Goal: Task Accomplishment & Management: Manage account settings

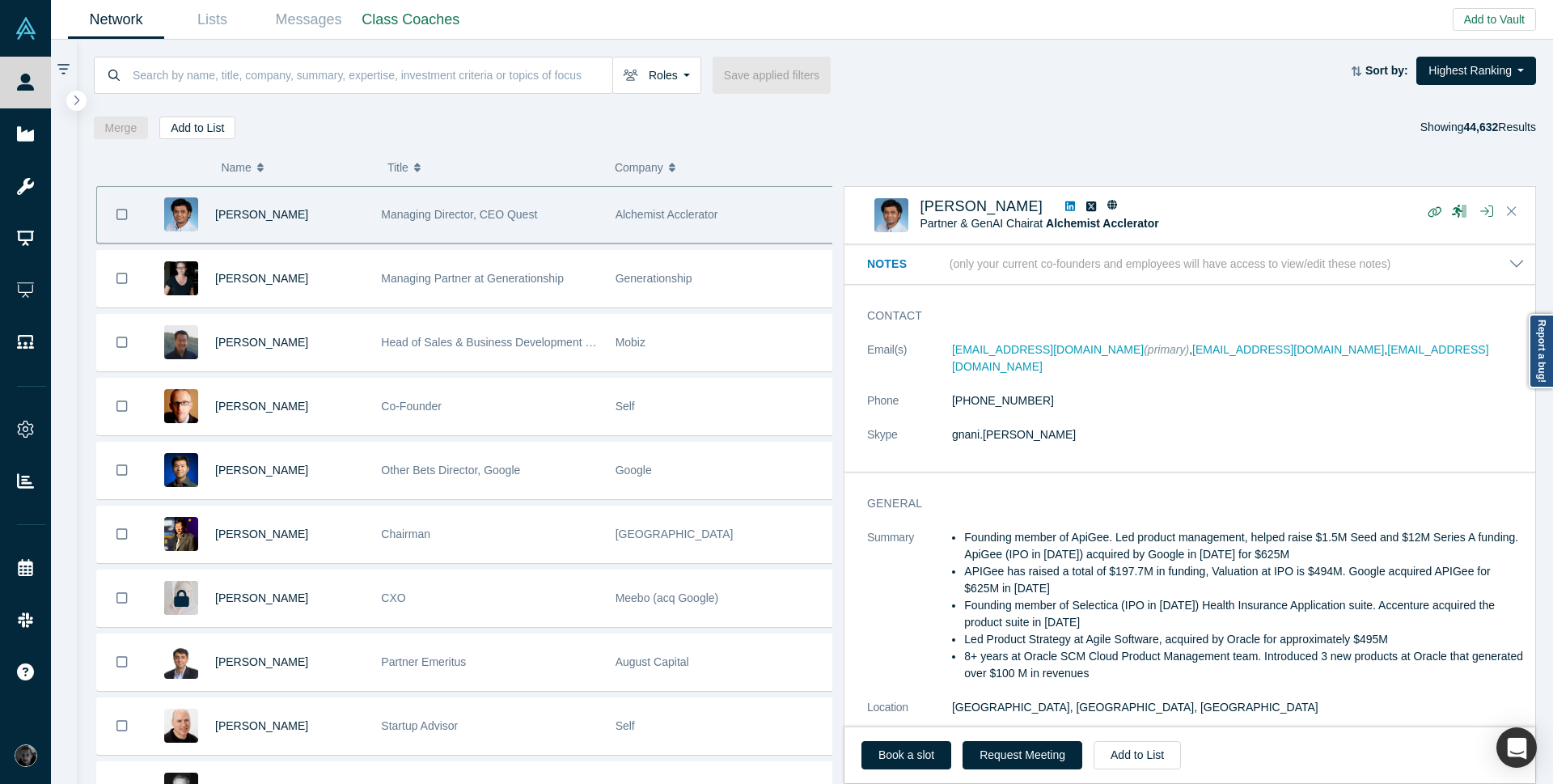
scroll to position [195, 0]
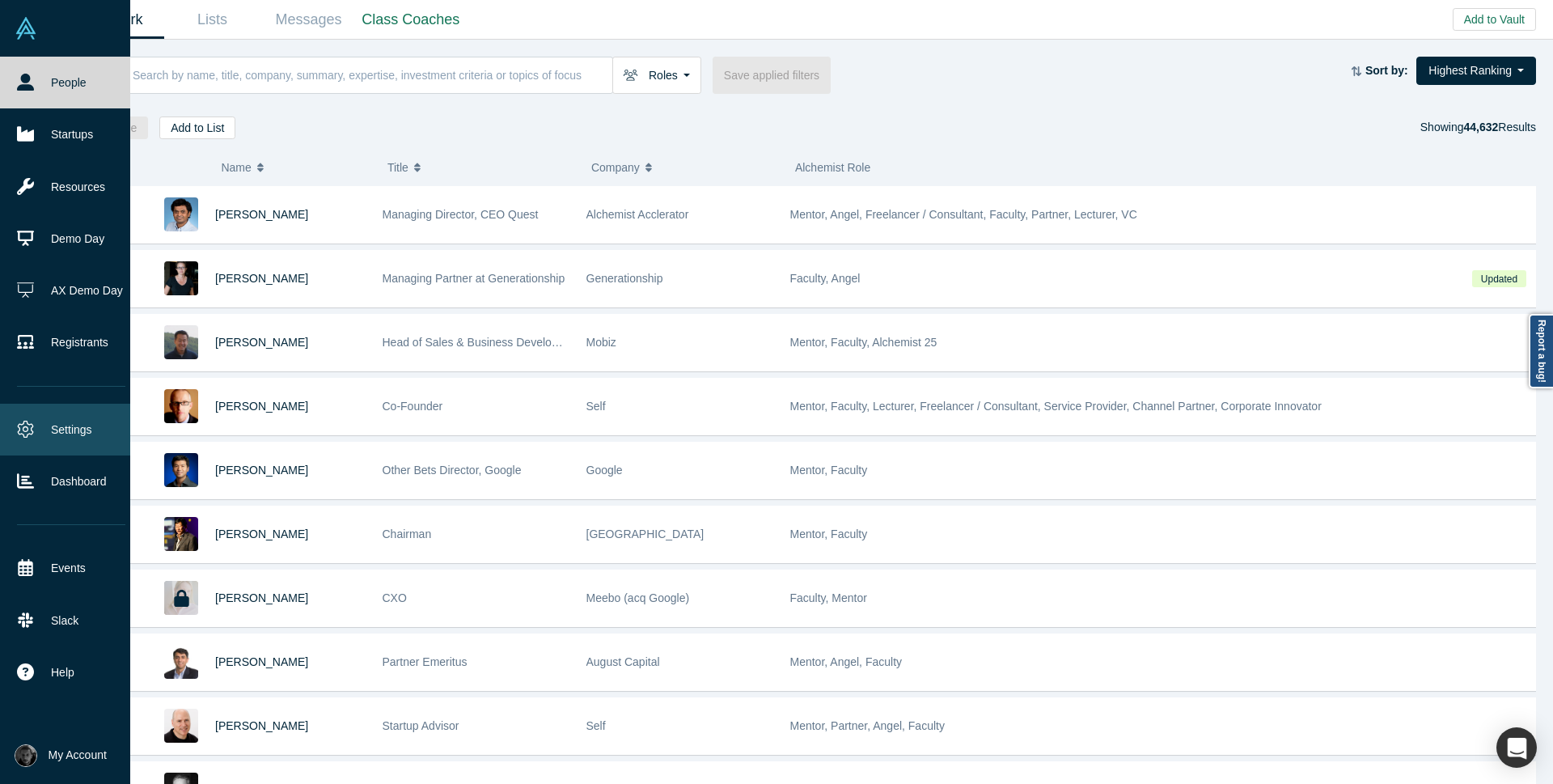
click at [44, 422] on link "Settings" at bounding box center [71, 429] width 142 height 51
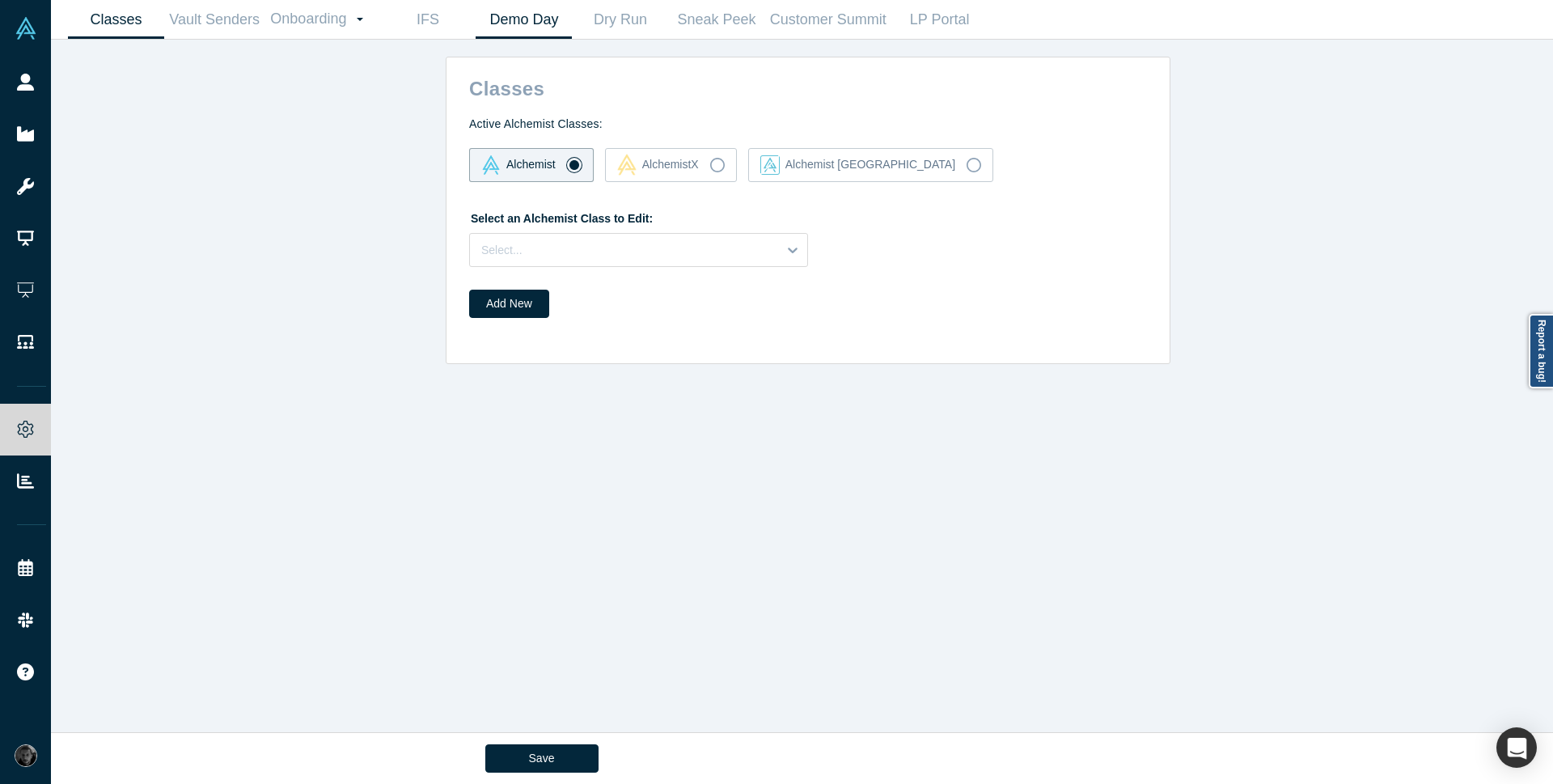
click at [513, 23] on link "Demo Day" at bounding box center [523, 19] width 96 height 38
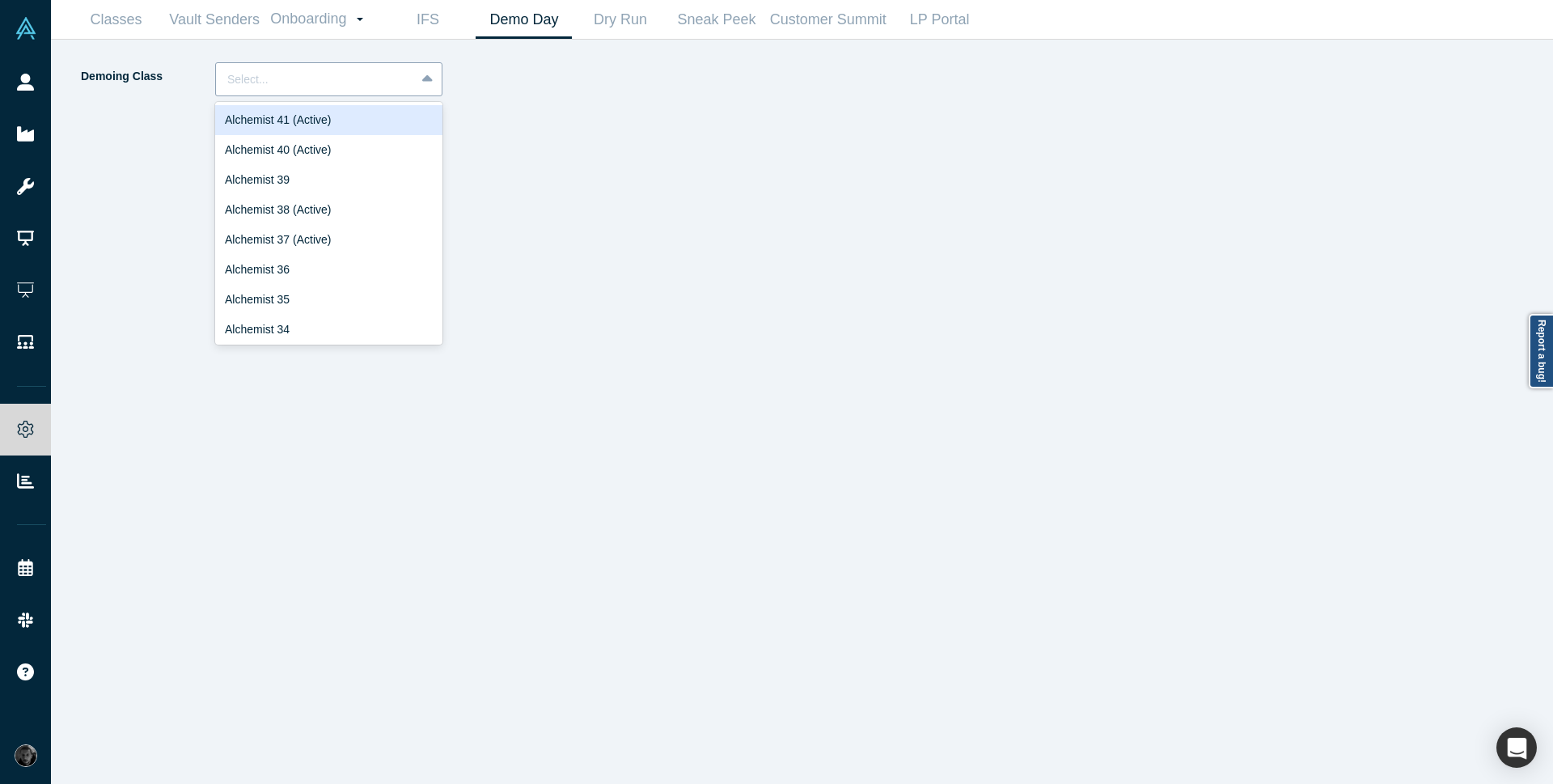
click at [413, 86] on div "Select..." at bounding box center [316, 80] width 199 height 27
click at [381, 162] on div "Alchemist 40 (Active)" at bounding box center [328, 150] width 228 height 30
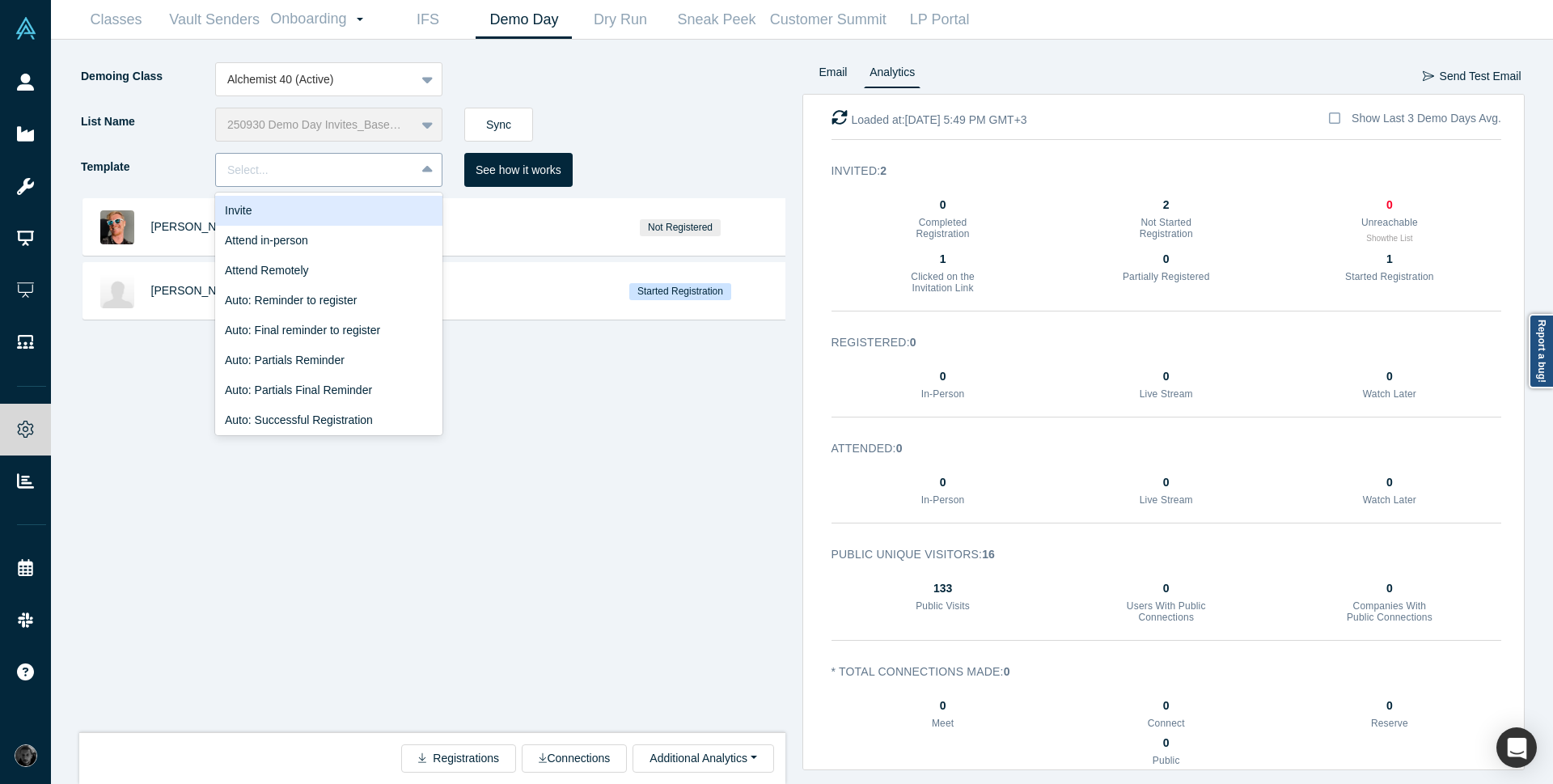
click at [354, 171] on div at bounding box center [316, 169] width 176 height 20
click at [347, 208] on div "Invite" at bounding box center [328, 210] width 228 height 30
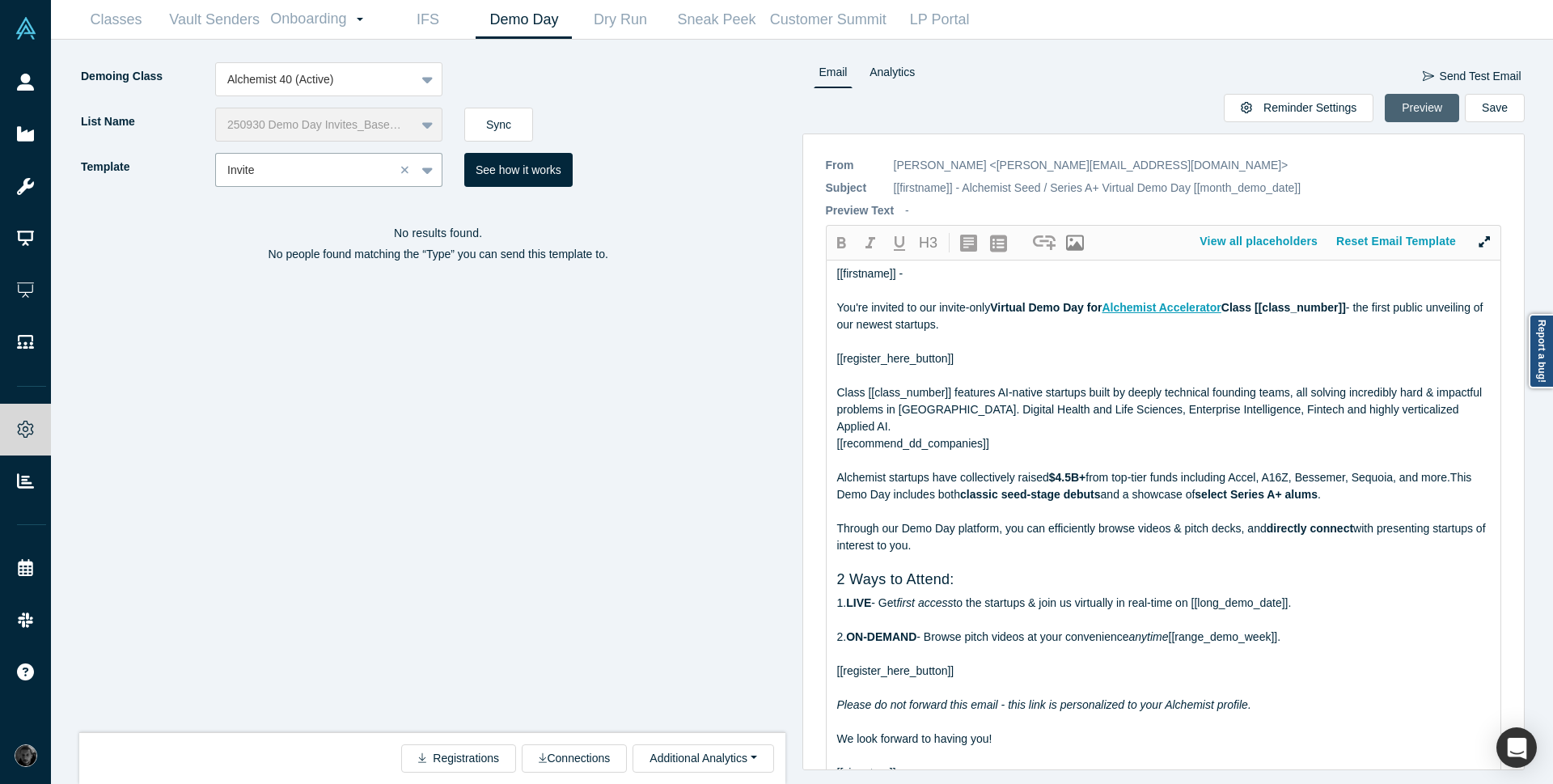
click at [1415, 110] on button "Preview" at bounding box center [1422, 107] width 75 height 28
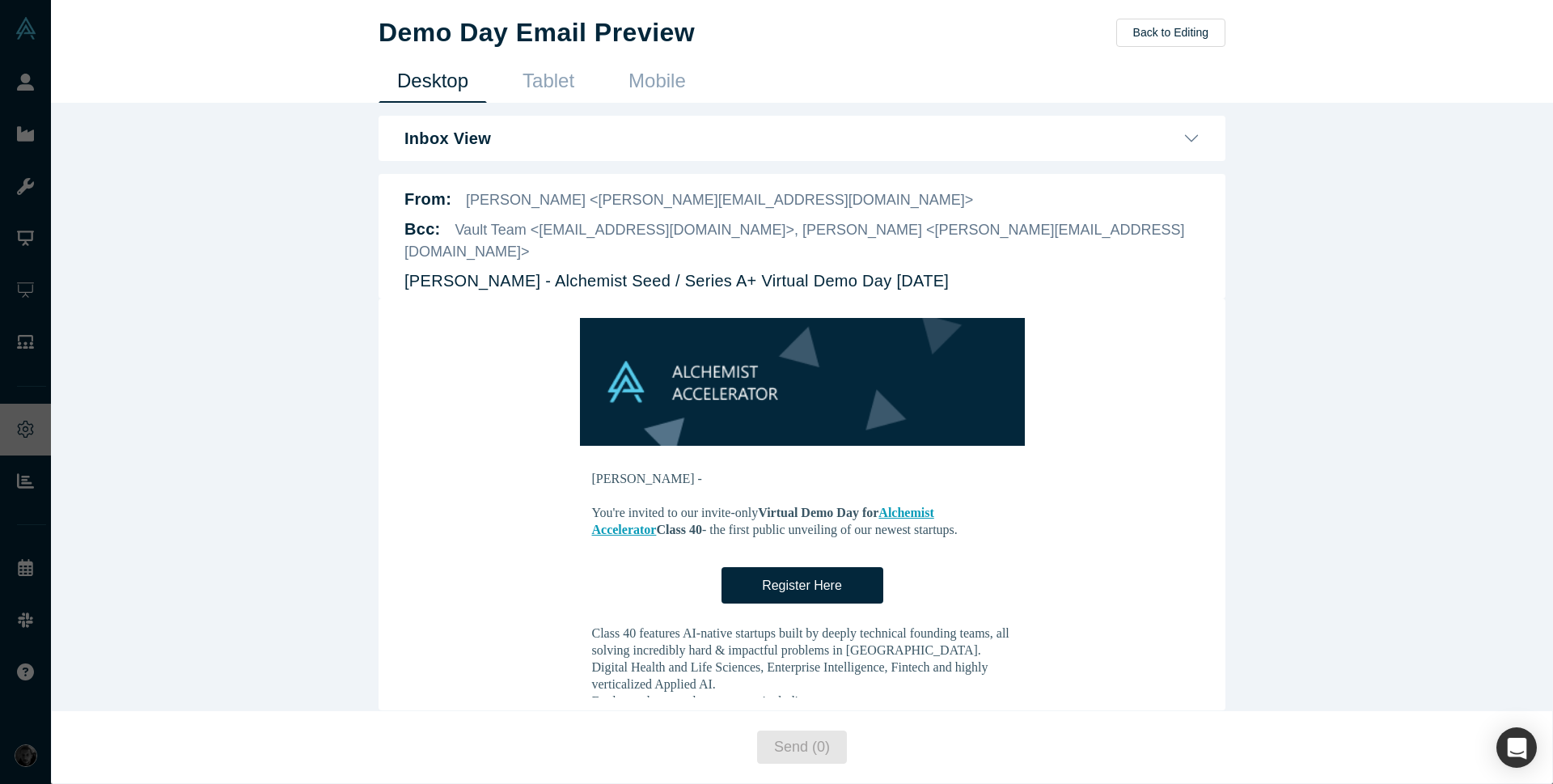
scroll to position [97, 0]
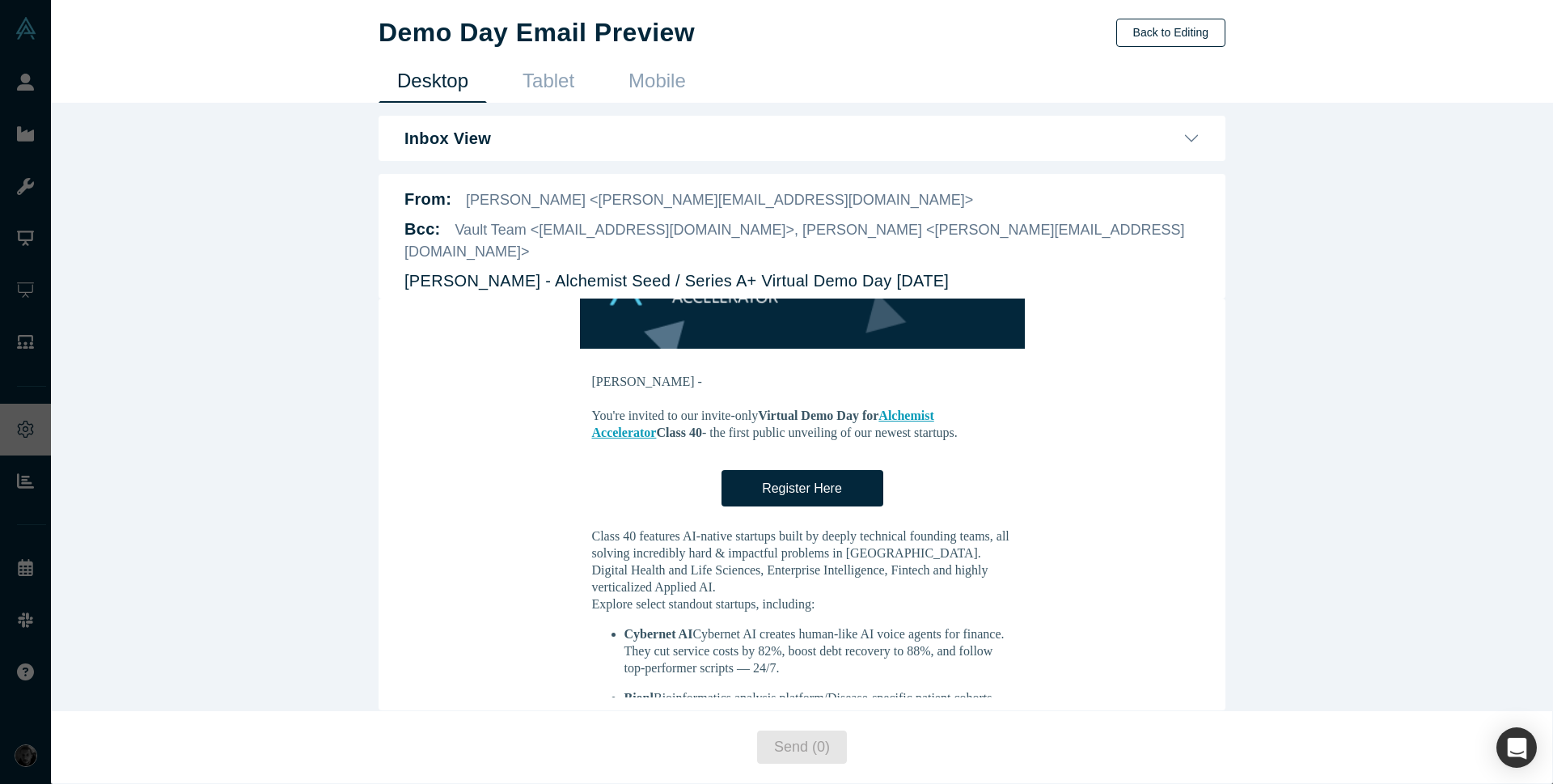
click at [1194, 46] on button "Back to Editing" at bounding box center [1171, 32] width 109 height 28
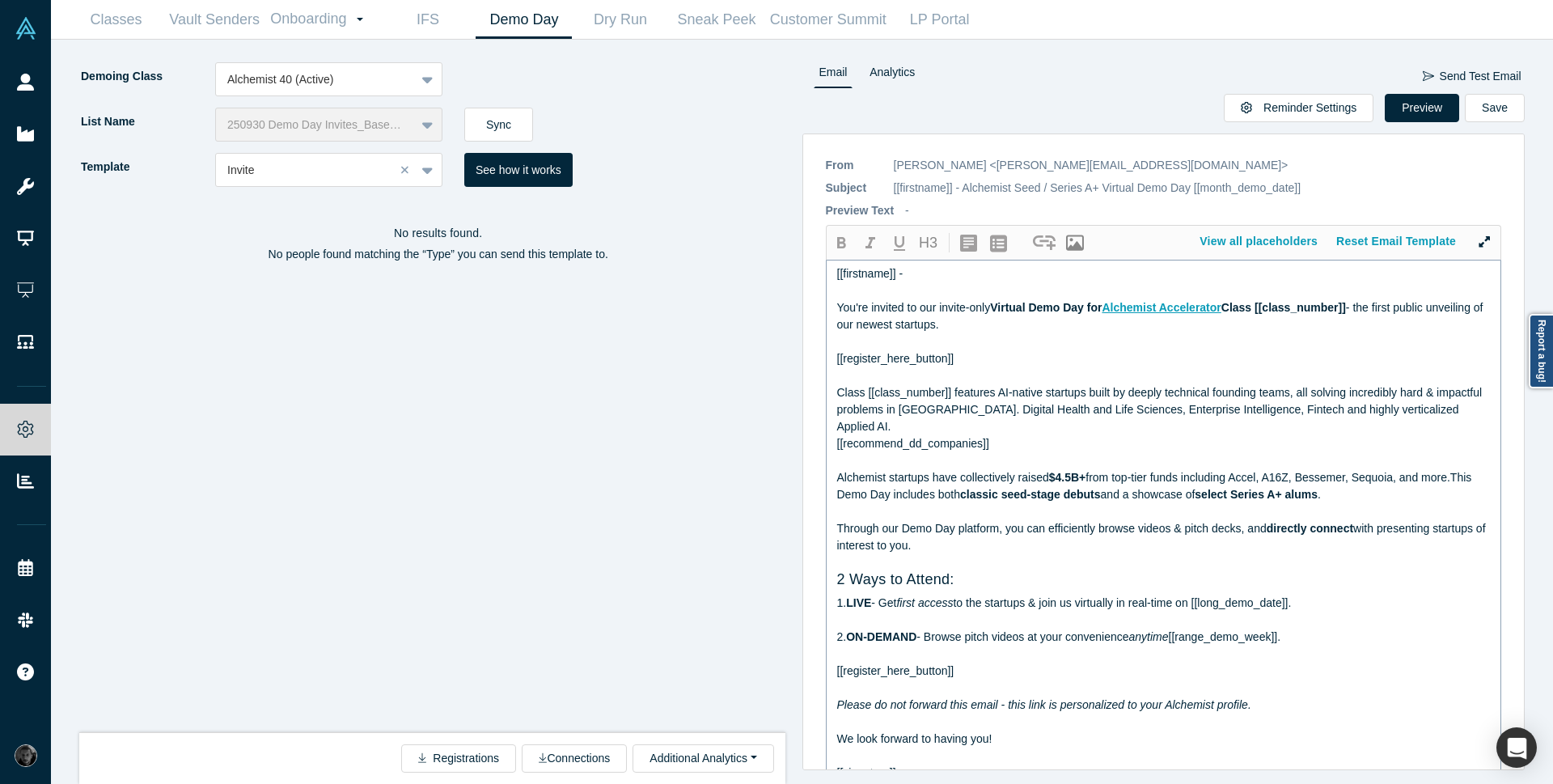
click at [971, 432] on div "Class [[class_number]] features AI-native startups built by deeply technical fo…" at bounding box center [1165, 409] width 655 height 51
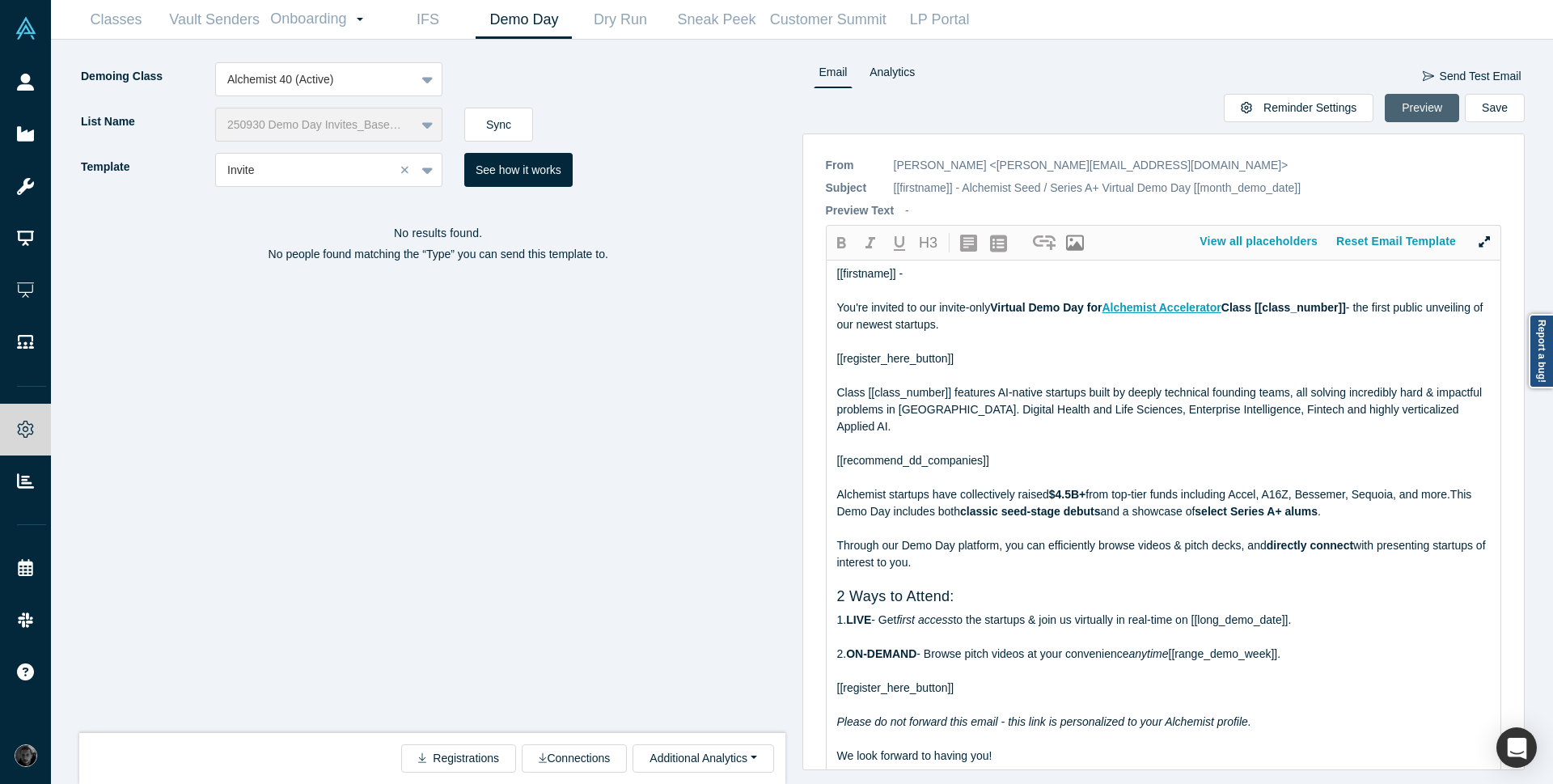
click at [1424, 113] on button "Preview" at bounding box center [1422, 107] width 75 height 28
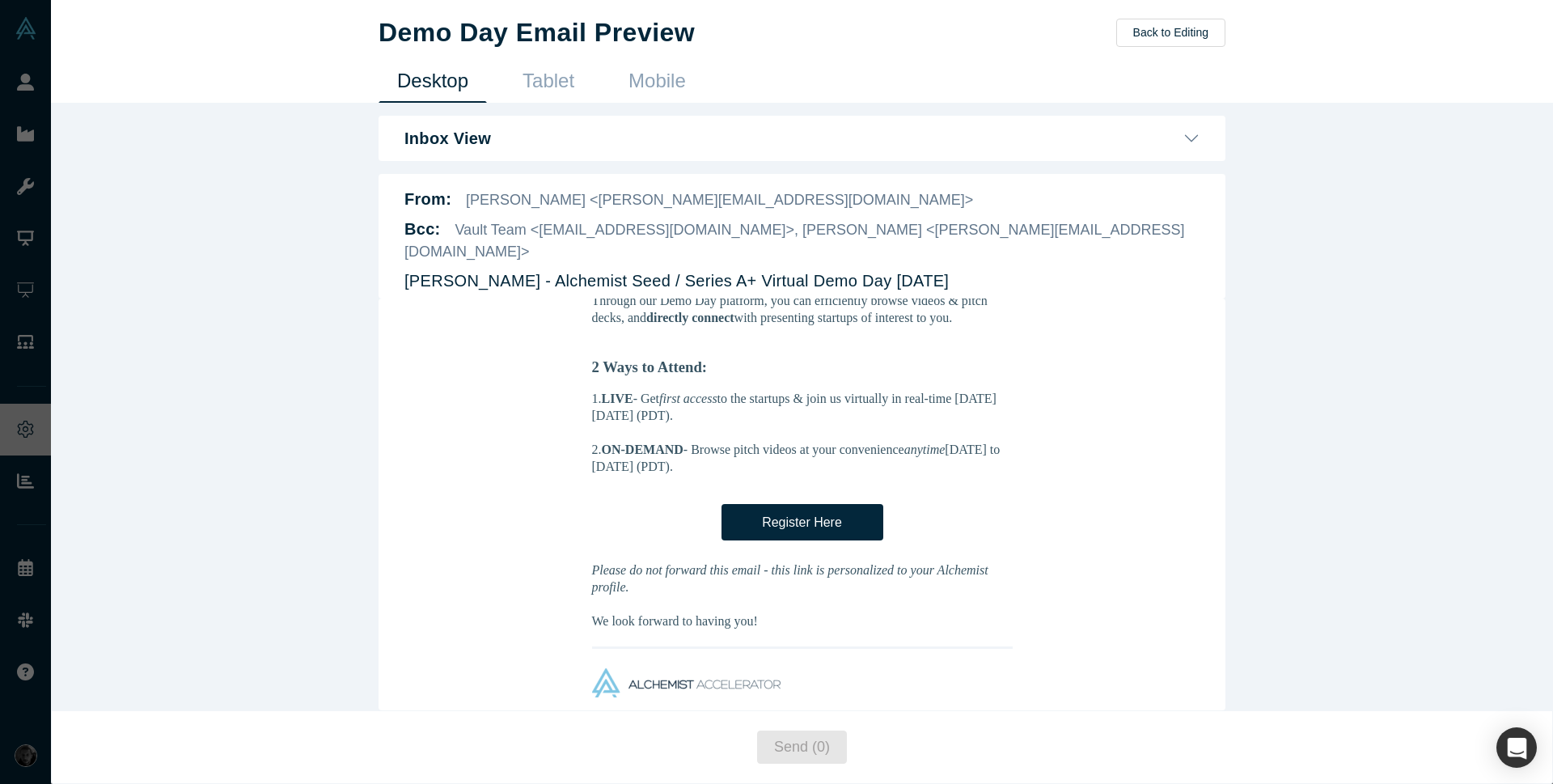
scroll to position [679, 0]
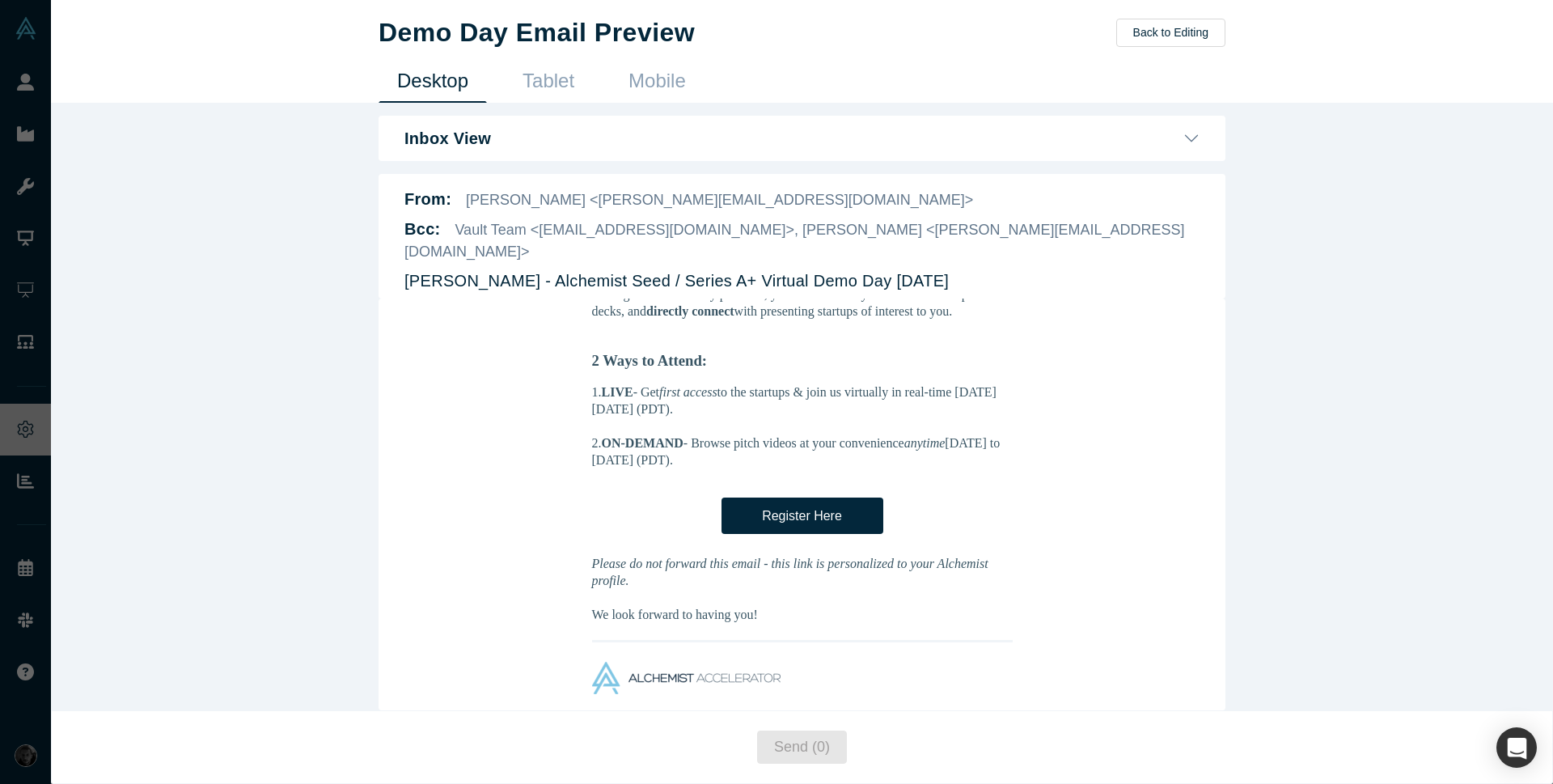
click at [171, 196] on div "Demo Day Email Preview Back to Editing Desktop Tablet Mobile Inbox View Ravi Be…" at bounding box center [803, 392] width 1503 height 784
click at [1129, 28] on button "Back to Editing" at bounding box center [1171, 32] width 109 height 28
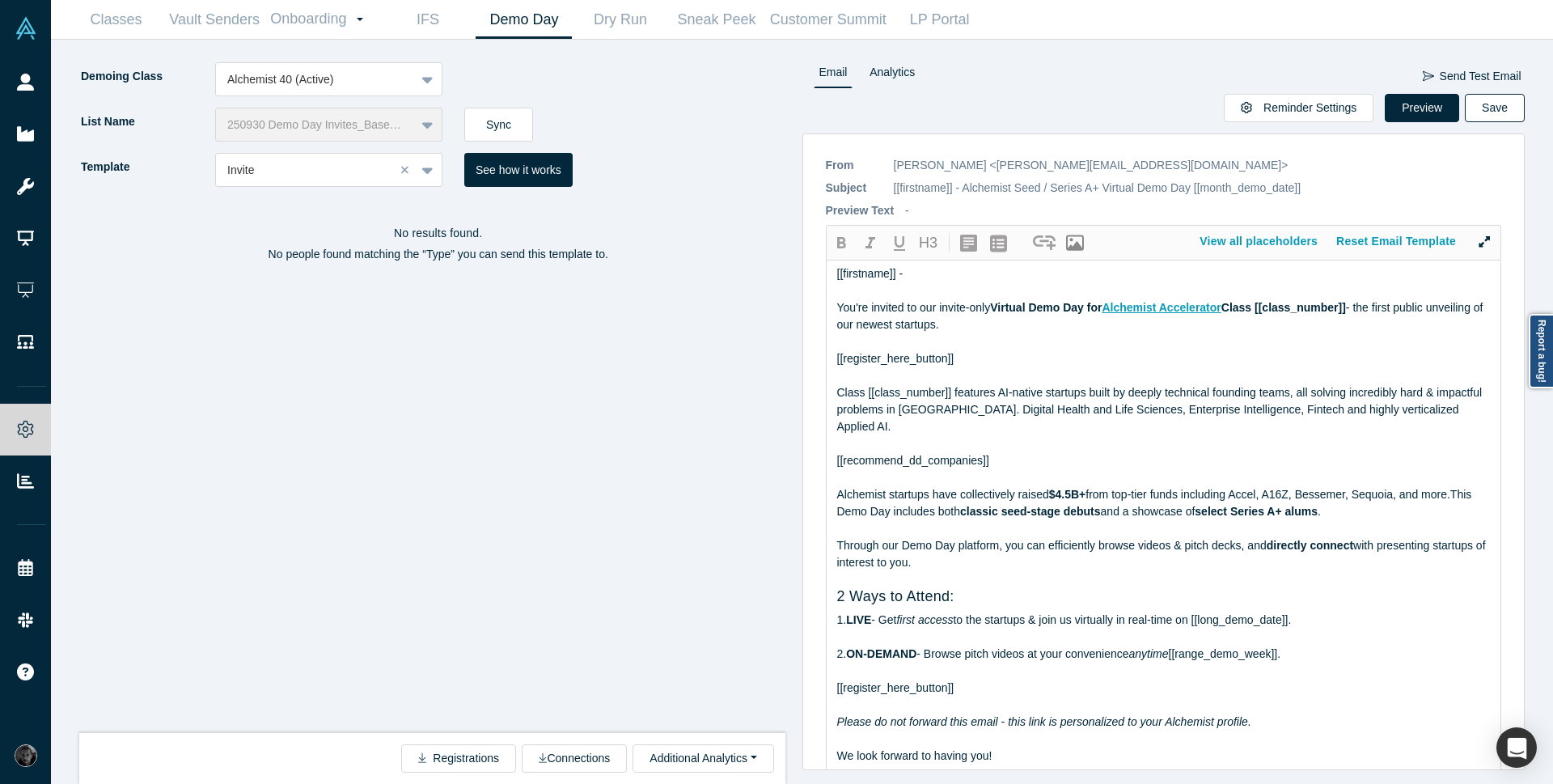
click at [1495, 107] on button "Save" at bounding box center [1495, 107] width 60 height 28
click at [1434, 110] on button "Preview" at bounding box center [1422, 107] width 75 height 28
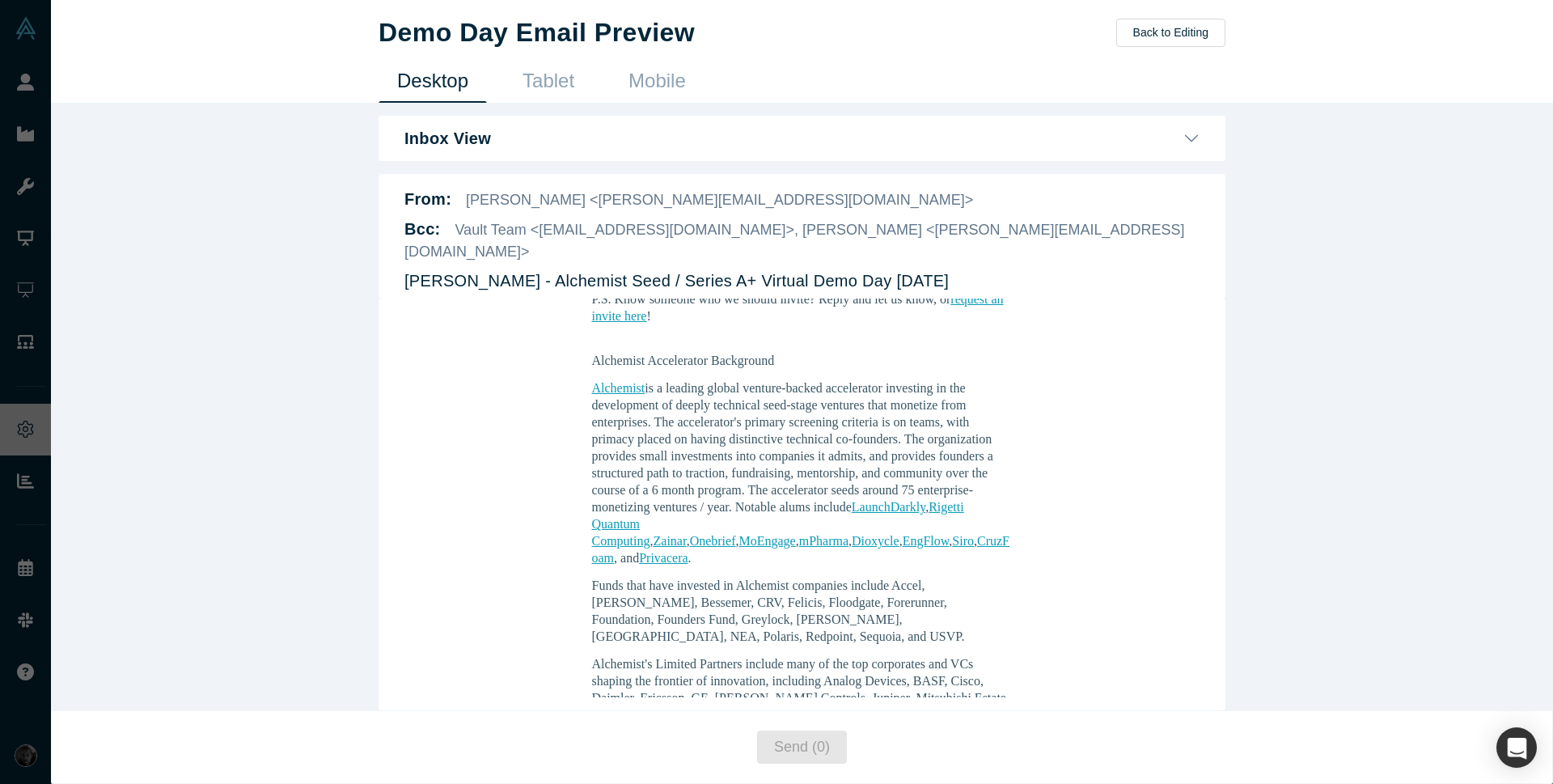
scroll to position [1262, 0]
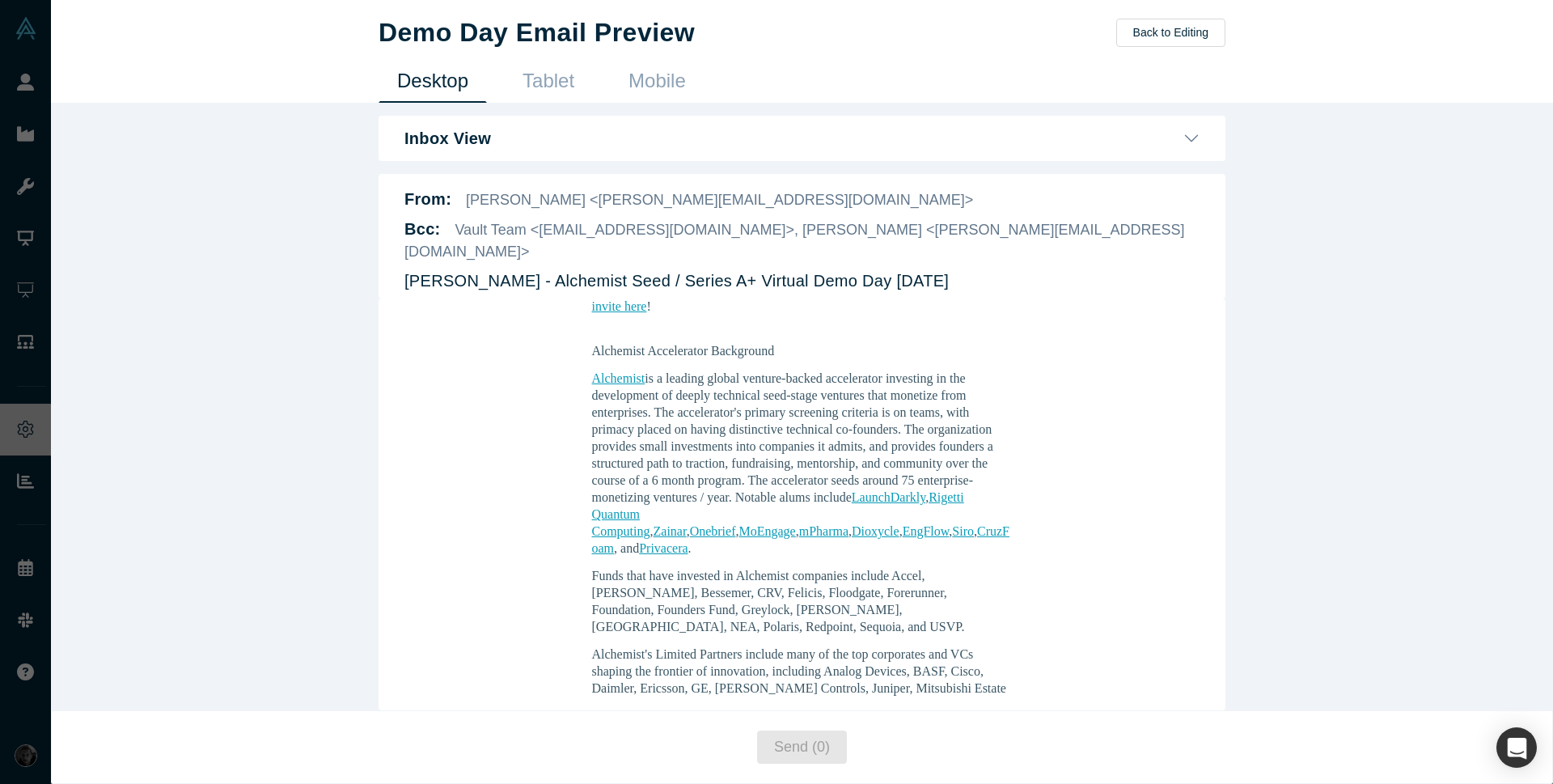
click at [668, 497] on link "Rigetti Quantum Computing" at bounding box center [778, 513] width 372 height 47
click at [1182, 34] on button "Back to Editing" at bounding box center [1171, 32] width 109 height 28
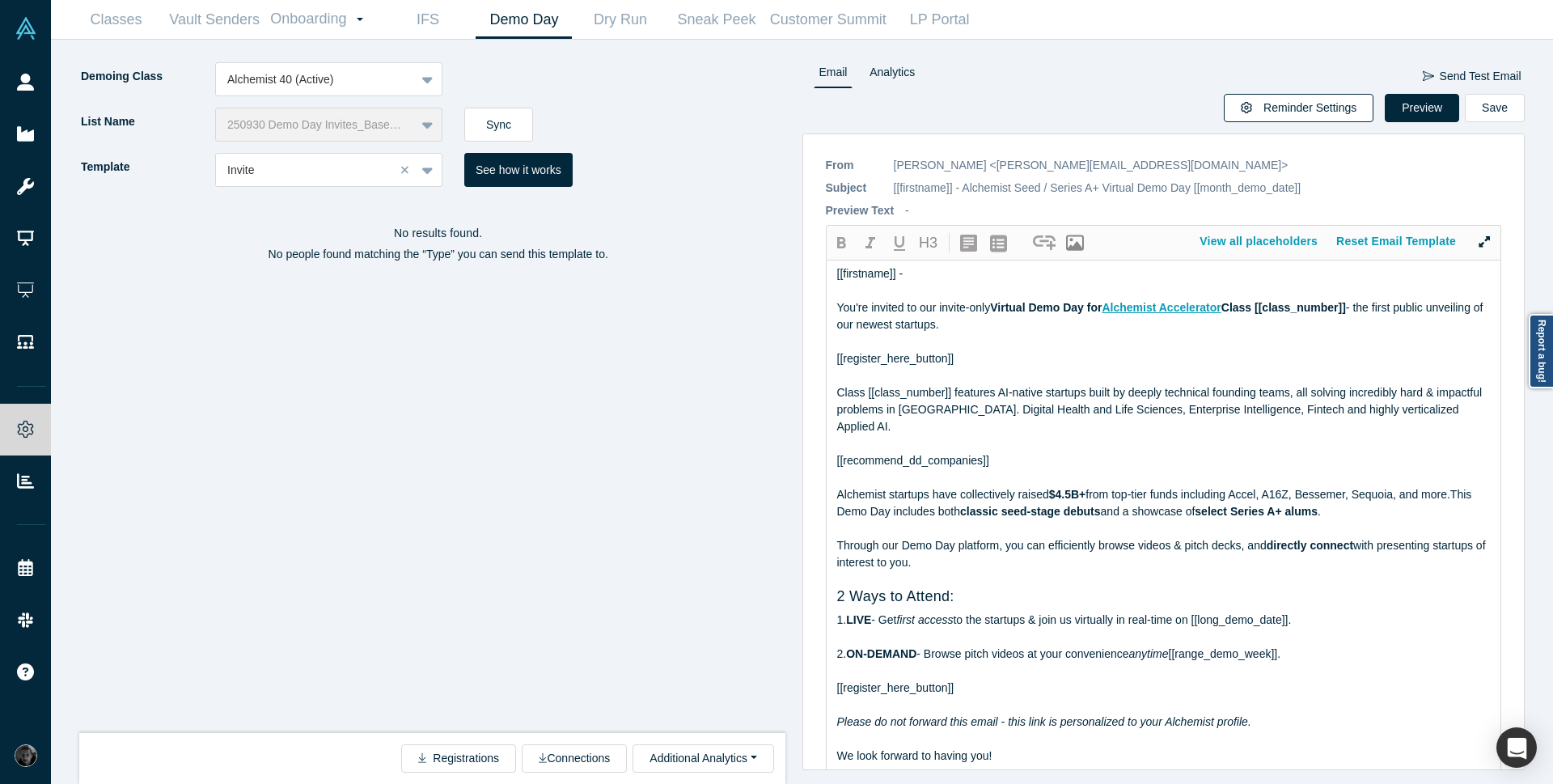
click at [1349, 110] on button "Reminder Settings" at bounding box center [1298, 107] width 150 height 28
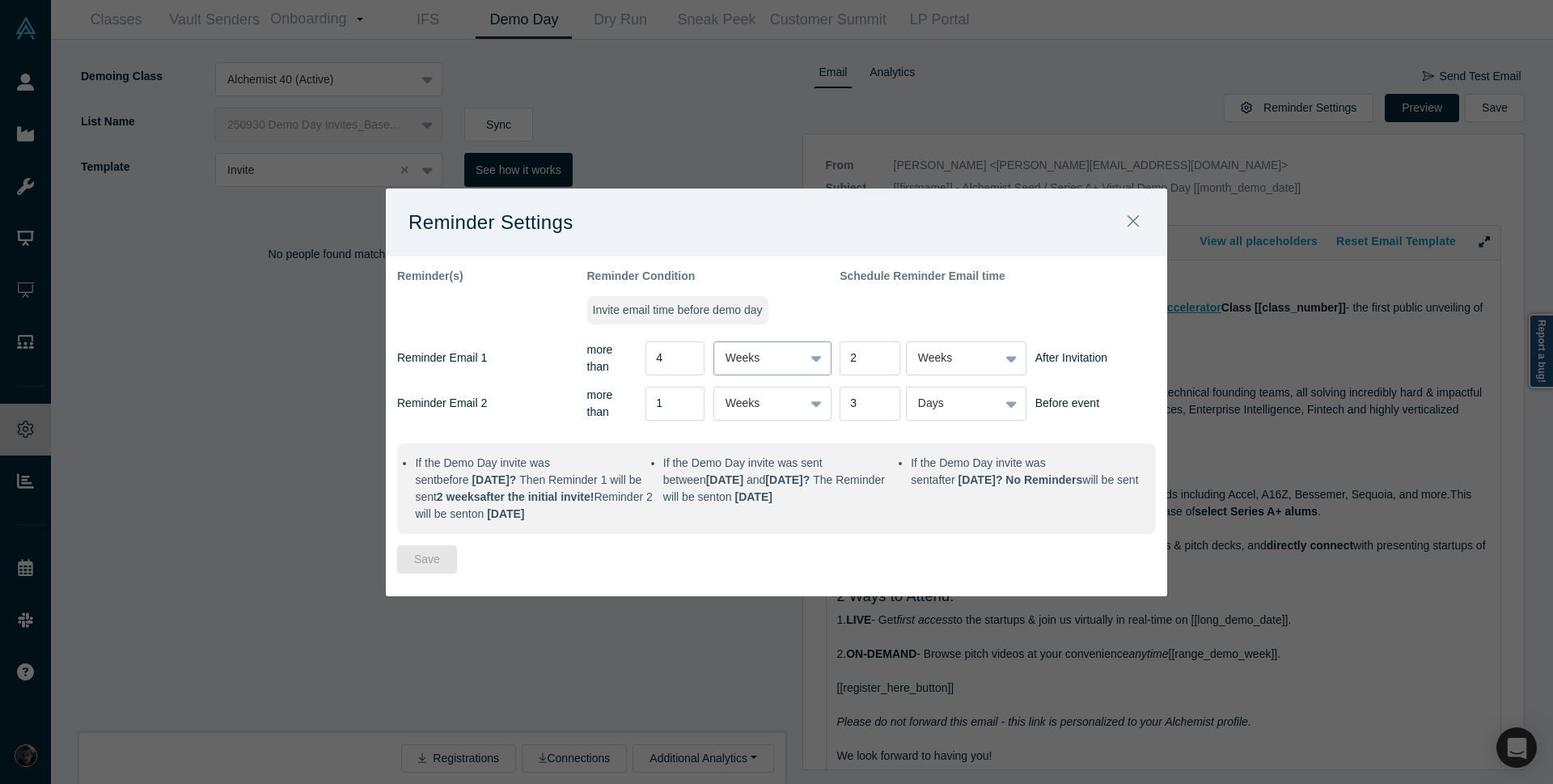
click at [772, 351] on div "Weeks" at bounding box center [759, 358] width 67 height 17
click at [756, 384] on div "Days" at bounding box center [773, 399] width 118 height 30
click at [765, 395] on div "Weeks" at bounding box center [759, 404] width 67 height 17
click at [765, 440] on div "Days" at bounding box center [773, 444] width 118 height 30
click at [991, 351] on div "Weeks" at bounding box center [953, 357] width 92 height 20
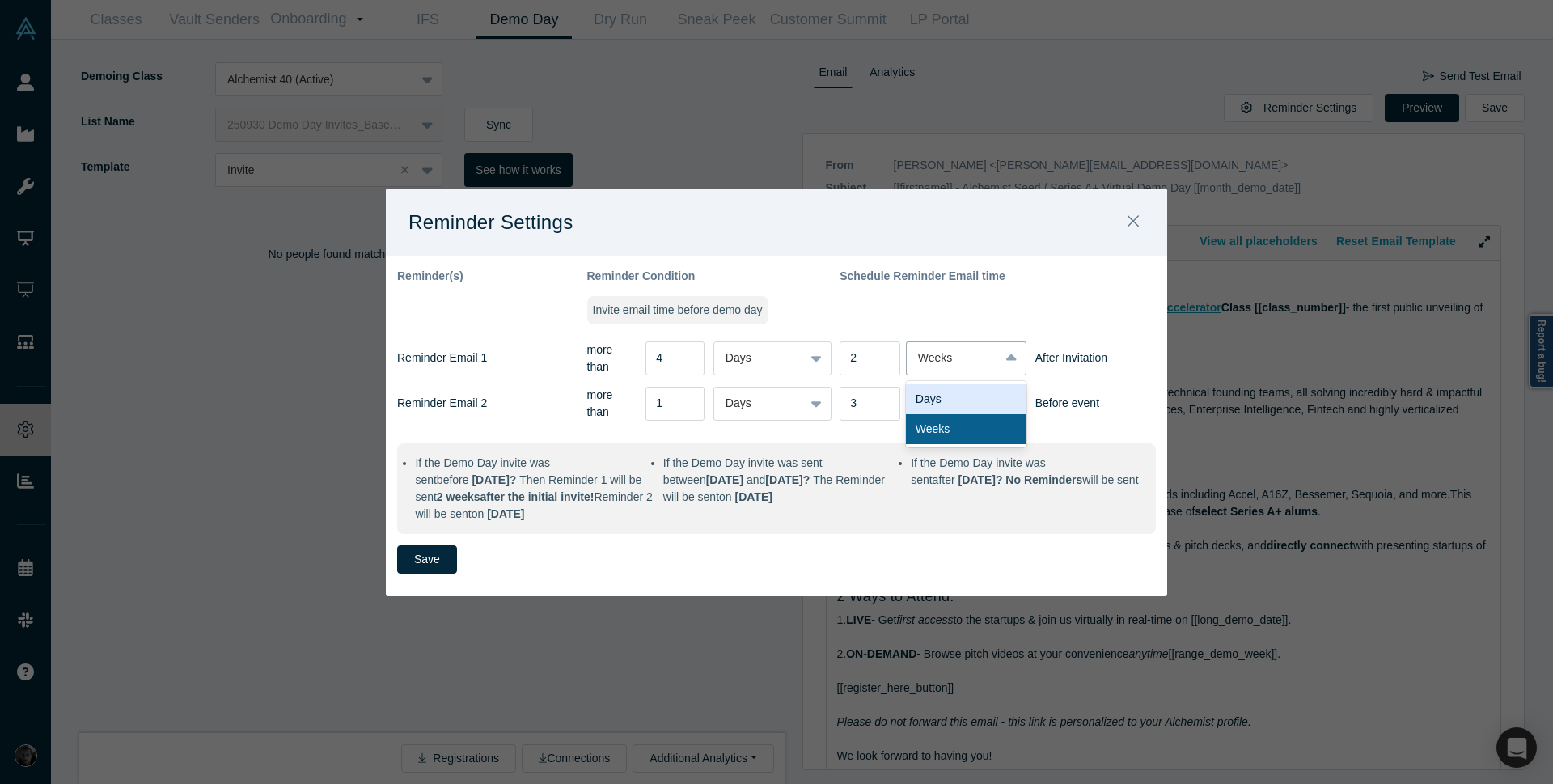
click at [988, 396] on div "Days" at bounding box center [966, 399] width 121 height 30
click at [988, 396] on div "Days" at bounding box center [953, 404] width 70 height 17
click at [972, 441] on div "Days" at bounding box center [966, 444] width 121 height 30
click at [656, 347] on input "4" at bounding box center [675, 358] width 59 height 34
type input "27"
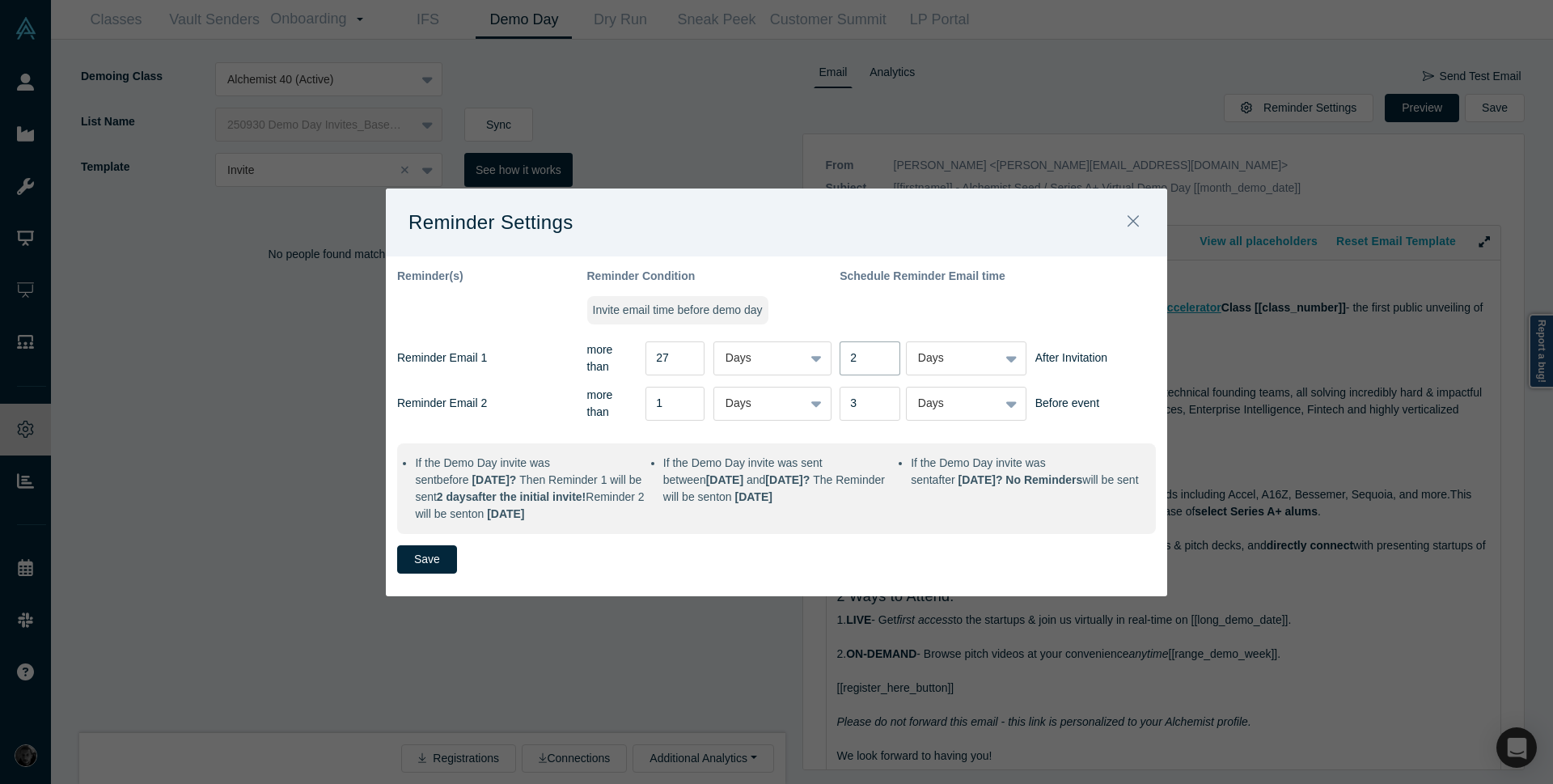
drag, startPoint x: 859, startPoint y: 347, endPoint x: 848, endPoint y: 351, distance: 11.7
click at [848, 351] on input "2" at bounding box center [869, 358] width 61 height 34
click at [886, 351] on input "9" at bounding box center [869, 358] width 61 height 34
type input "8"
click at [886, 351] on input "8" at bounding box center [869, 358] width 61 height 34
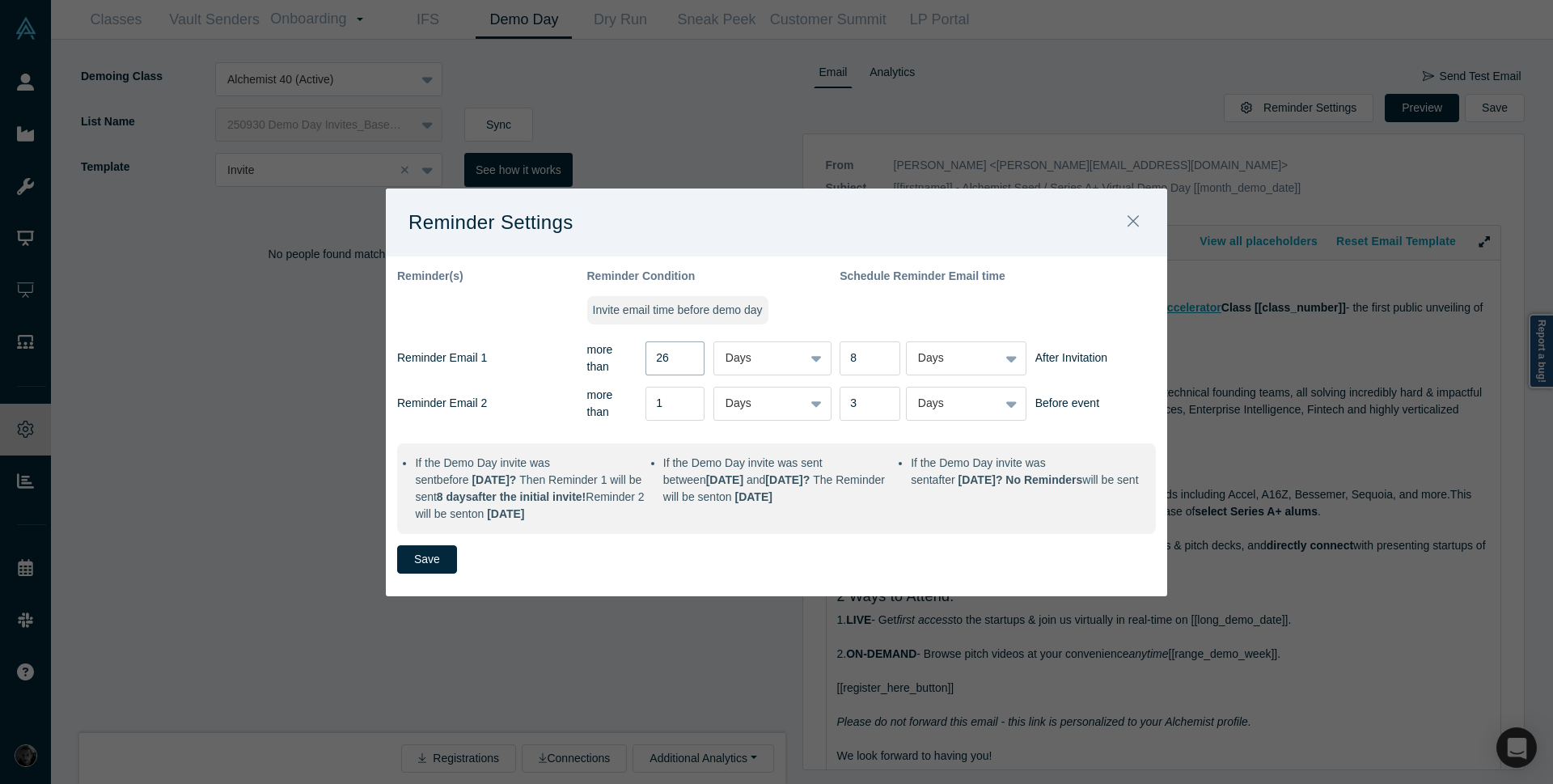
click at [687, 353] on input "26" at bounding box center [675, 358] width 59 height 34
click at [687, 353] on input "25" at bounding box center [675, 358] width 59 height 34
click at [687, 353] on input "24" at bounding box center [675, 358] width 59 height 34
click at [687, 353] on input "23" at bounding box center [675, 358] width 59 height 34
click at [687, 353] on input "22" at bounding box center [675, 358] width 59 height 34
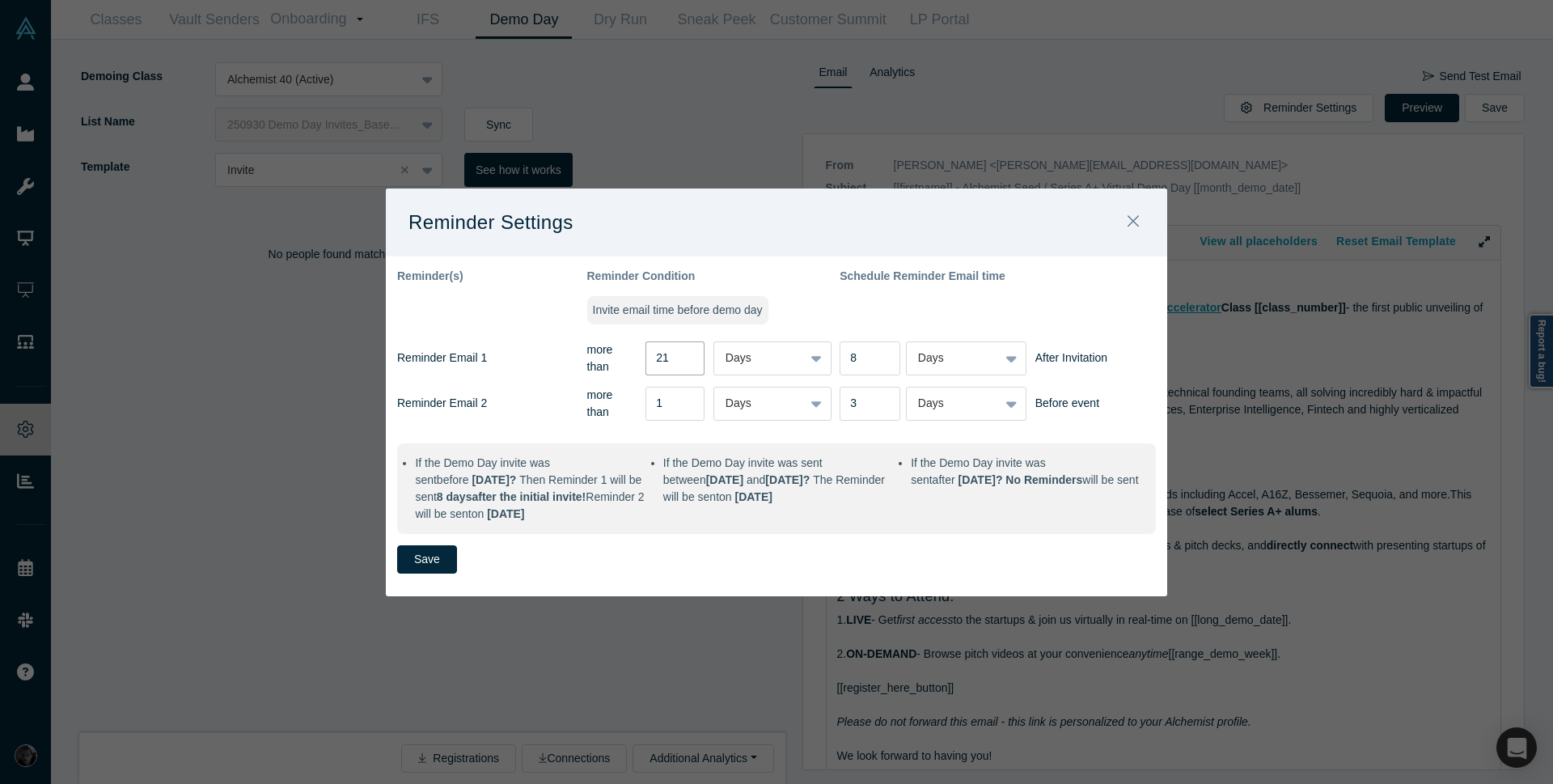
click at [688, 356] on input "21" at bounding box center [675, 358] width 59 height 34
type input "22"
click at [687, 343] on input "22" at bounding box center [675, 358] width 59 height 34
click at [867, 356] on input "8" at bounding box center [869, 358] width 61 height 34
type input "7"
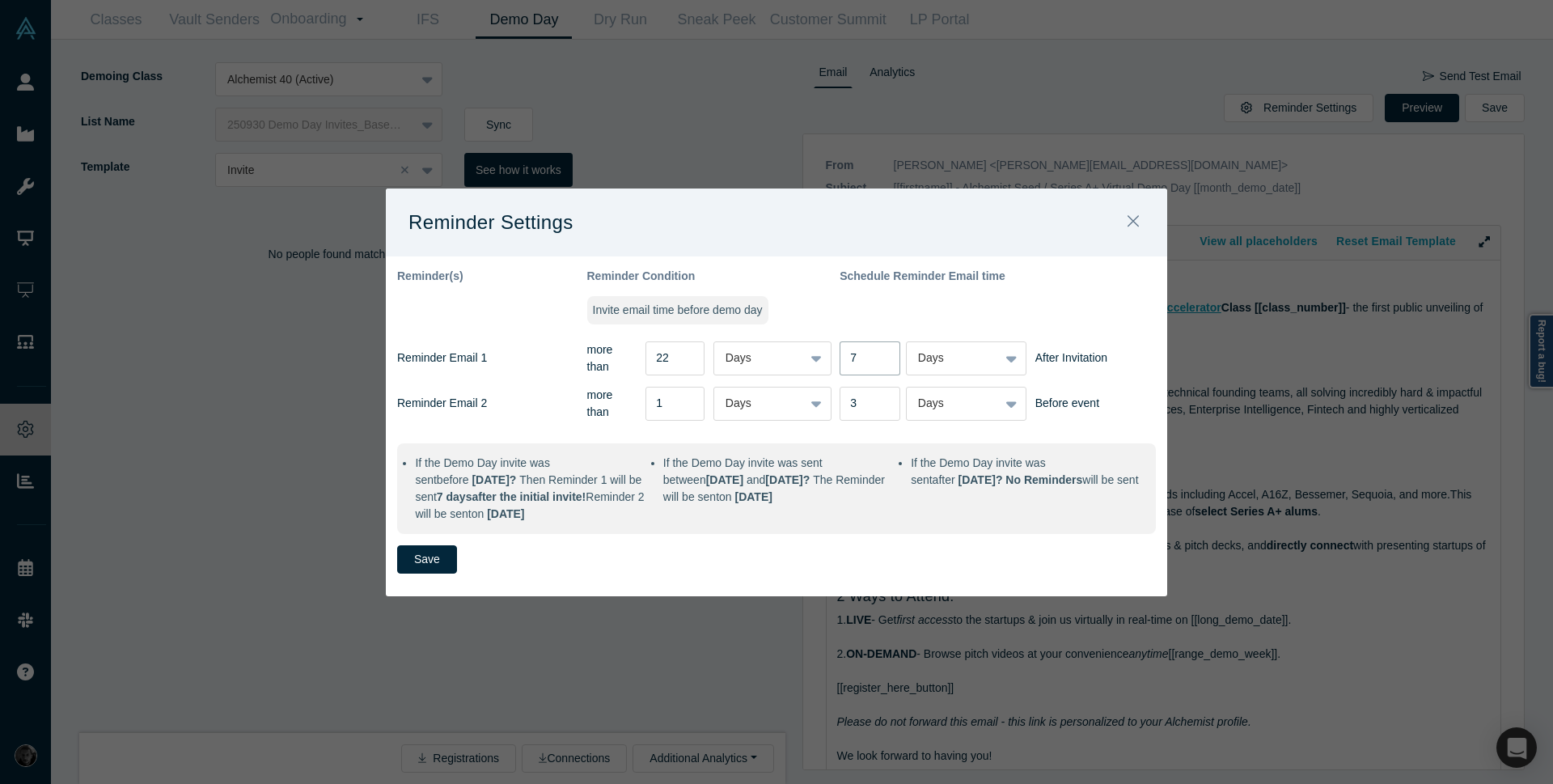
click at [885, 351] on input "7" at bounding box center [869, 358] width 61 height 34
click at [884, 399] on input "2" at bounding box center [869, 403] width 61 height 34
click at [884, 387] on input "3" at bounding box center [869, 403] width 61 height 34
click at [884, 387] on input "4" at bounding box center [869, 403] width 61 height 34
type input "3"
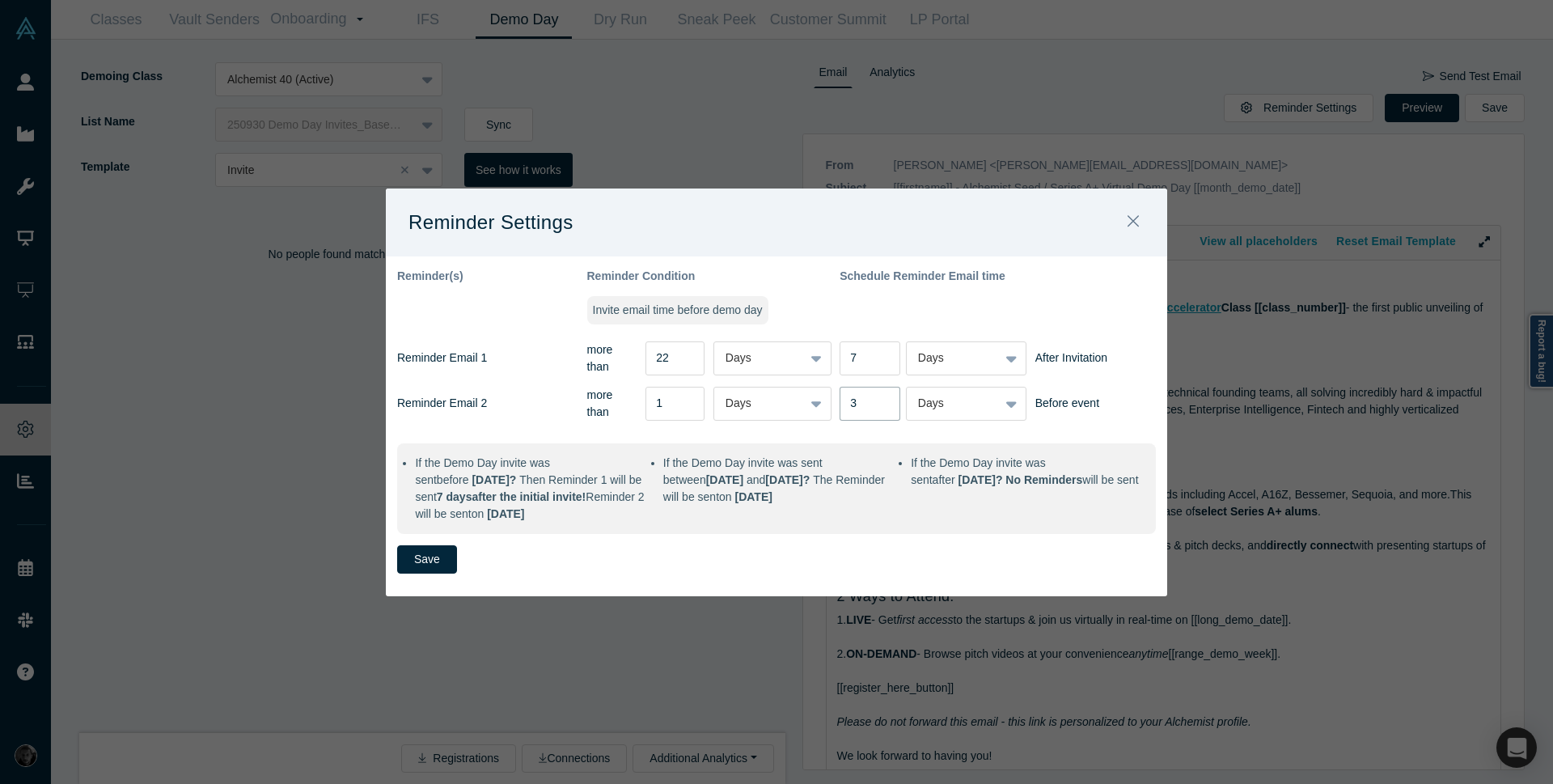
click at [882, 398] on input "3" at bounding box center [869, 403] width 61 height 34
click at [445, 568] on button "Save" at bounding box center [427, 558] width 60 height 28
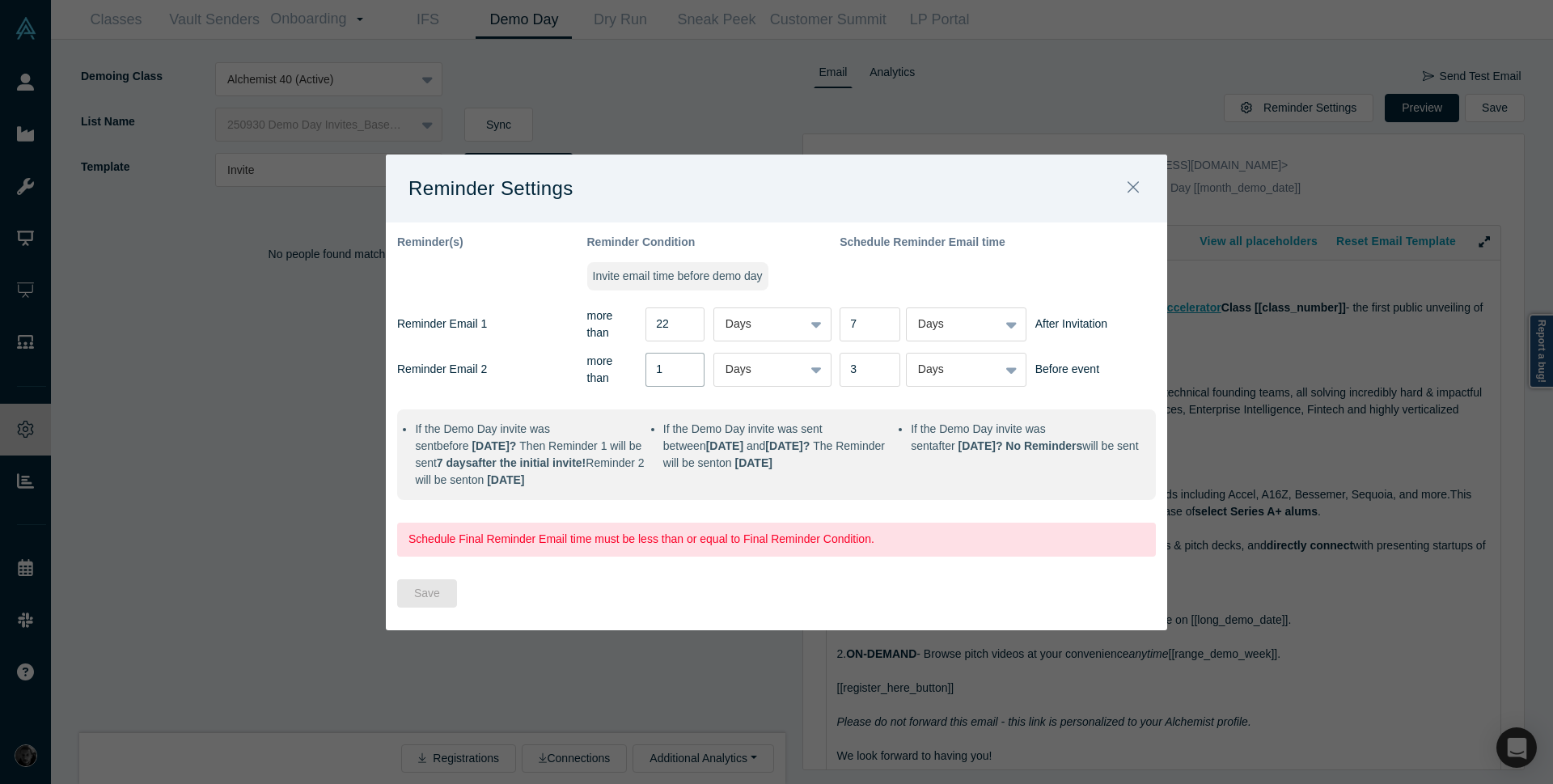
click at [689, 362] on input "0" at bounding box center [675, 369] width 59 height 34
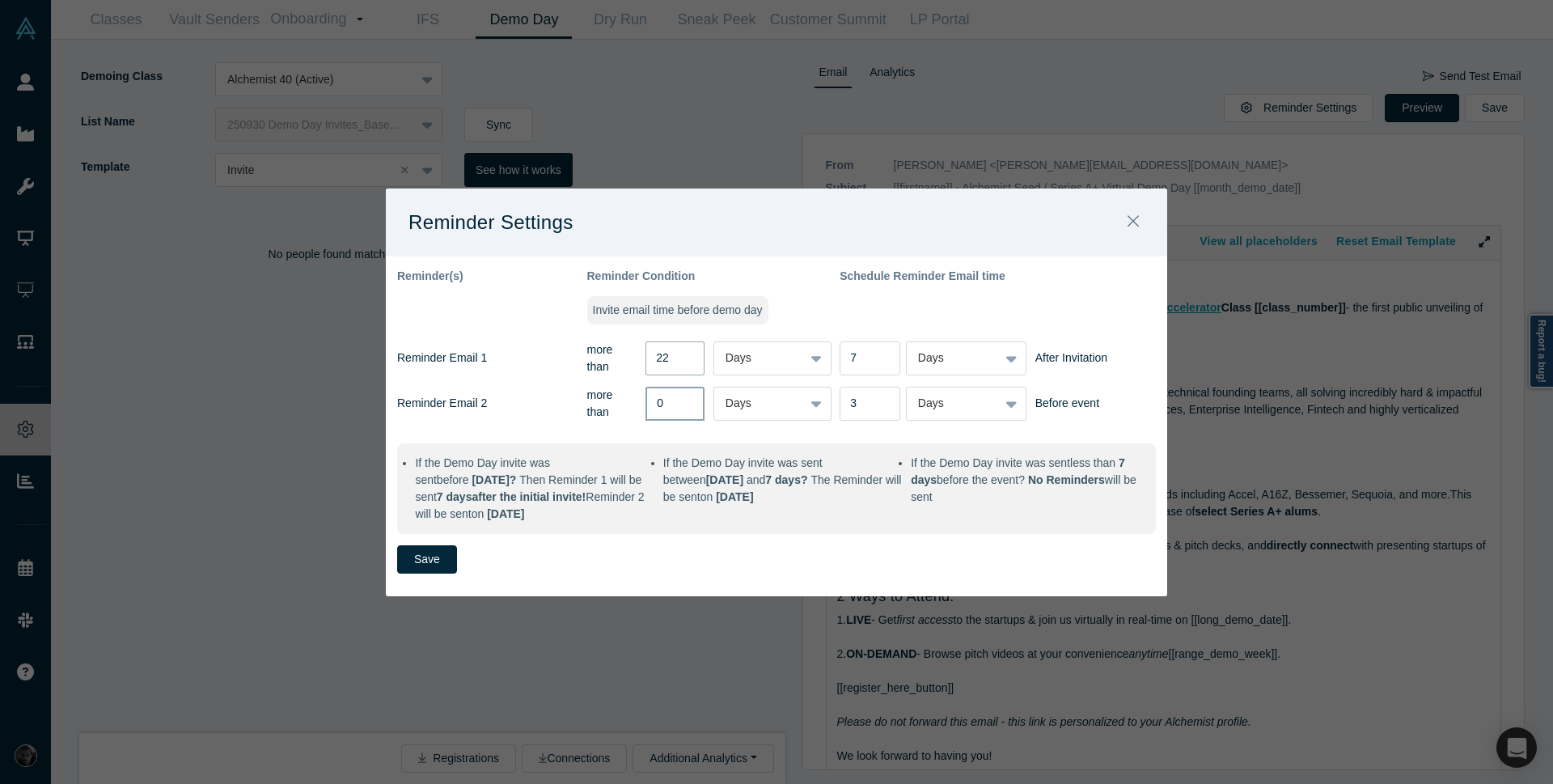
click at [689, 362] on input "22" at bounding box center [675, 358] width 59 height 34
click at [688, 391] on input "1" at bounding box center [675, 403] width 59 height 34
click at [688, 391] on input "2" at bounding box center [675, 403] width 59 height 34
click at [688, 391] on input "3" at bounding box center [675, 403] width 59 height 34
click at [688, 391] on input "4" at bounding box center [675, 403] width 59 height 34
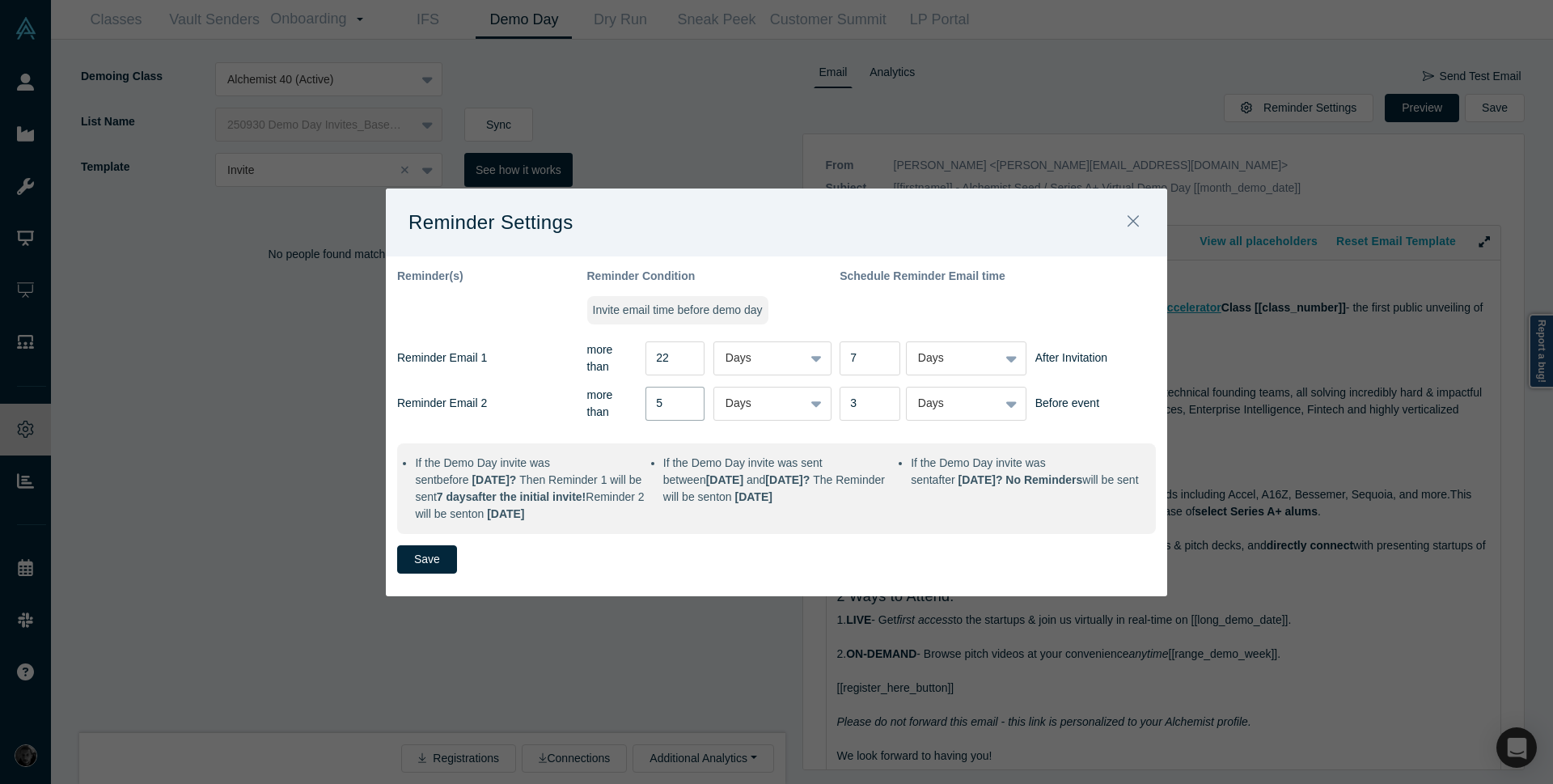
click at [688, 391] on input "5" at bounding box center [675, 403] width 59 height 34
type input "4"
click at [688, 400] on input "4" at bounding box center [675, 403] width 59 height 34
type input "2"
click at [883, 400] on input "2" at bounding box center [869, 403] width 61 height 34
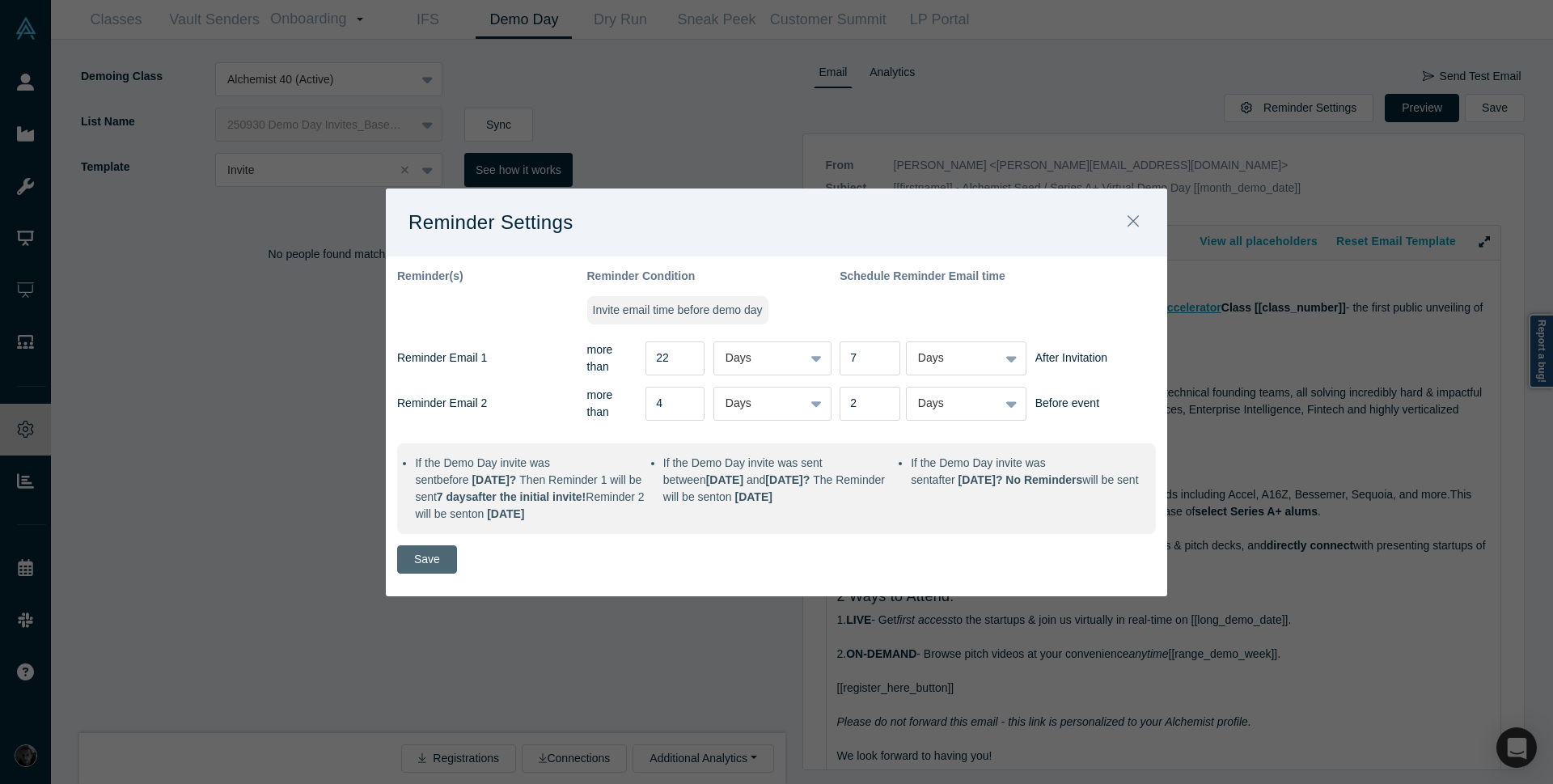
click at [437, 564] on button "Save" at bounding box center [427, 558] width 60 height 28
type input "1"
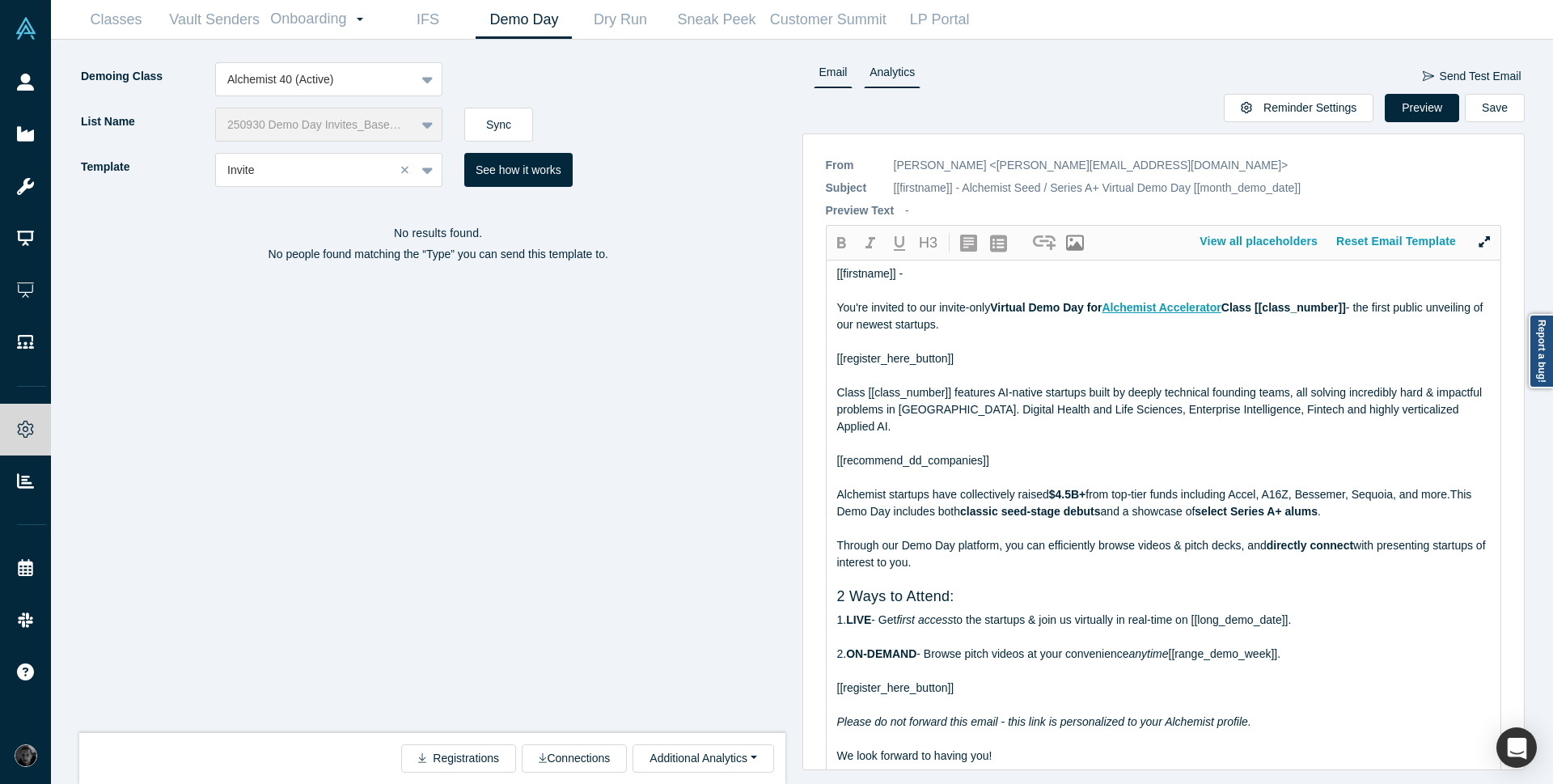
click at [884, 67] on link "Analytics" at bounding box center [892, 75] width 56 height 26
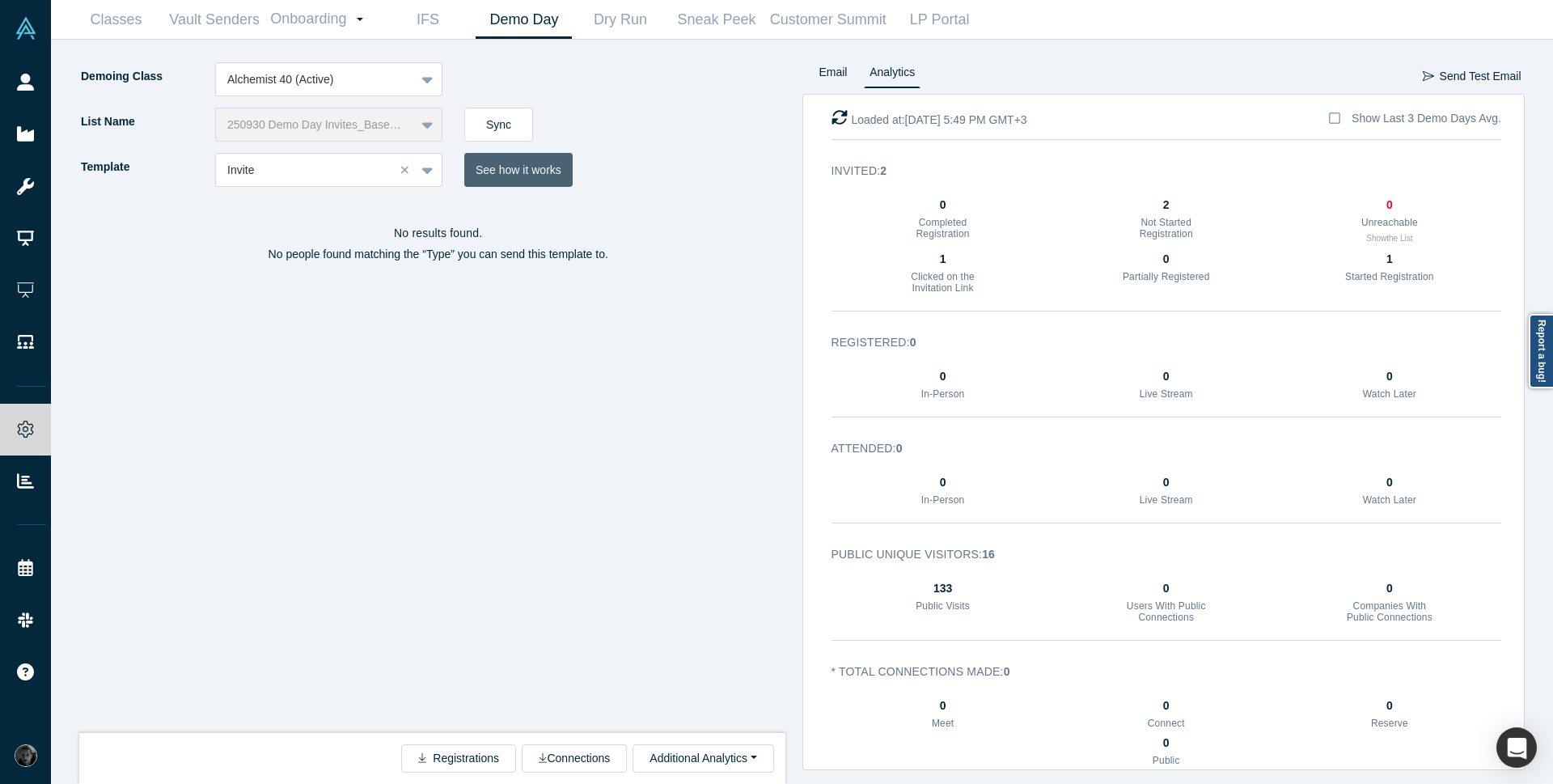
click at [518, 171] on button "See how it works" at bounding box center [519, 169] width 108 height 34
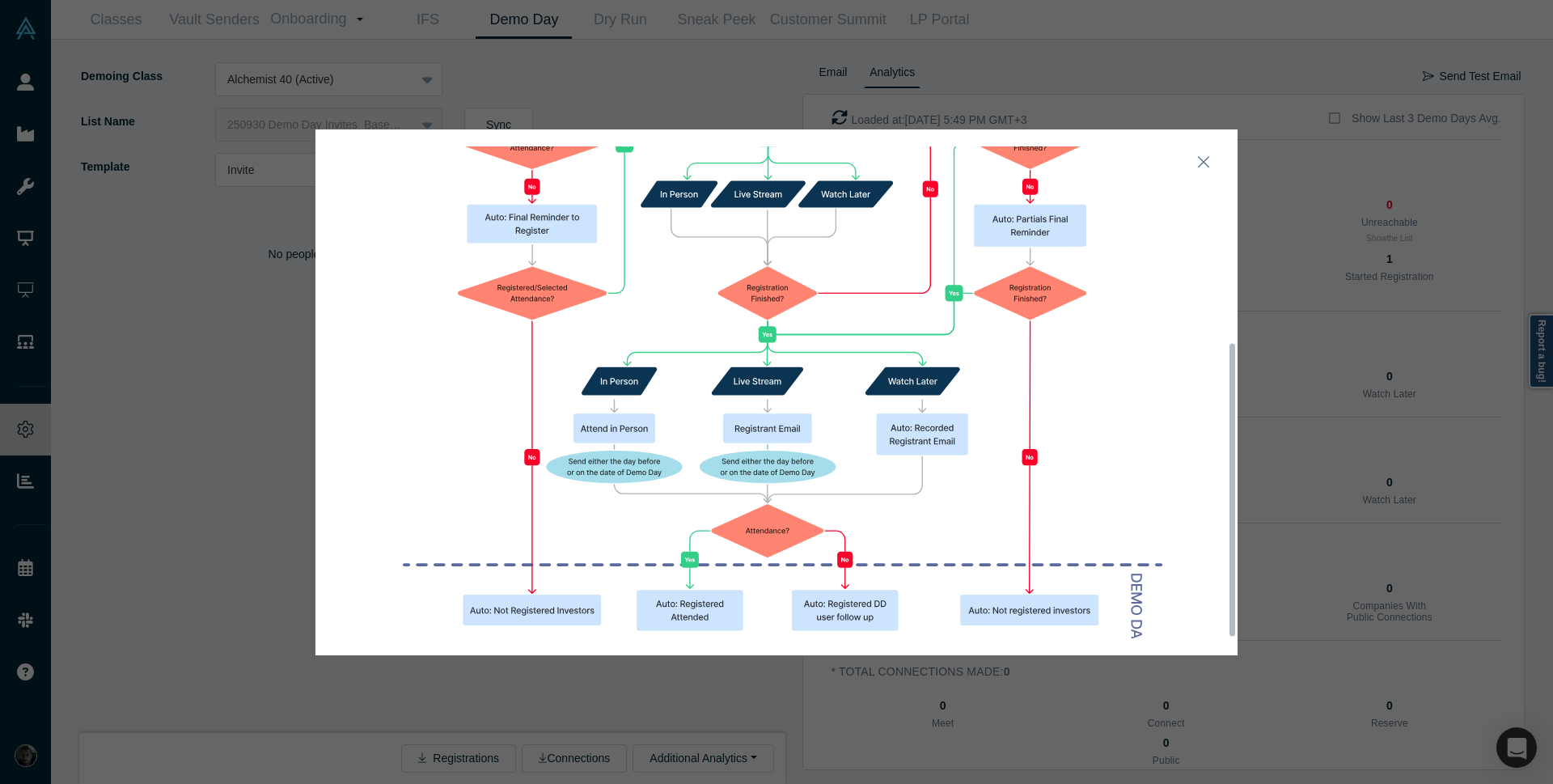
scroll to position [329, 0]
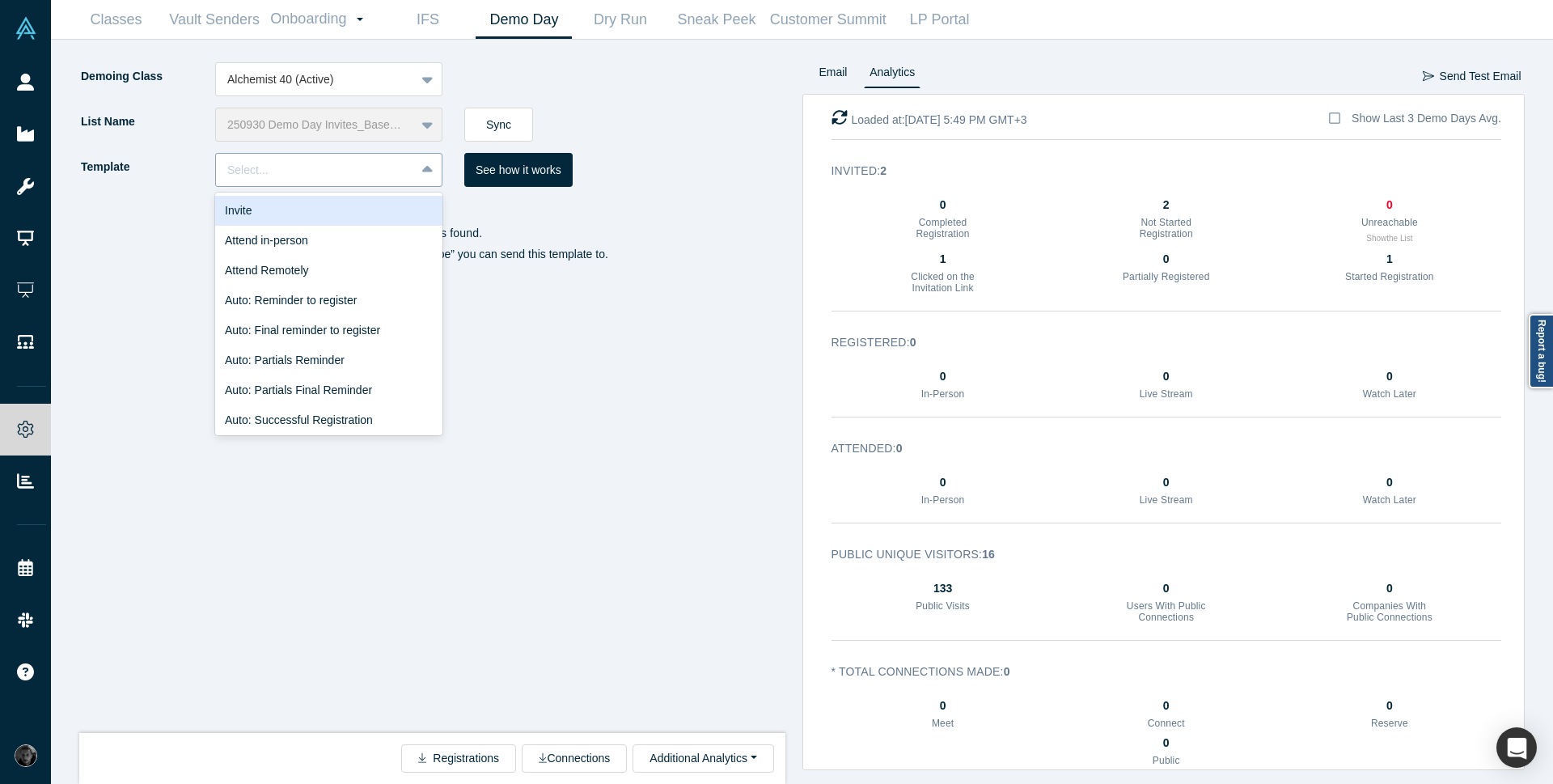
click at [431, 175] on icon at bounding box center [427, 169] width 11 height 16
click at [381, 208] on div "Invite" at bounding box center [328, 210] width 228 height 30
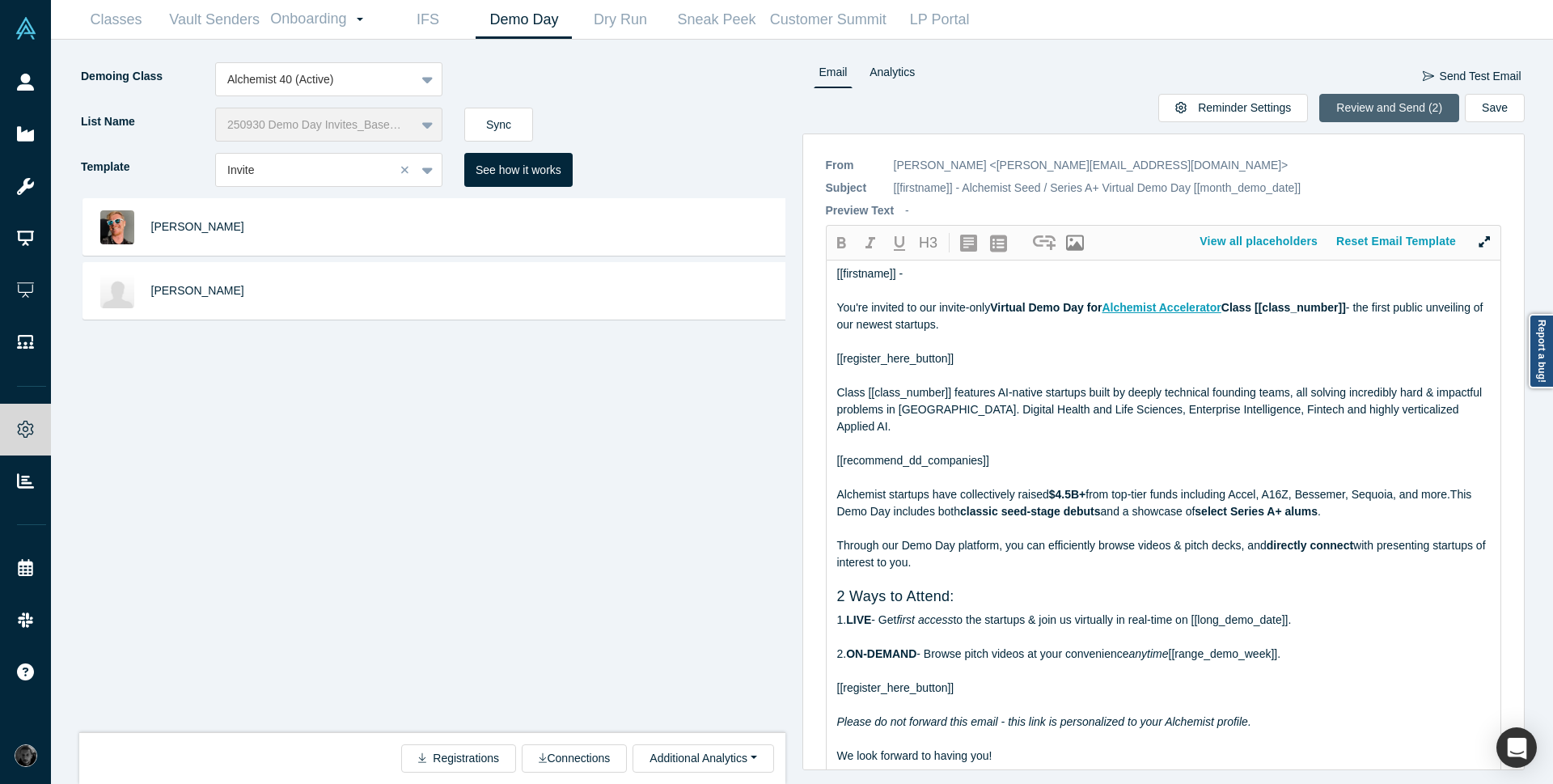
click at [1356, 113] on button "Review and Send (2)" at bounding box center [1389, 107] width 140 height 28
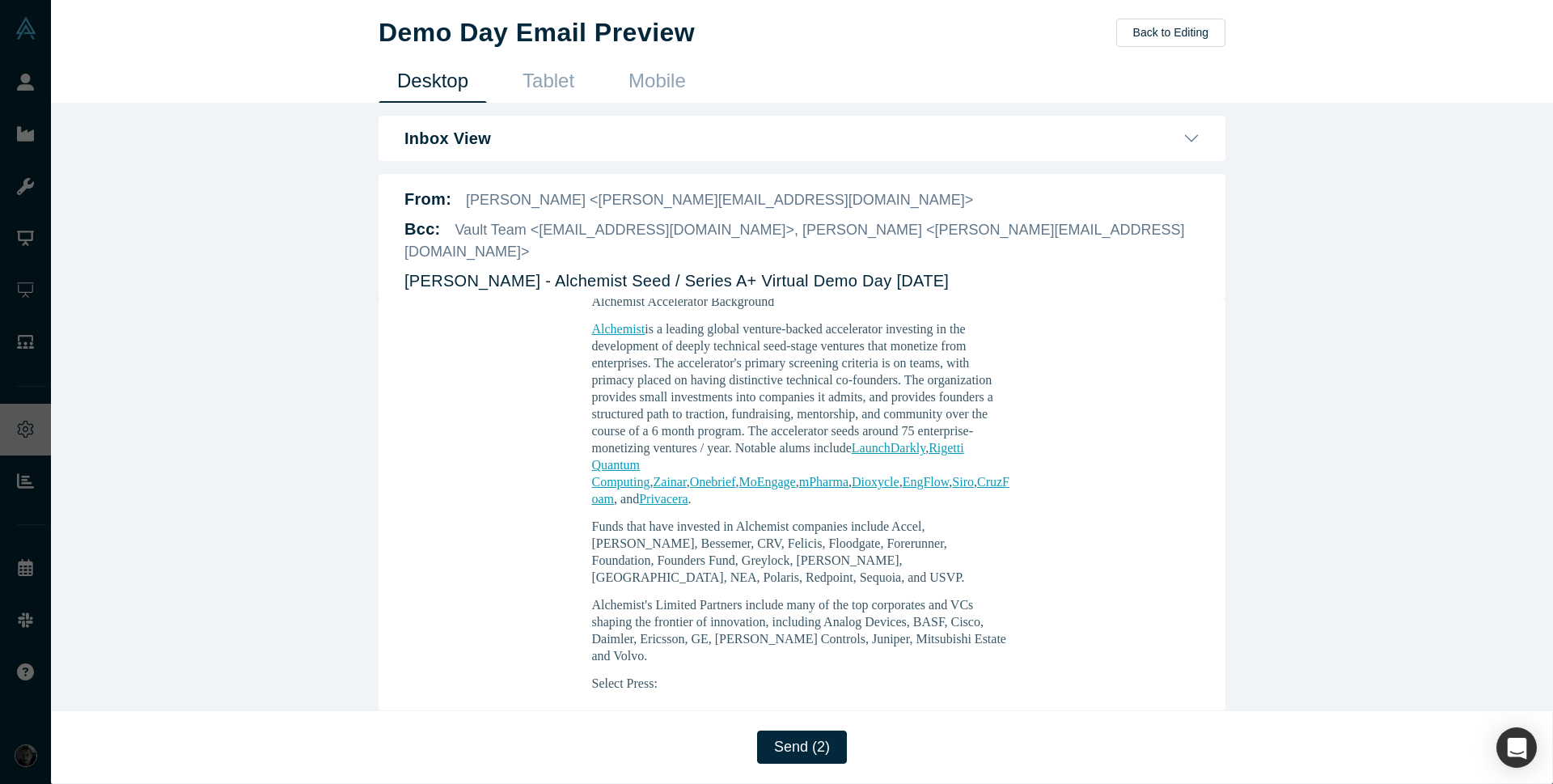
scroll to position [1262, 0]
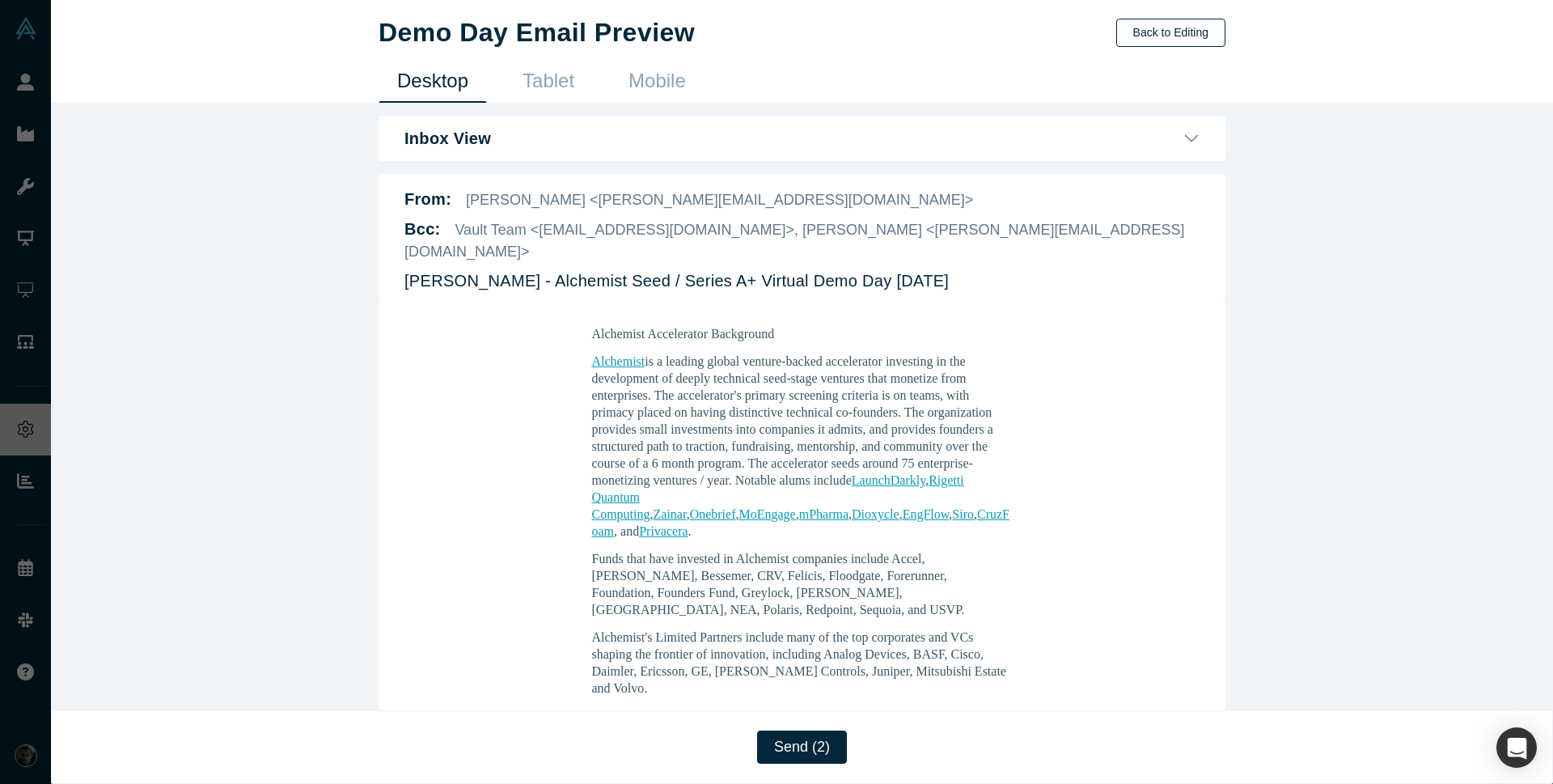
click at [1183, 39] on button "Back to Editing" at bounding box center [1171, 32] width 109 height 28
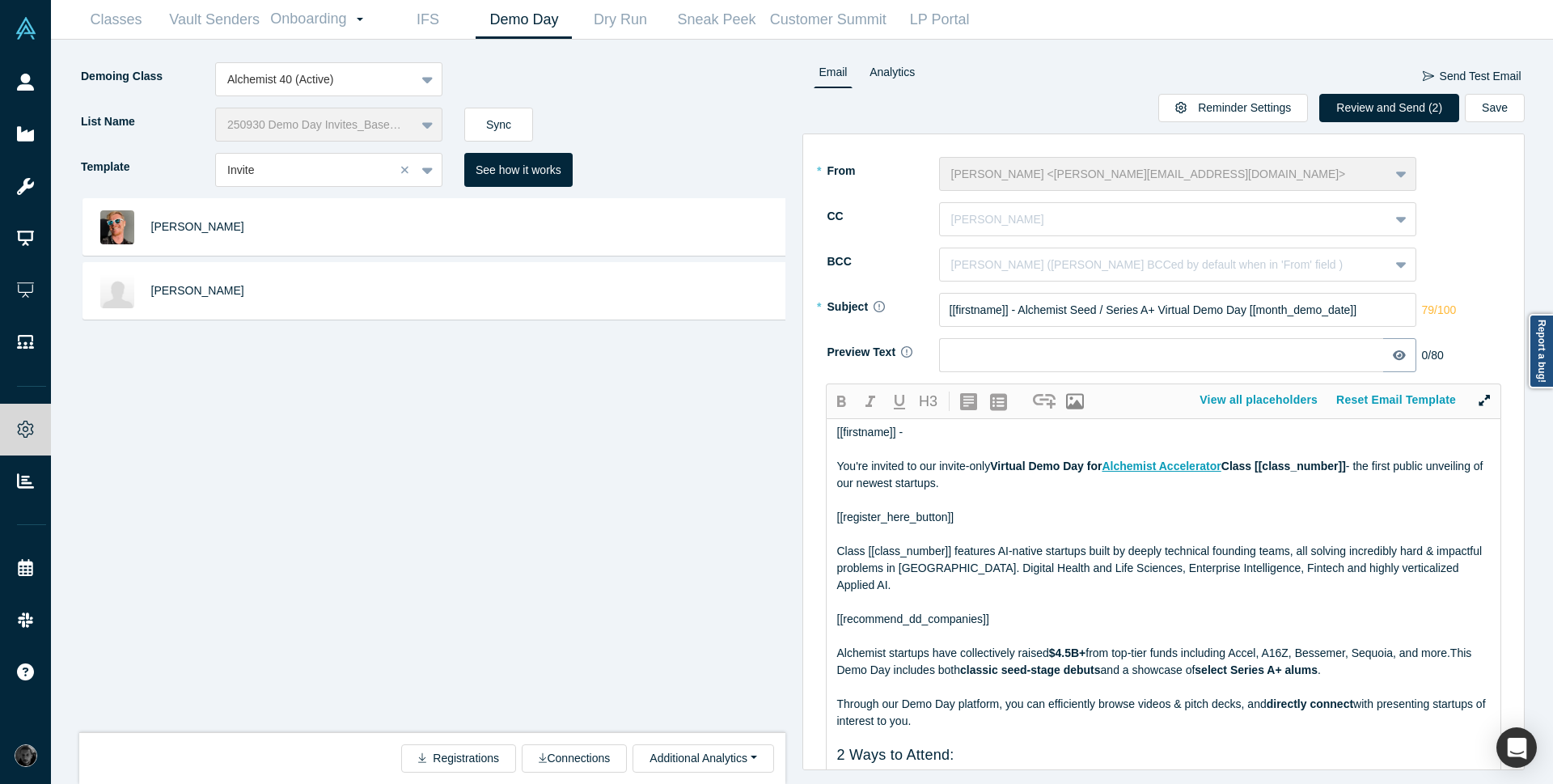
click at [1394, 355] on icon at bounding box center [1399, 355] width 13 height 10
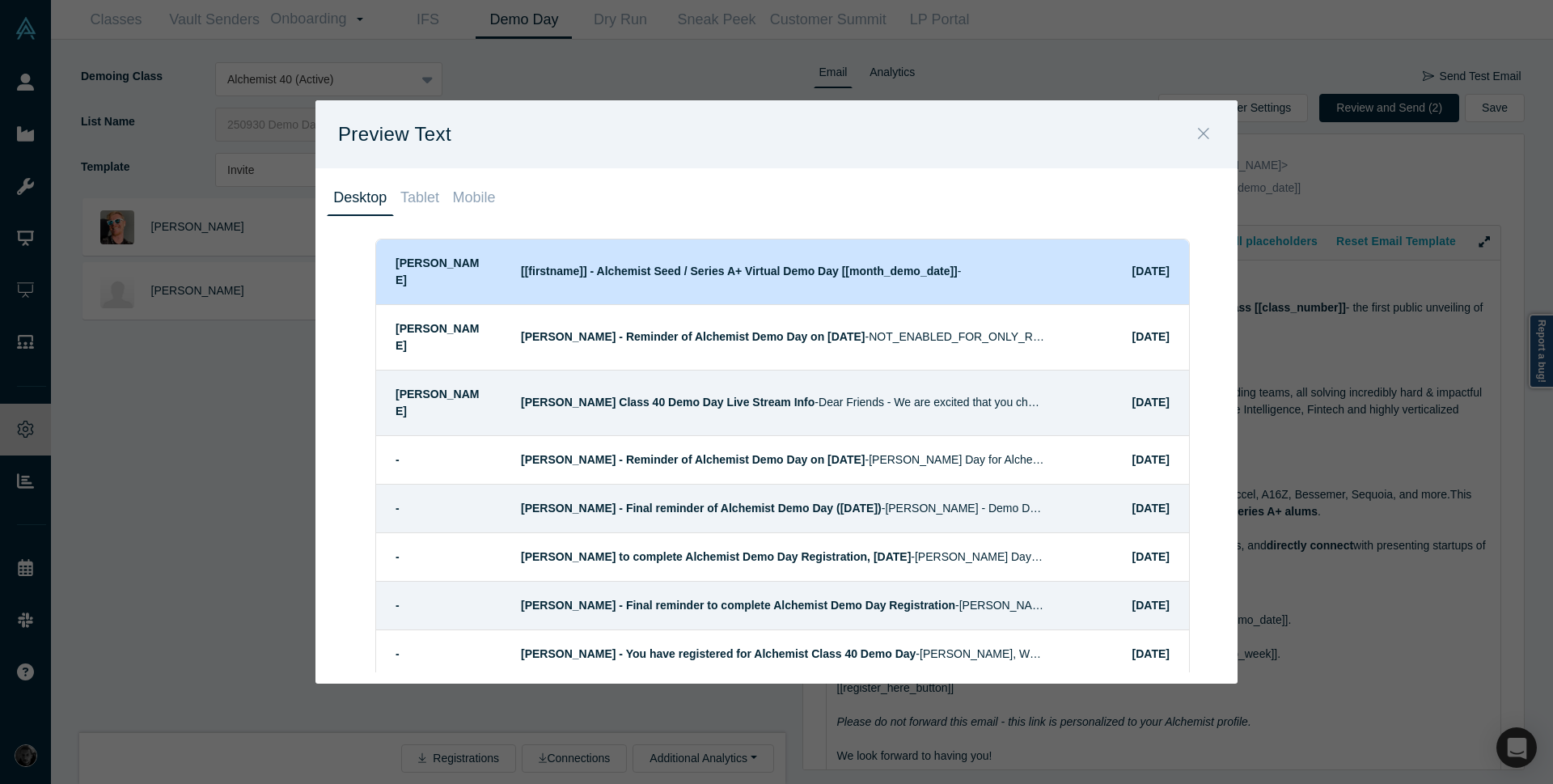
click at [1203, 136] on icon "Close" at bounding box center [1204, 134] width 12 height 17
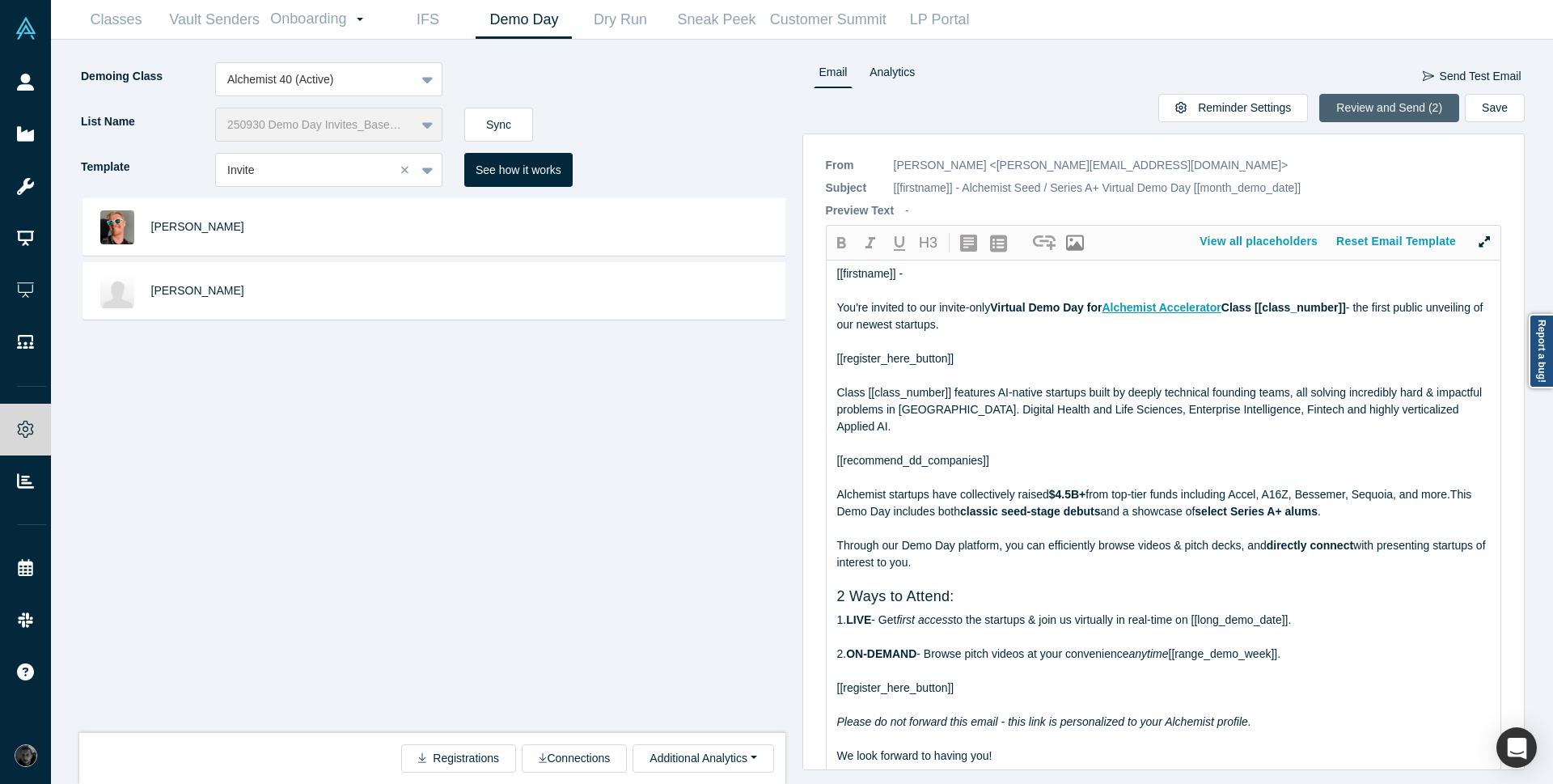
click at [1382, 106] on button "Review and Send (2)" at bounding box center [1389, 107] width 140 height 28
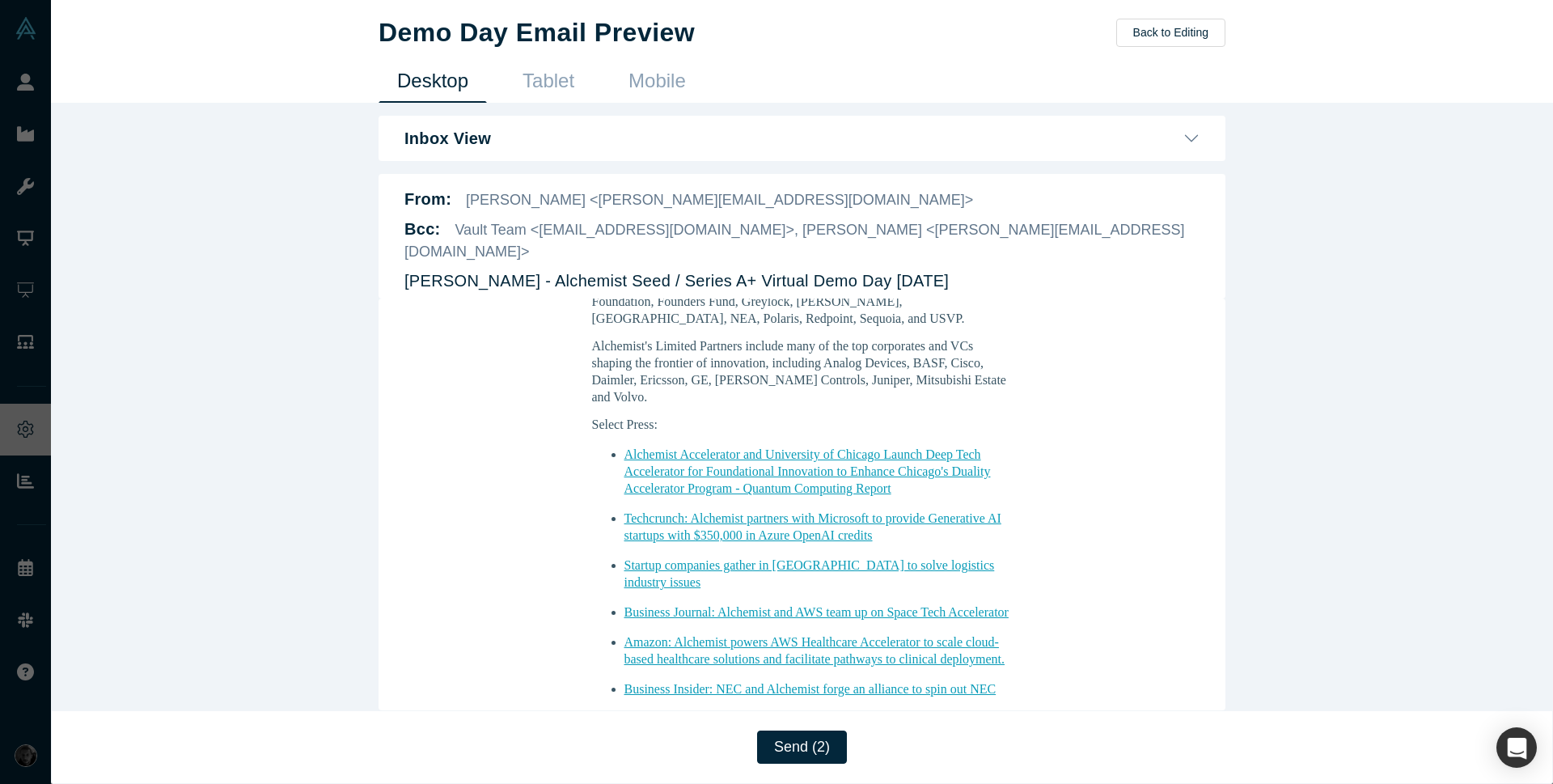
scroll to position [1625, 0]
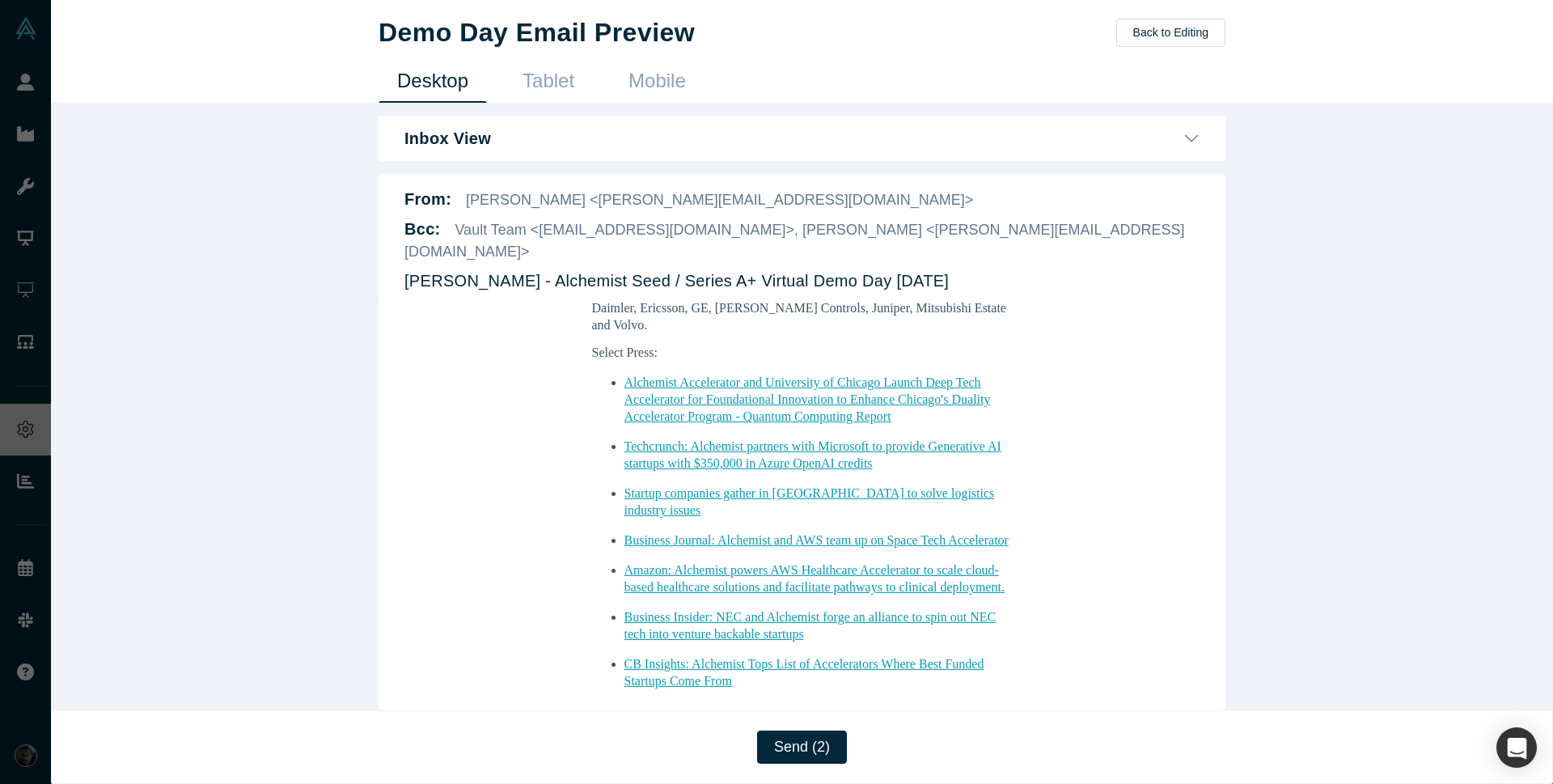
click at [1417, 331] on div "Demo Day Email Preview Back to Editing Desktop Tablet Mobile Inbox View Ravi Be…" at bounding box center [803, 392] width 1503 height 784
click at [1166, 19] on button "Back to Editing" at bounding box center [1171, 32] width 109 height 28
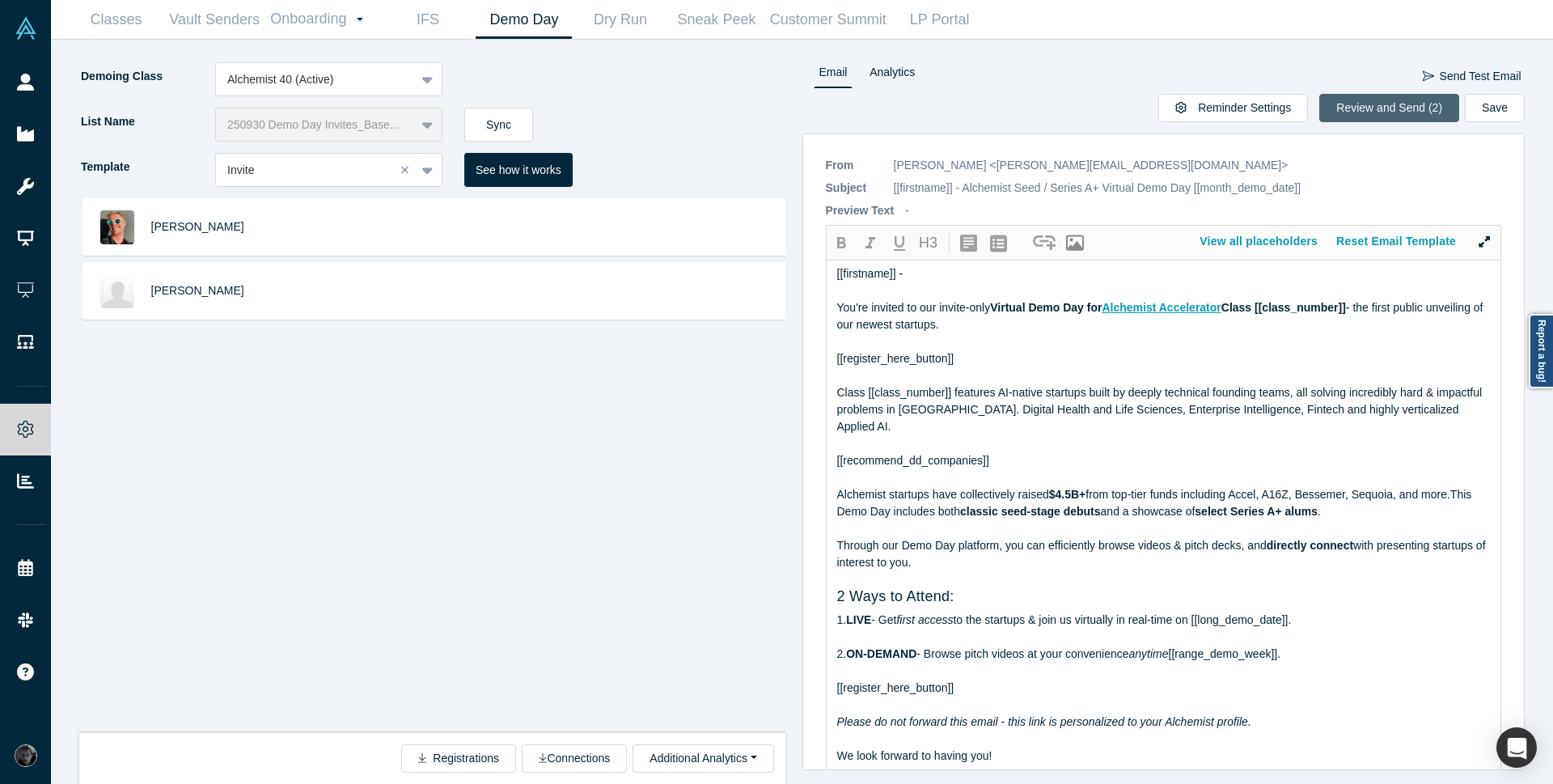
click at [1405, 109] on button "Review and Send (2)" at bounding box center [1389, 107] width 140 height 28
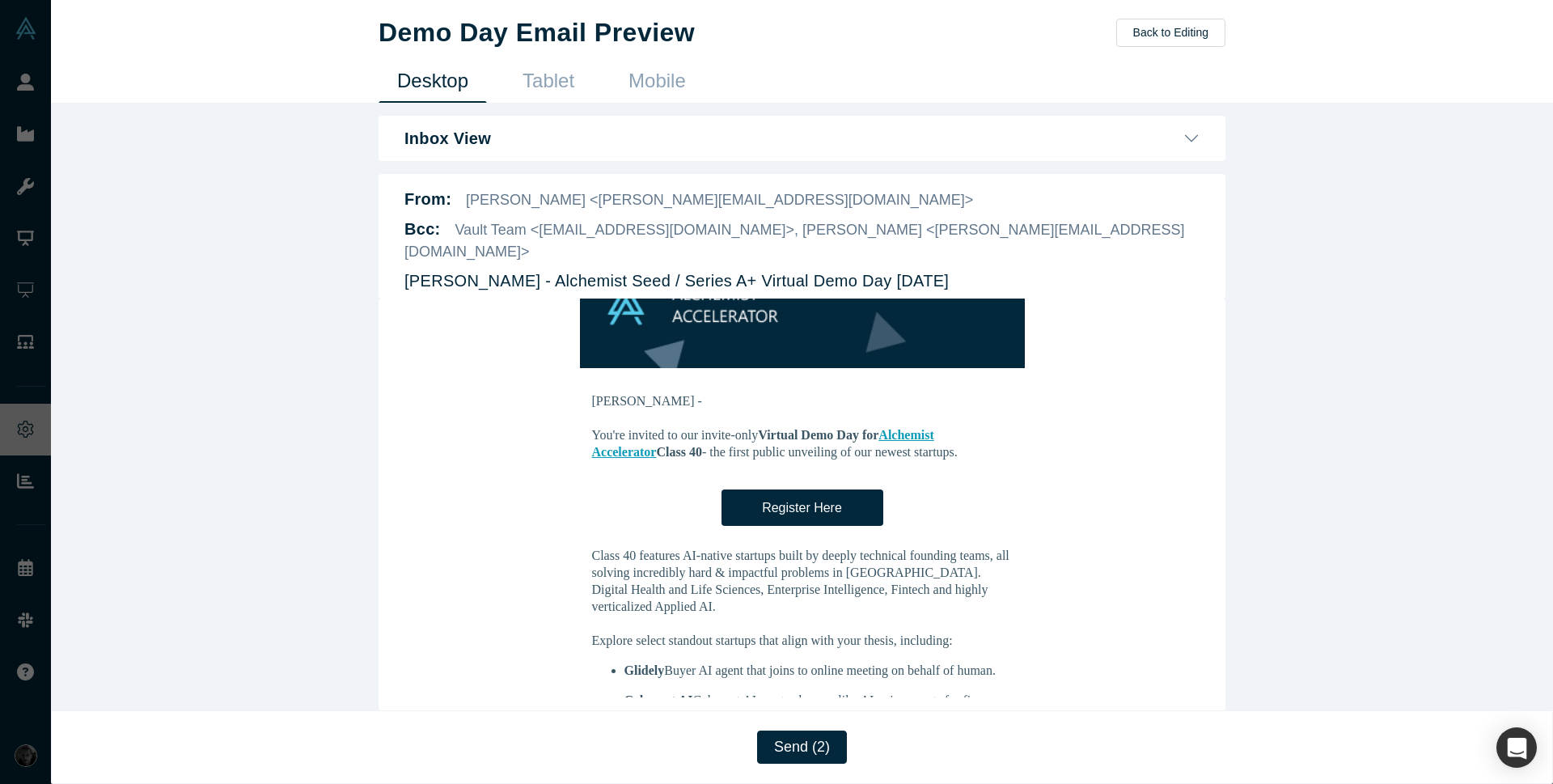
scroll to position [195, 0]
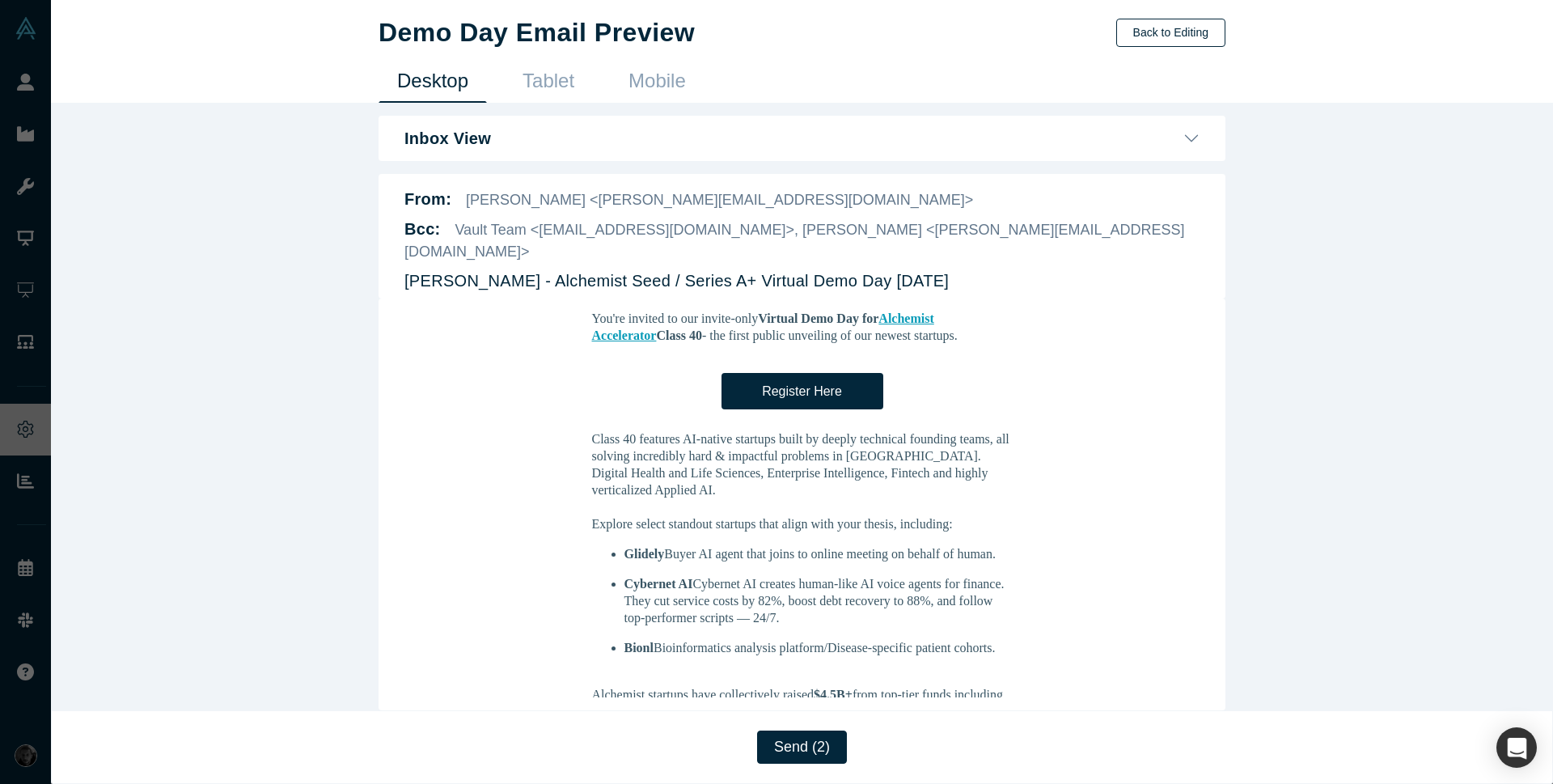
click at [1155, 27] on button "Back to Editing" at bounding box center [1171, 32] width 109 height 28
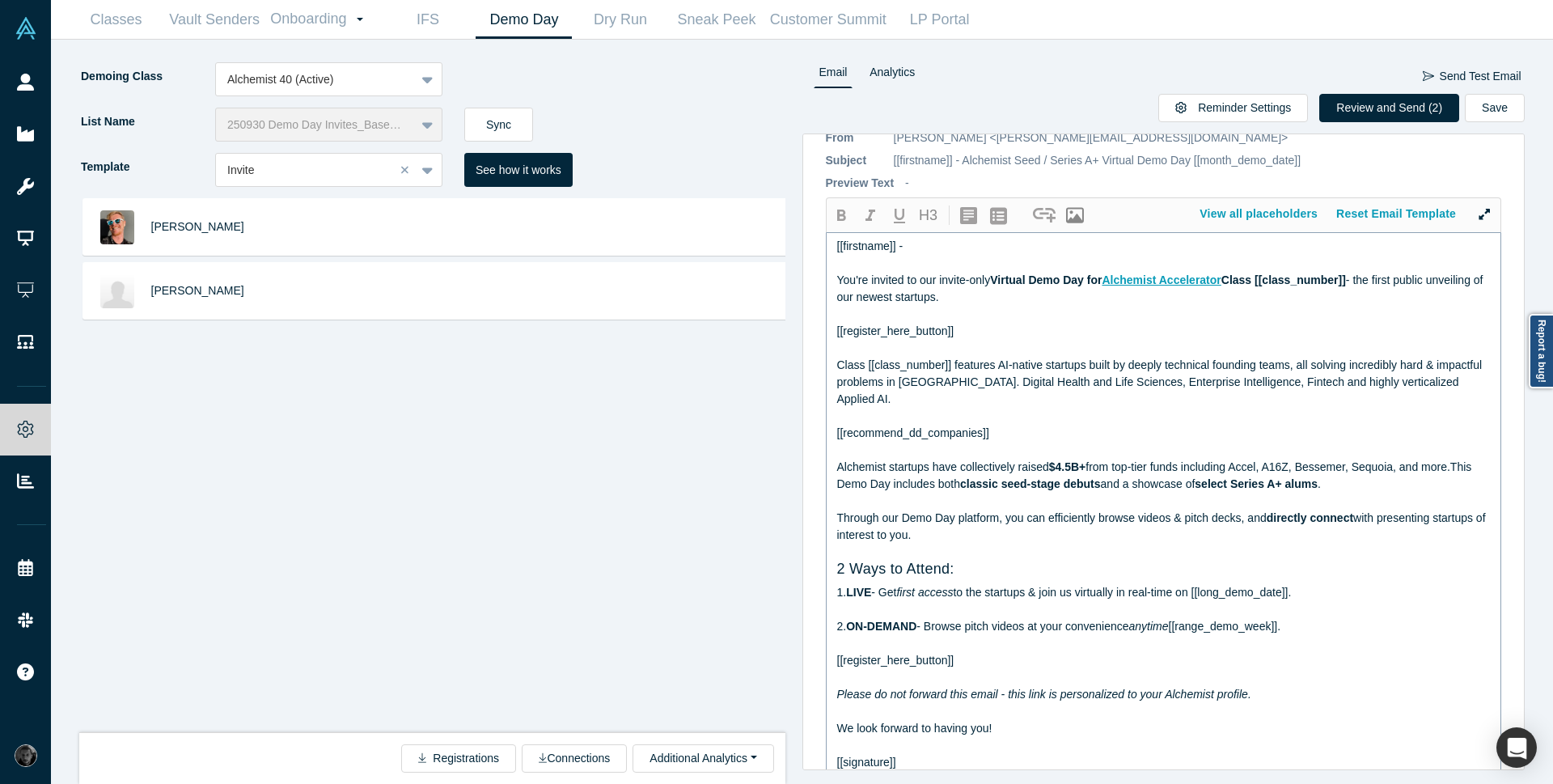
scroll to position [0, 0]
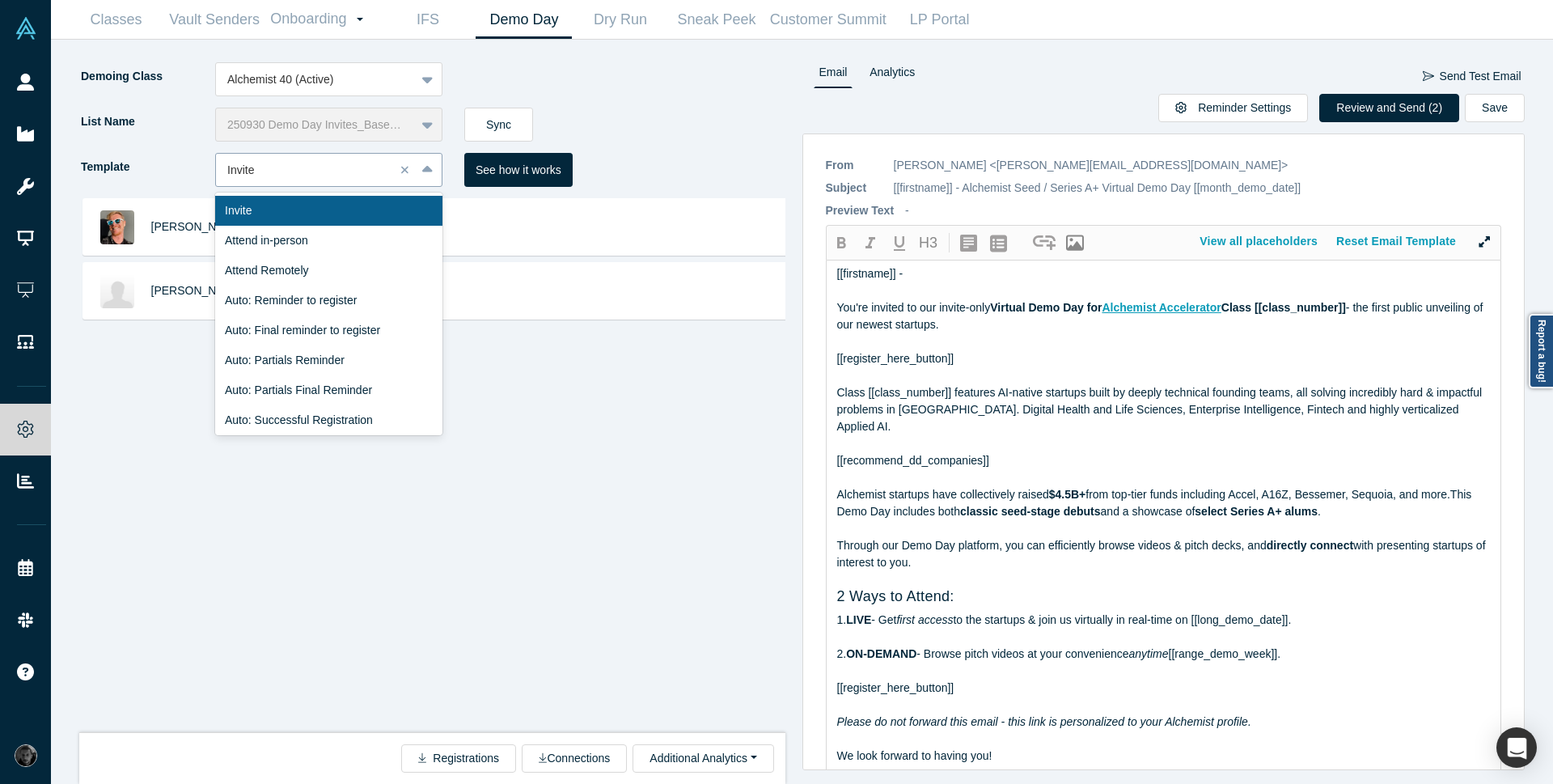
click at [291, 165] on div at bounding box center [305, 169] width 156 height 20
click at [350, 310] on div "Auto: Reminder to register" at bounding box center [328, 300] width 228 height 30
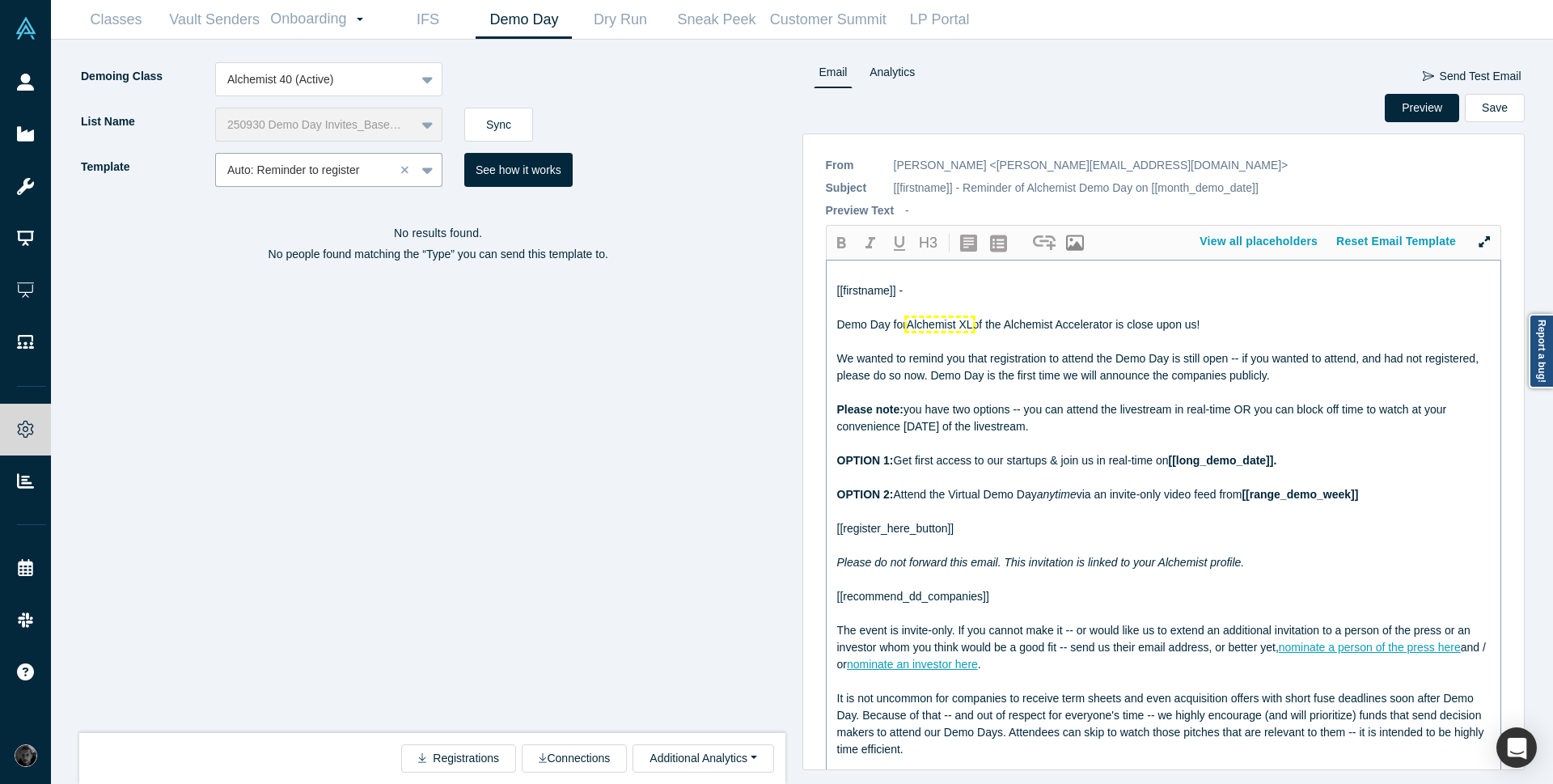
click at [967, 323] on span "Alchemist XL" at bounding box center [940, 323] width 67 height 13
click at [978, 327] on span "of the Alchemist Accelerator is close upon us!" at bounding box center [1086, 323] width 228 height 13
click at [839, 317] on div "of the Alchemist Accelerator is close upon us!" at bounding box center [1165, 325] width 655 height 17
paste div
click at [1398, 106] on button "Preview" at bounding box center [1422, 107] width 75 height 28
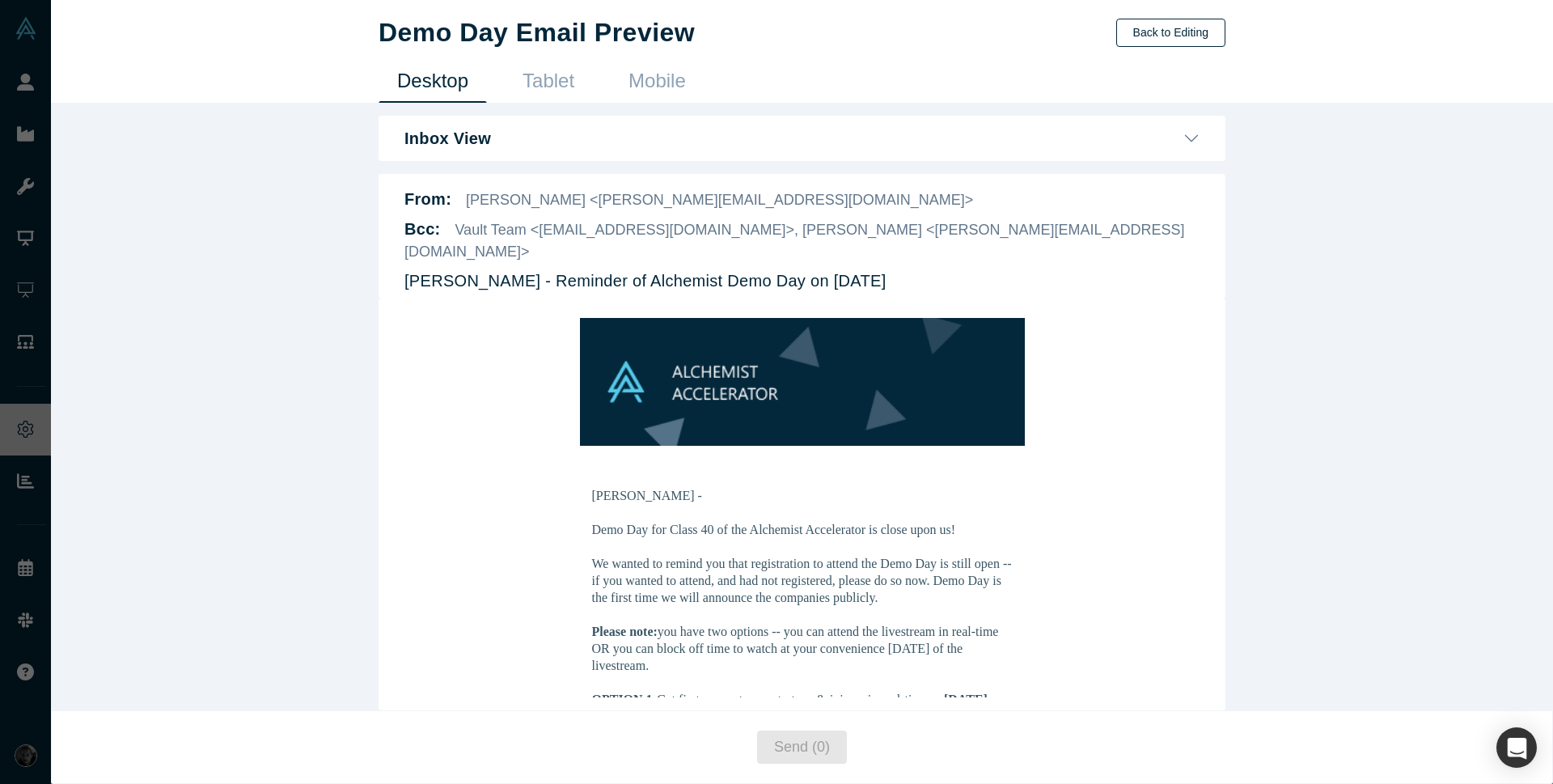
click at [1167, 21] on button "Back to Editing" at bounding box center [1171, 32] width 109 height 28
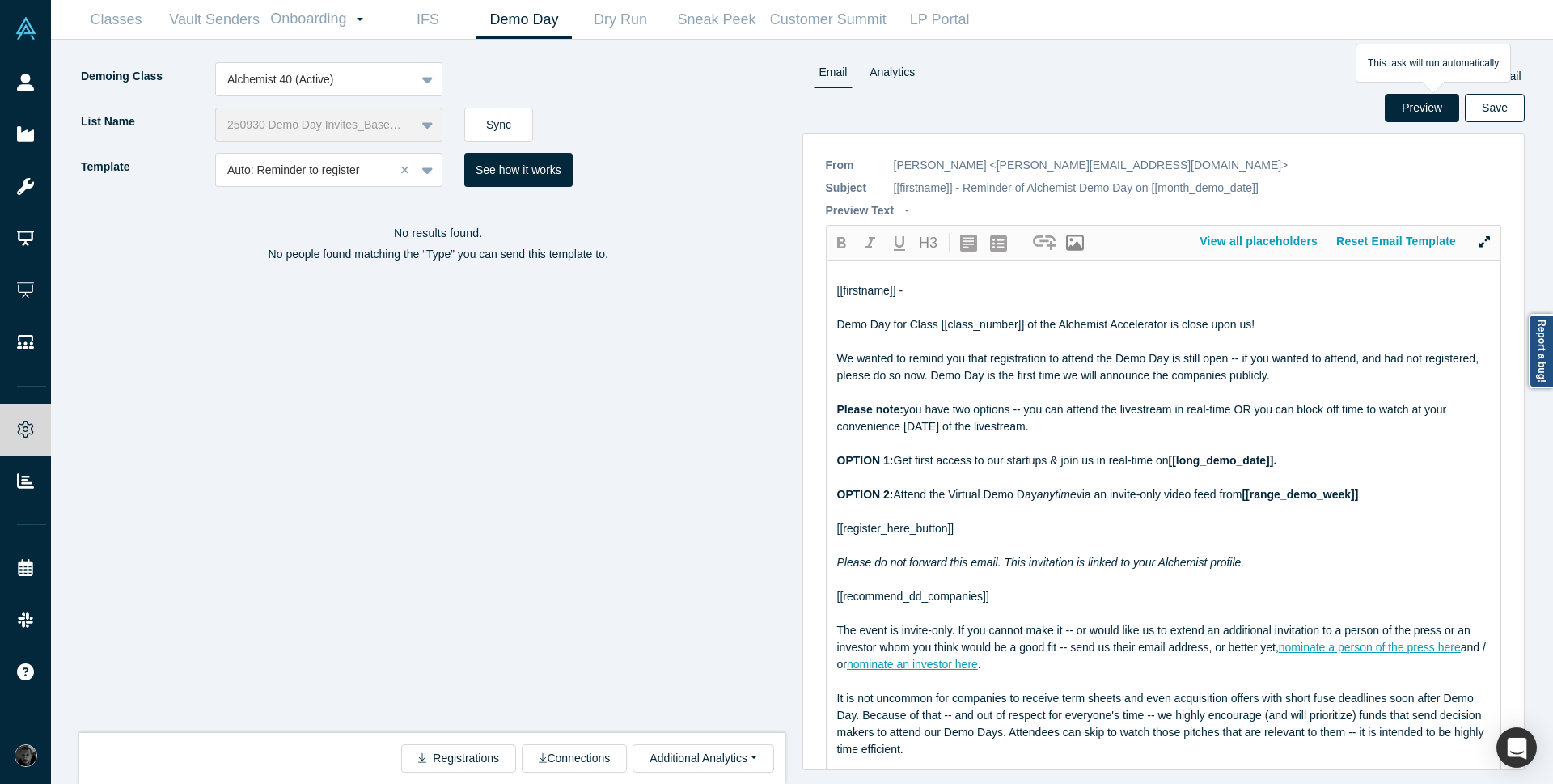
click at [1503, 111] on button "Save" at bounding box center [1495, 107] width 60 height 28
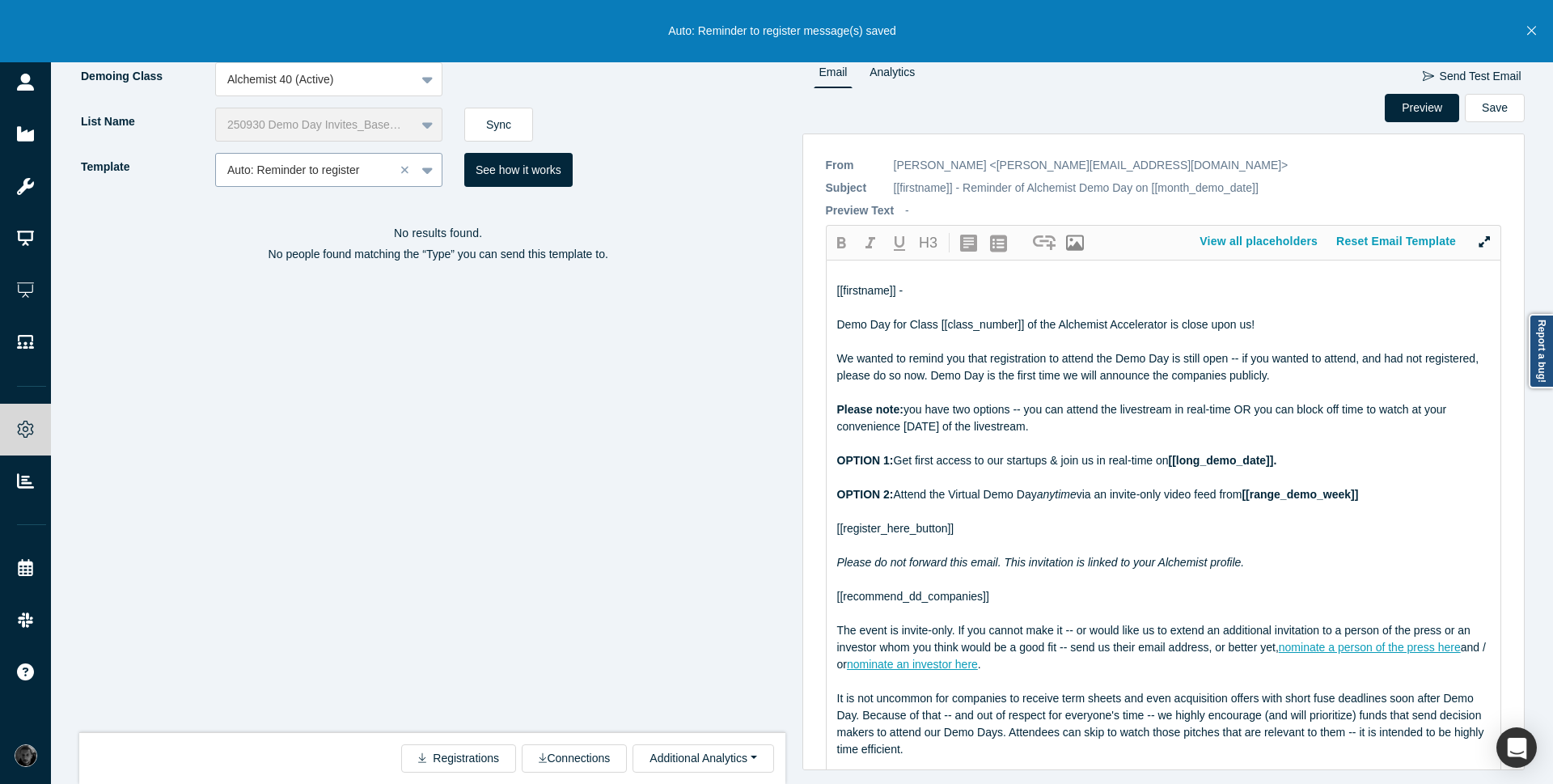
click at [281, 158] on div "Auto: Reminder to register" at bounding box center [305, 170] width 179 height 27
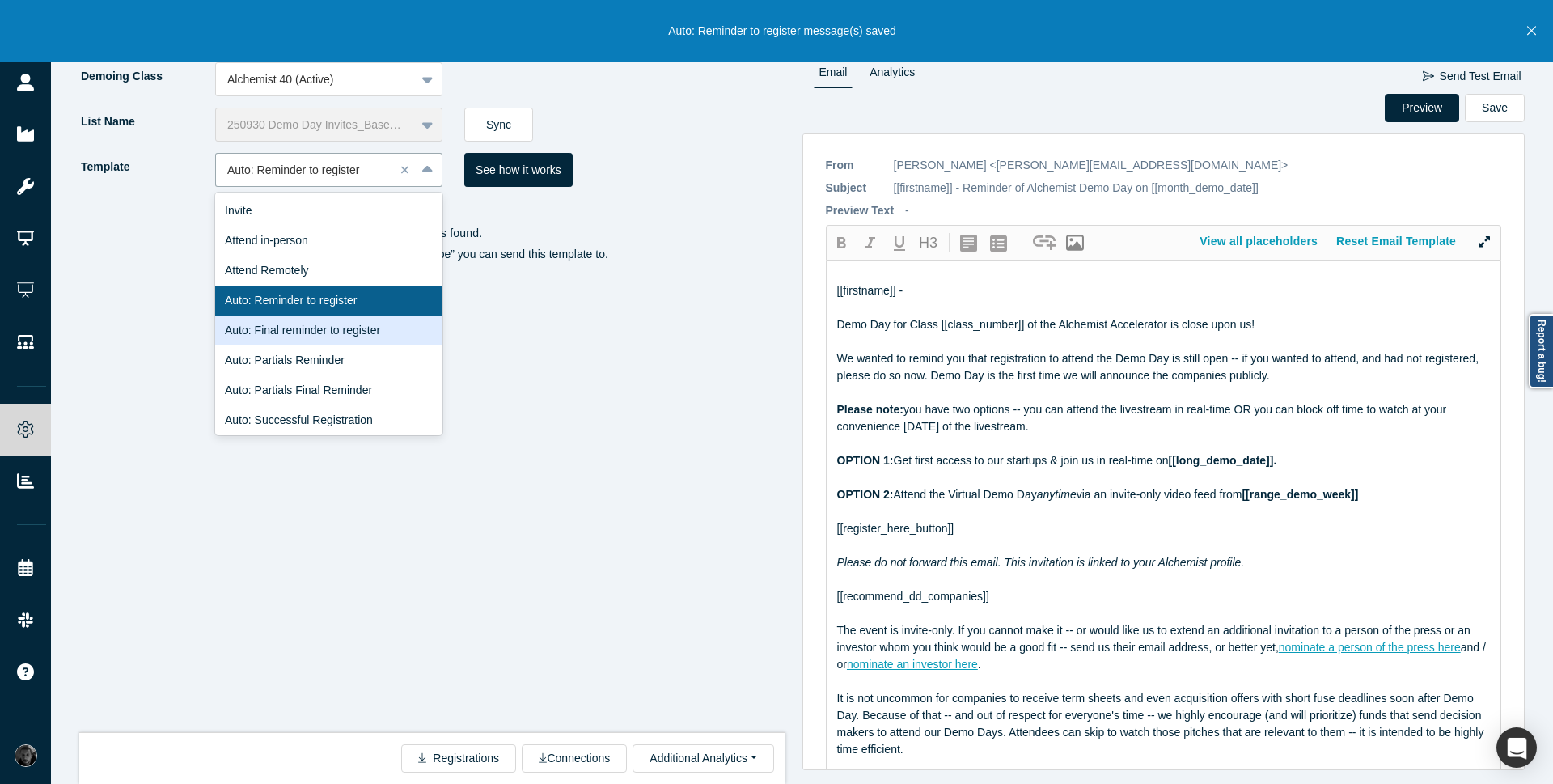
click at [304, 337] on div "Auto: Final reminder to register" at bounding box center [328, 330] width 228 height 30
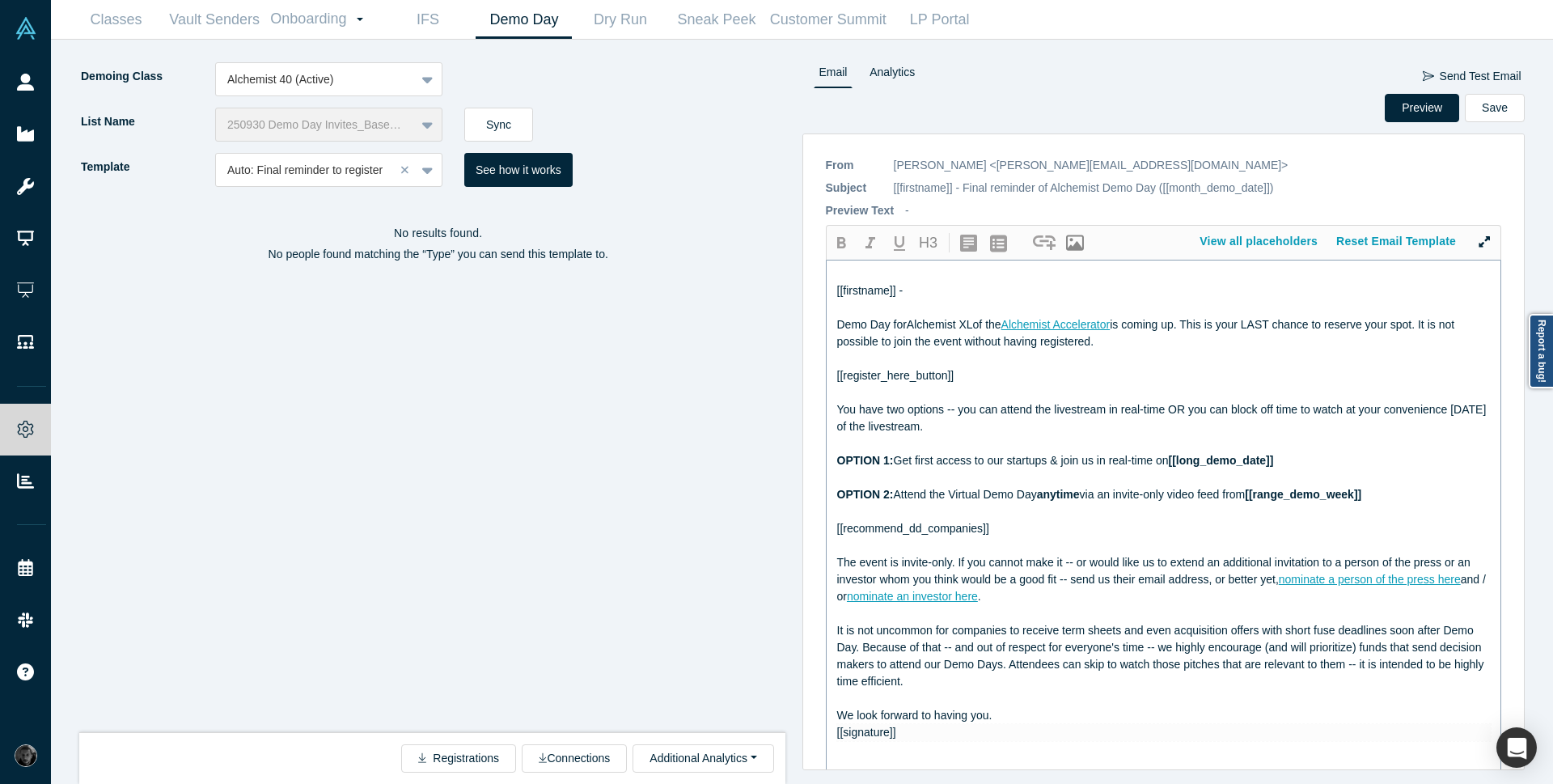
click at [982, 327] on span "of the" at bounding box center [987, 323] width 28 height 13
click at [660, 542] on div "No results found. No people found matching the “Type” you can send this templat…" at bounding box center [439, 471] width 718 height 546
click at [942, 332] on div "Demo Day for Class of the Alchemist Accelerator is coming up. This is your LAST…" at bounding box center [1165, 333] width 655 height 34
drag, startPoint x: 1169, startPoint y: 326, endPoint x: 1061, endPoint y: 321, distance: 108.1
click at [1061, 321] on div "Demo Day for Class [[class_number]] of the Alchemist Accelerator is coming up. …" at bounding box center [1165, 333] width 655 height 34
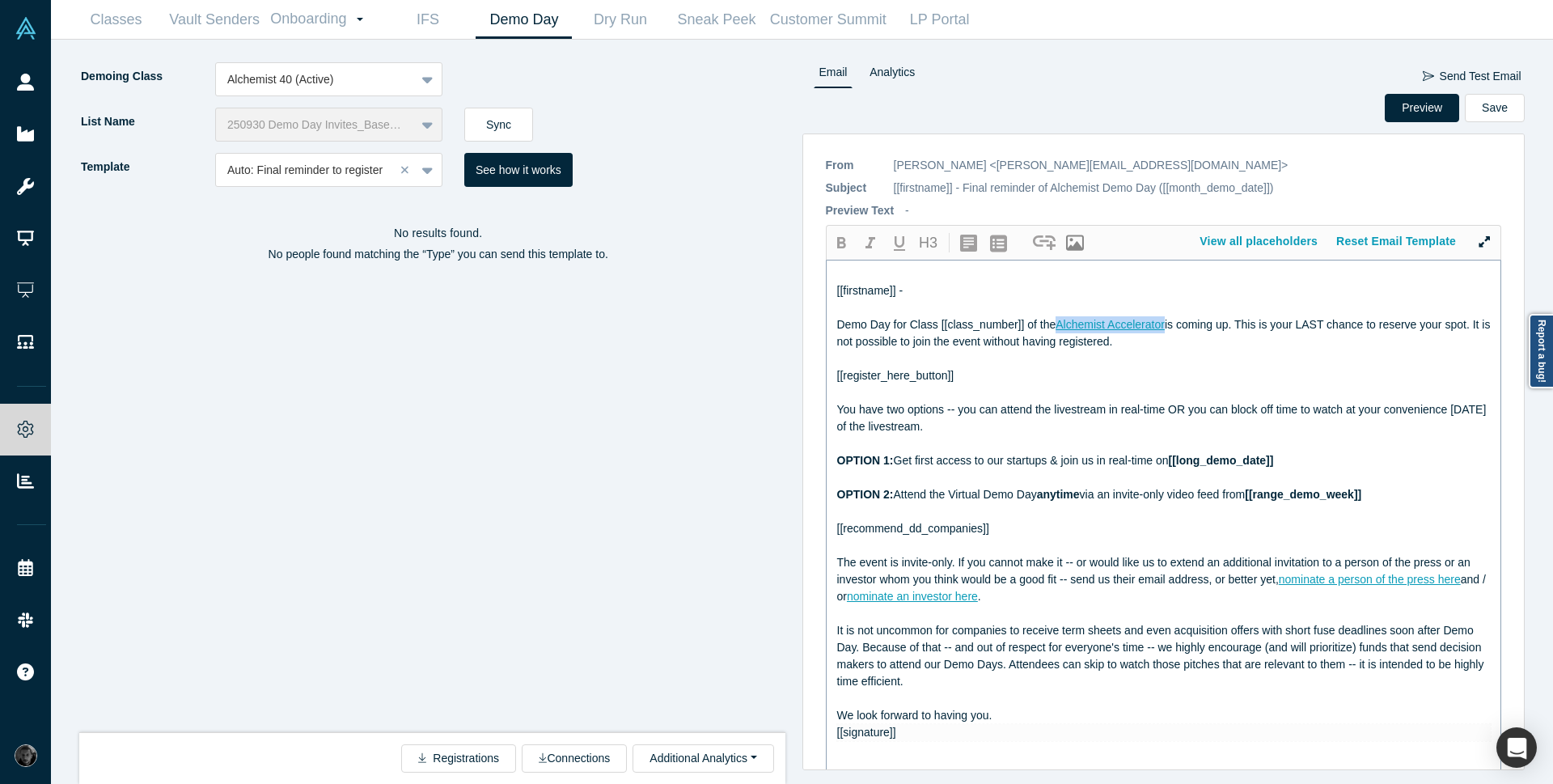
copy span "Alchemist Accelerator"
click at [1421, 103] on button "Preview" at bounding box center [1422, 107] width 75 height 28
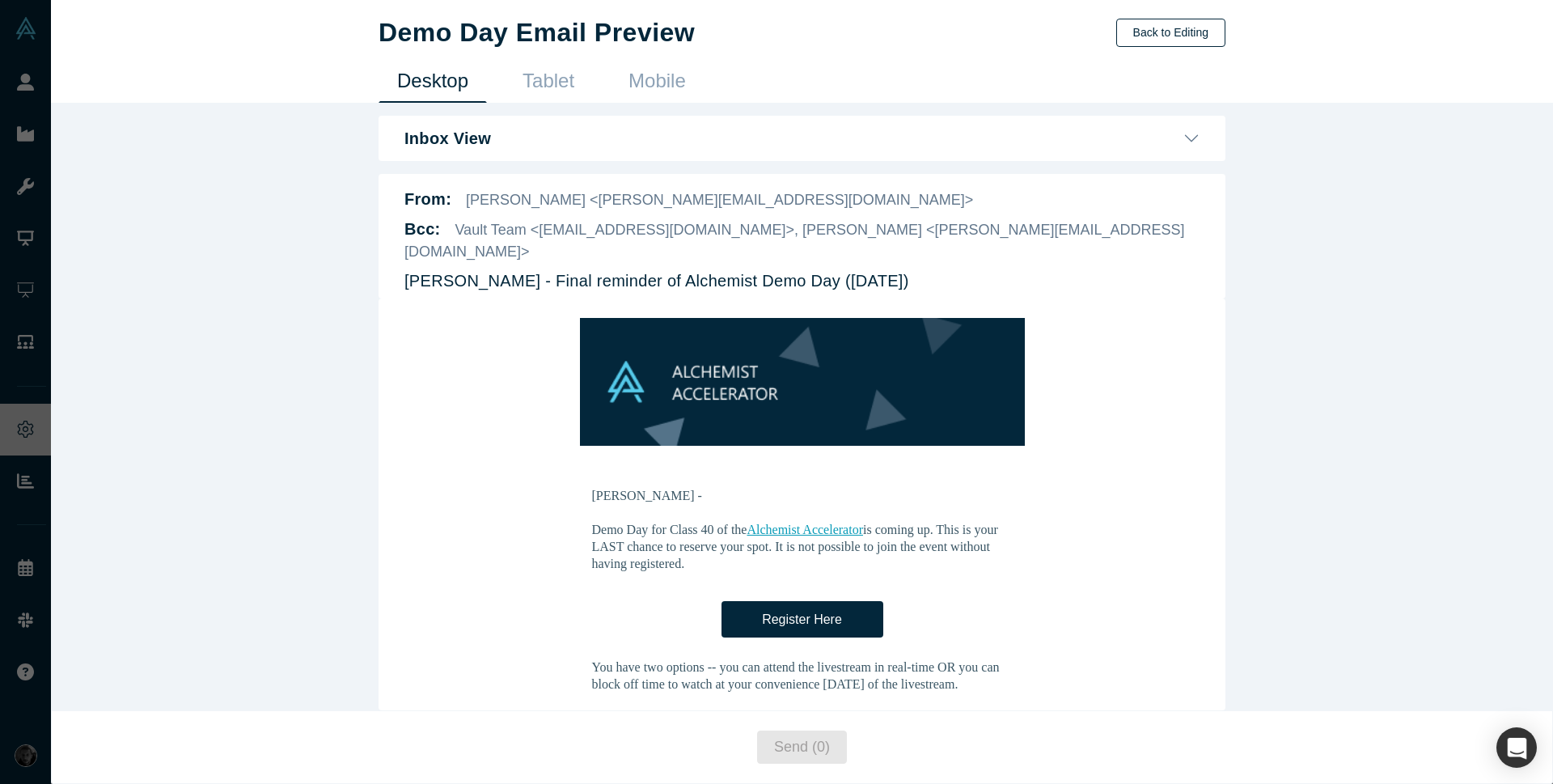
click at [1177, 35] on button "Back to Editing" at bounding box center [1171, 32] width 109 height 28
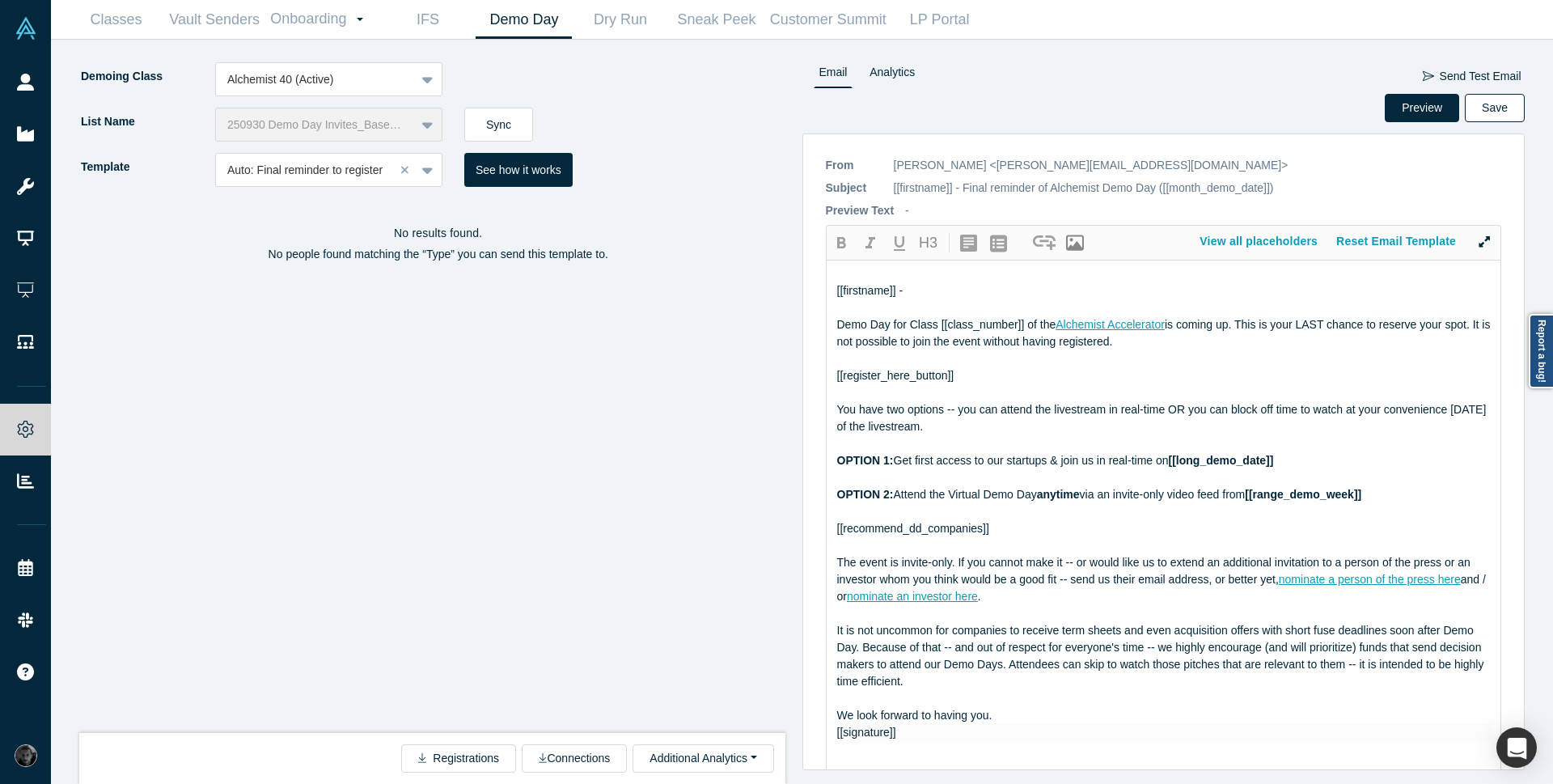
click at [1494, 110] on button "Save" at bounding box center [1495, 107] width 60 height 28
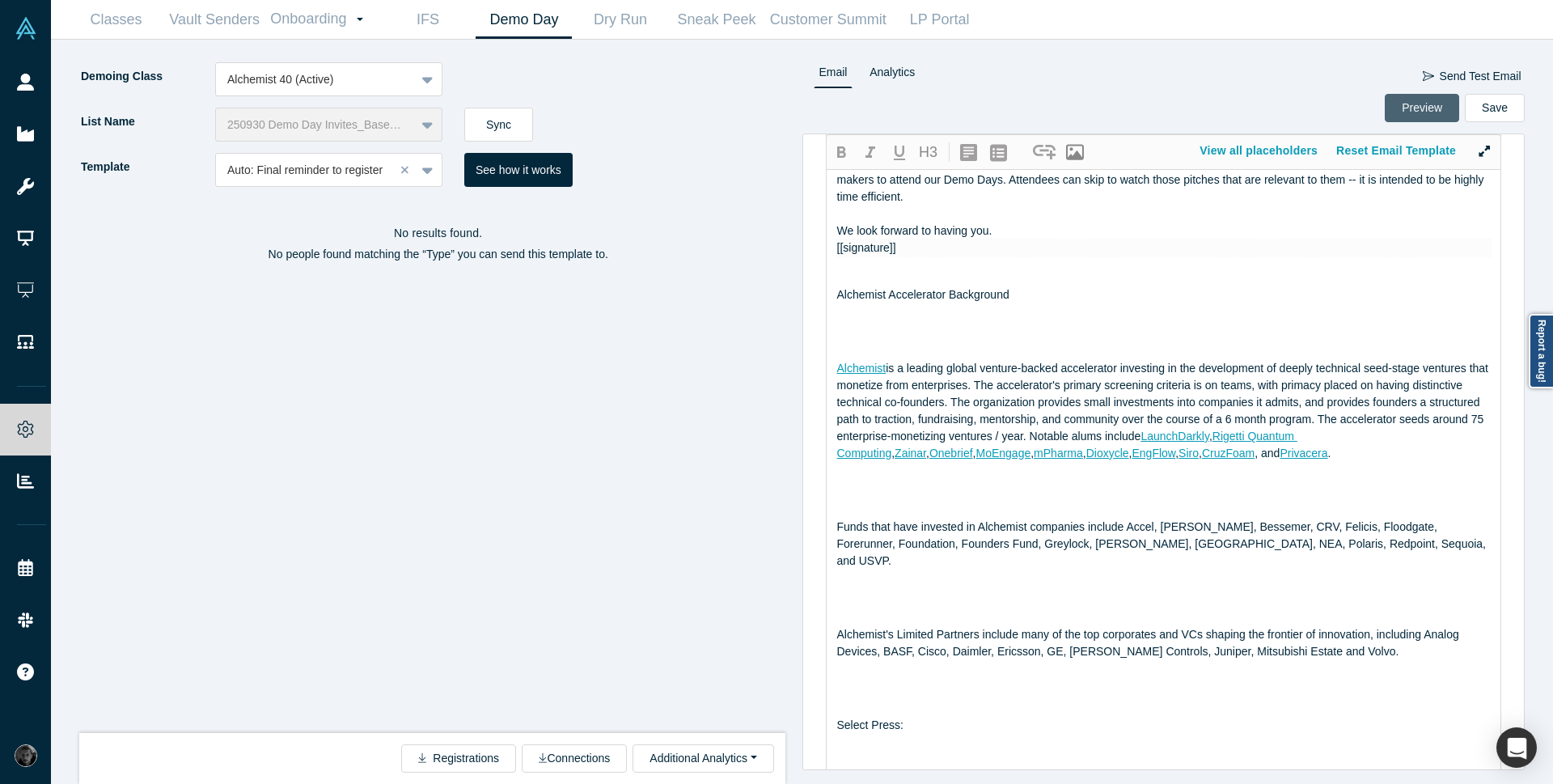
scroll to position [604, 0]
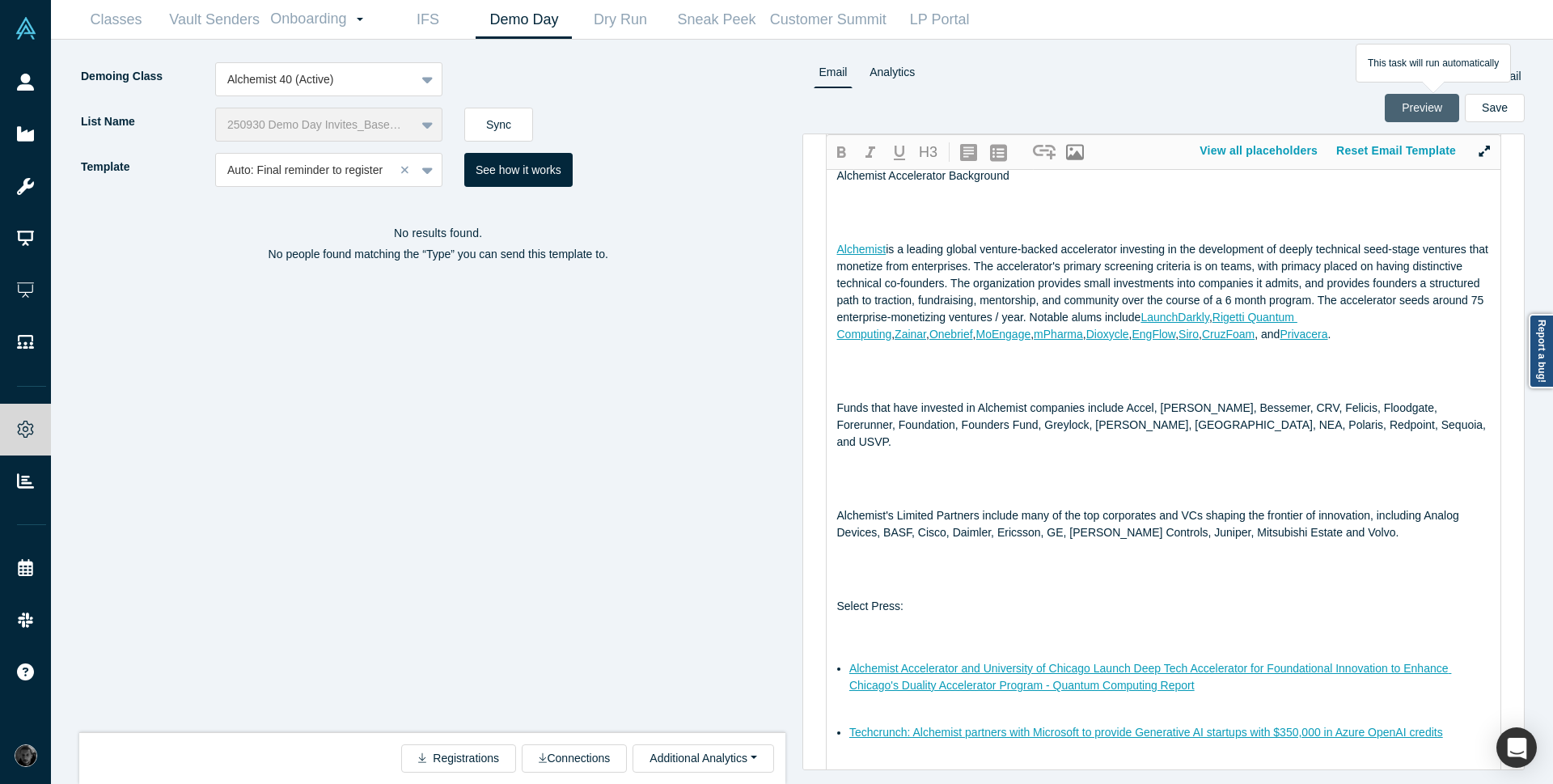
click at [1410, 111] on button "Preview" at bounding box center [1422, 107] width 75 height 28
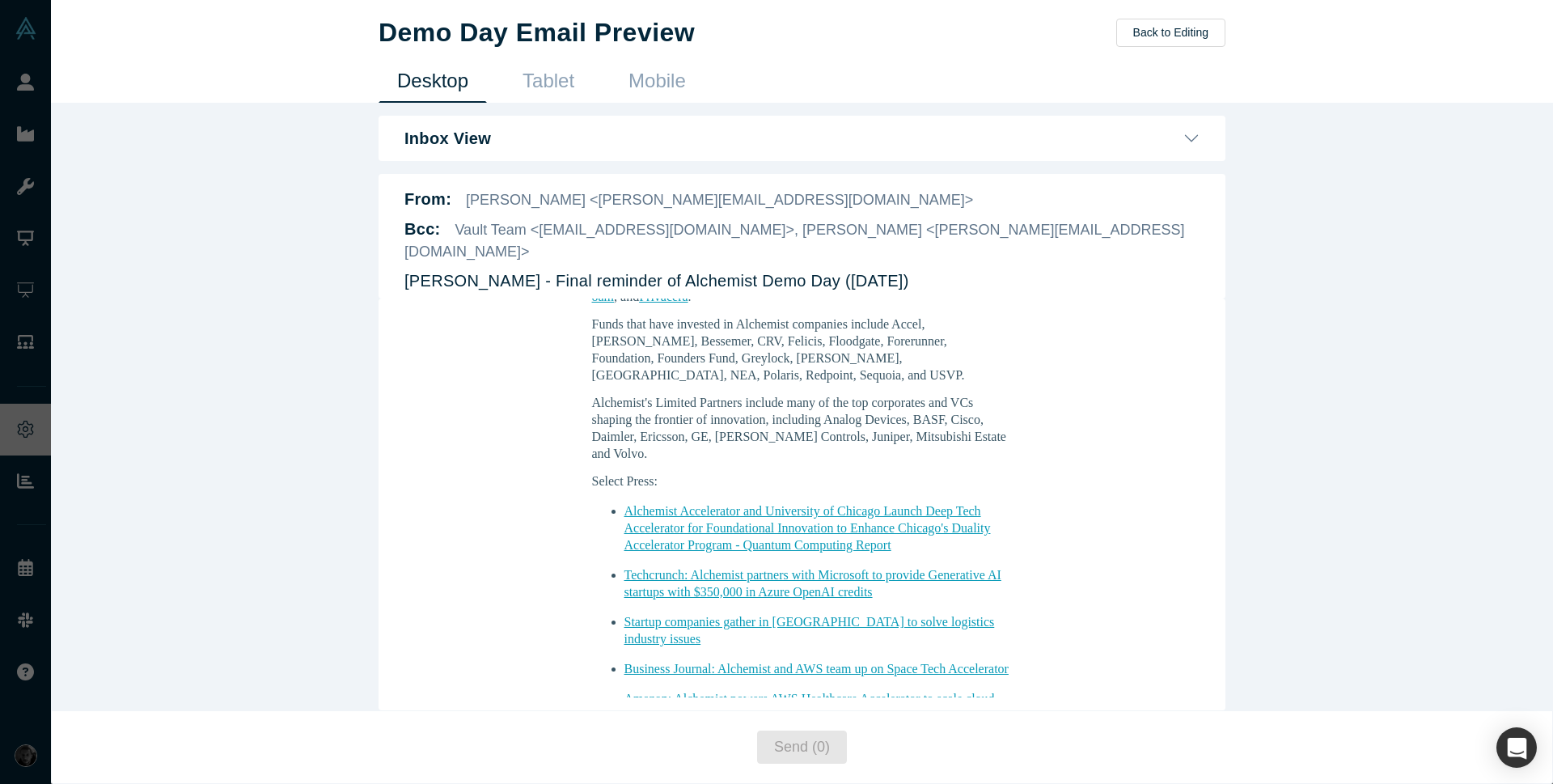
scroll to position [1538, 0]
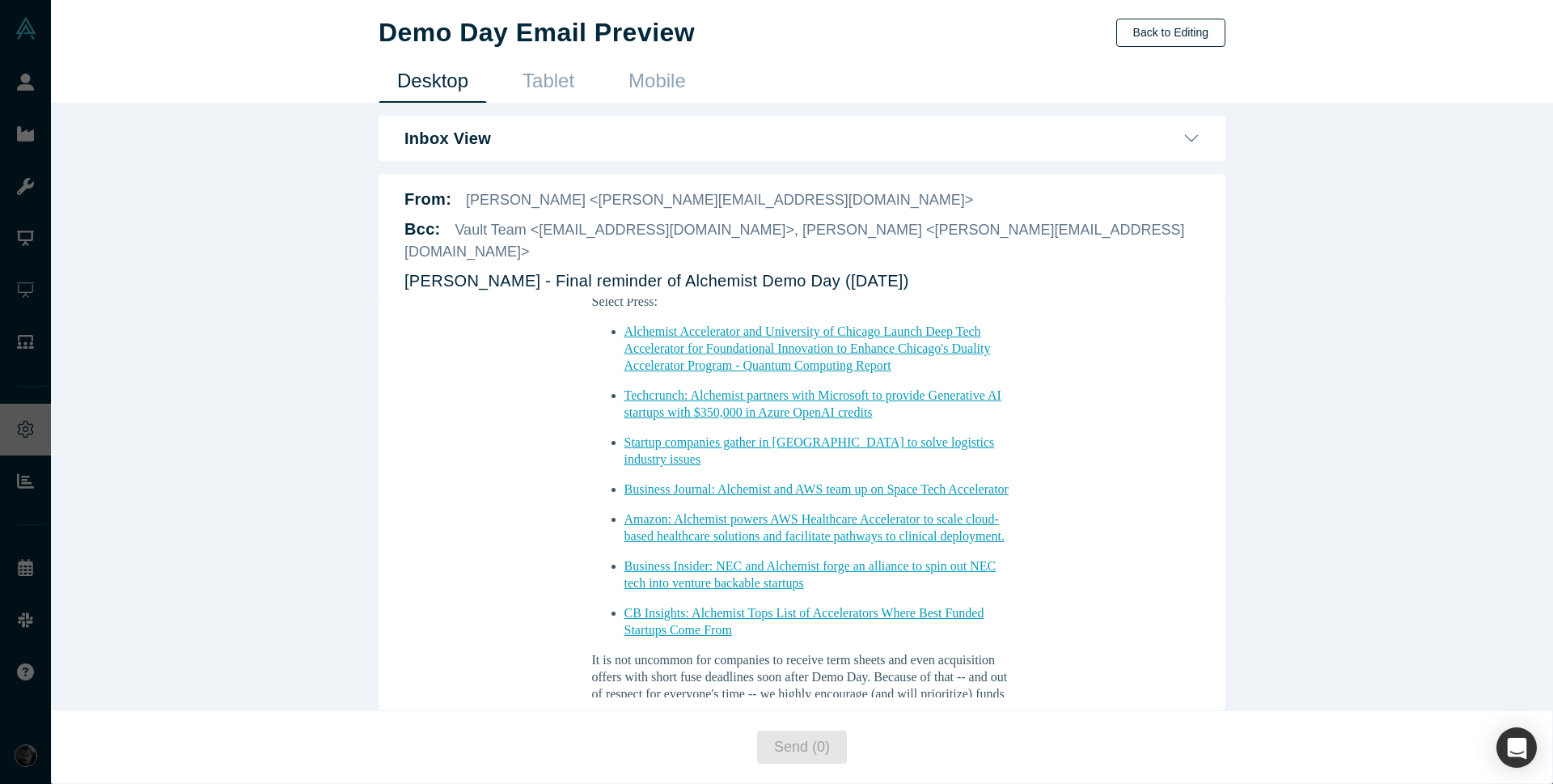
click at [1162, 33] on button "Back to Editing" at bounding box center [1171, 32] width 109 height 28
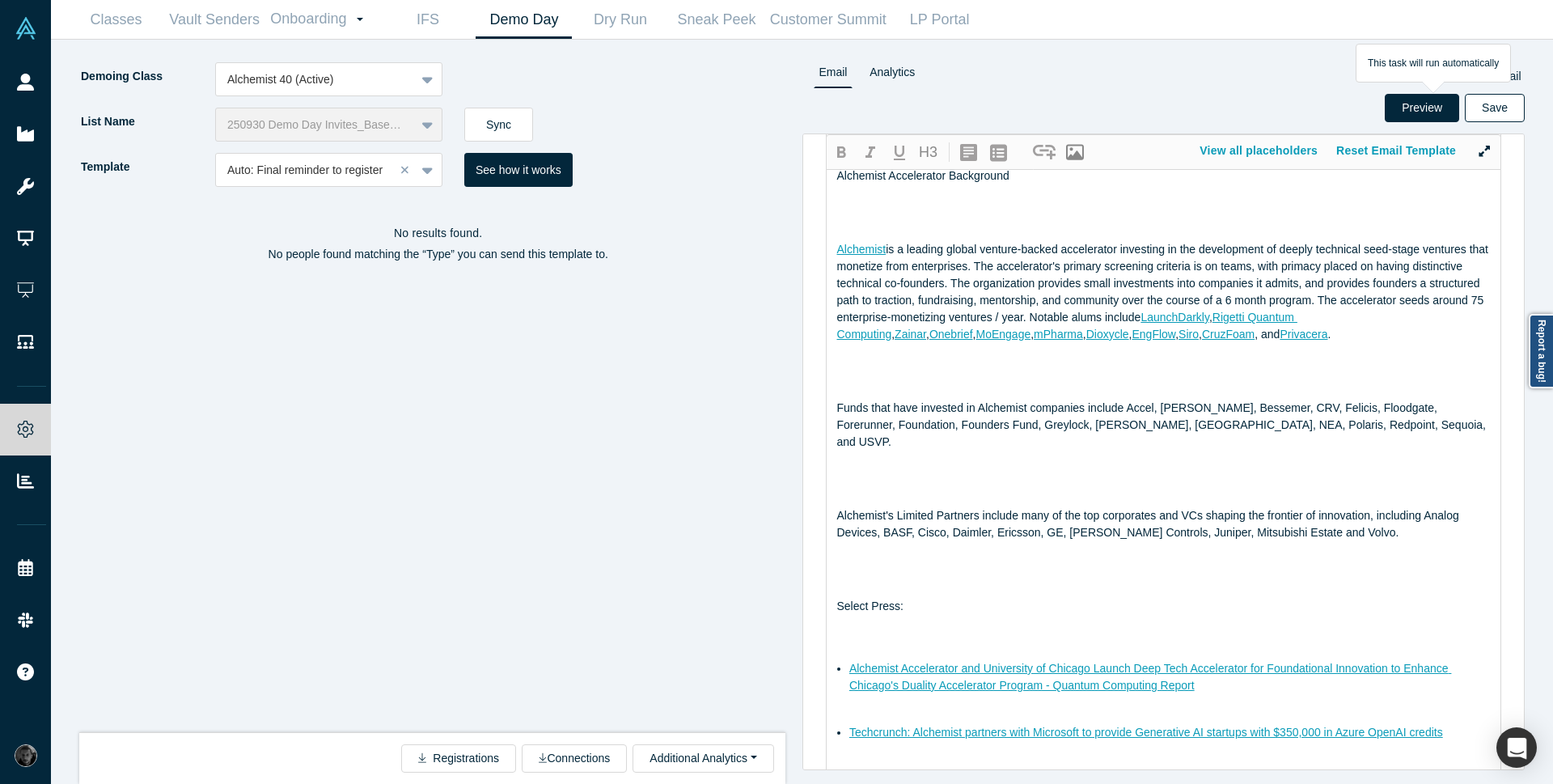
click at [1514, 115] on button "Save" at bounding box center [1495, 107] width 60 height 28
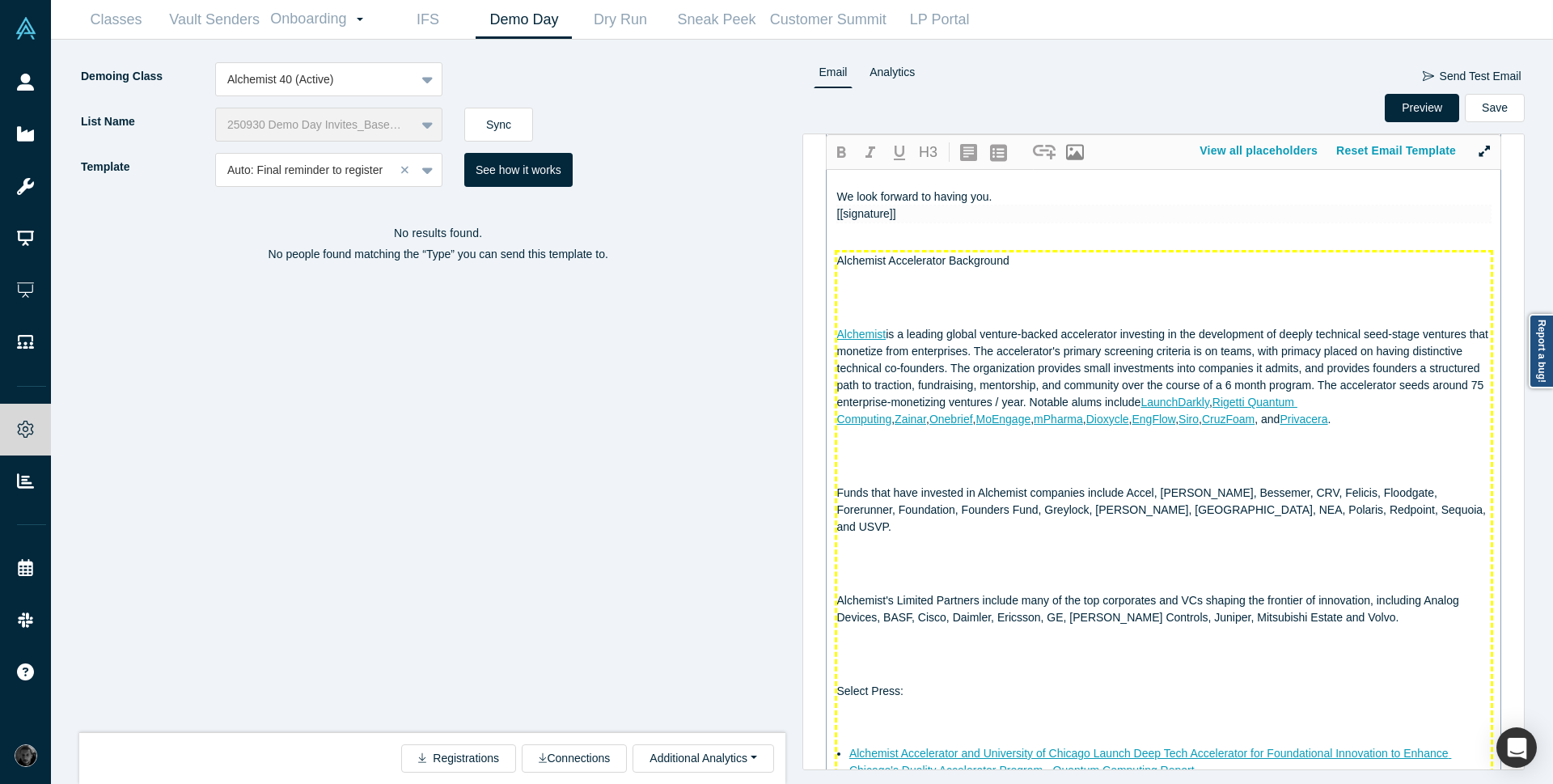
scroll to position [583, 0]
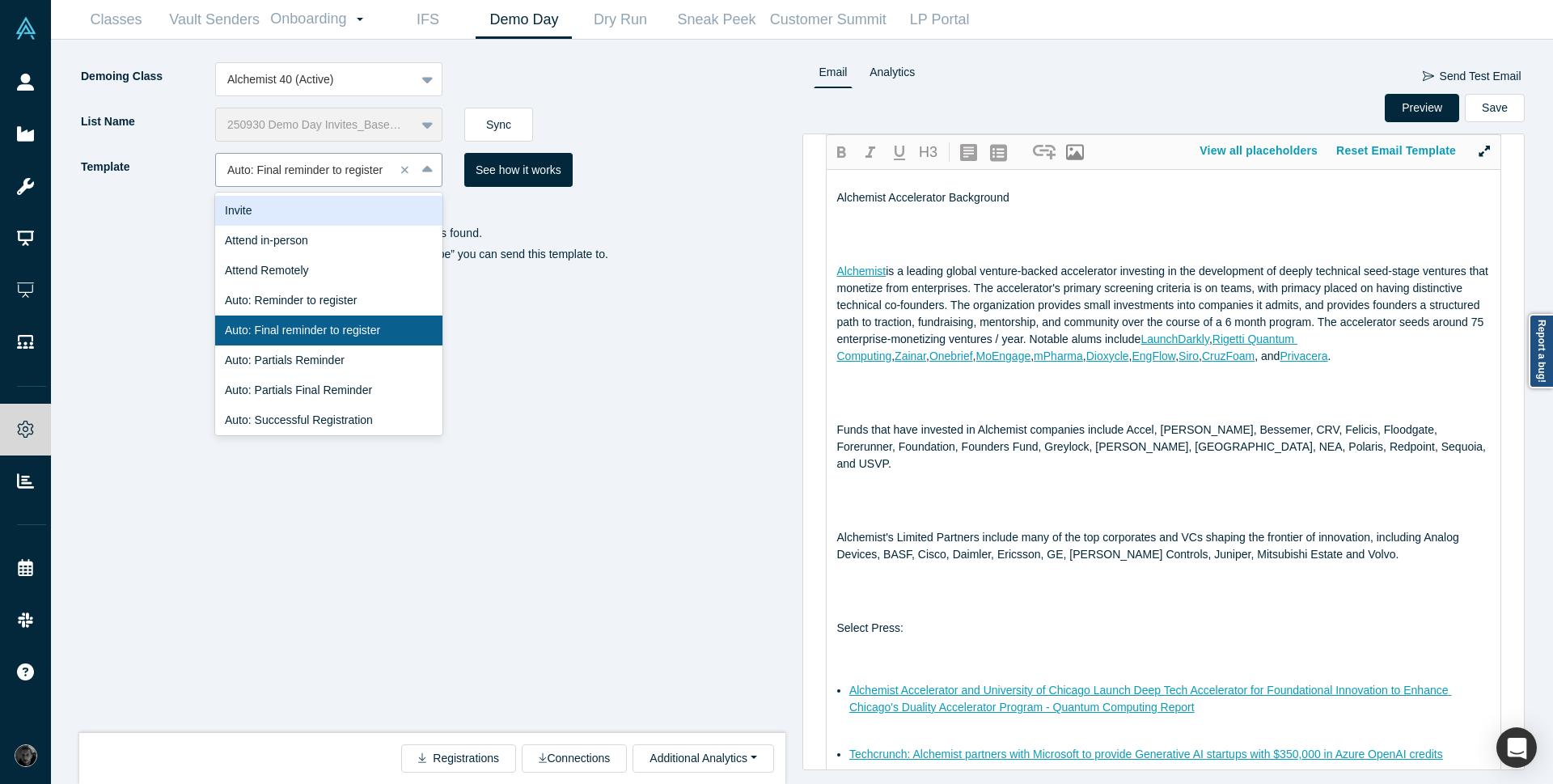
click at [248, 172] on div at bounding box center [305, 169] width 156 height 20
click at [258, 204] on div "Invite" at bounding box center [328, 210] width 228 height 30
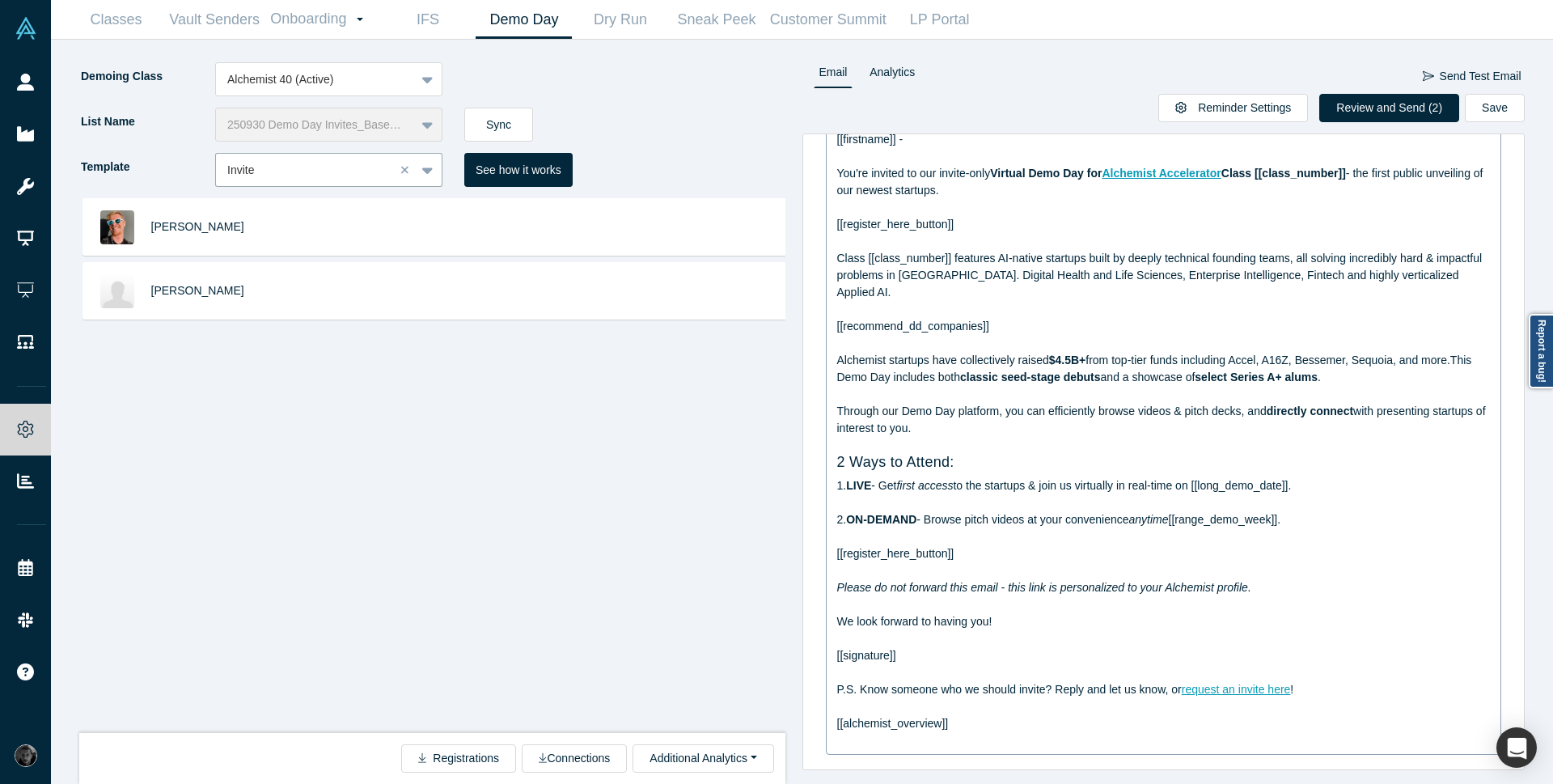
scroll to position [154, 0]
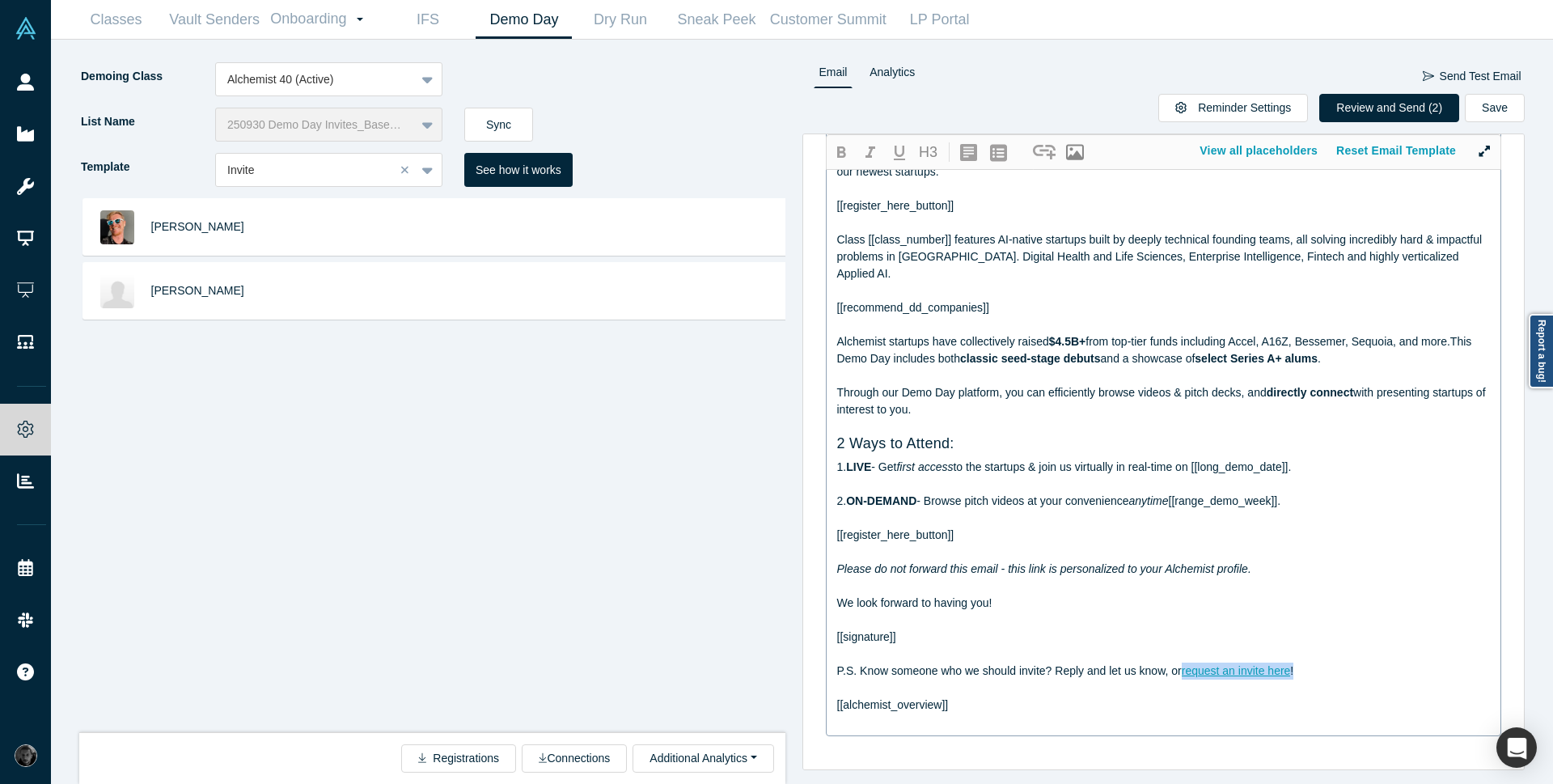
drag, startPoint x: 1296, startPoint y: 674, endPoint x: 1185, endPoint y: 672, distance: 111.0
click at [1185, 672] on div "P.S. Know someone who we should invite? Reply and let us know, or request an in…" at bounding box center [1165, 671] width 655 height 17
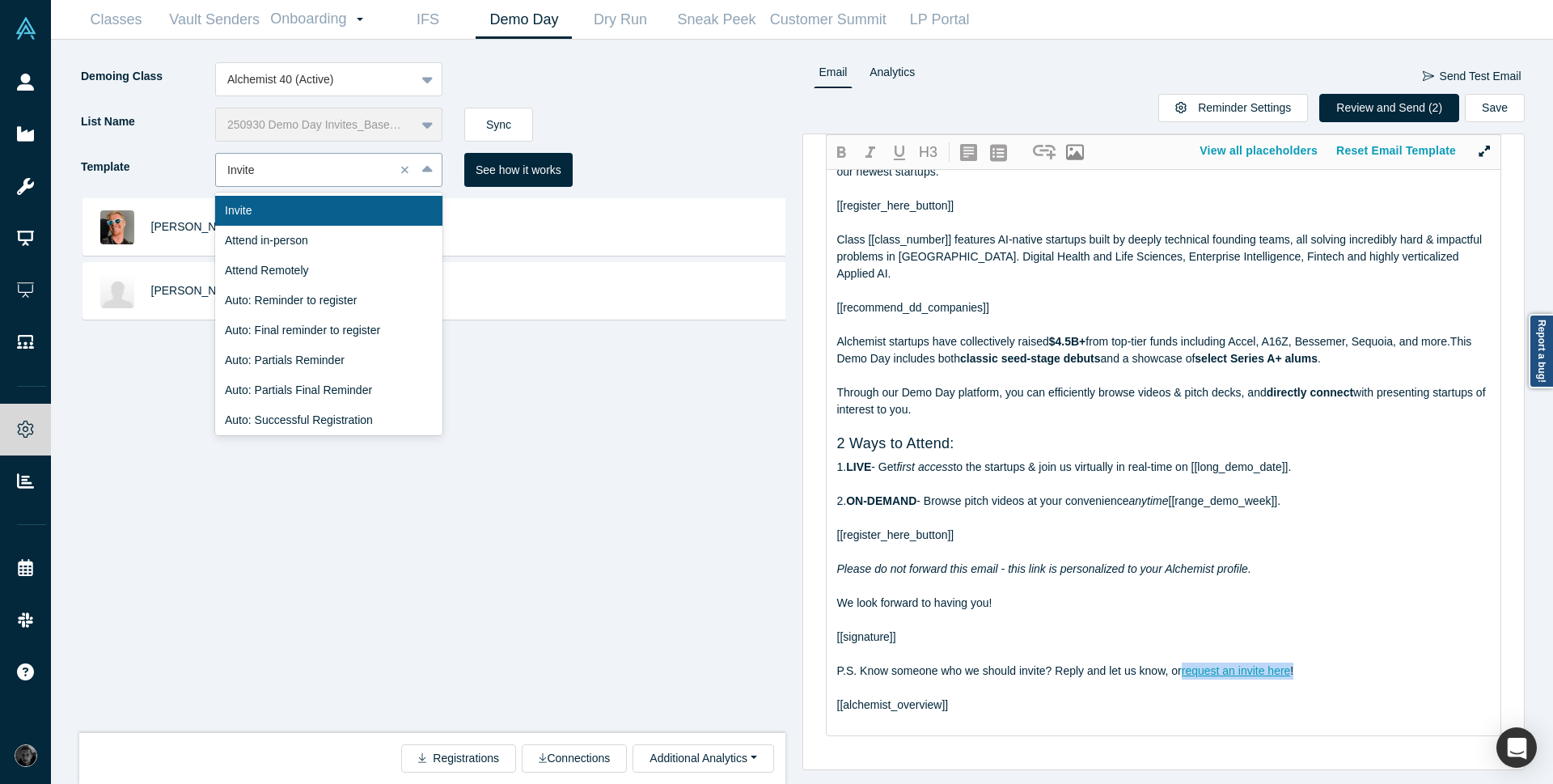
click at [353, 169] on div at bounding box center [305, 169] width 156 height 20
click at [362, 304] on div "Auto: Reminder to register" at bounding box center [328, 300] width 228 height 30
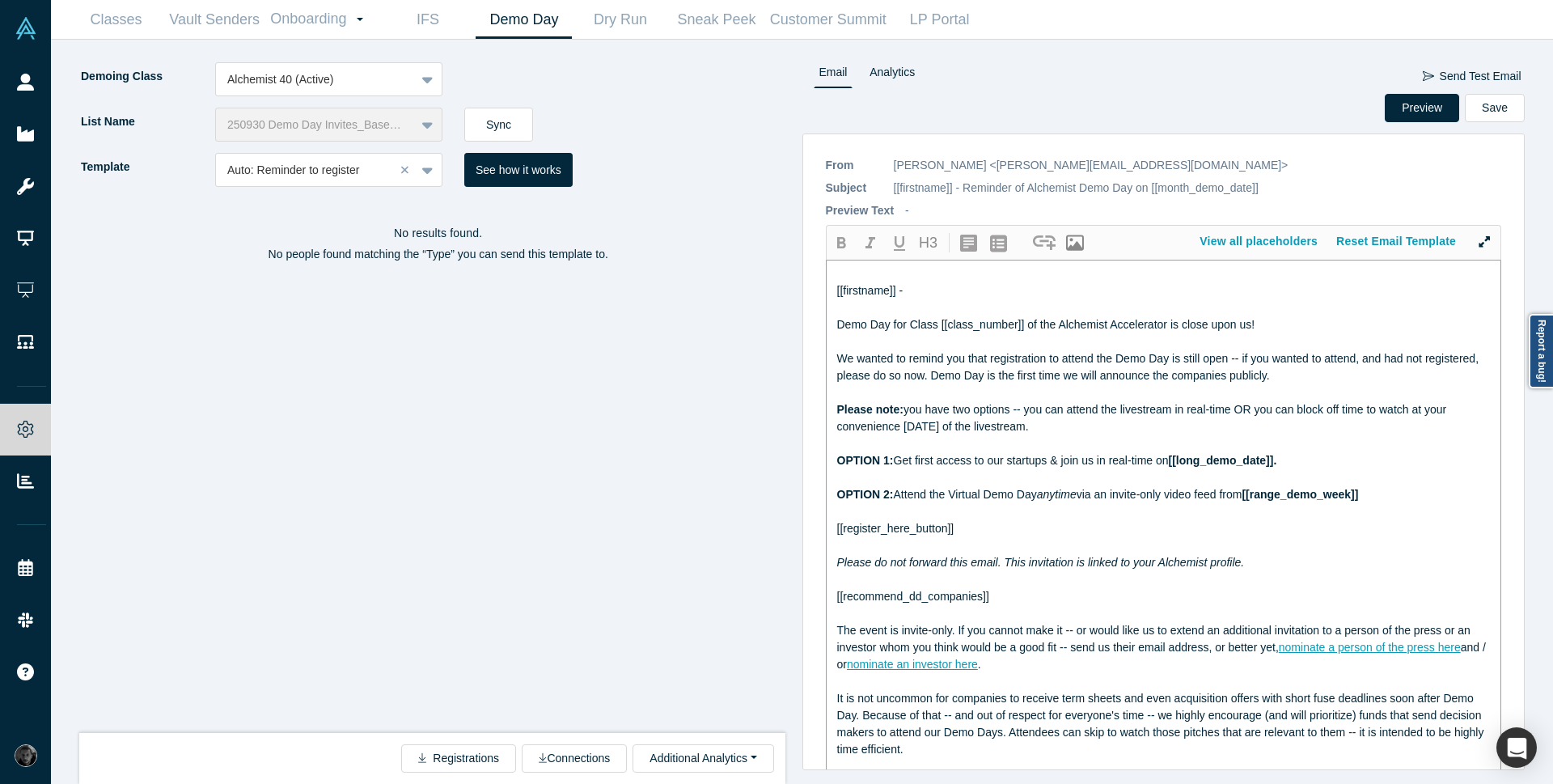
drag, startPoint x: 875, startPoint y: 662, endPoint x: 959, endPoint y: 666, distance: 84.1
click at [959, 666] on div "The event is invite-only. If you cannot make it -- or would like us to extend a…" at bounding box center [1165, 648] width 655 height 51
click at [1031, 672] on div "The event is invite-only. If you cannot make it -- or would like us to extend a…" at bounding box center [1165, 648] width 655 height 51
click at [332, 173] on div at bounding box center [305, 169] width 156 height 20
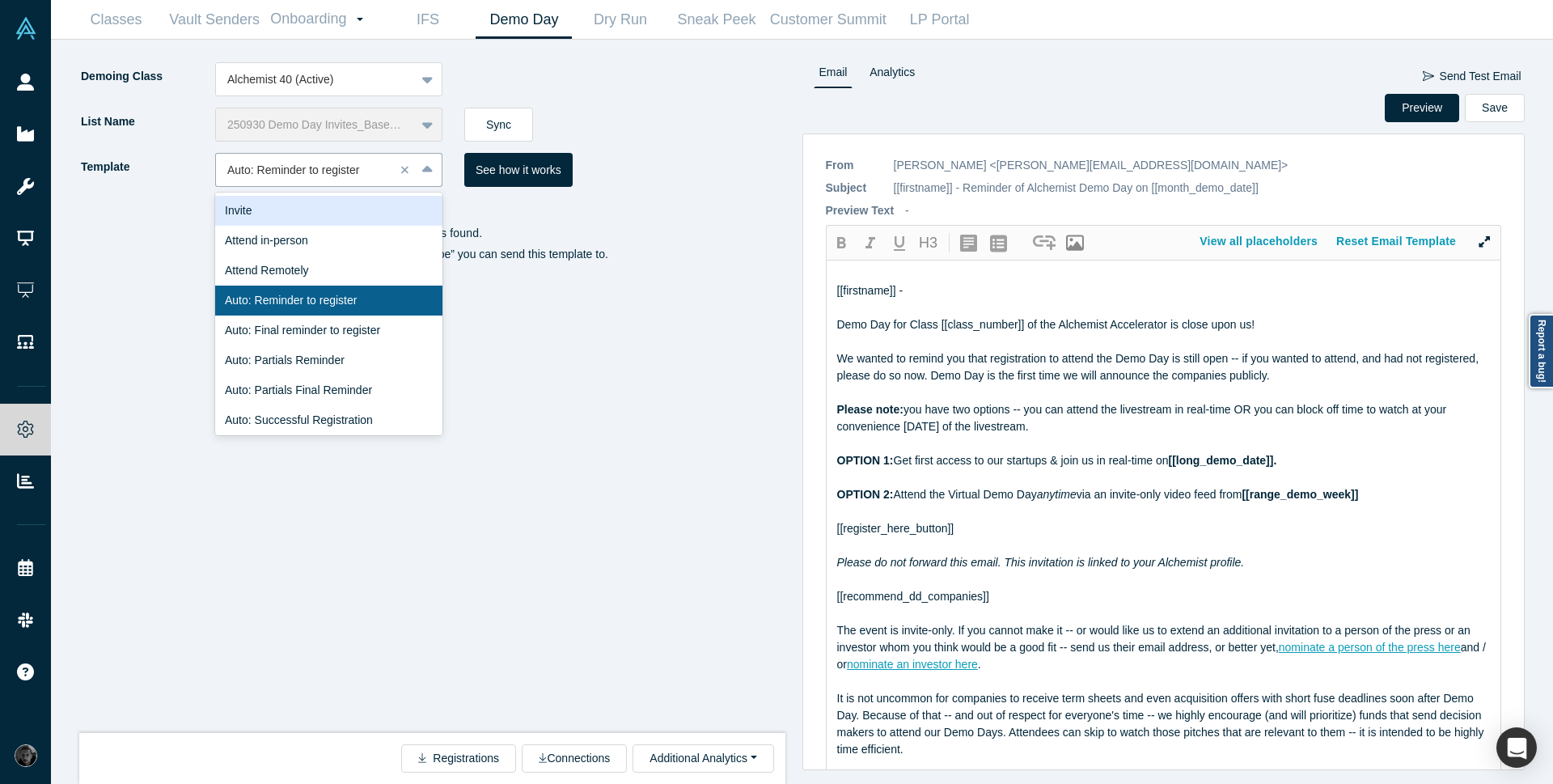
click at [331, 209] on div "Invite" at bounding box center [328, 210] width 228 height 30
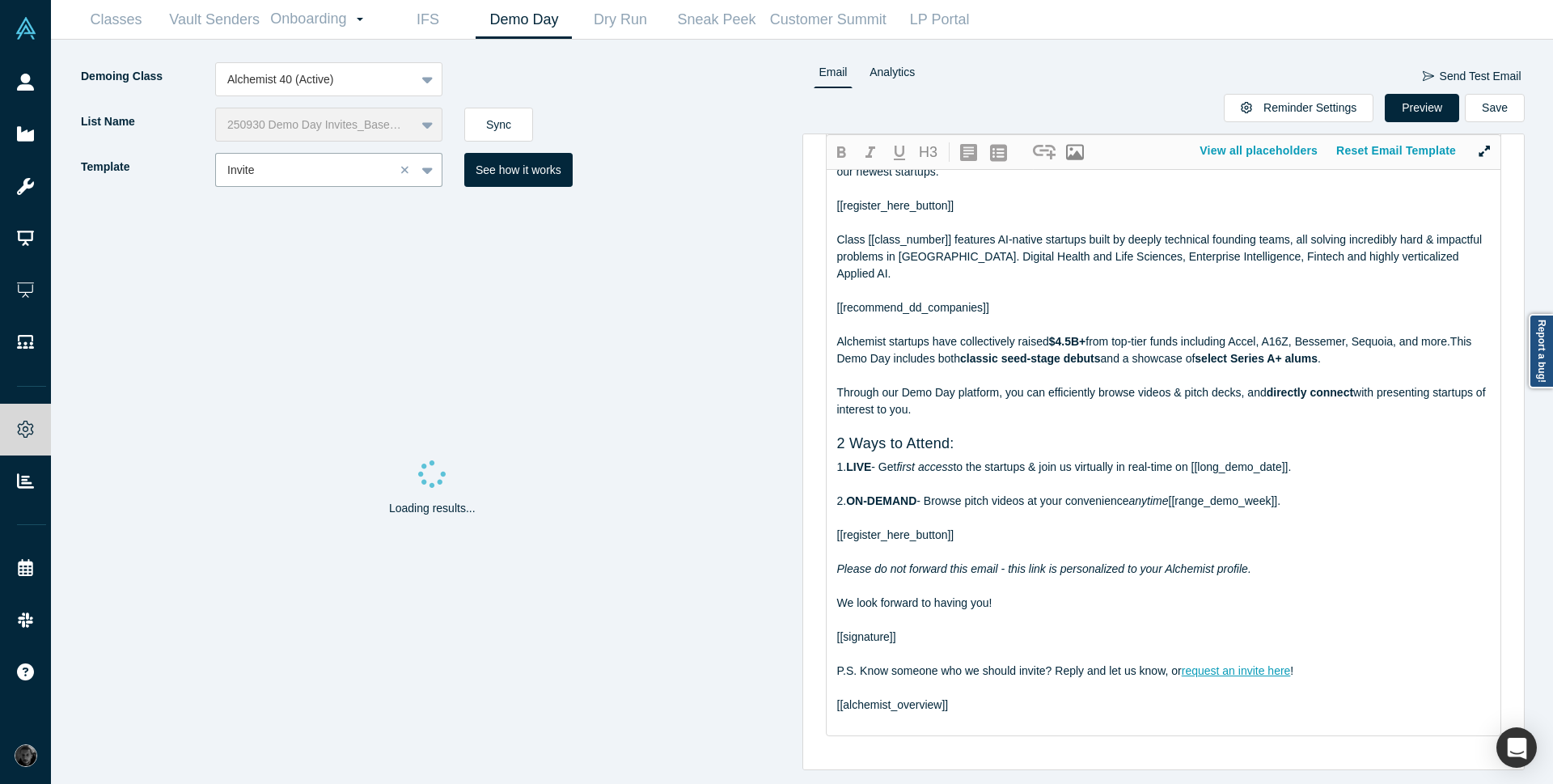
scroll to position [155, 0]
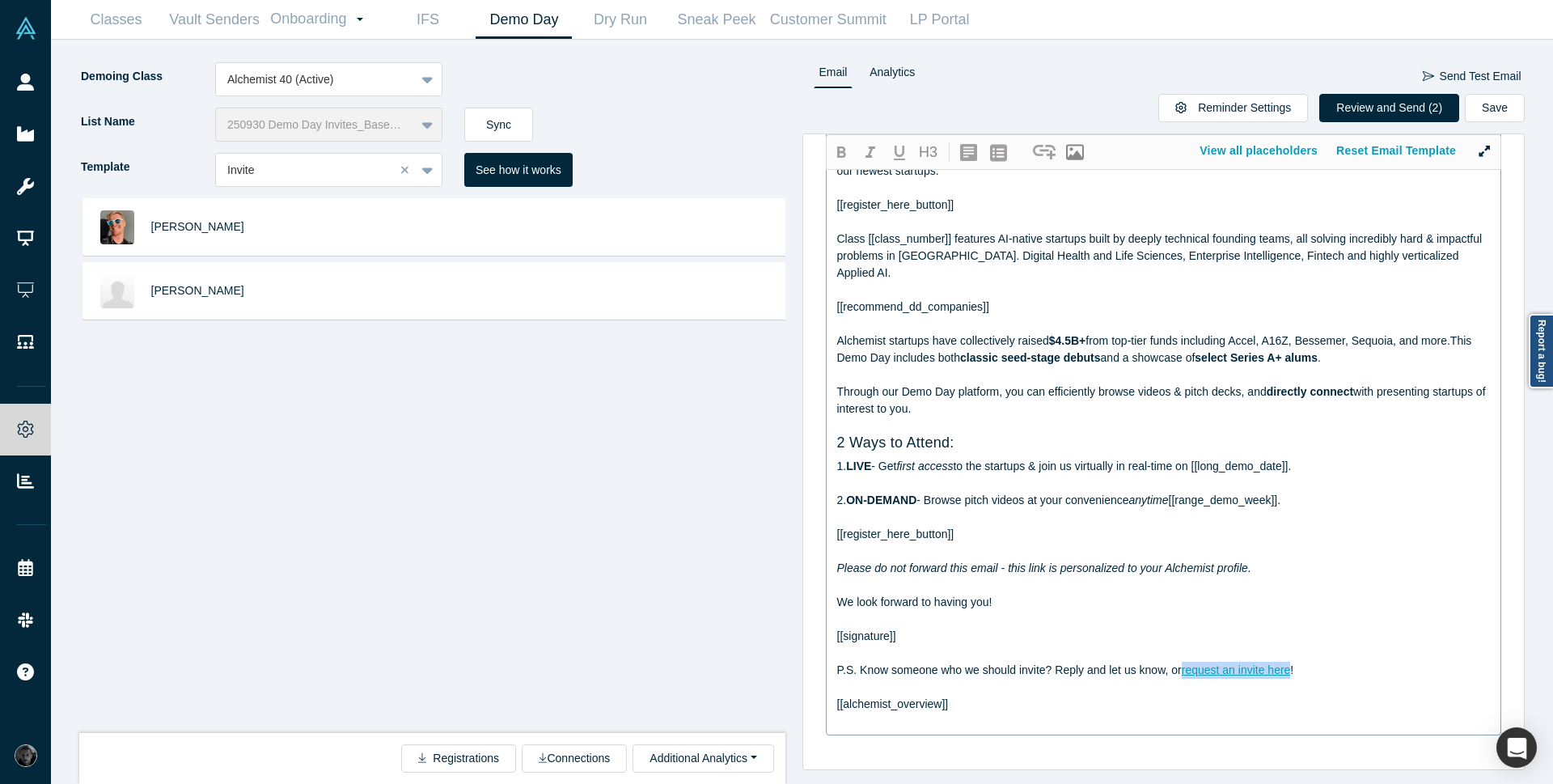
drag, startPoint x: 1183, startPoint y: 670, endPoint x: 1294, endPoint y: 670, distance: 111.0
click at [1294, 670] on div "P.S. Know someone who we should invite? Reply and let us know, or request an in…" at bounding box center [1165, 671] width 655 height 17
copy span "request an invite here"
click at [329, 166] on div at bounding box center [305, 169] width 156 height 20
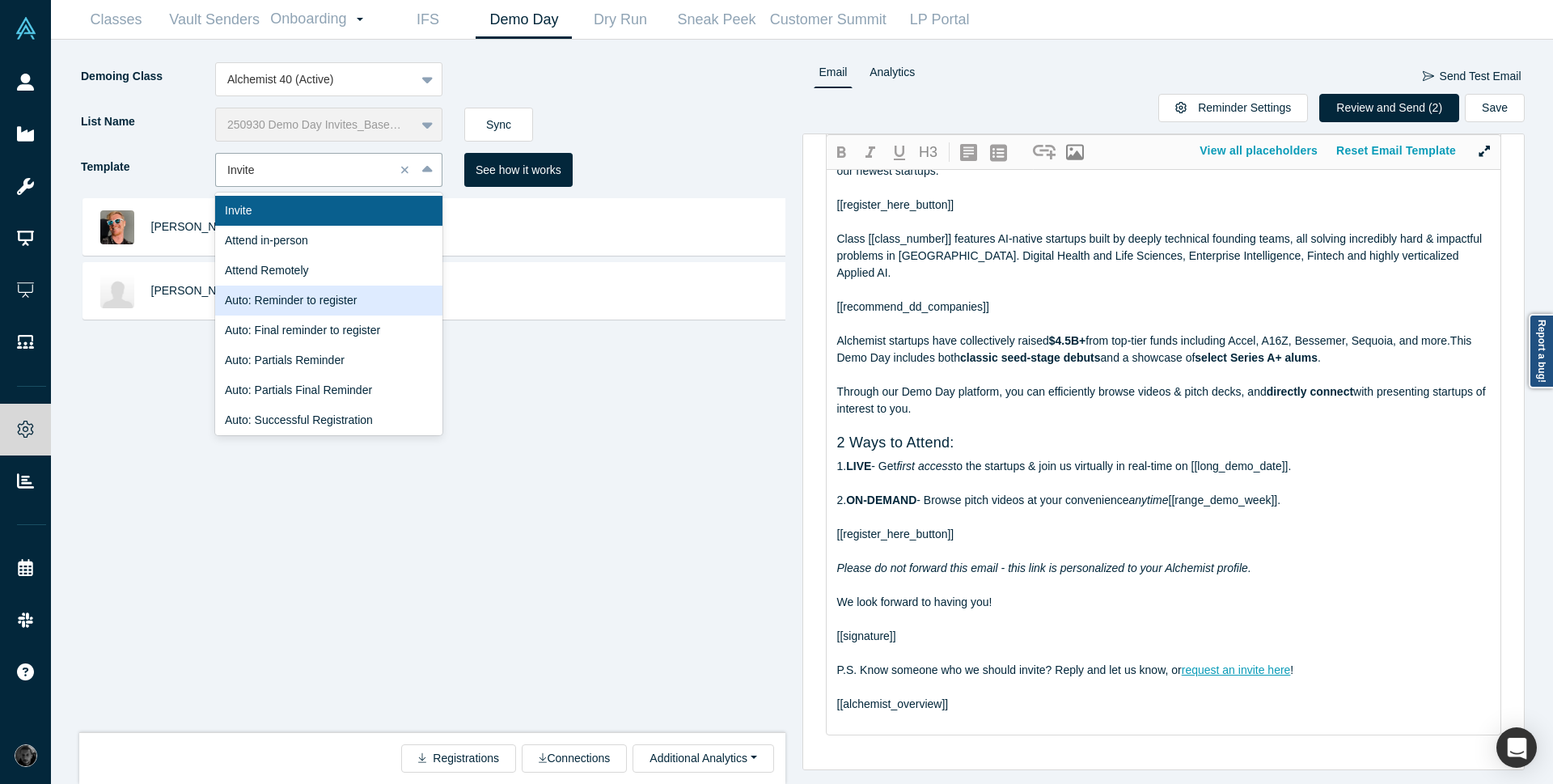
click at [338, 310] on div "Auto: Reminder to register" at bounding box center [328, 300] width 228 height 30
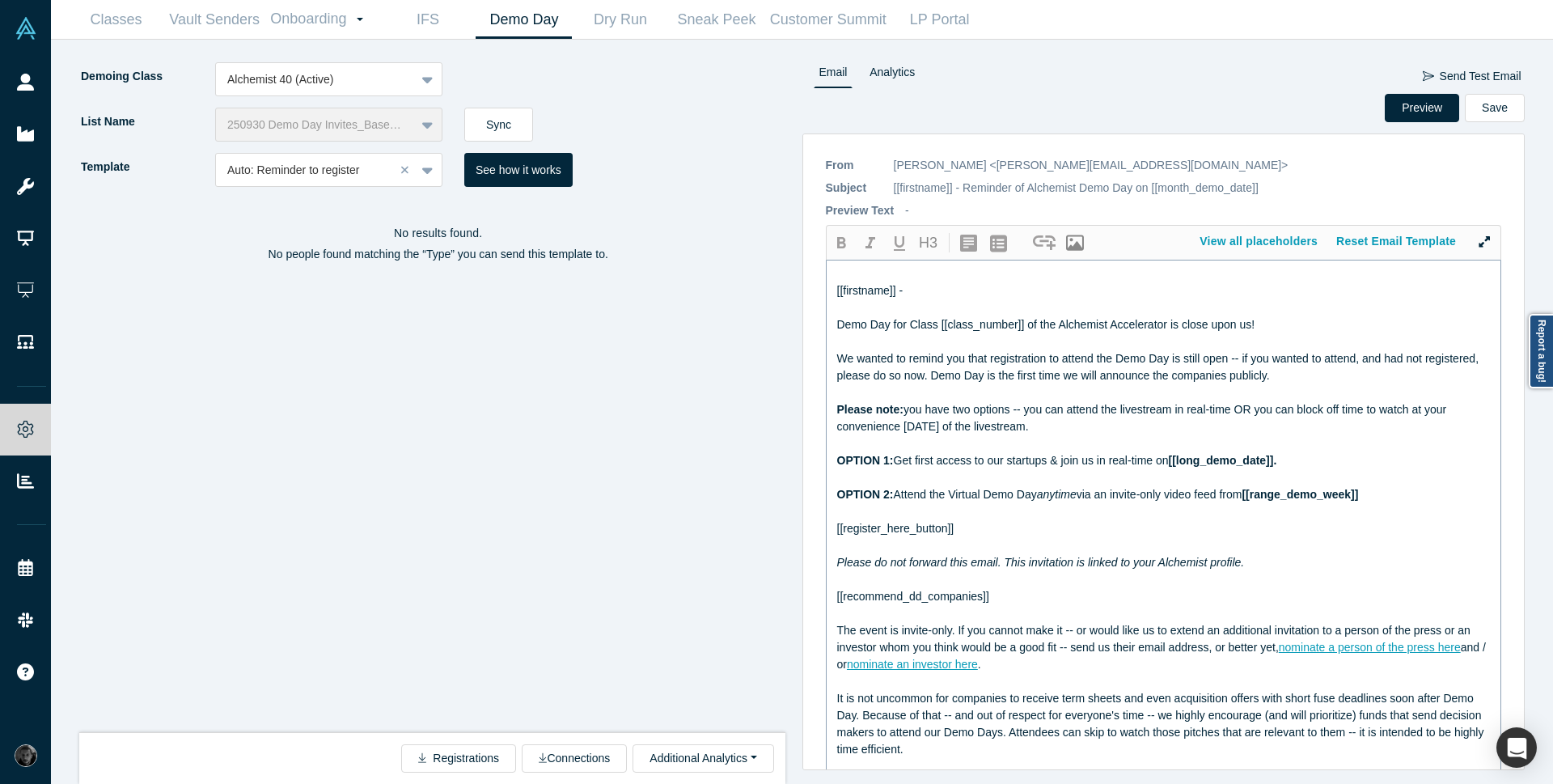
click at [1020, 670] on div "The event is invite-only. If you cannot make it -- or would like us to extend a…" at bounding box center [1165, 648] width 655 height 51
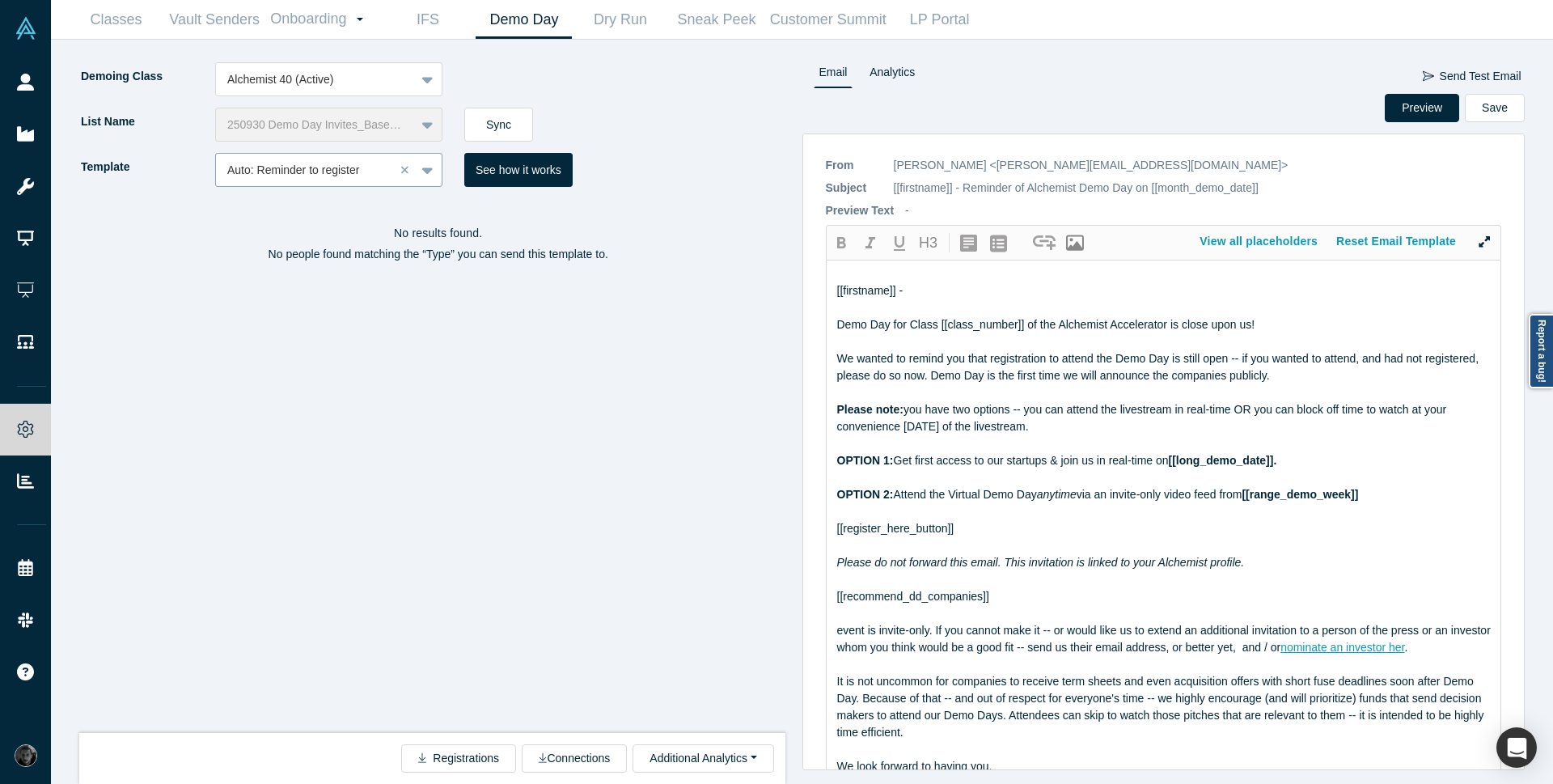
click at [340, 166] on div at bounding box center [305, 169] width 156 height 20
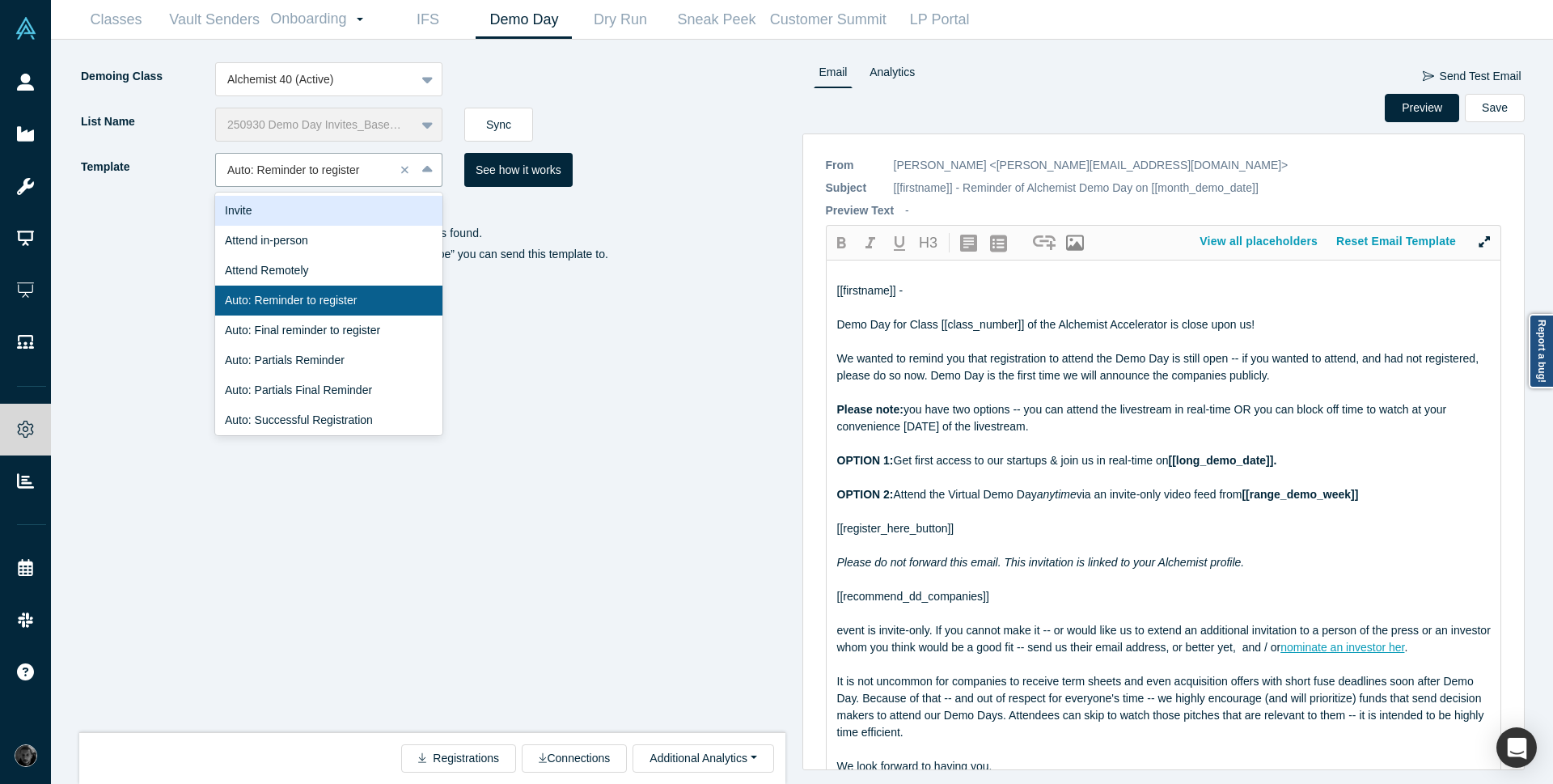
click at [323, 223] on div "Invite" at bounding box center [328, 210] width 228 height 30
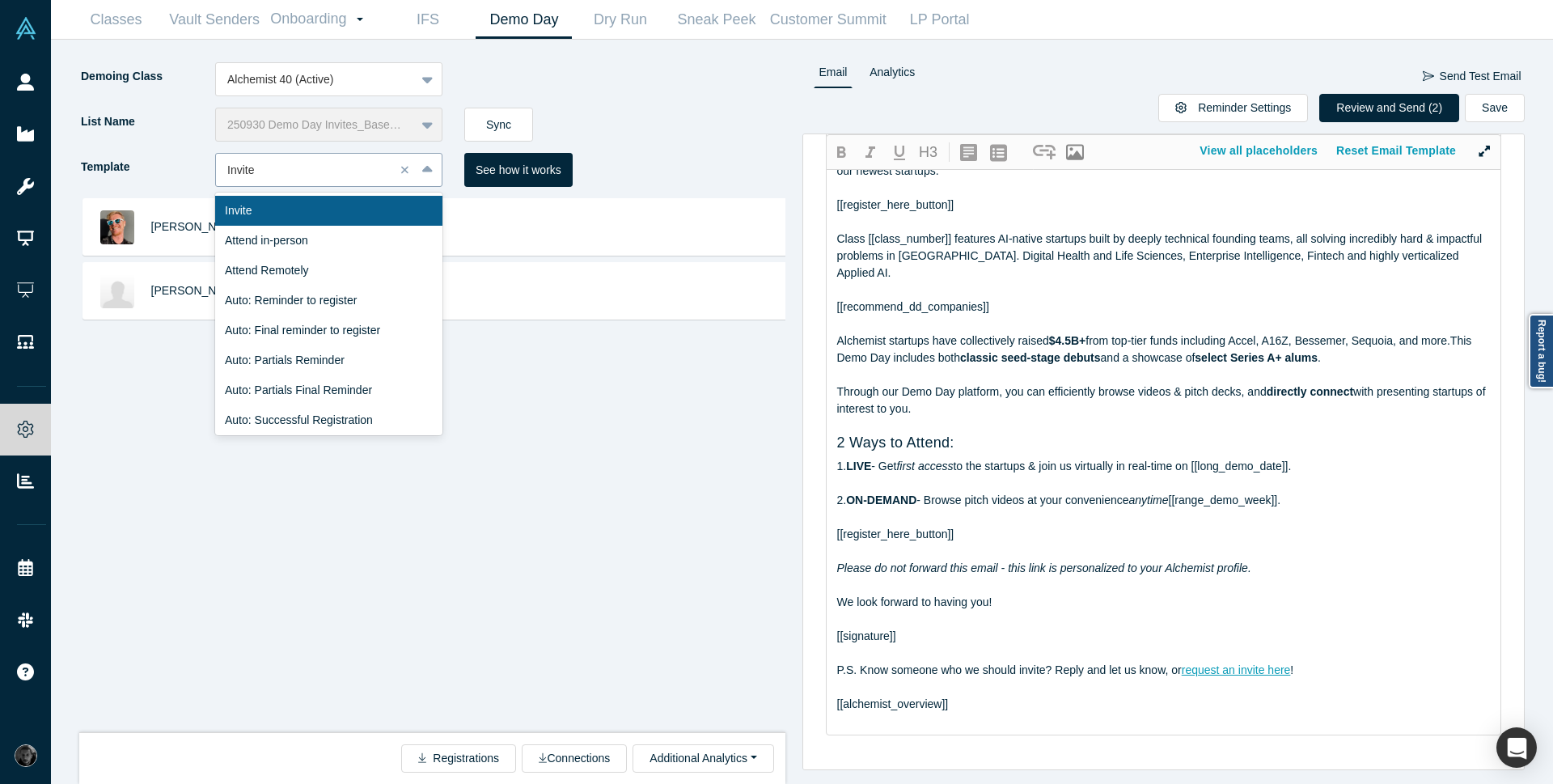
click at [331, 171] on div at bounding box center [305, 169] width 156 height 20
click at [332, 306] on div "Auto: Reminder to register" at bounding box center [328, 300] width 228 height 30
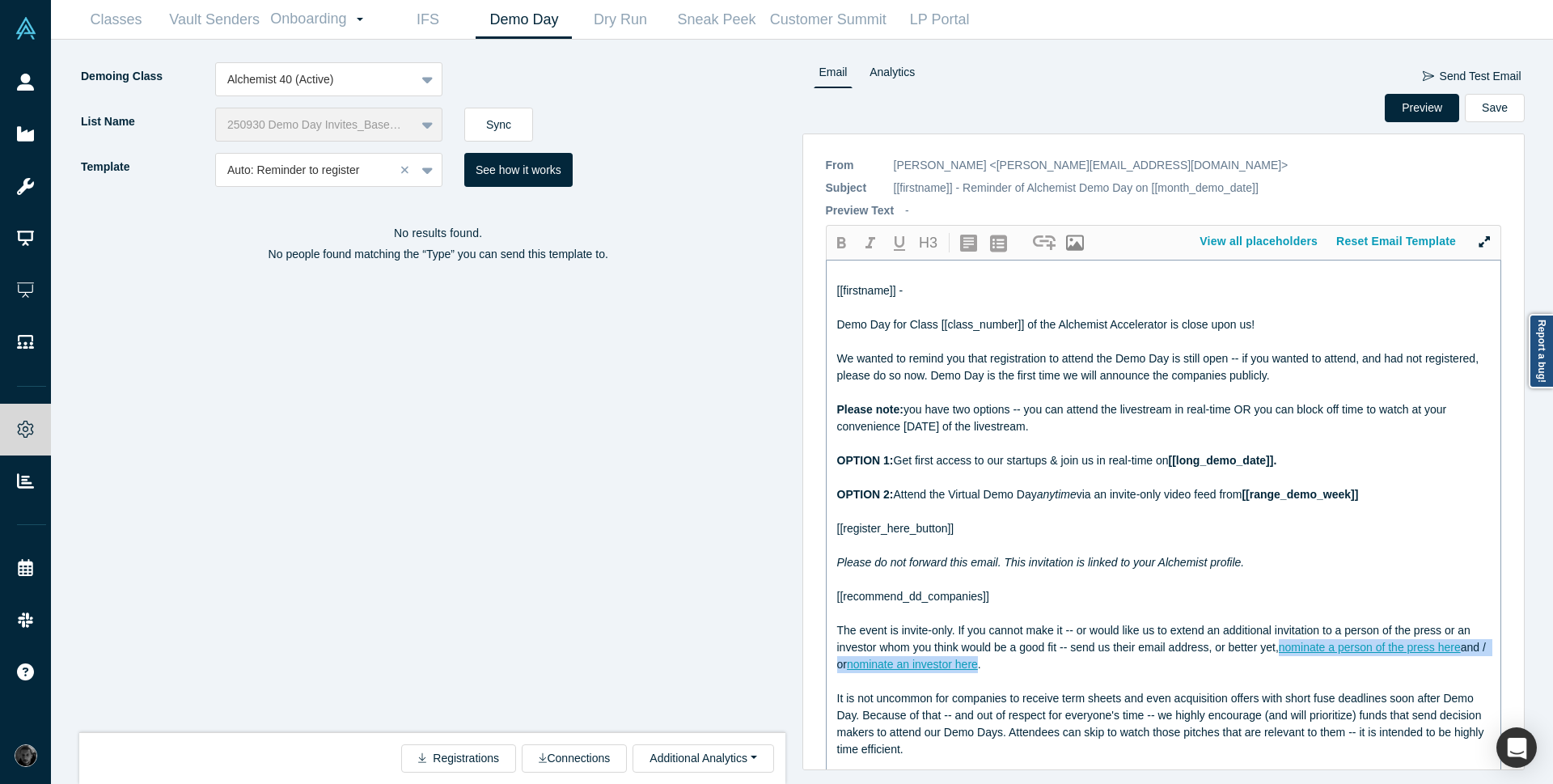
drag, startPoint x: 1008, startPoint y: 667, endPoint x: 1282, endPoint y: 651, distance: 274.5
click at [1282, 651] on div "The event is invite-only. If you cannot make it -- or would like us to extend a…" at bounding box center [1165, 648] width 655 height 51
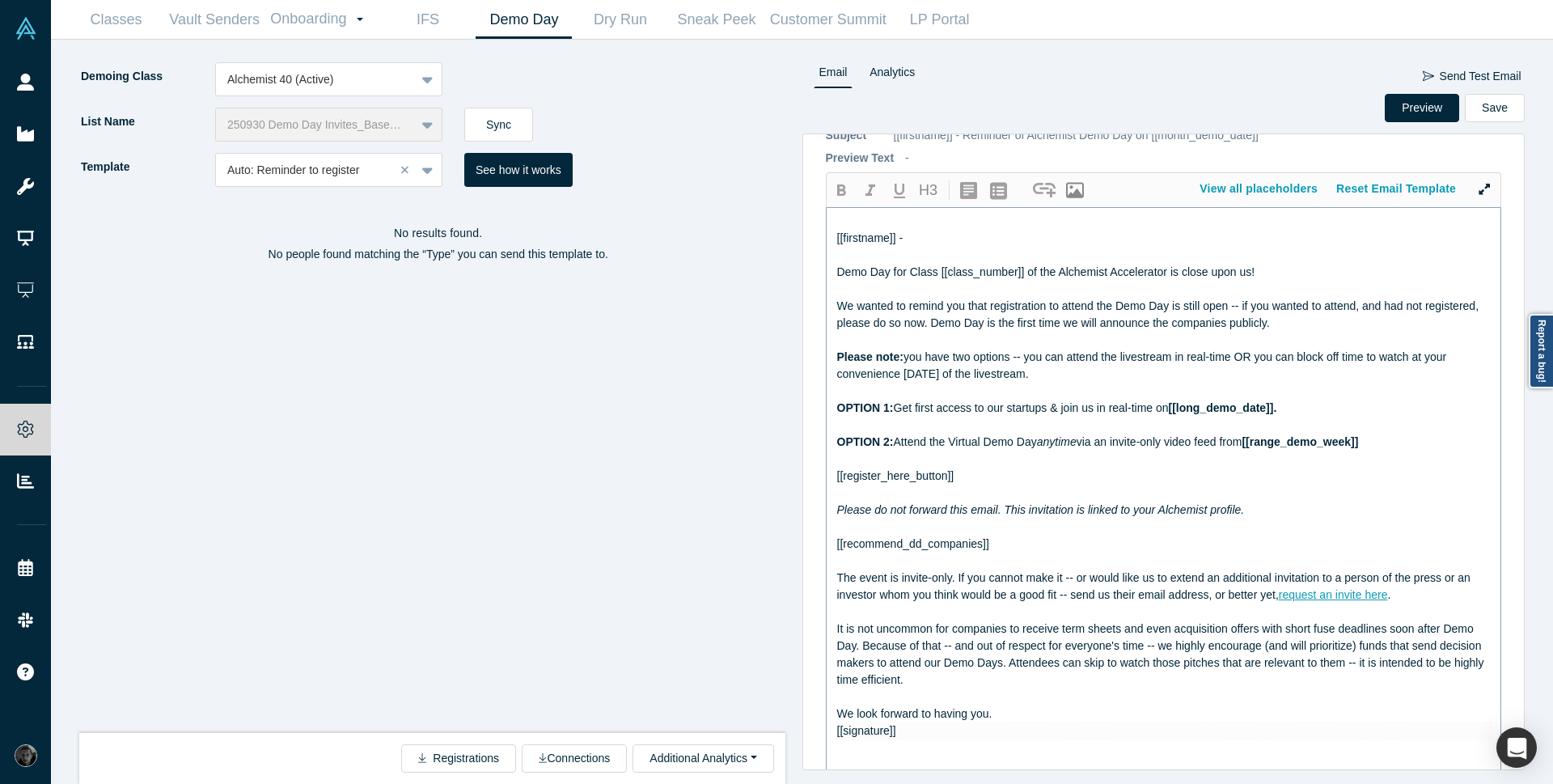
scroll to position [97, 0]
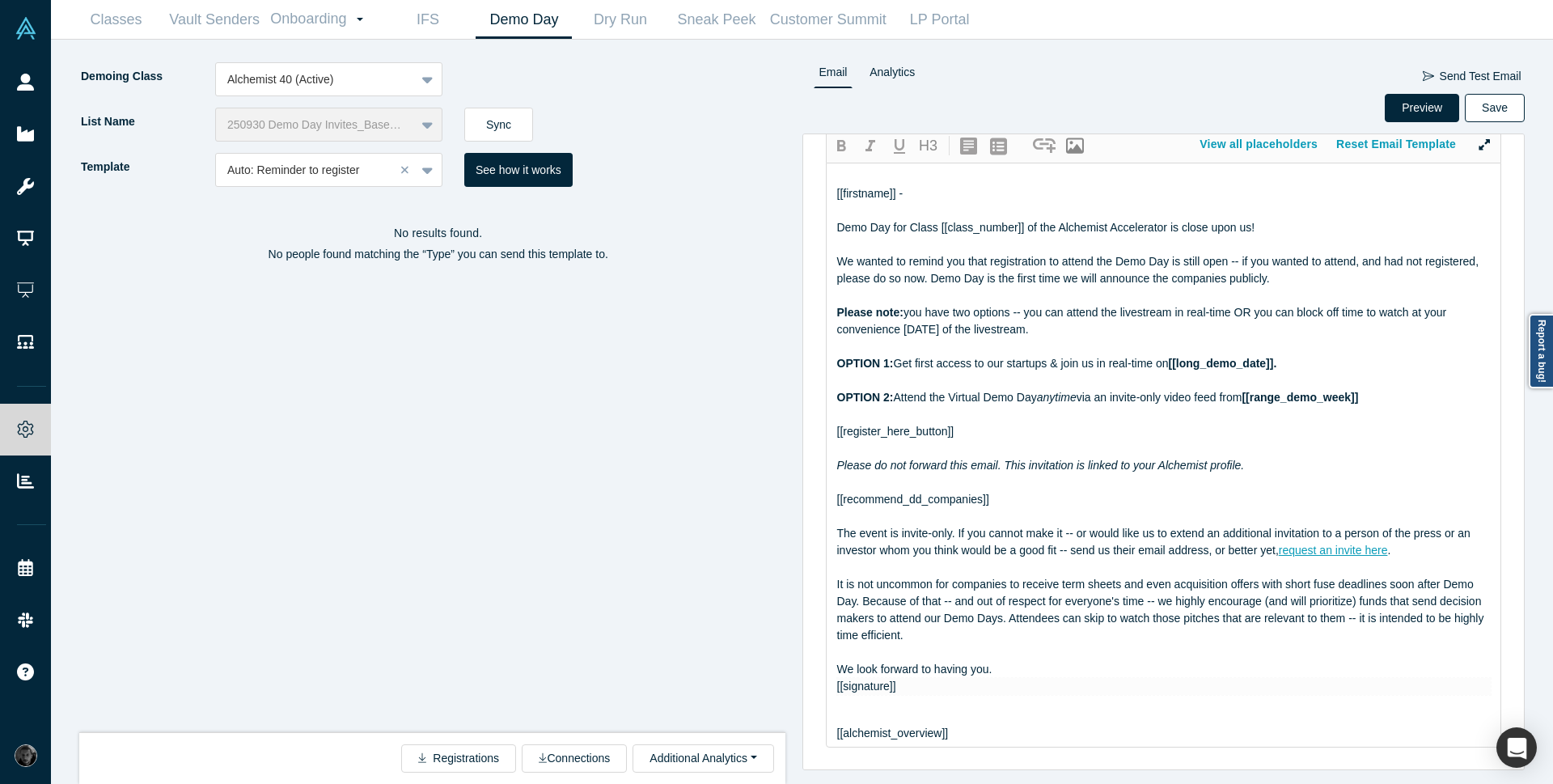
click at [1495, 111] on button "Save" at bounding box center [1495, 107] width 60 height 28
click at [1397, 101] on button "Preview" at bounding box center [1422, 107] width 75 height 28
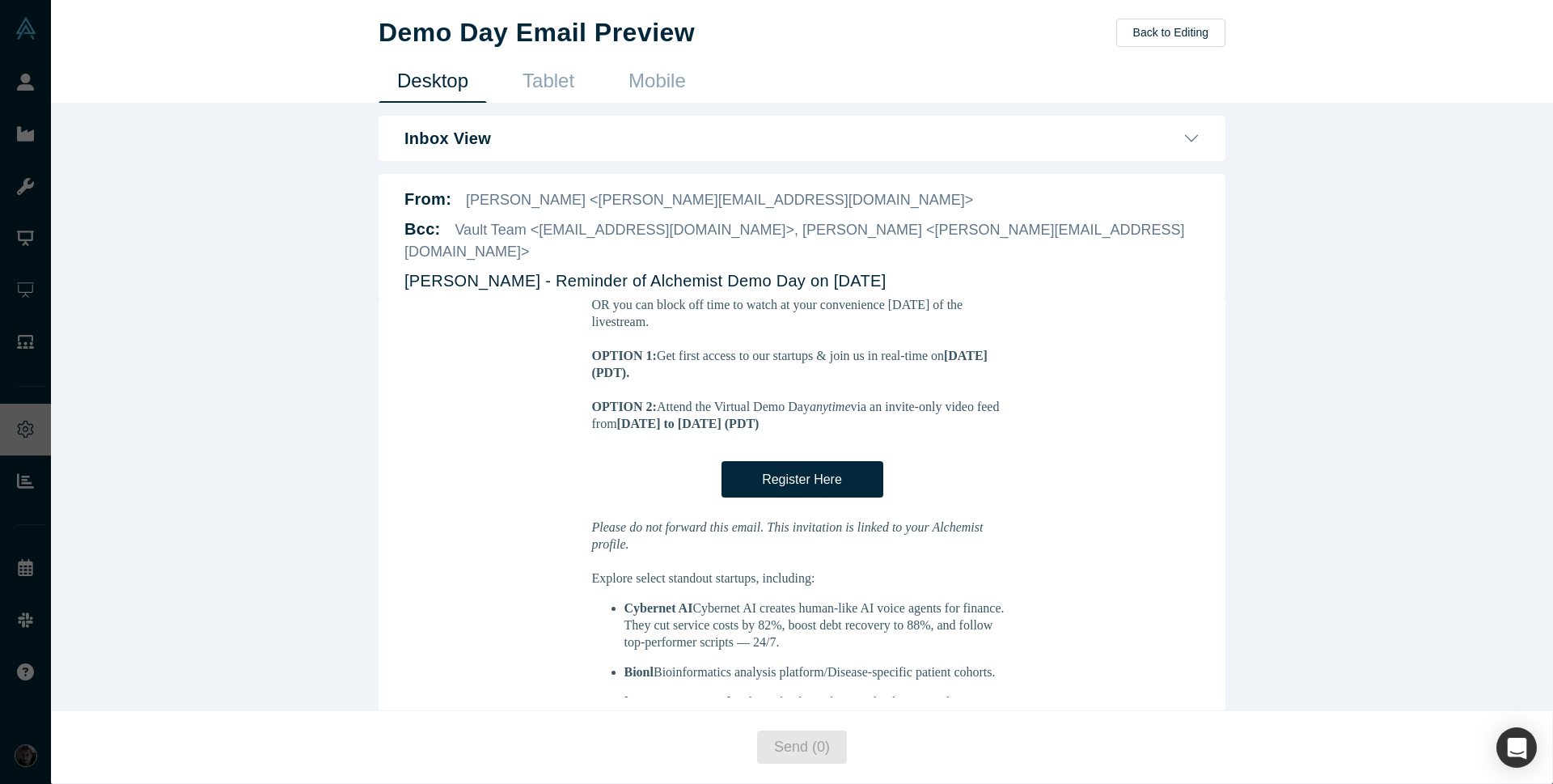
scroll to position [388, 0]
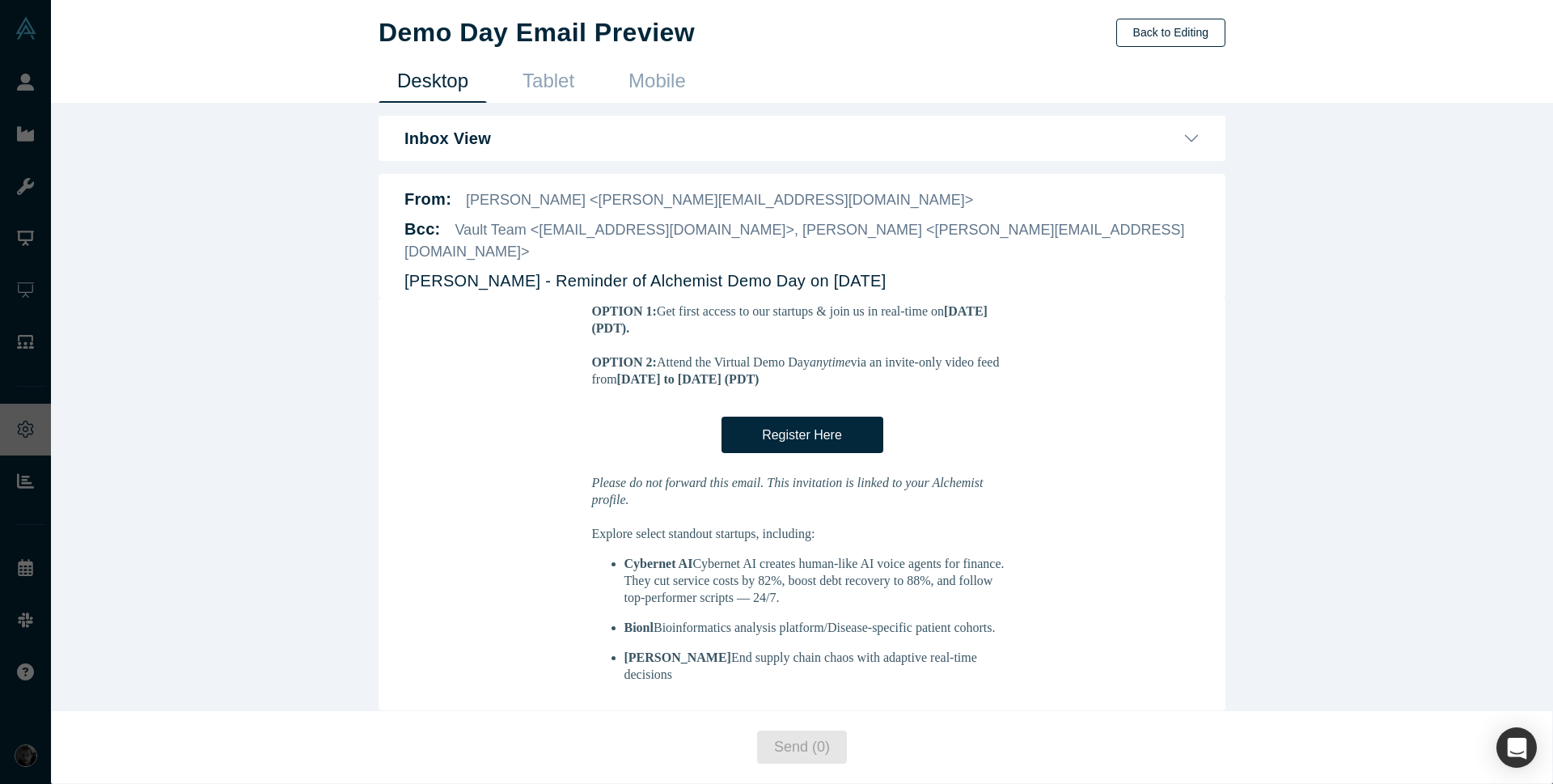
click at [1188, 32] on button "Back to Editing" at bounding box center [1171, 32] width 109 height 28
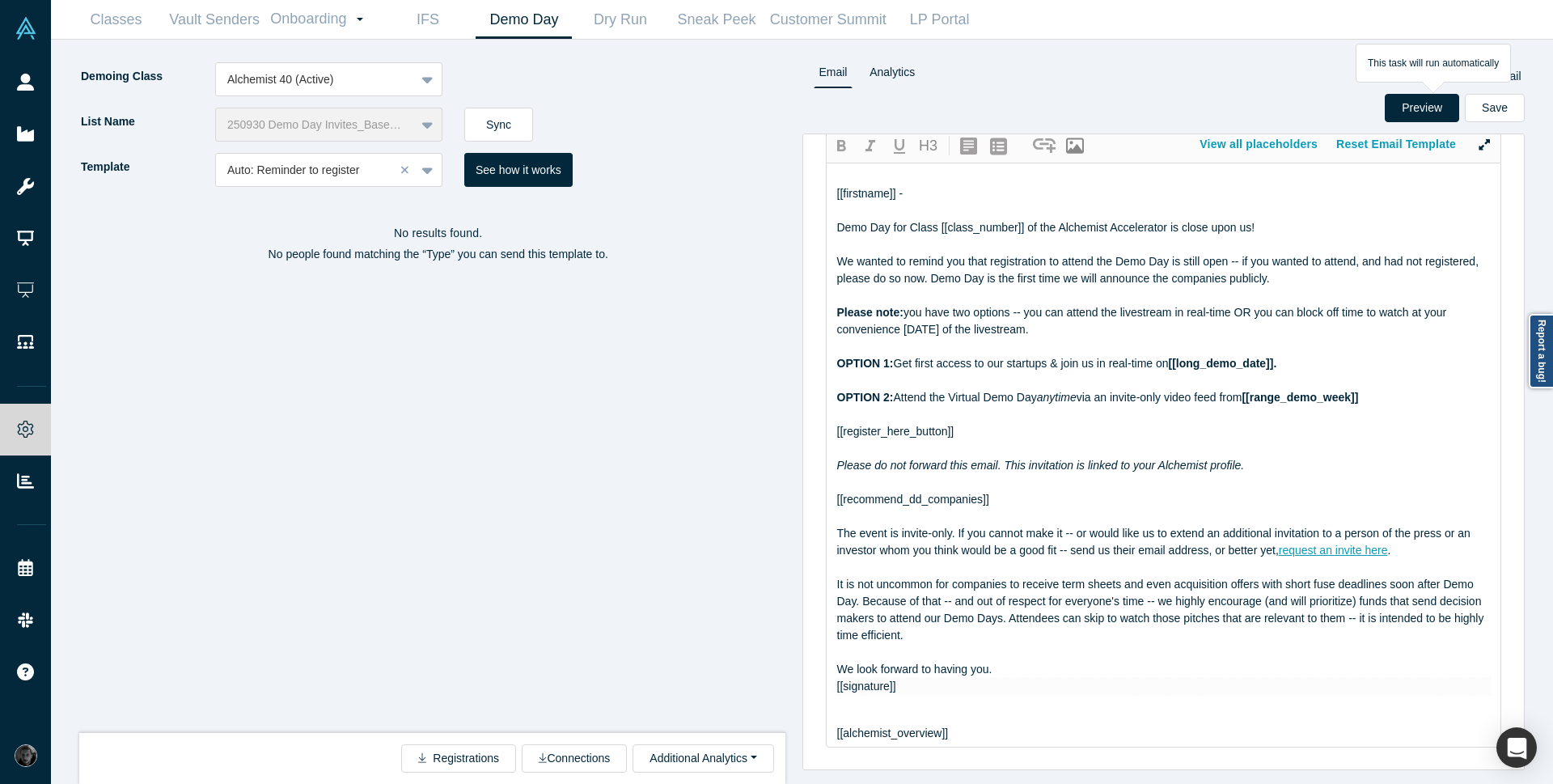
click at [389, 417] on div "No results found. No people found matching the “Type” you can send this templat…" at bounding box center [439, 471] width 718 height 546
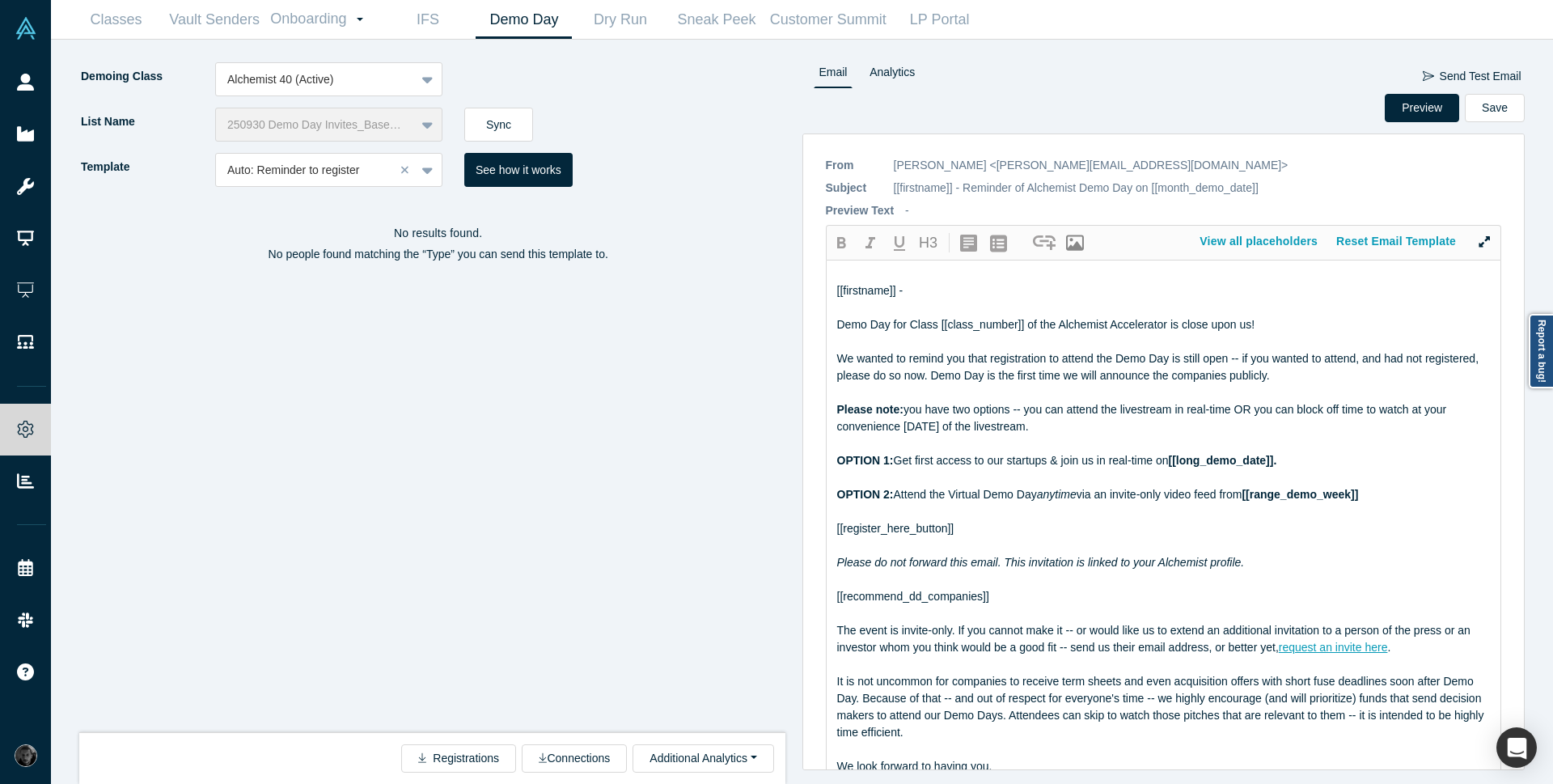
scroll to position [97, 0]
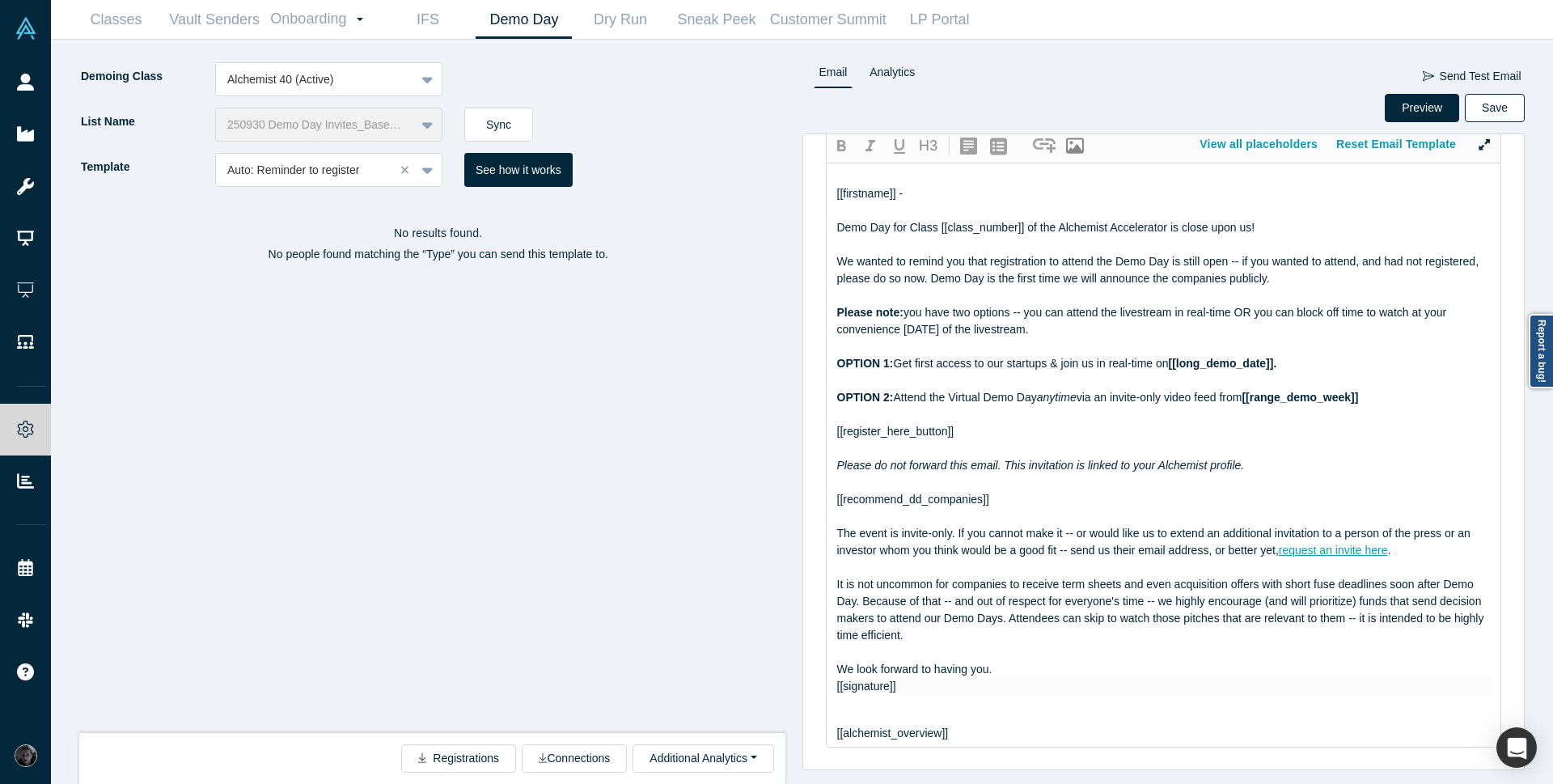
click at [1483, 108] on button "Save" at bounding box center [1495, 107] width 60 height 28
click at [1478, 143] on icon "button" at bounding box center [1484, 145] width 12 height 12
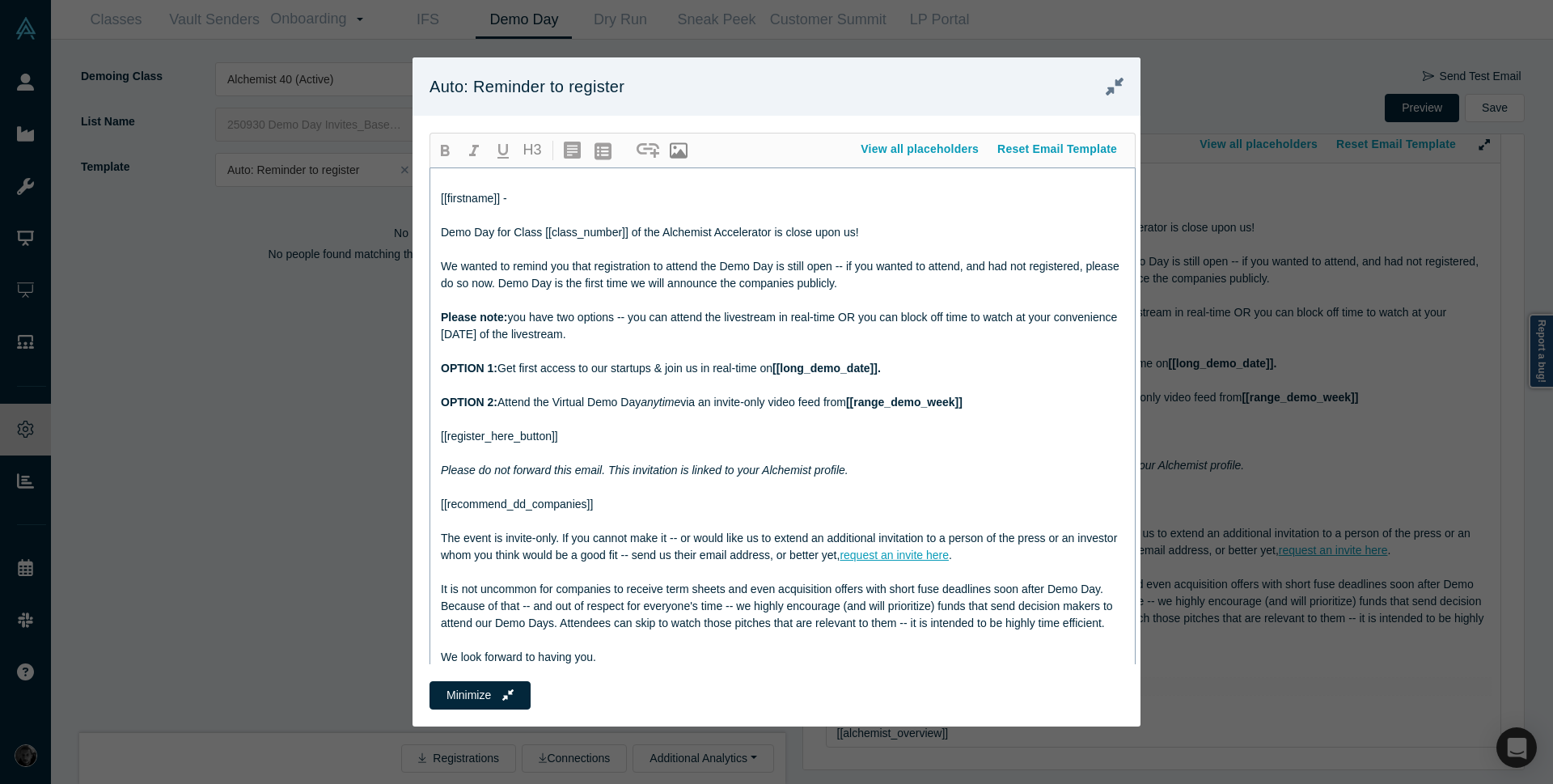
click at [1014, 232] on div "Demo Day for Class [[class_number]] of the Alchemist Accelerator is close upon …" at bounding box center [782, 232] width 685 height 17
click at [1117, 82] on icon "Close" at bounding box center [1114, 86] width 17 height 17
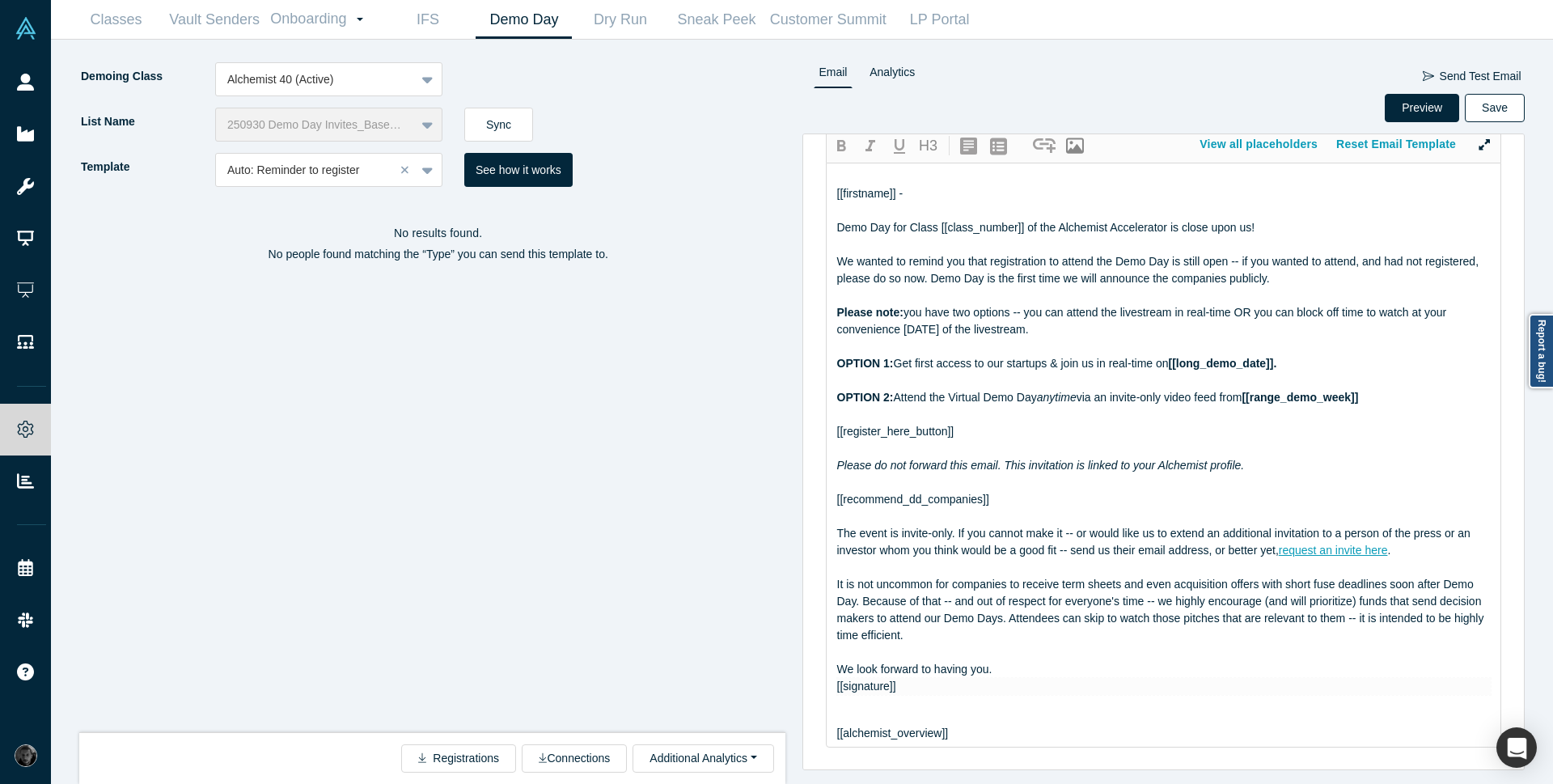
click at [1516, 115] on button "Save" at bounding box center [1495, 107] width 60 height 28
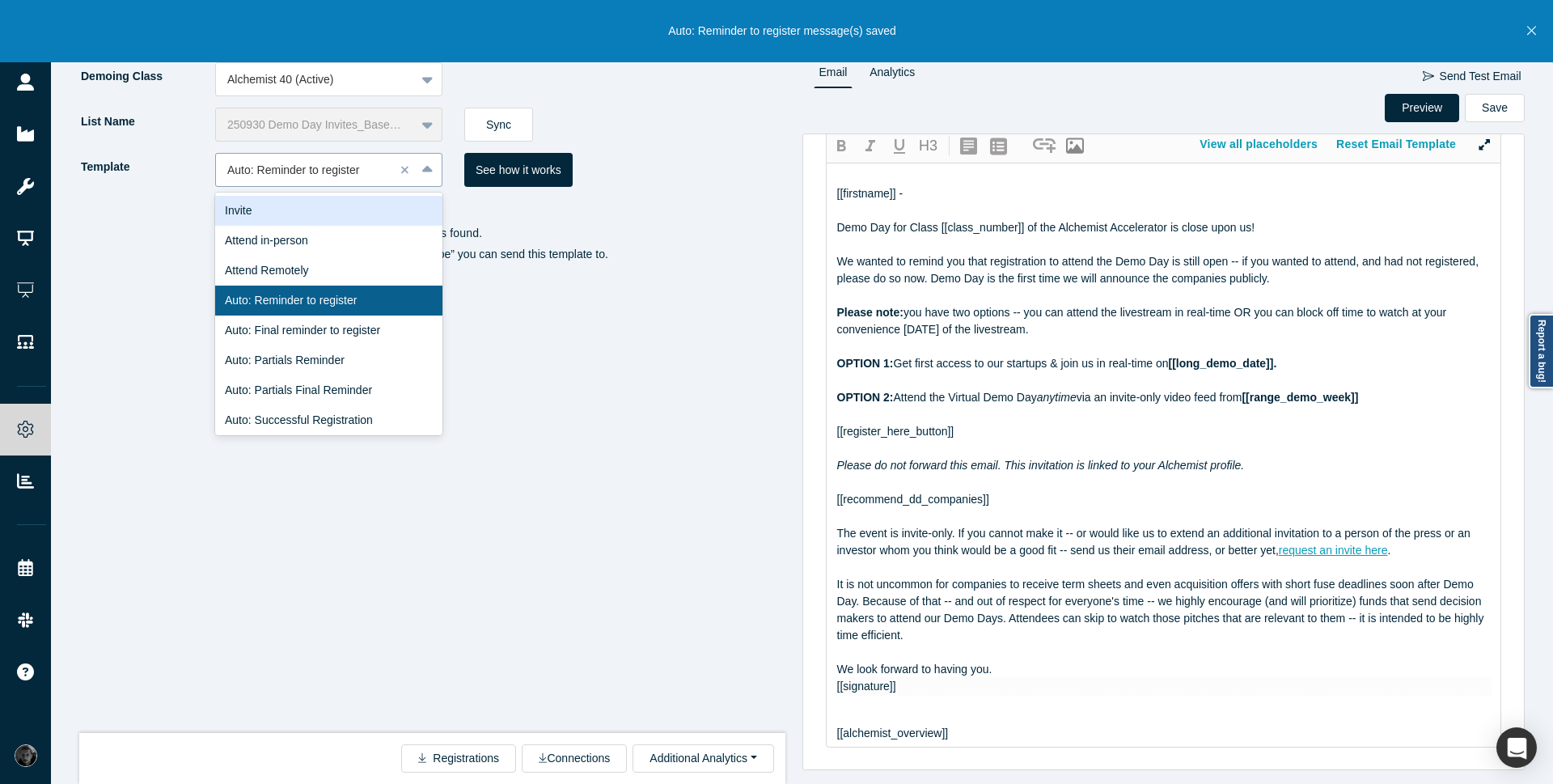
click at [365, 176] on div at bounding box center [305, 169] width 156 height 20
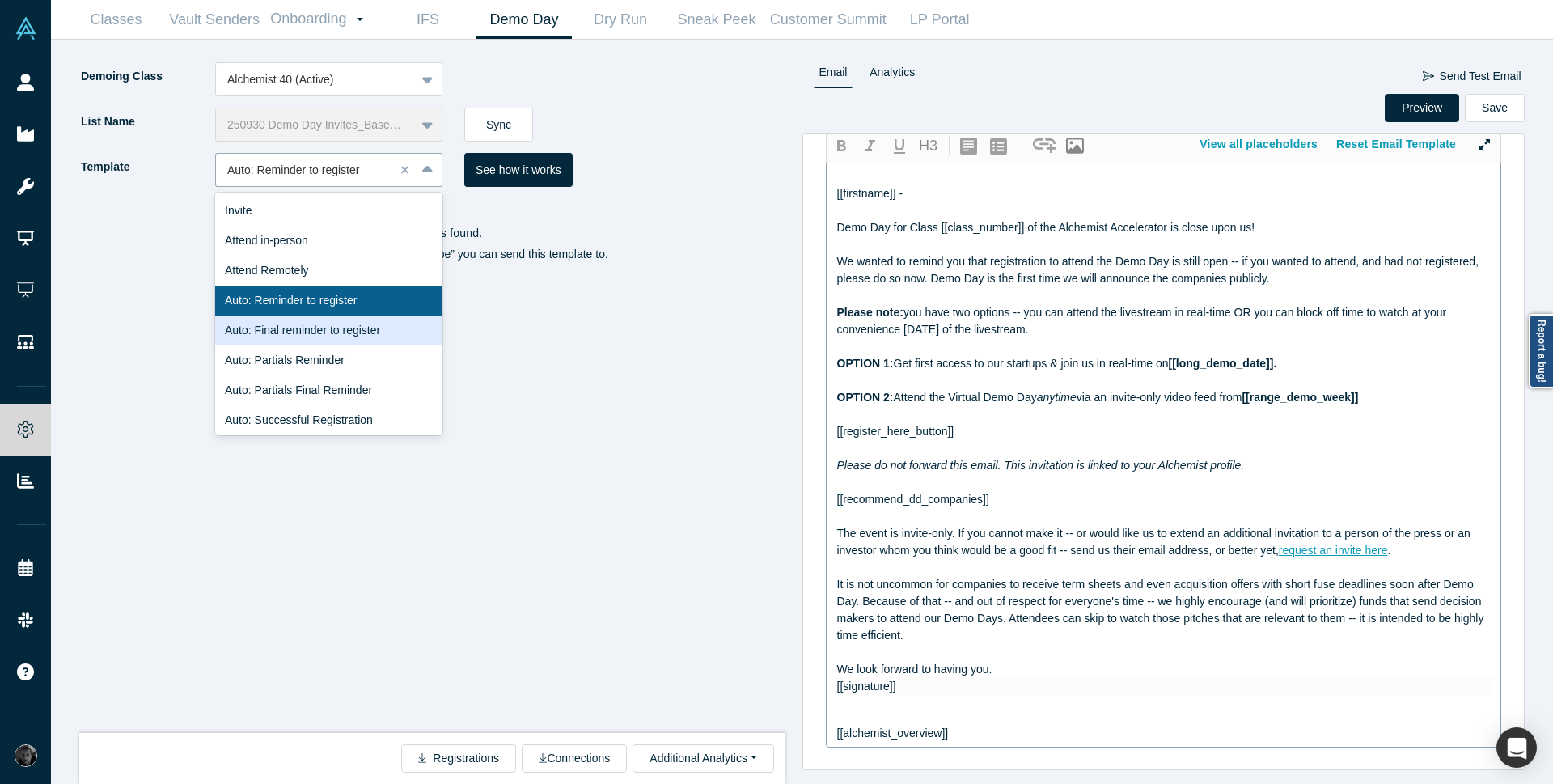
click at [1194, 539] on div "The event is invite-only. If you cannot make it -- or would like us to extend a…" at bounding box center [1165, 541] width 655 height 34
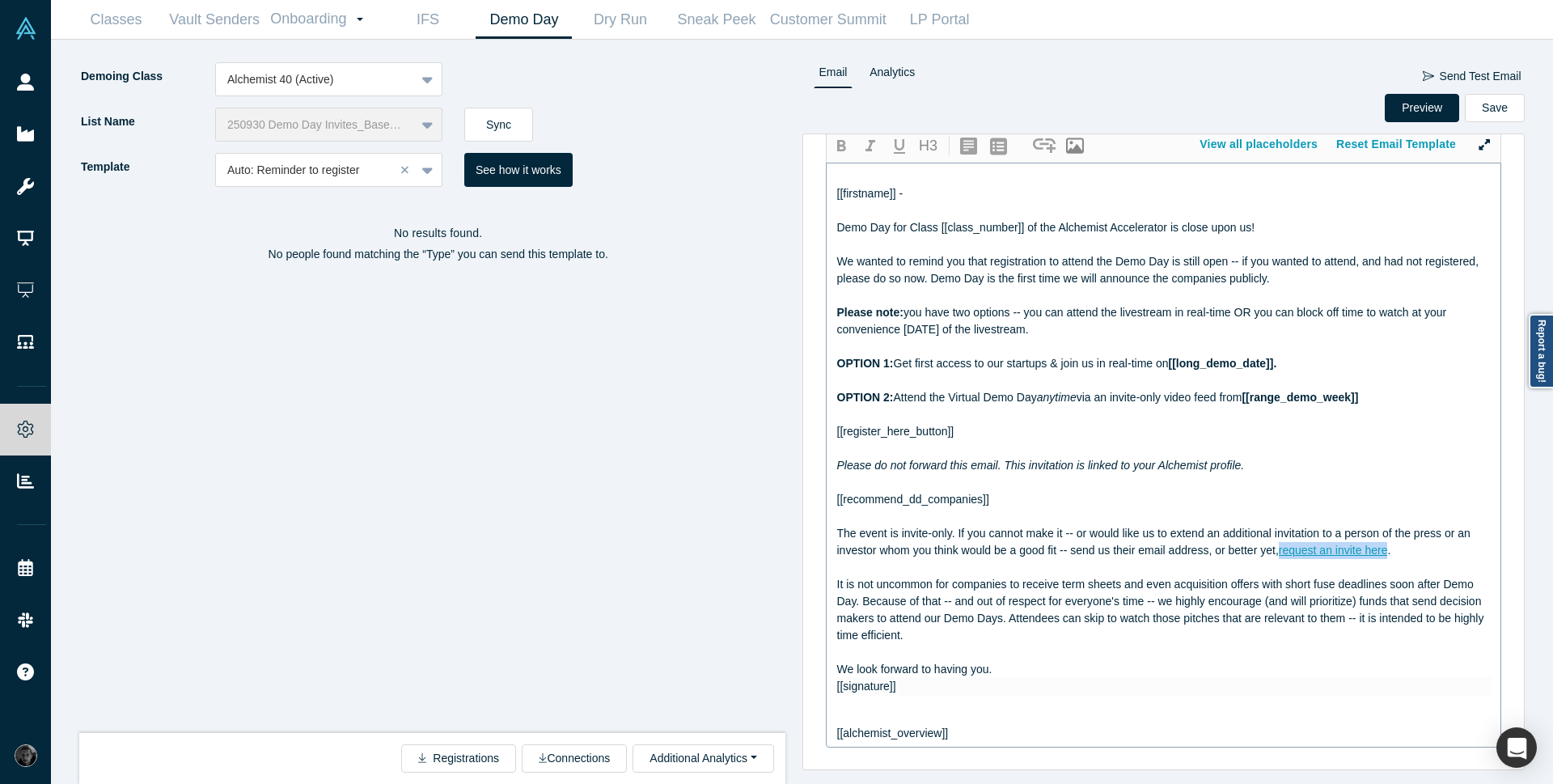
drag, startPoint x: 1281, startPoint y: 552, endPoint x: 1392, endPoint y: 554, distance: 111.0
click at [1392, 554] on div "The event is invite-only. If you cannot make it -- or would like us to extend a…" at bounding box center [1165, 541] width 655 height 34
copy span "request an invite here"
click at [363, 180] on div "Auto: Reminder to register" at bounding box center [305, 170] width 179 height 27
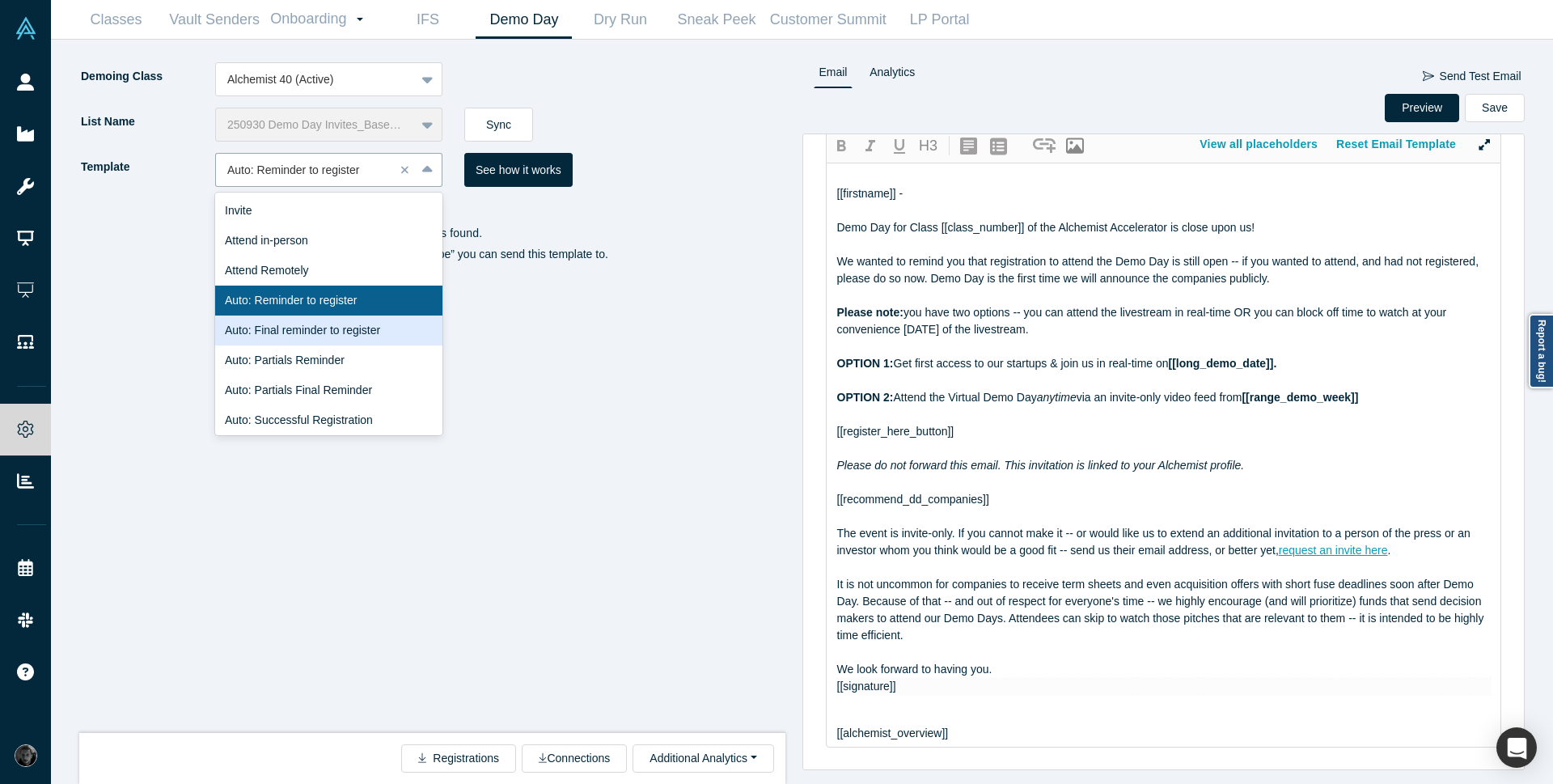
click at [340, 325] on div "Auto: Final reminder to register" at bounding box center [328, 330] width 228 height 30
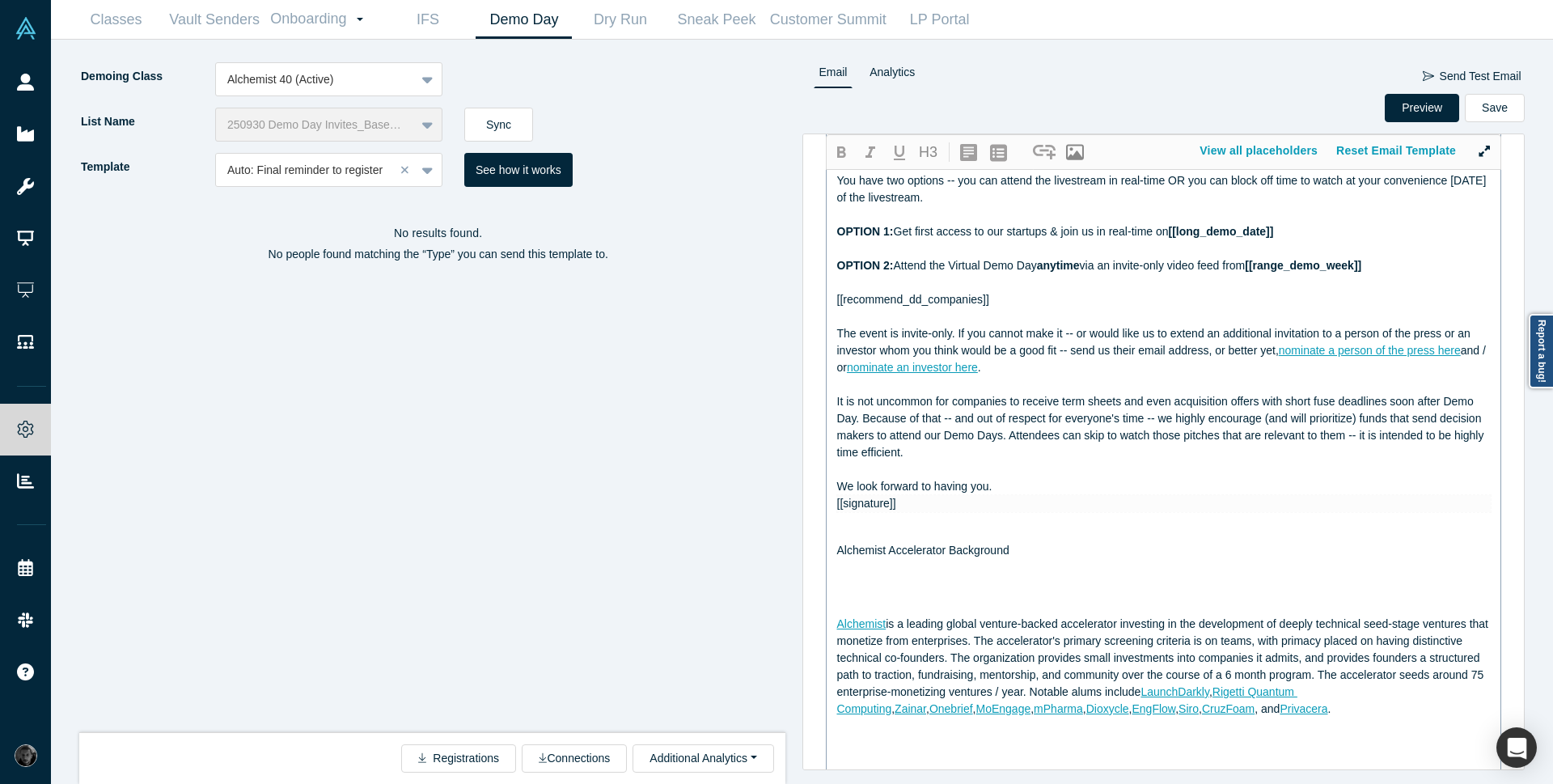
scroll to position [247, 0]
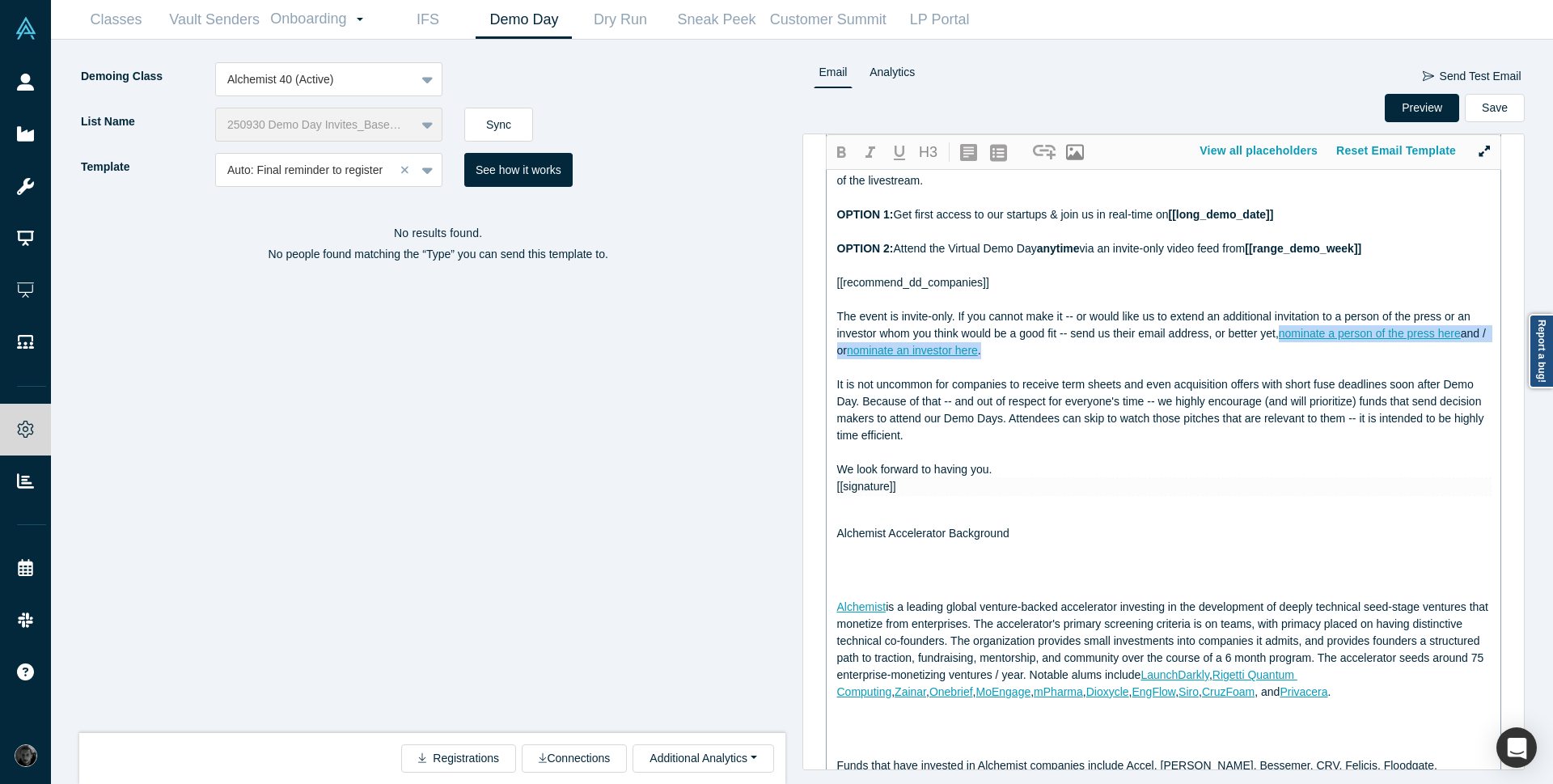
drag, startPoint x: 1011, startPoint y: 370, endPoint x: 1284, endPoint y: 334, distance: 275.4
click at [1284, 334] on div "The event is invite-only. If you cannot make it -- or would like us to extend a…" at bounding box center [1165, 333] width 655 height 51
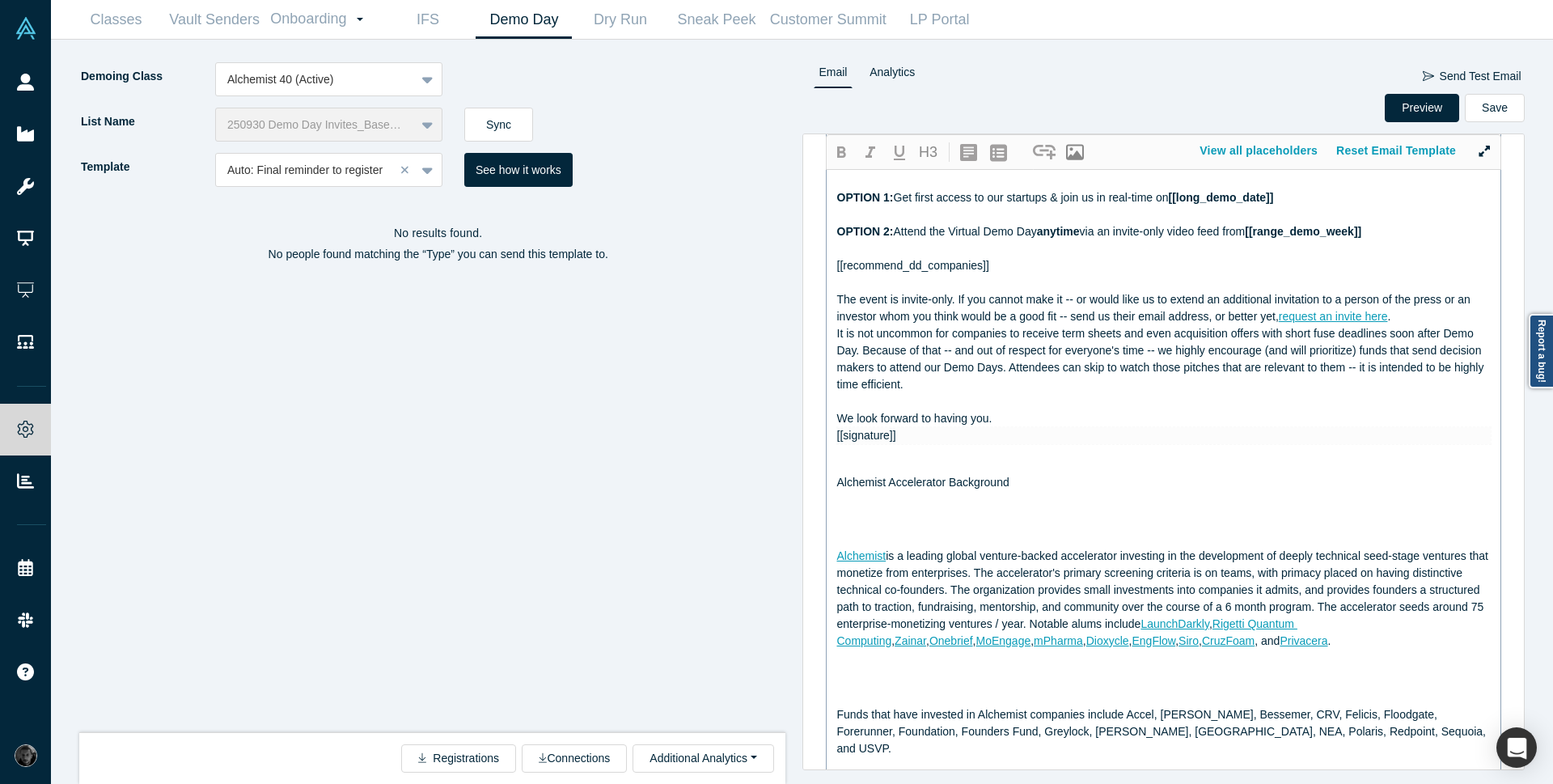
click at [837, 331] on span "It is not uncommon for companies to receive term sheets and even acquisition of…" at bounding box center [1163, 359] width 651 height 64
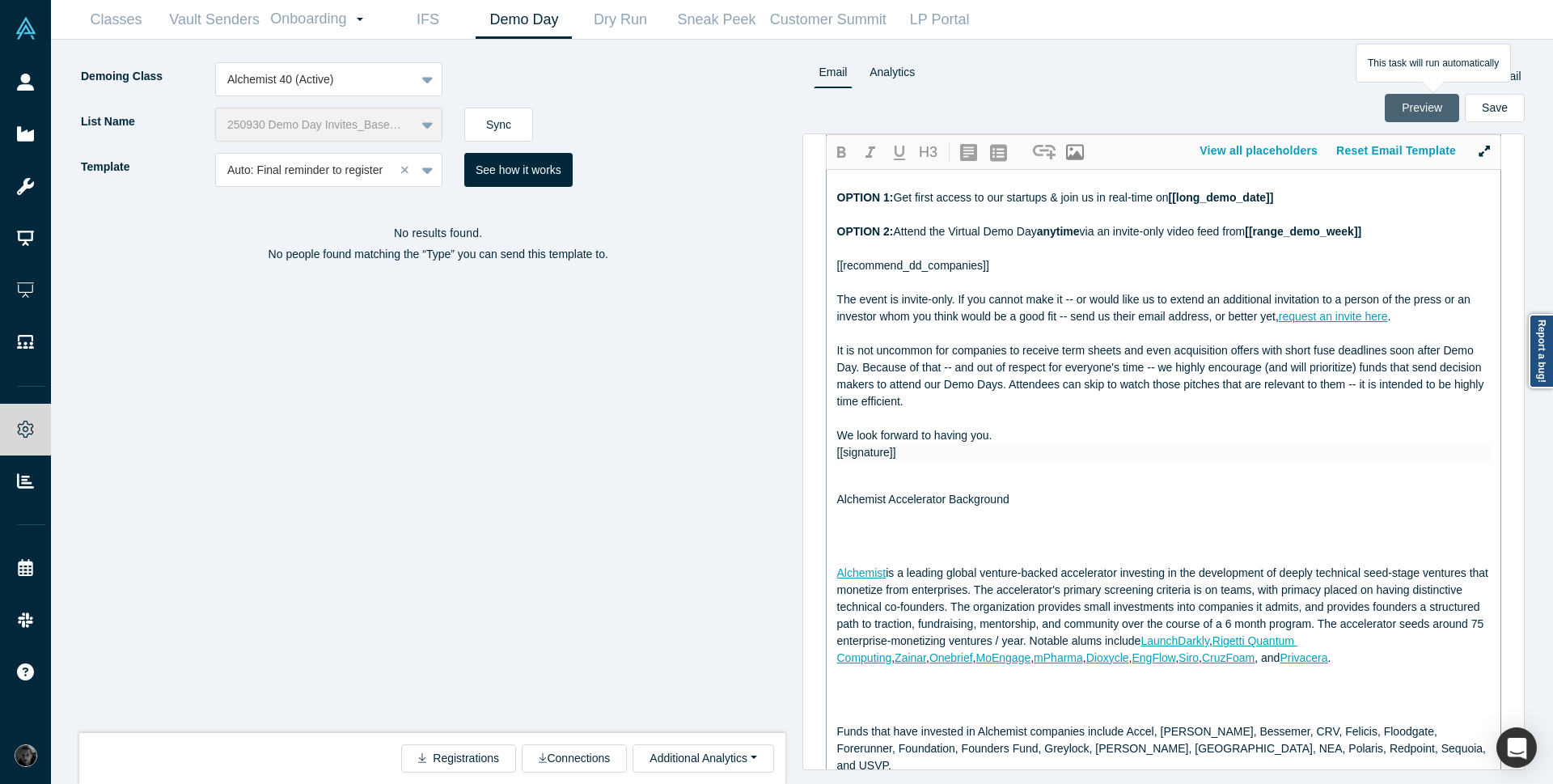
click at [1416, 102] on button "Preview" at bounding box center [1422, 107] width 75 height 28
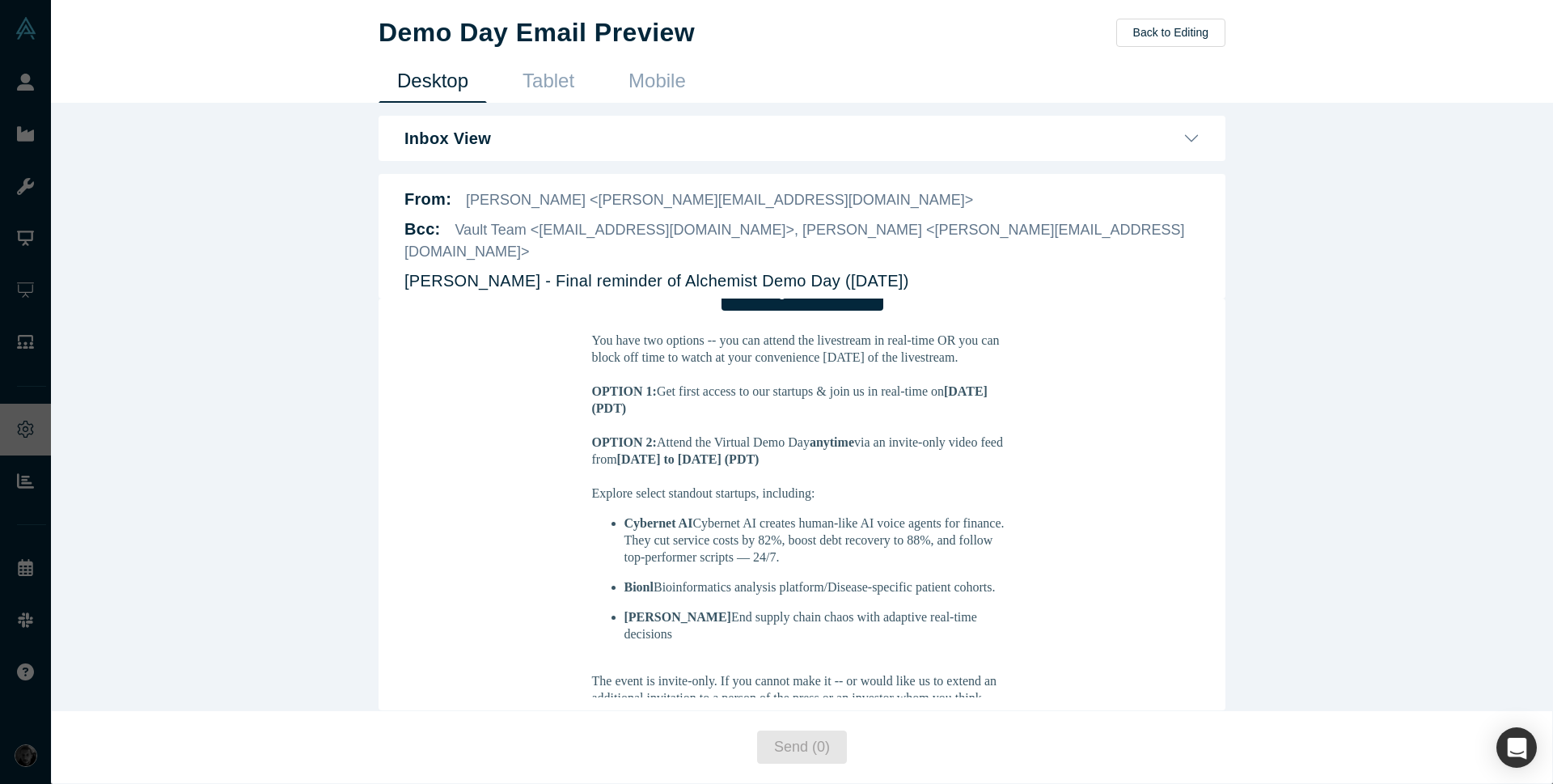
scroll to position [388, 0]
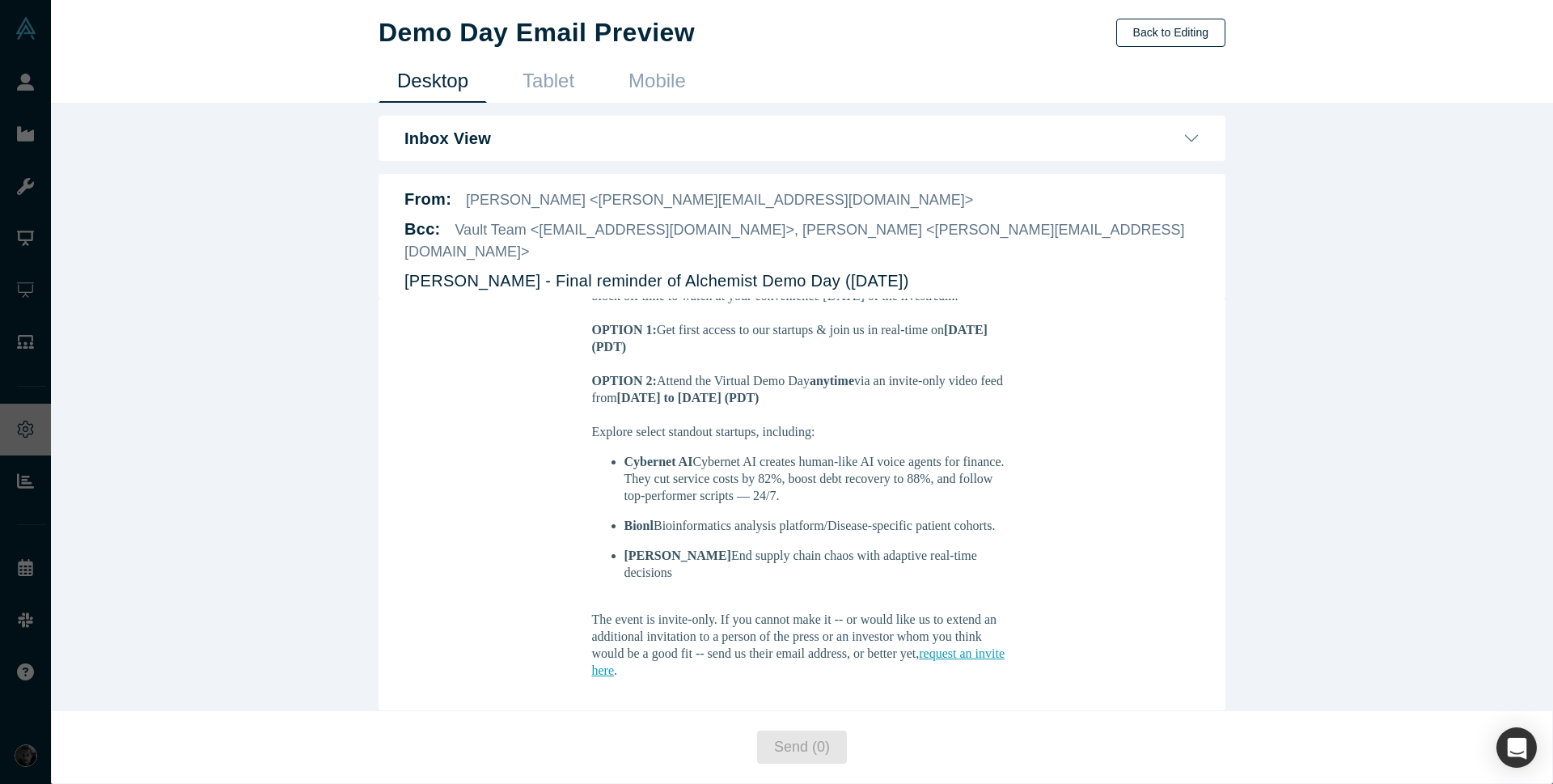
click at [1171, 32] on button "Back to Editing" at bounding box center [1171, 32] width 109 height 28
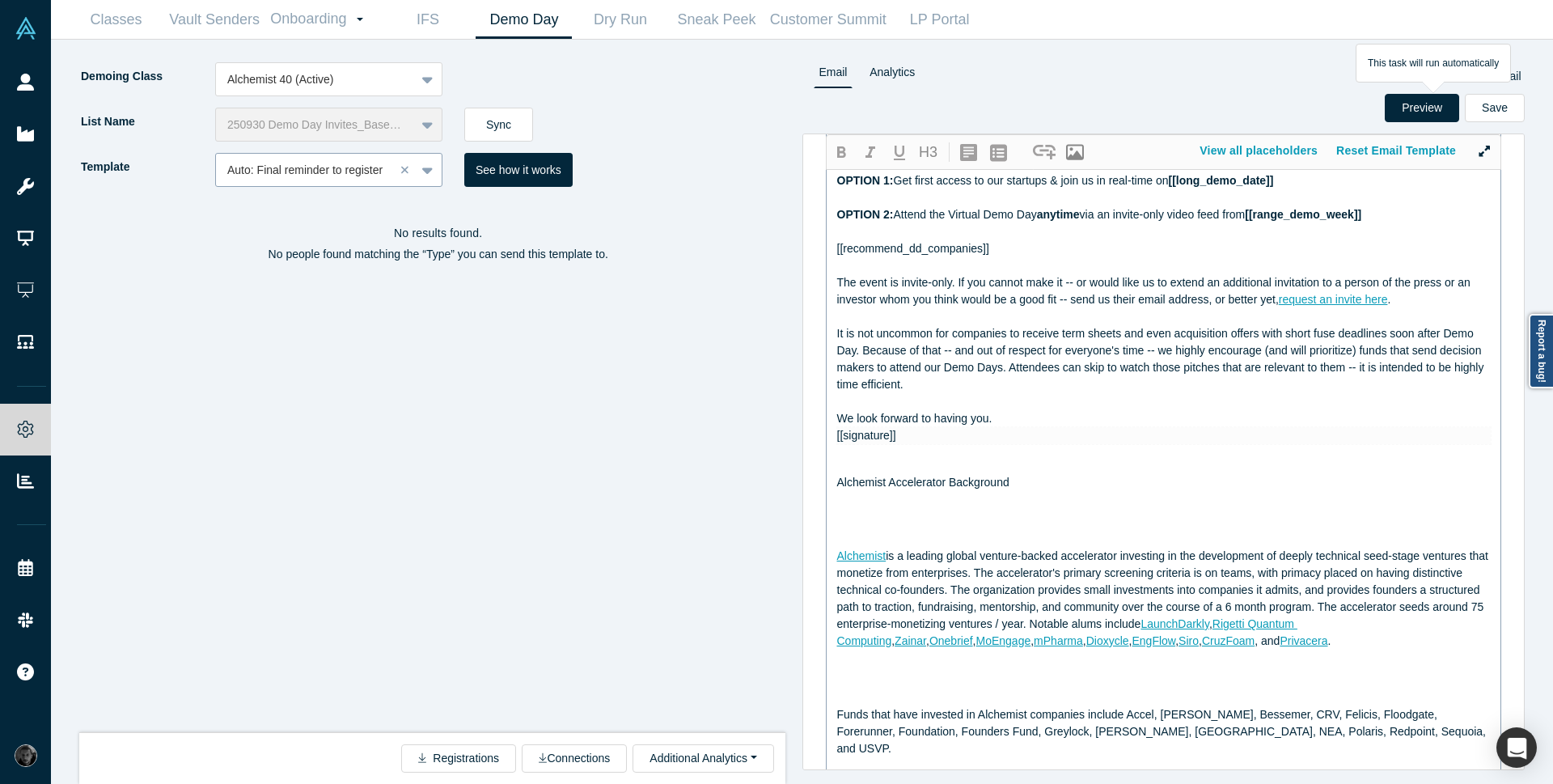
click at [308, 167] on div at bounding box center [305, 169] width 156 height 20
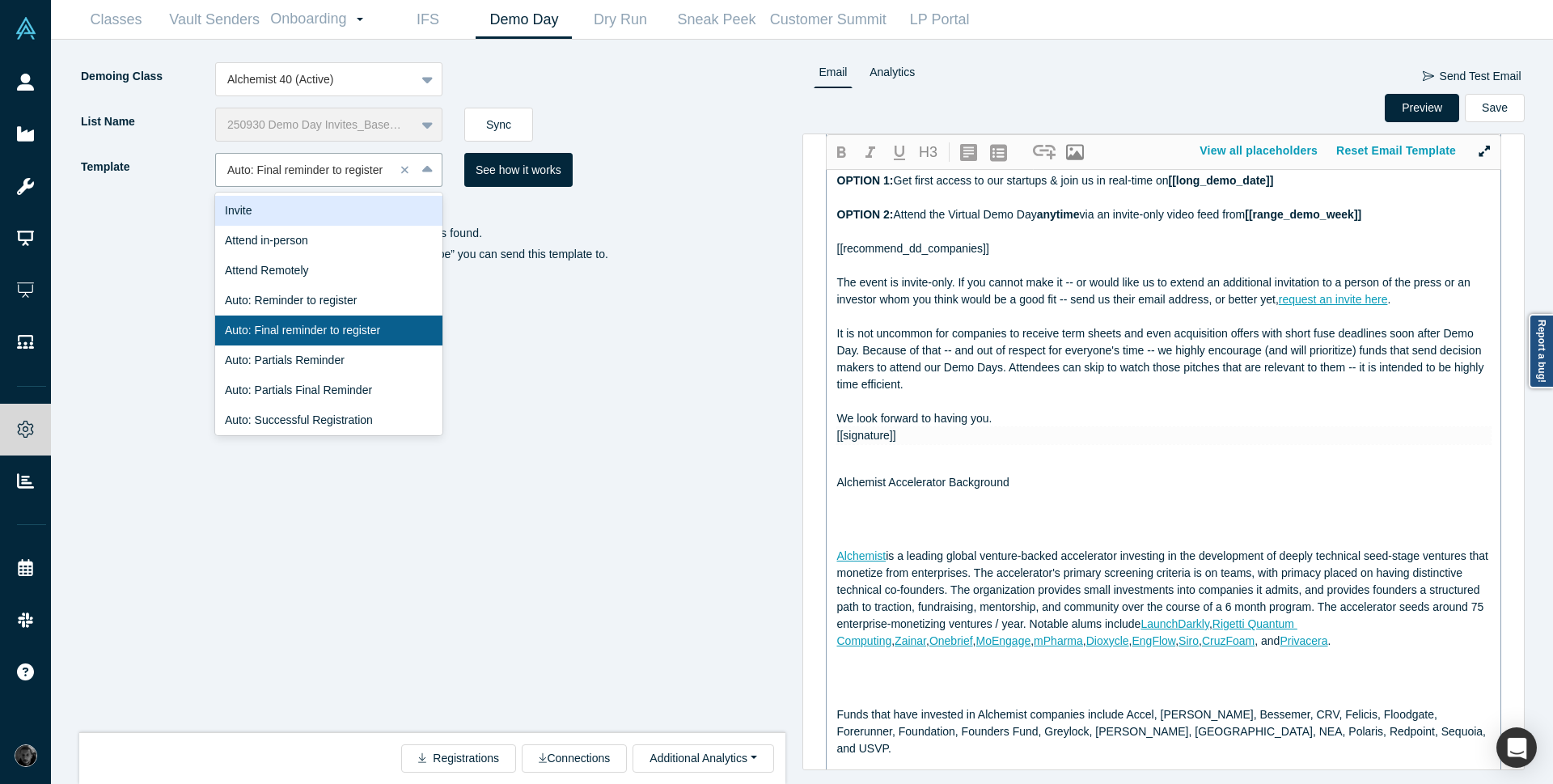
click at [305, 205] on div "Invite" at bounding box center [328, 210] width 228 height 30
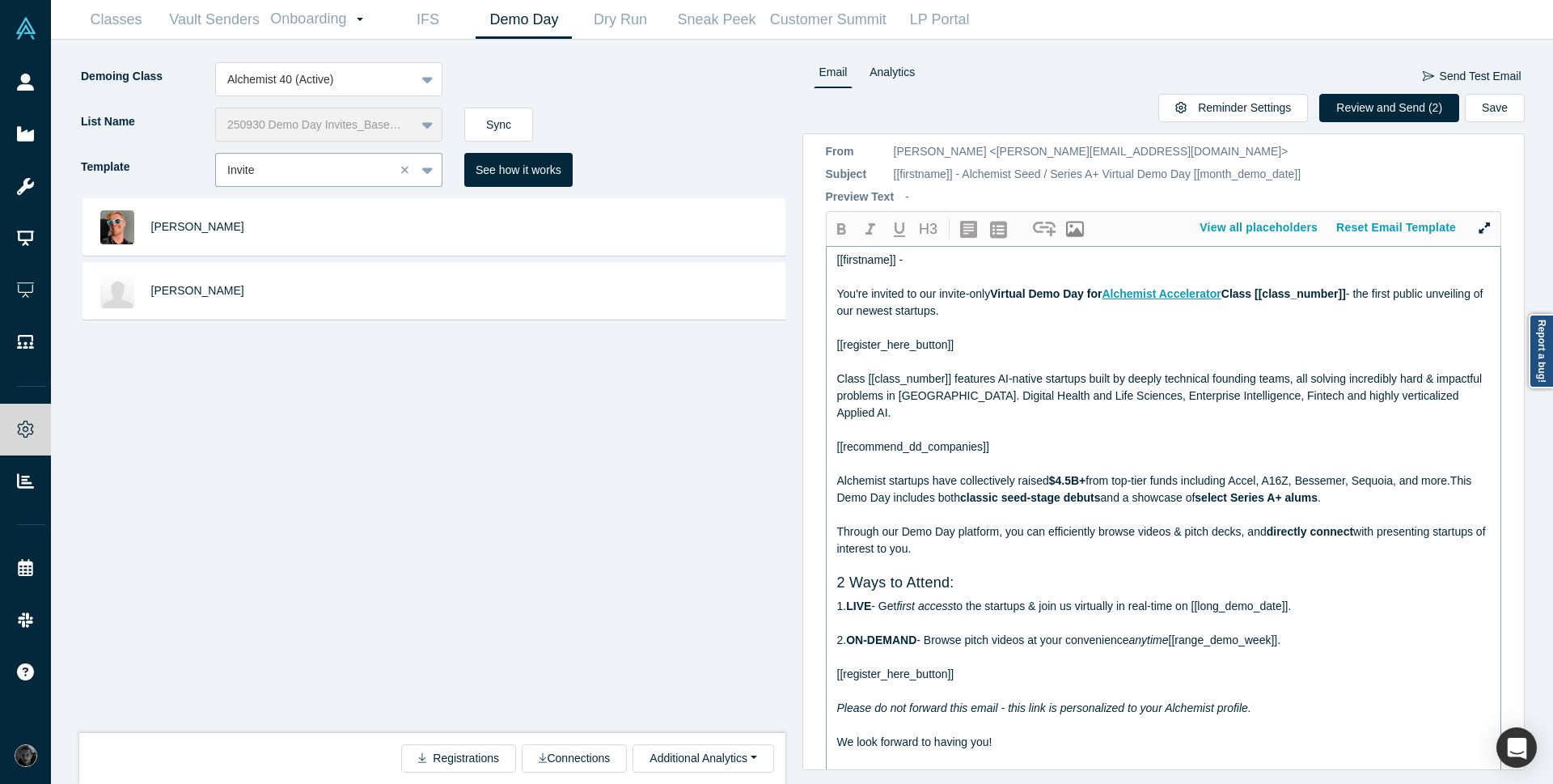
scroll to position [0, 0]
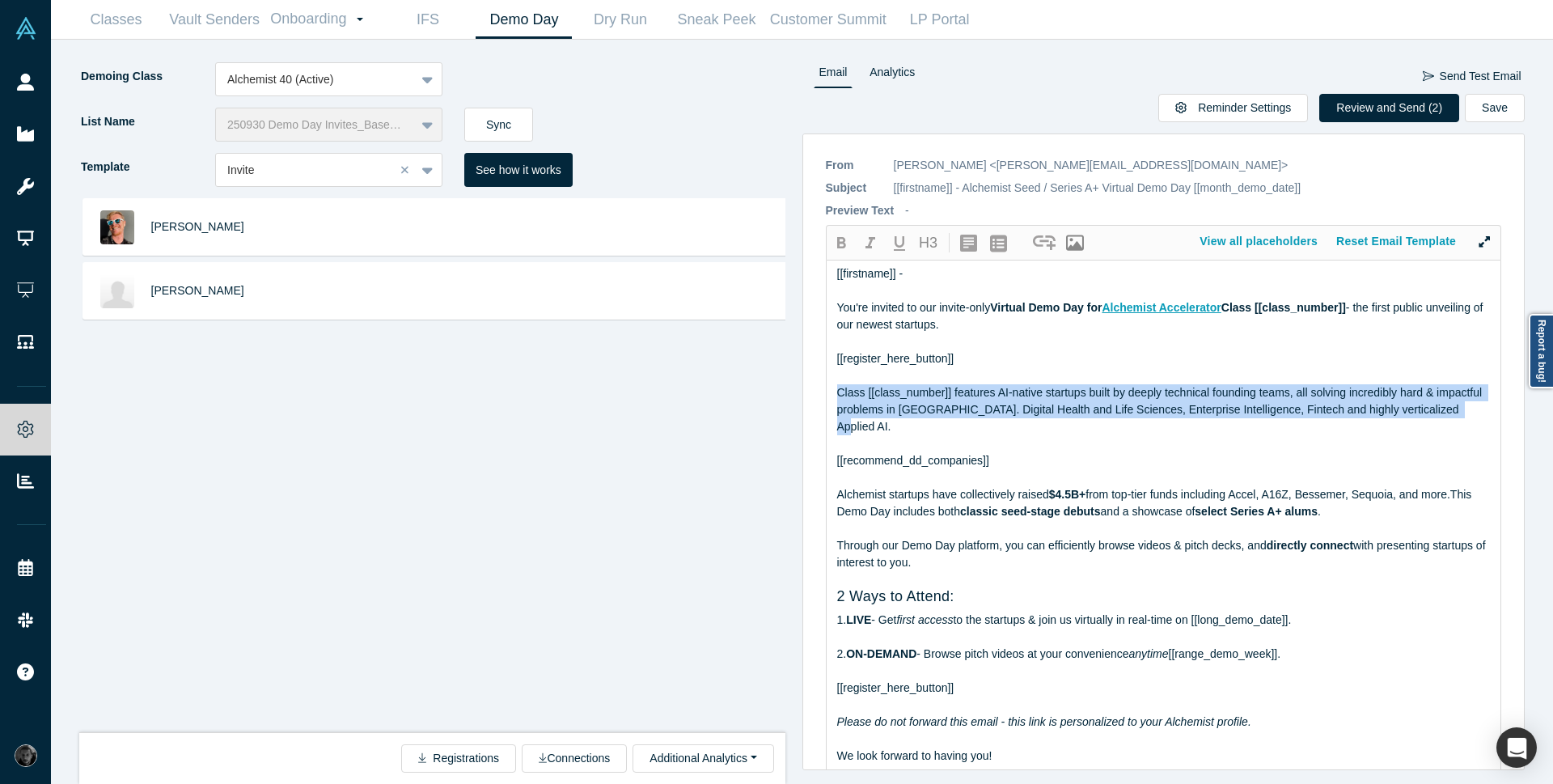
drag, startPoint x: 855, startPoint y: 422, endPoint x: 801, endPoint y: 388, distance: 63.8
click at [801, 388] on div "Demoing Class Alchemist 40 (Active) List Name 250930 Demo Day Invites_Base List…" at bounding box center [802, 411] width 1479 height 744
copy span "Class [[class_number]] features AI-native startups built by deeply technical fo…"
click at [245, 169] on div at bounding box center [305, 169] width 156 height 20
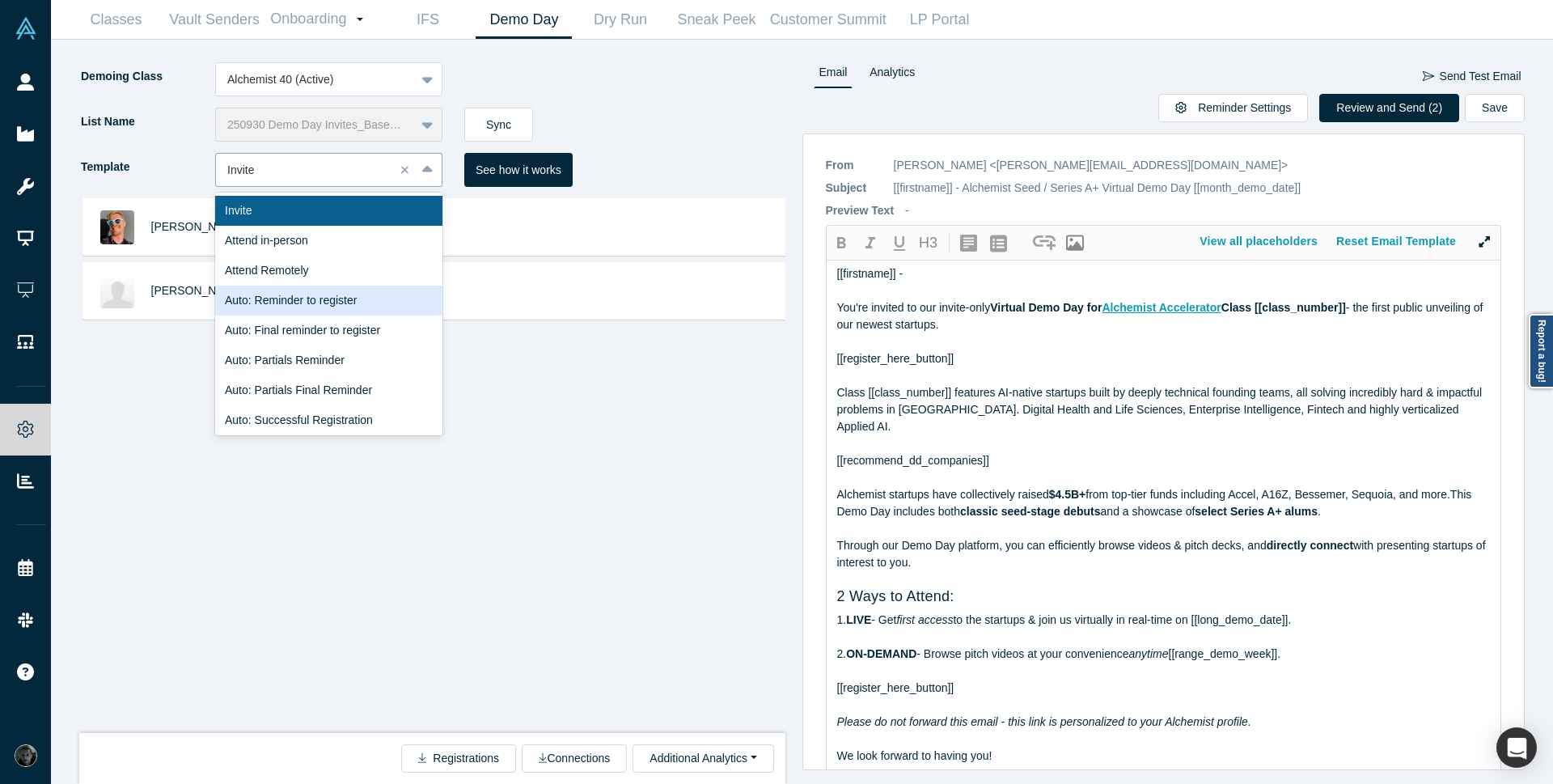
click at [308, 300] on div "Auto: Reminder to register" at bounding box center [328, 300] width 228 height 30
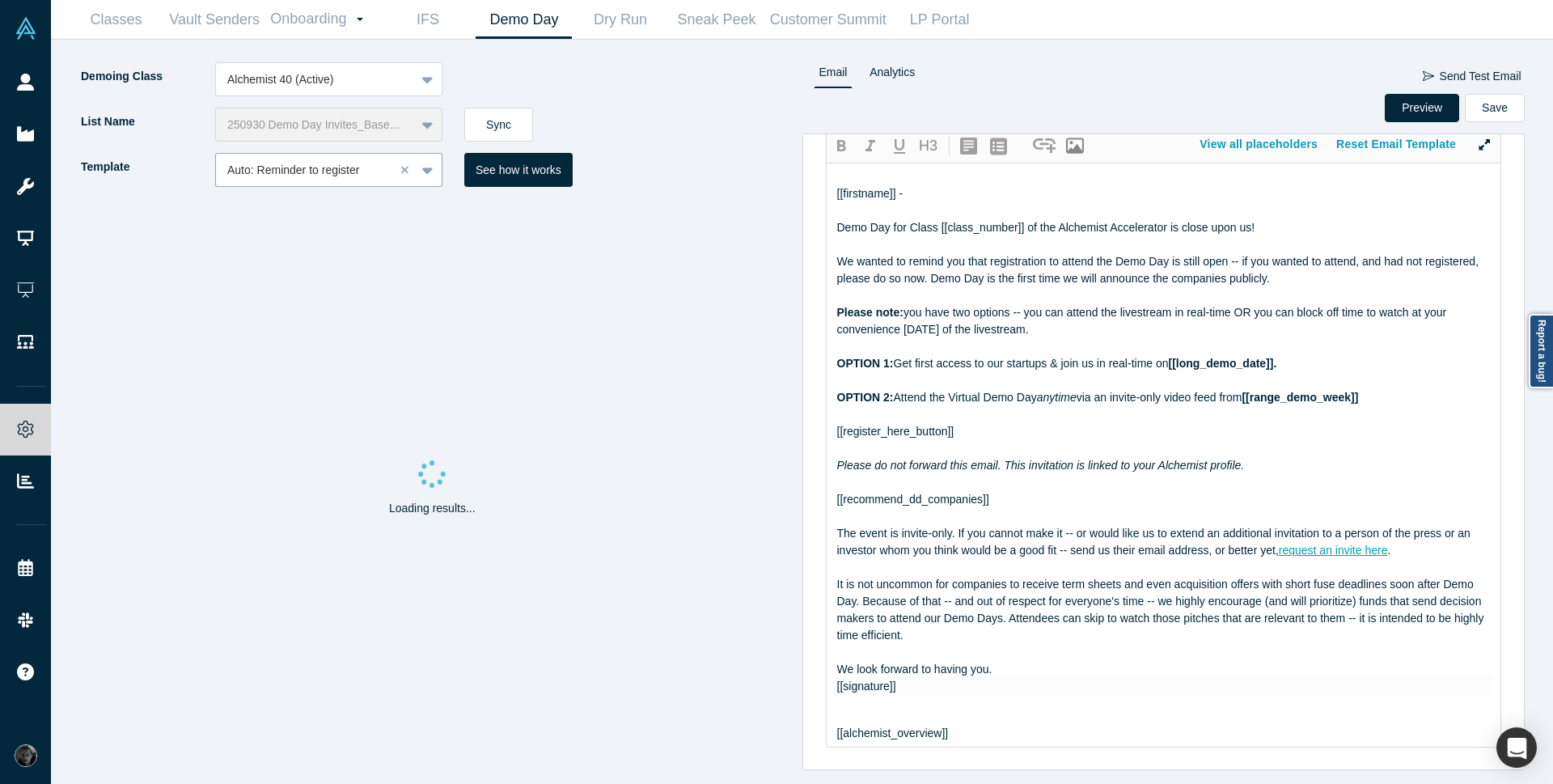
scroll to position [109, 0]
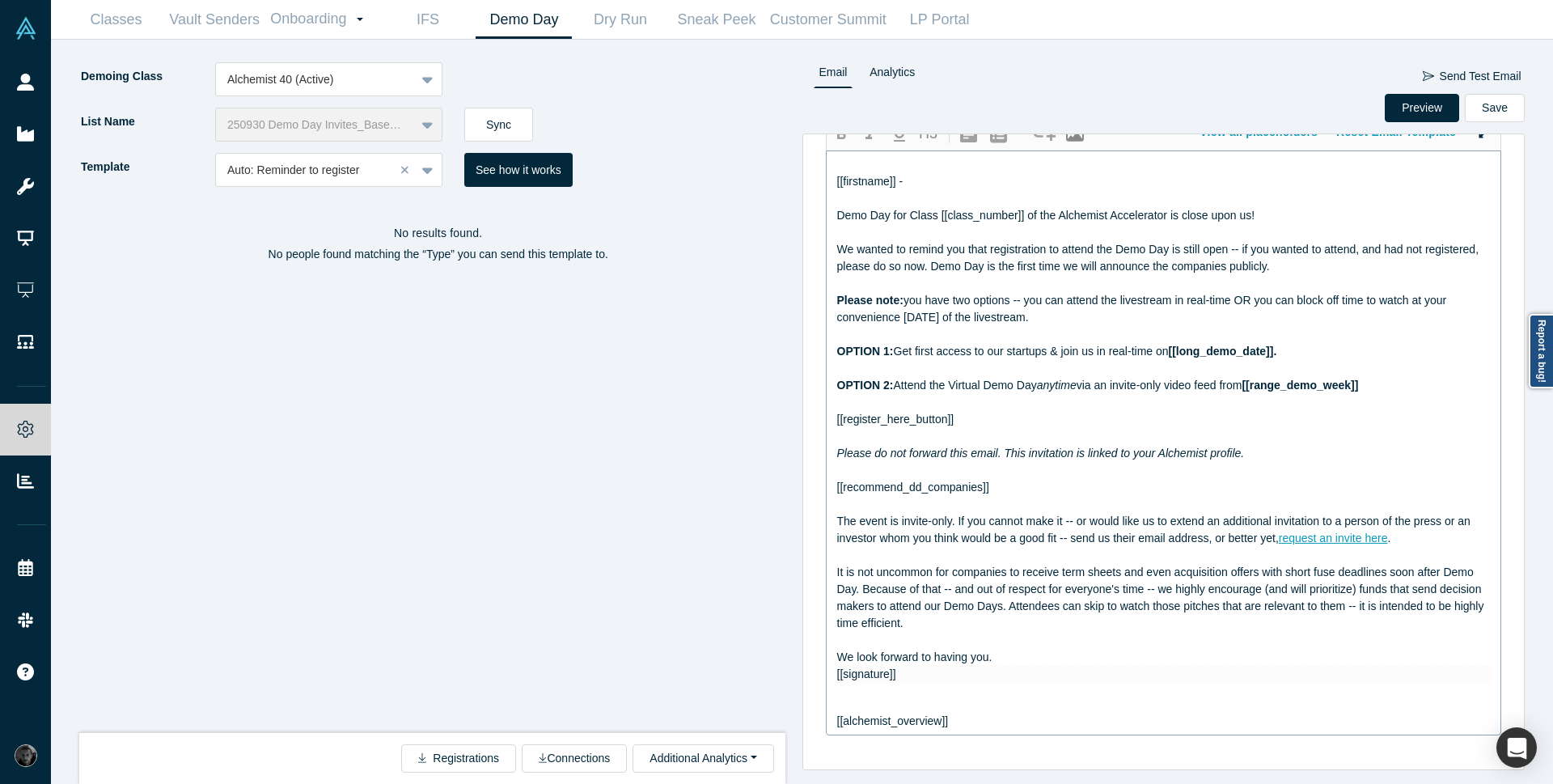
click at [894, 473] on div at bounding box center [1165, 470] width 655 height 17
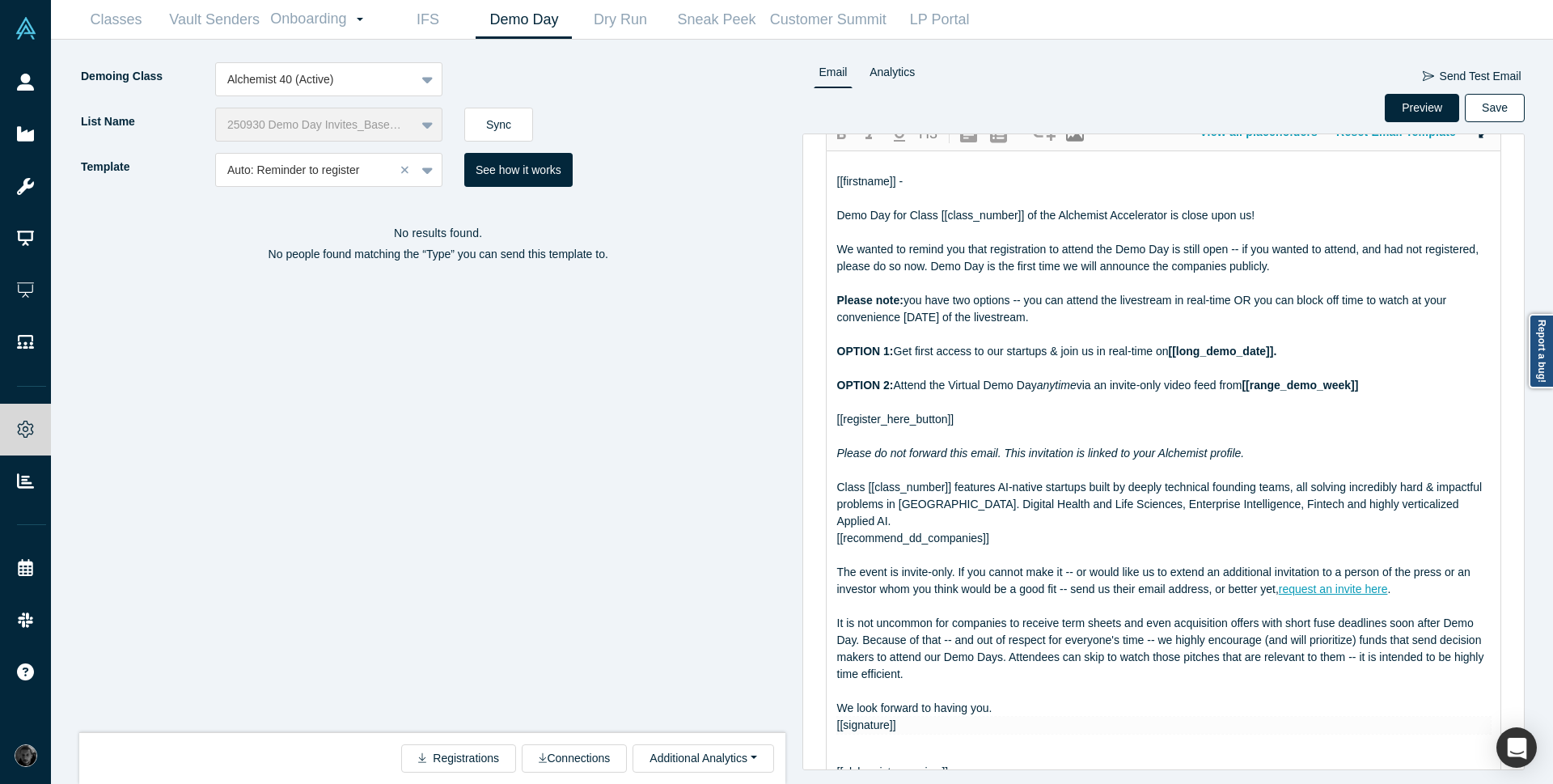
click at [1496, 115] on button "Save" at bounding box center [1495, 107] width 60 height 28
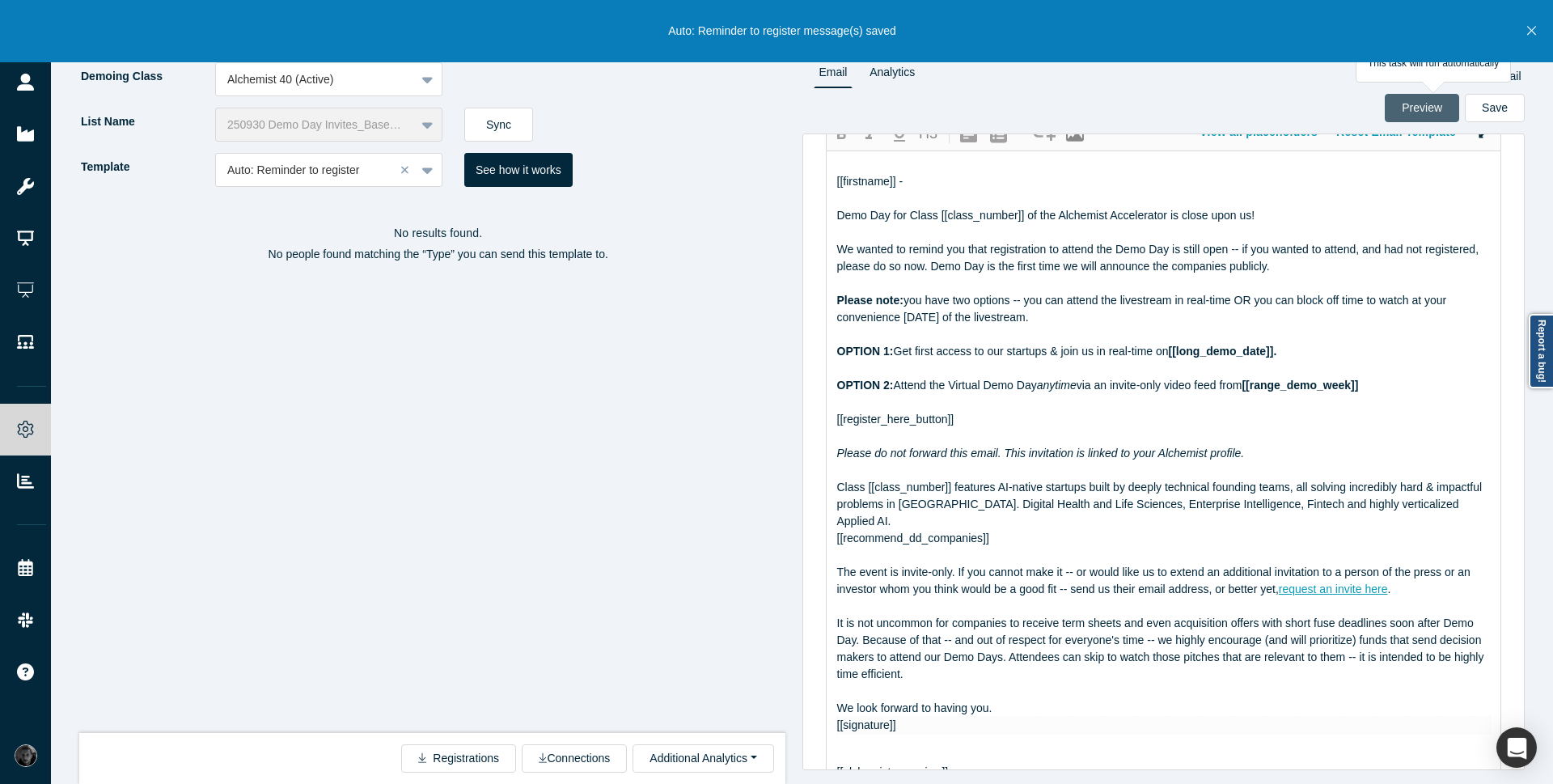
click at [1419, 110] on button "Preview" at bounding box center [1422, 107] width 75 height 28
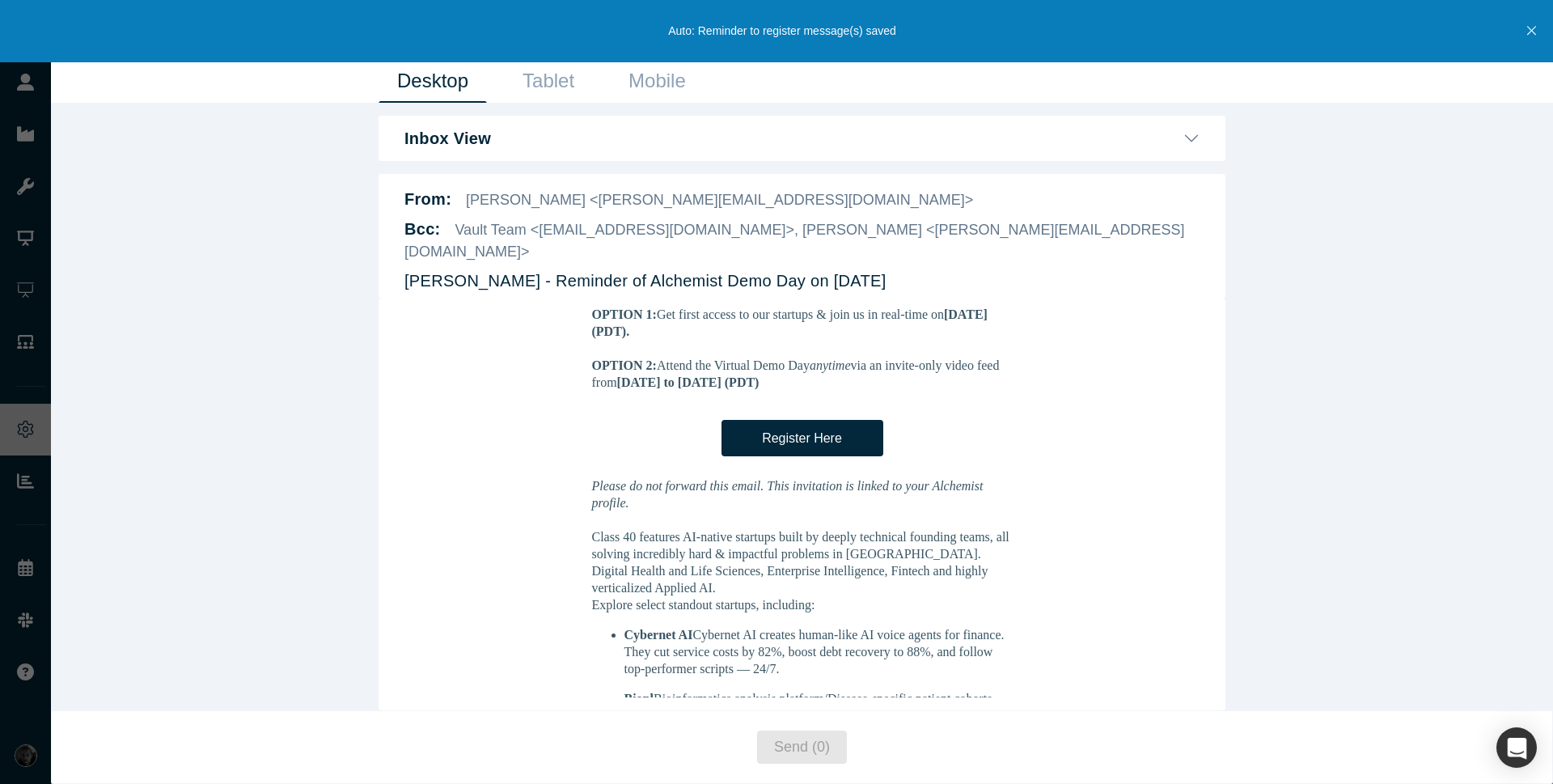
scroll to position [388, 0]
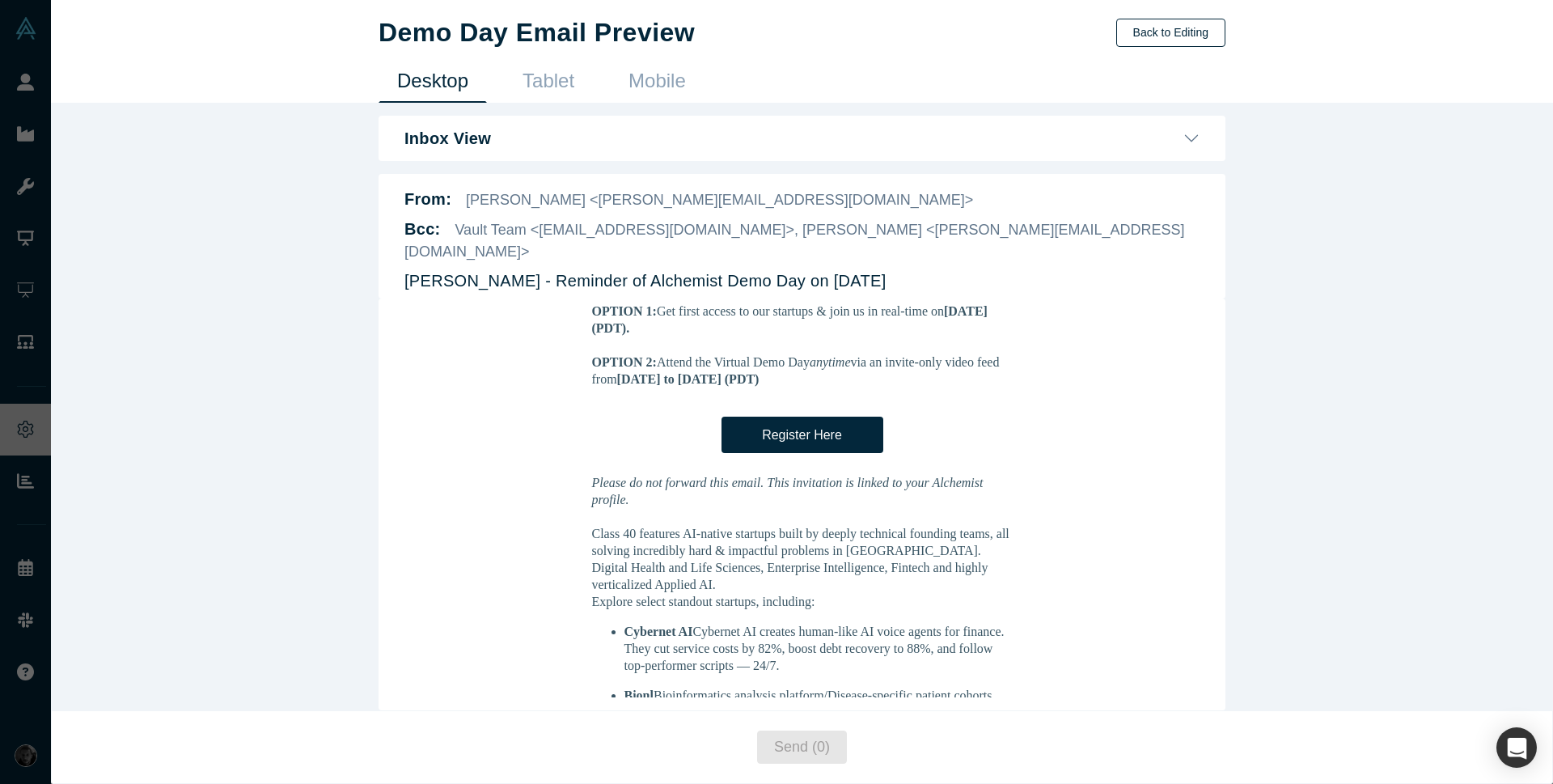
click at [1182, 24] on button "Back to Editing" at bounding box center [1171, 32] width 109 height 28
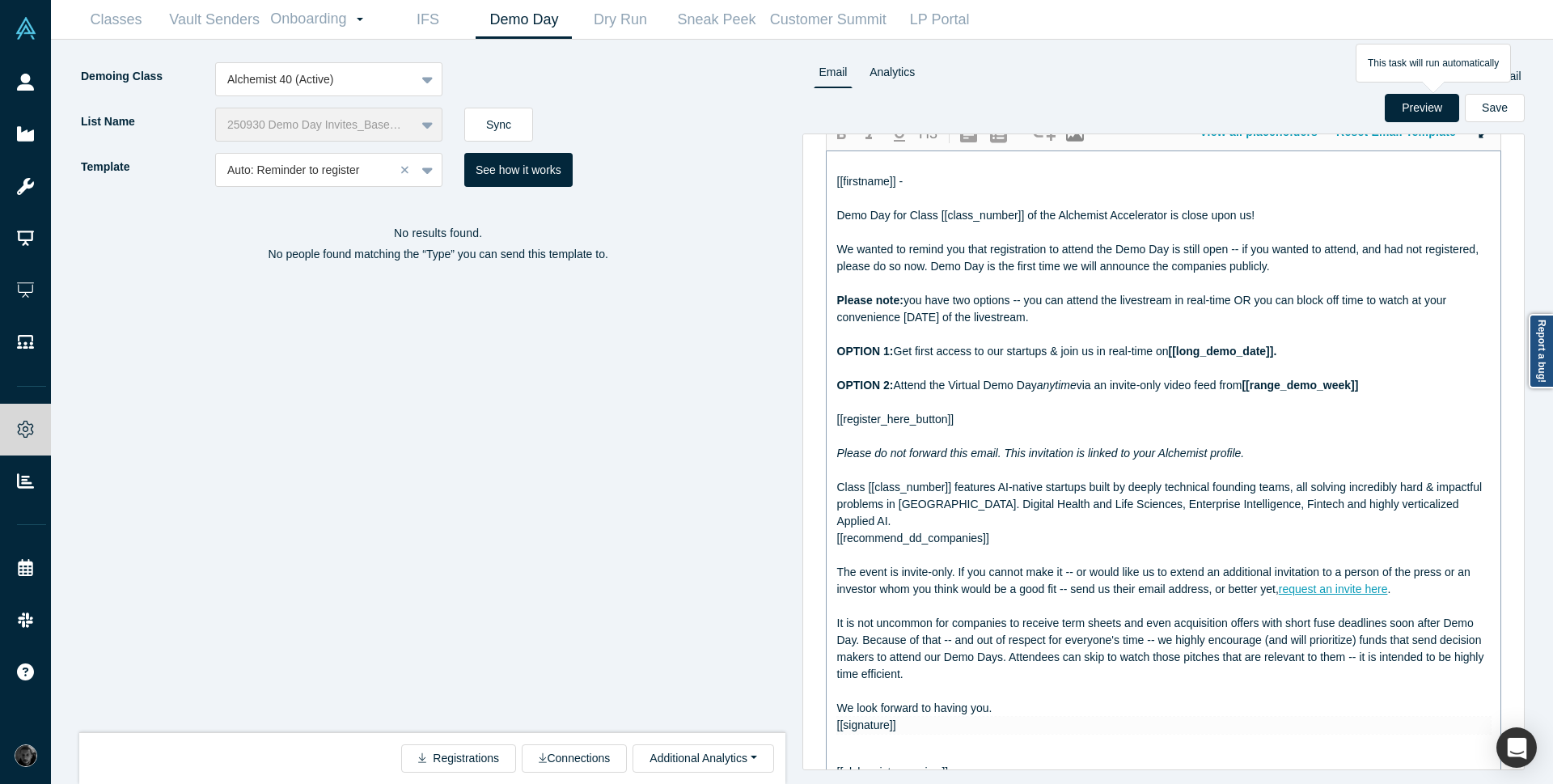
click at [888, 514] on div "Class [[class_number]] features AI-native startups built by deeply technical fo…" at bounding box center [1165, 504] width 655 height 51
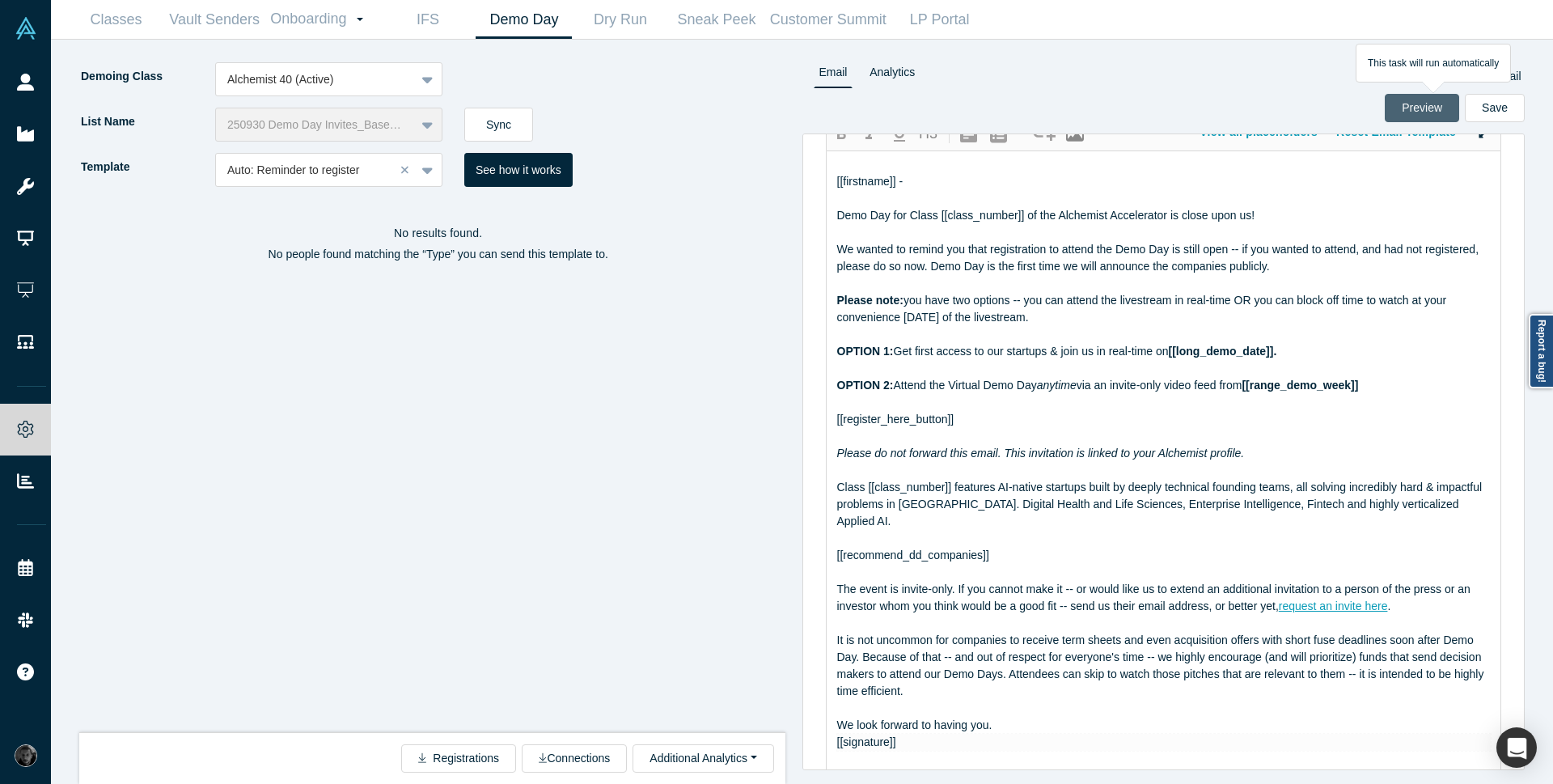
click at [1441, 111] on button "Preview" at bounding box center [1422, 107] width 75 height 28
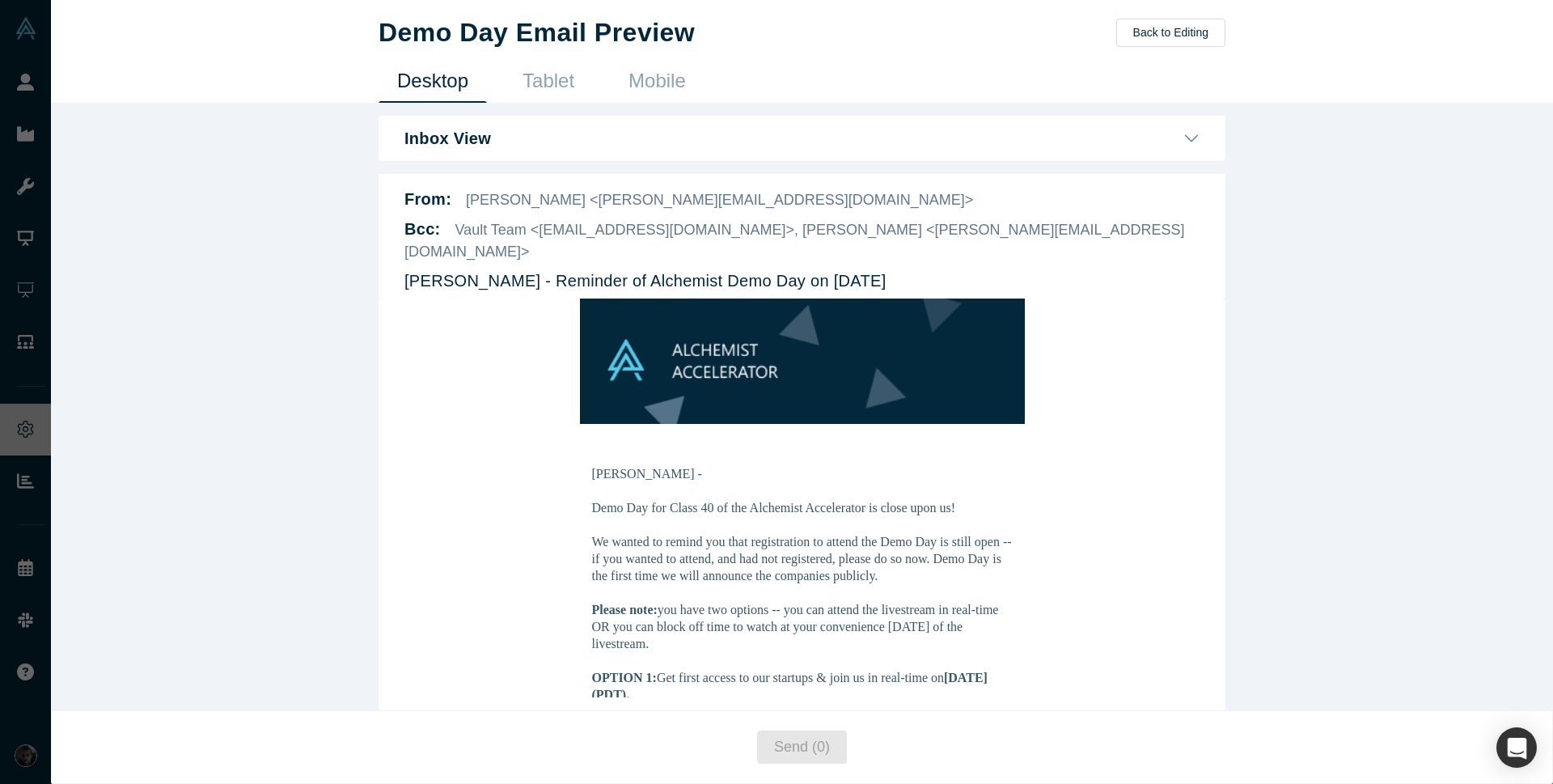
scroll to position [0, 0]
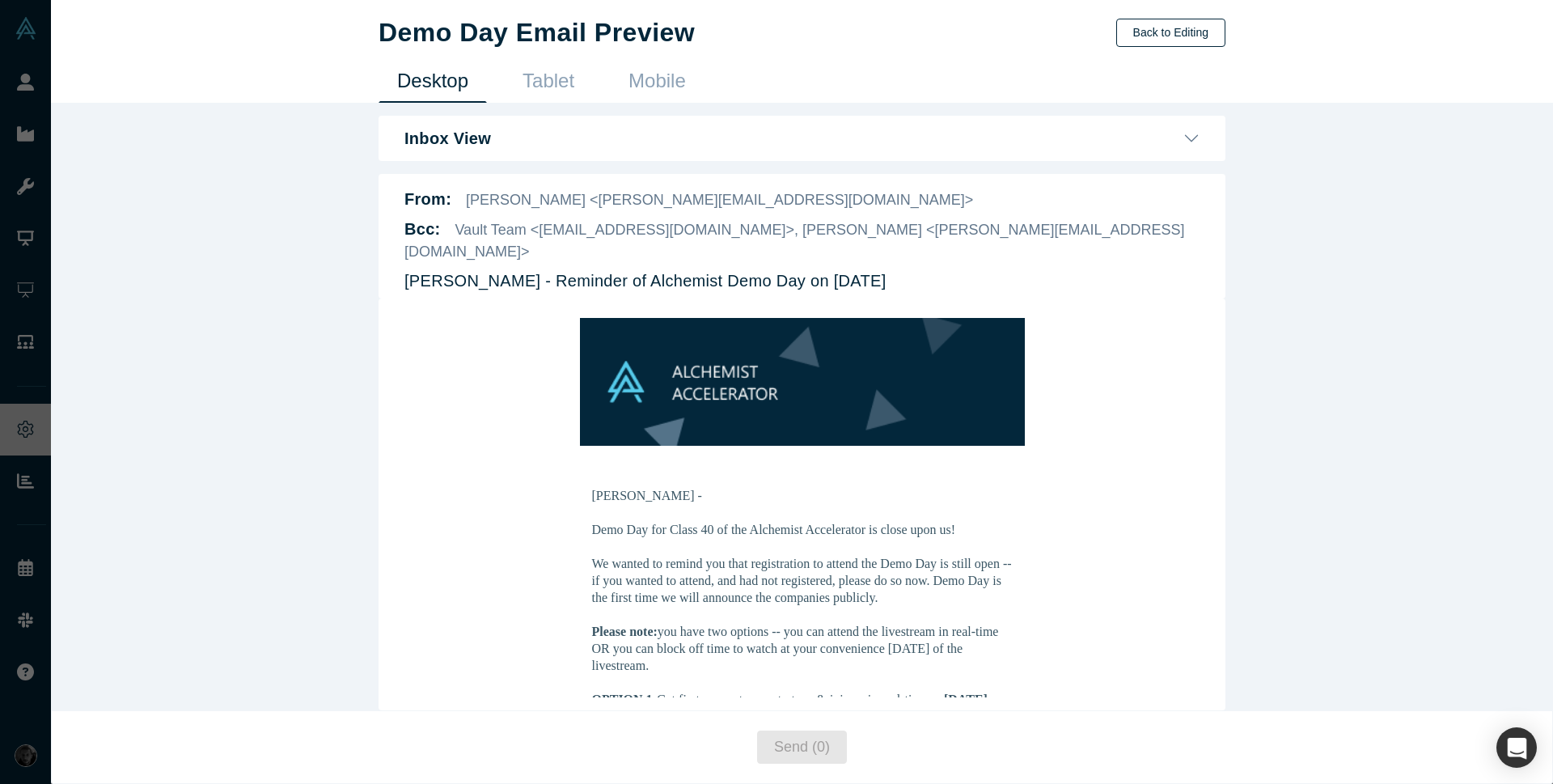
click at [1203, 35] on button "Back to Editing" at bounding box center [1171, 32] width 109 height 28
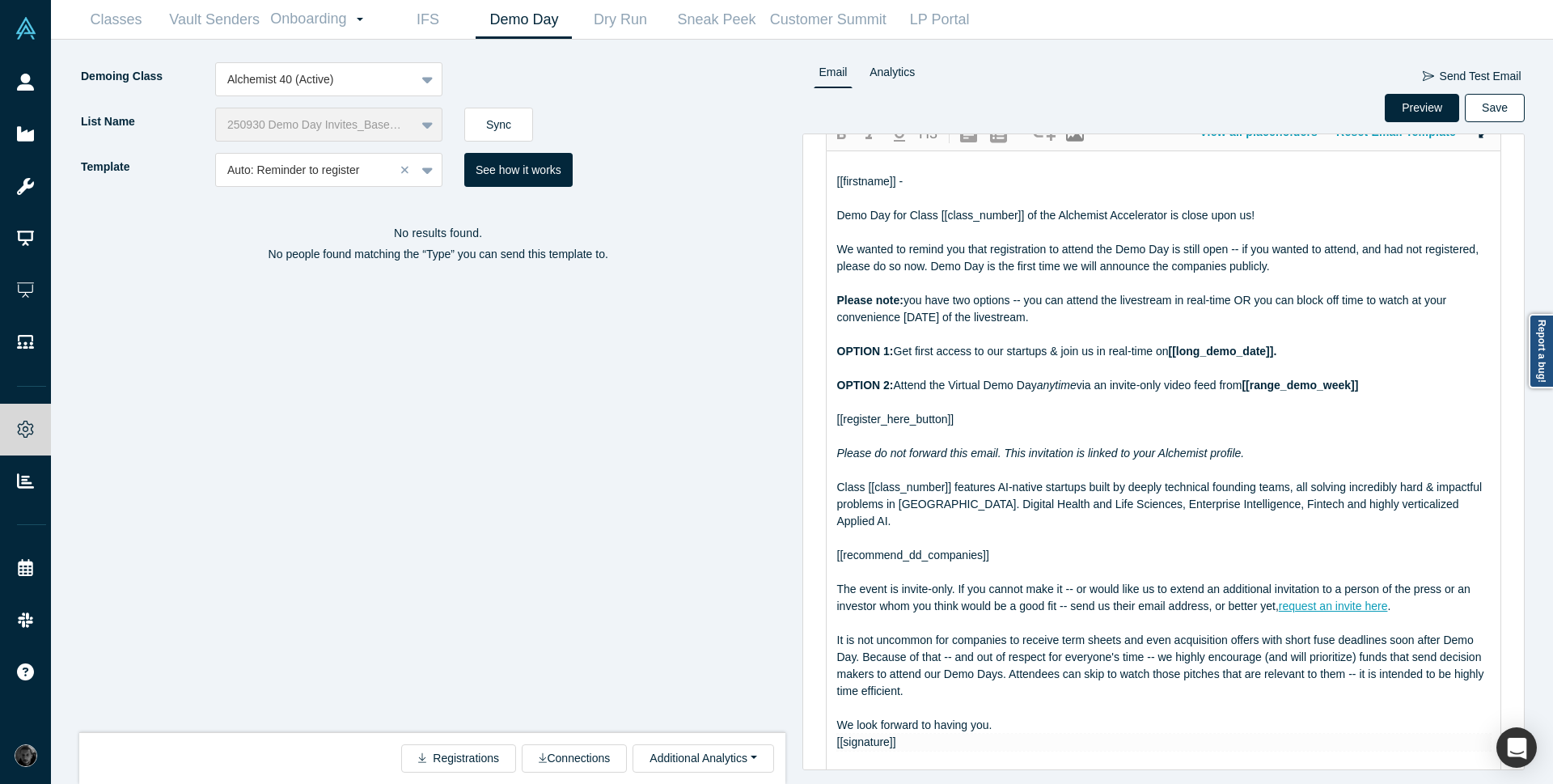
click at [1507, 115] on button "Save" at bounding box center [1495, 107] width 60 height 28
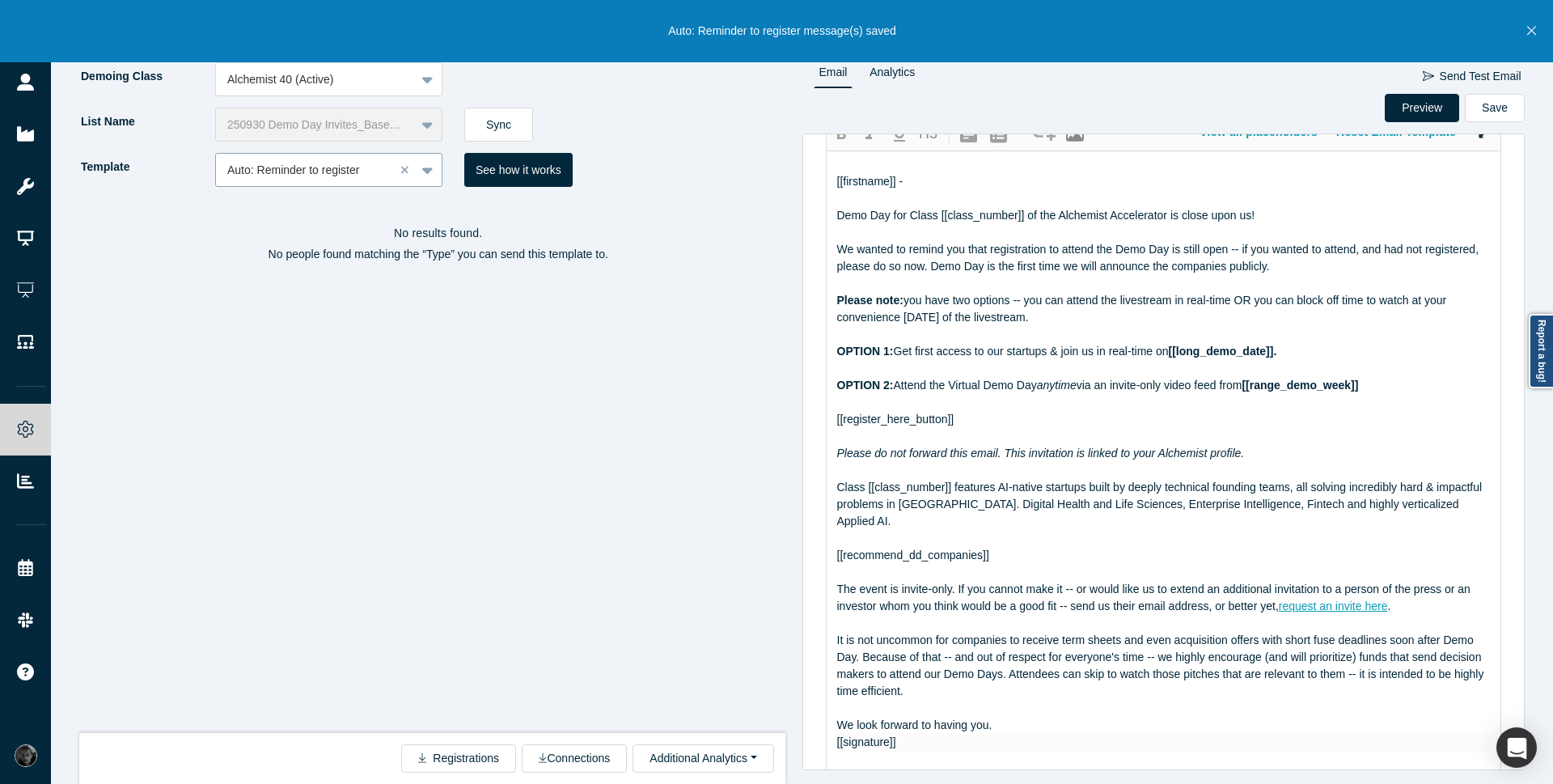
click at [342, 175] on div at bounding box center [305, 169] width 156 height 20
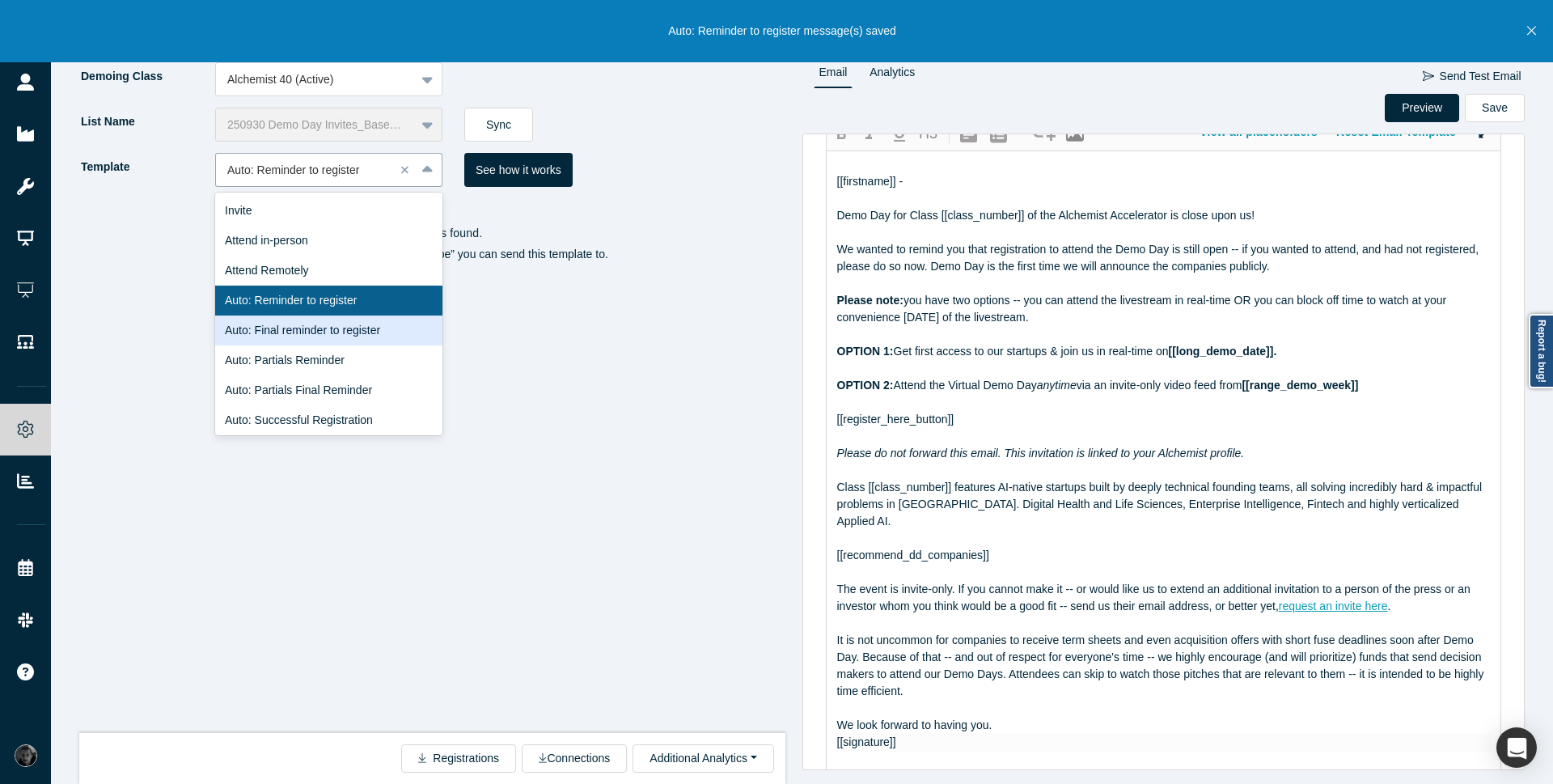
click at [348, 334] on div "Auto: Final reminder to register" at bounding box center [328, 330] width 228 height 30
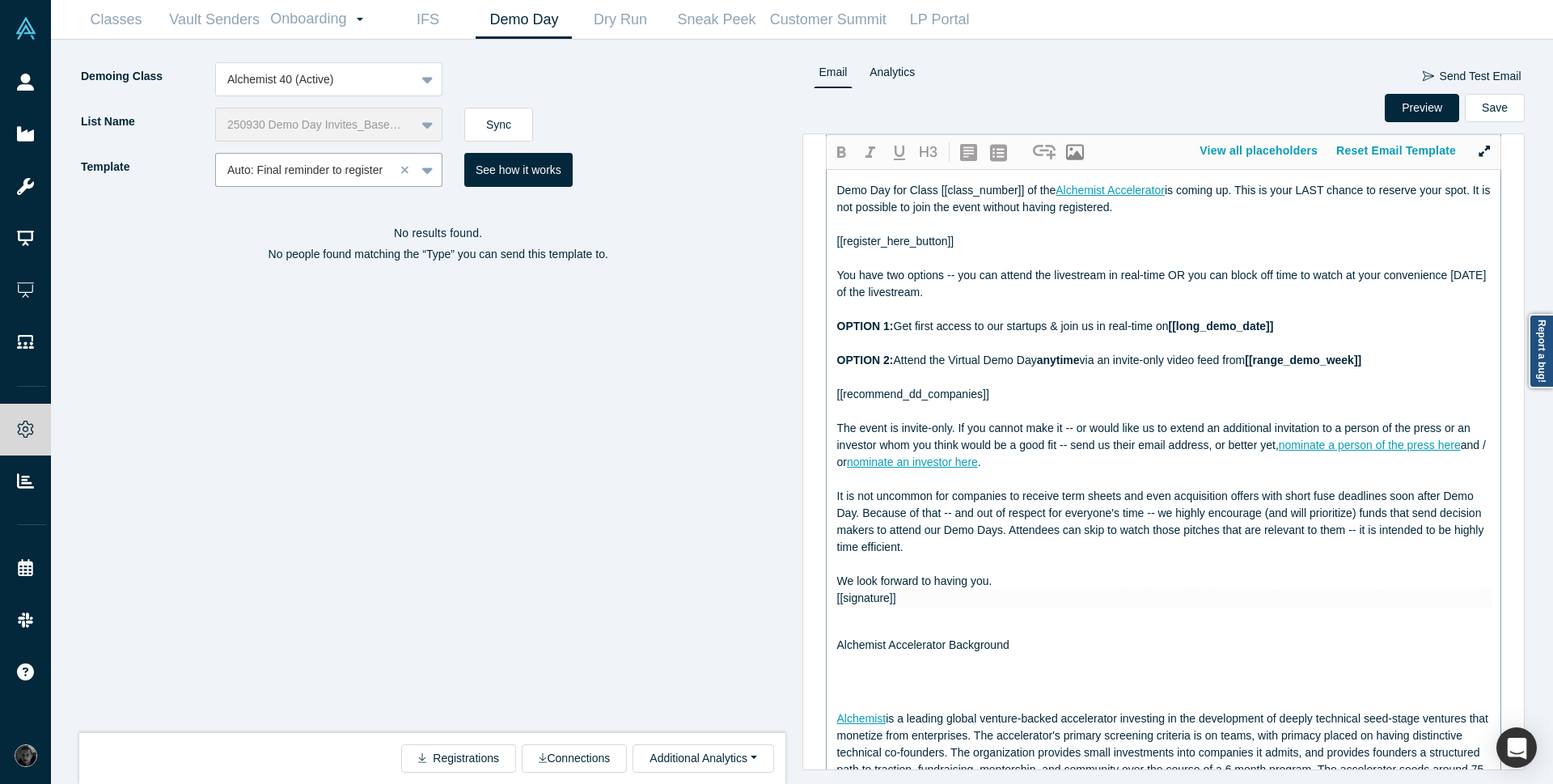
scroll to position [122, 0]
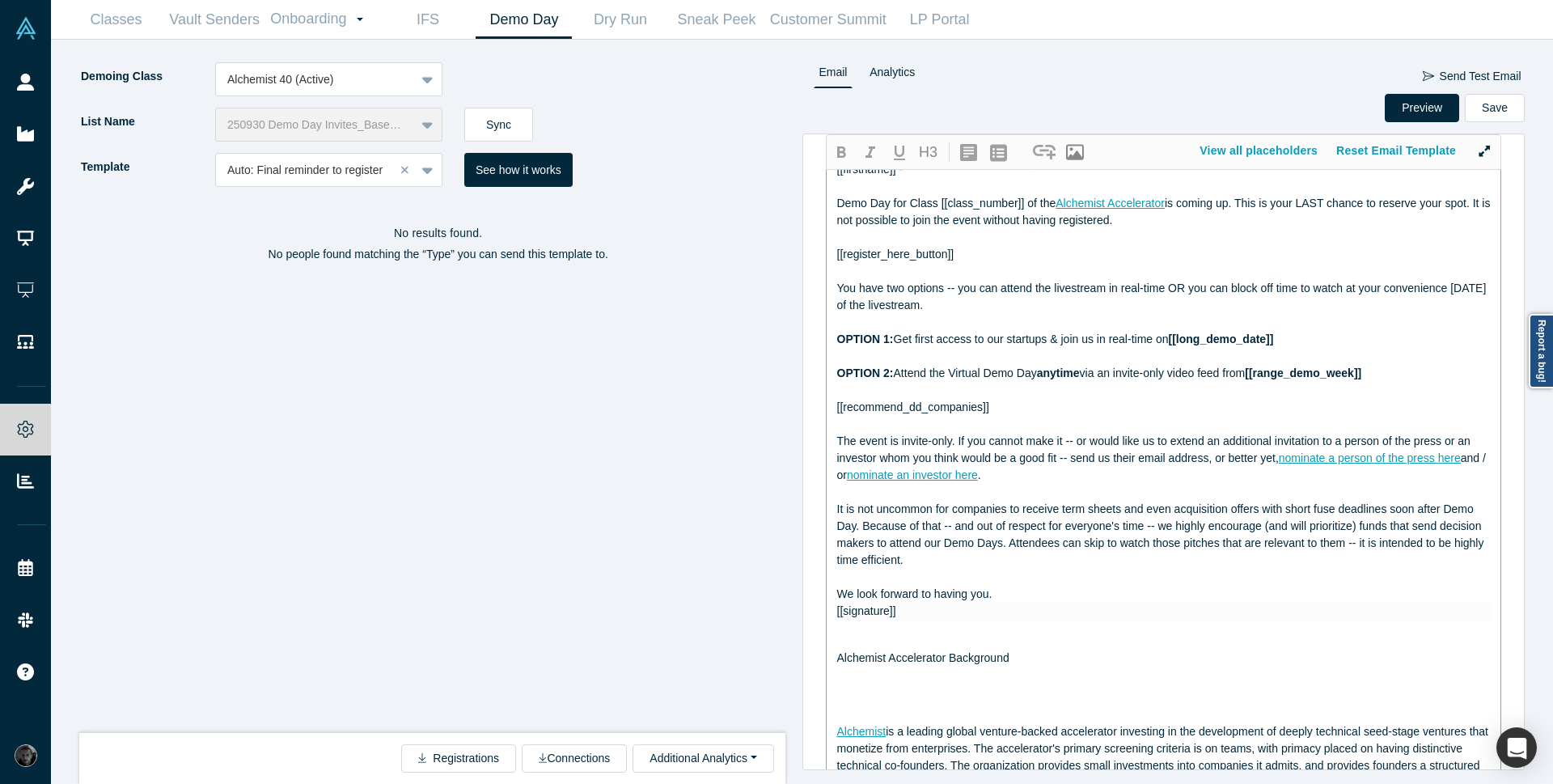
click at [899, 393] on div at bounding box center [1165, 390] width 655 height 17
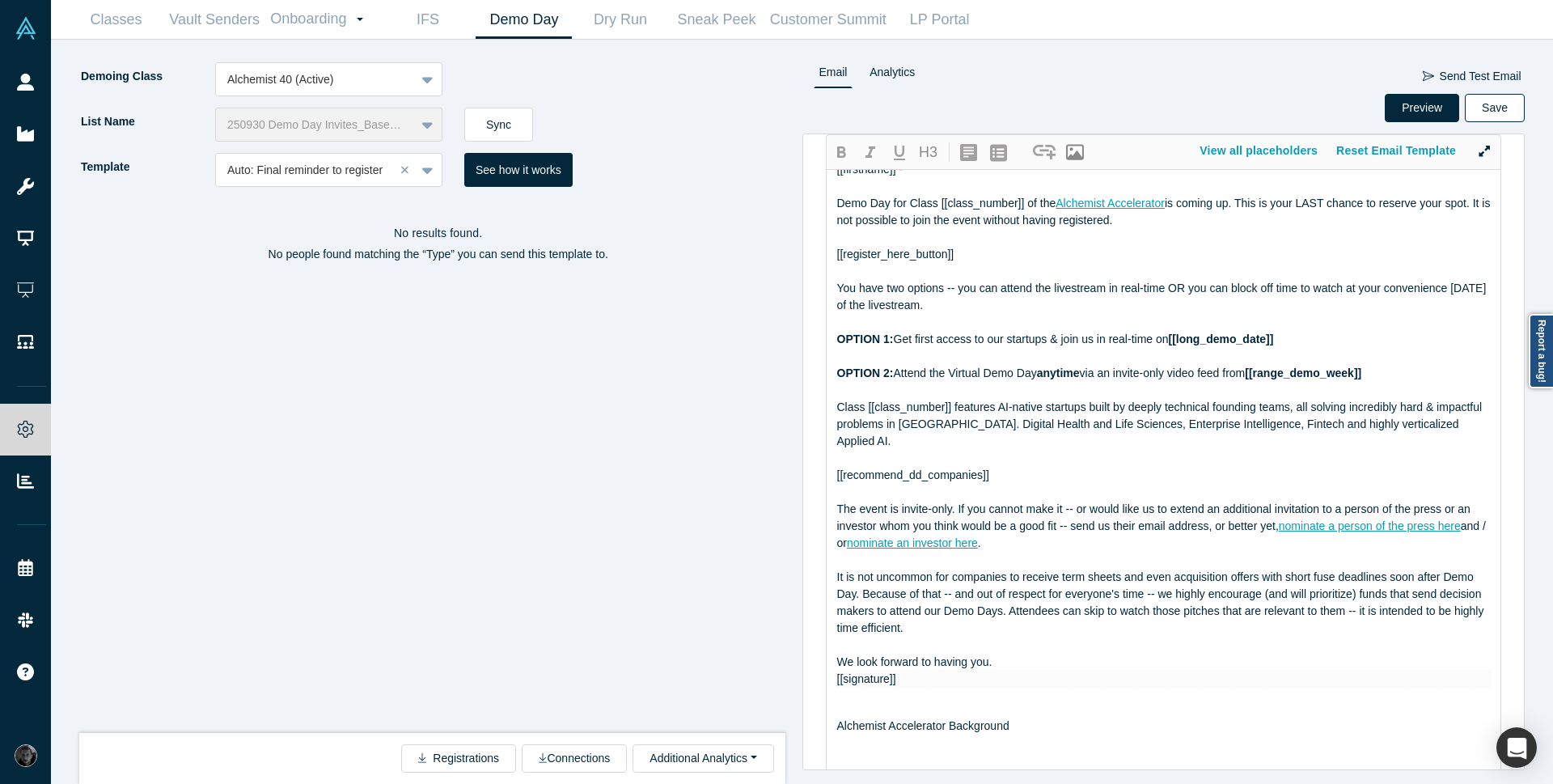
click at [1494, 112] on button "Save" at bounding box center [1495, 107] width 60 height 28
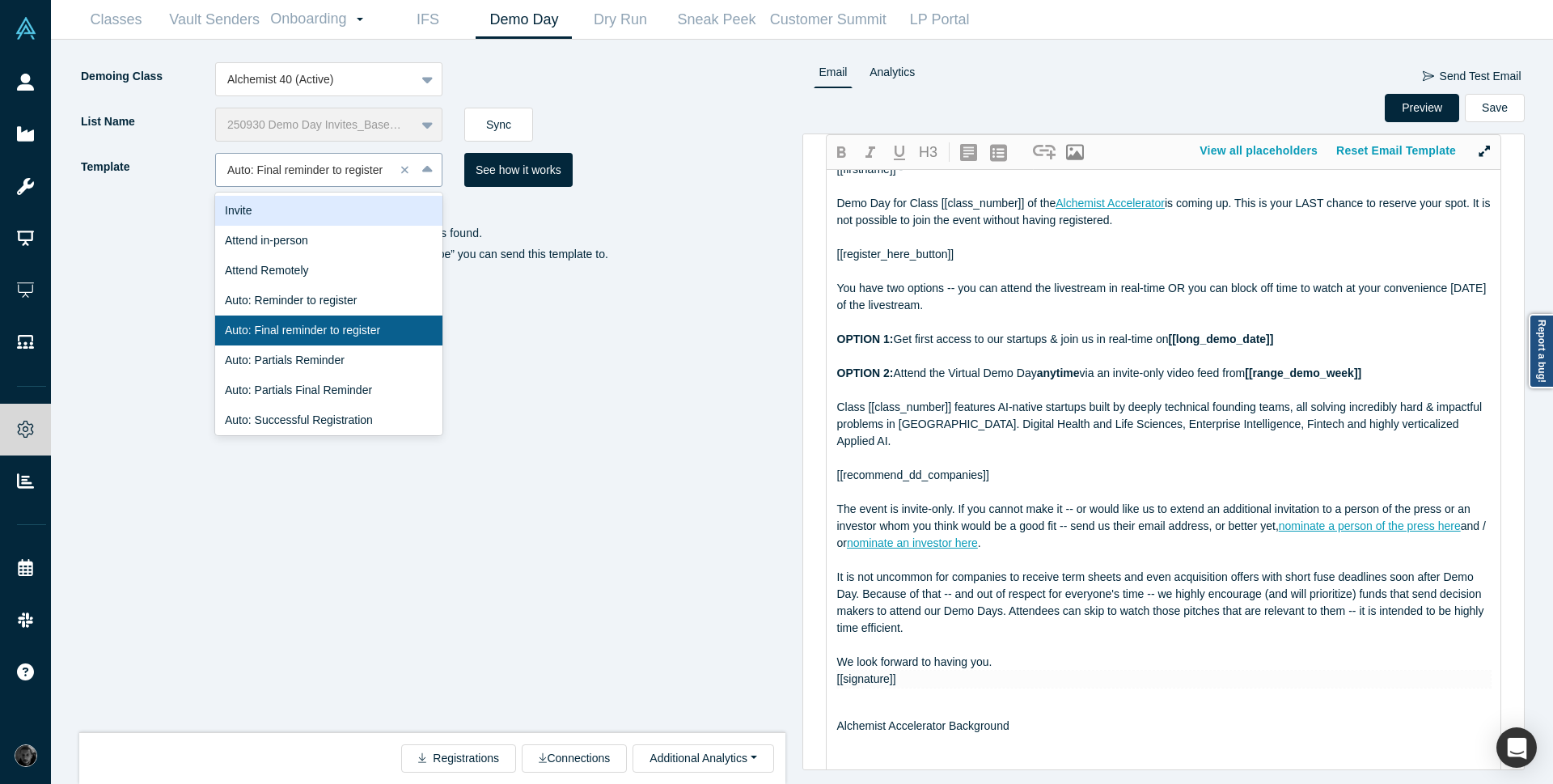
click at [299, 185] on div "Auto: Final reminder to register" at bounding box center [328, 169] width 228 height 34
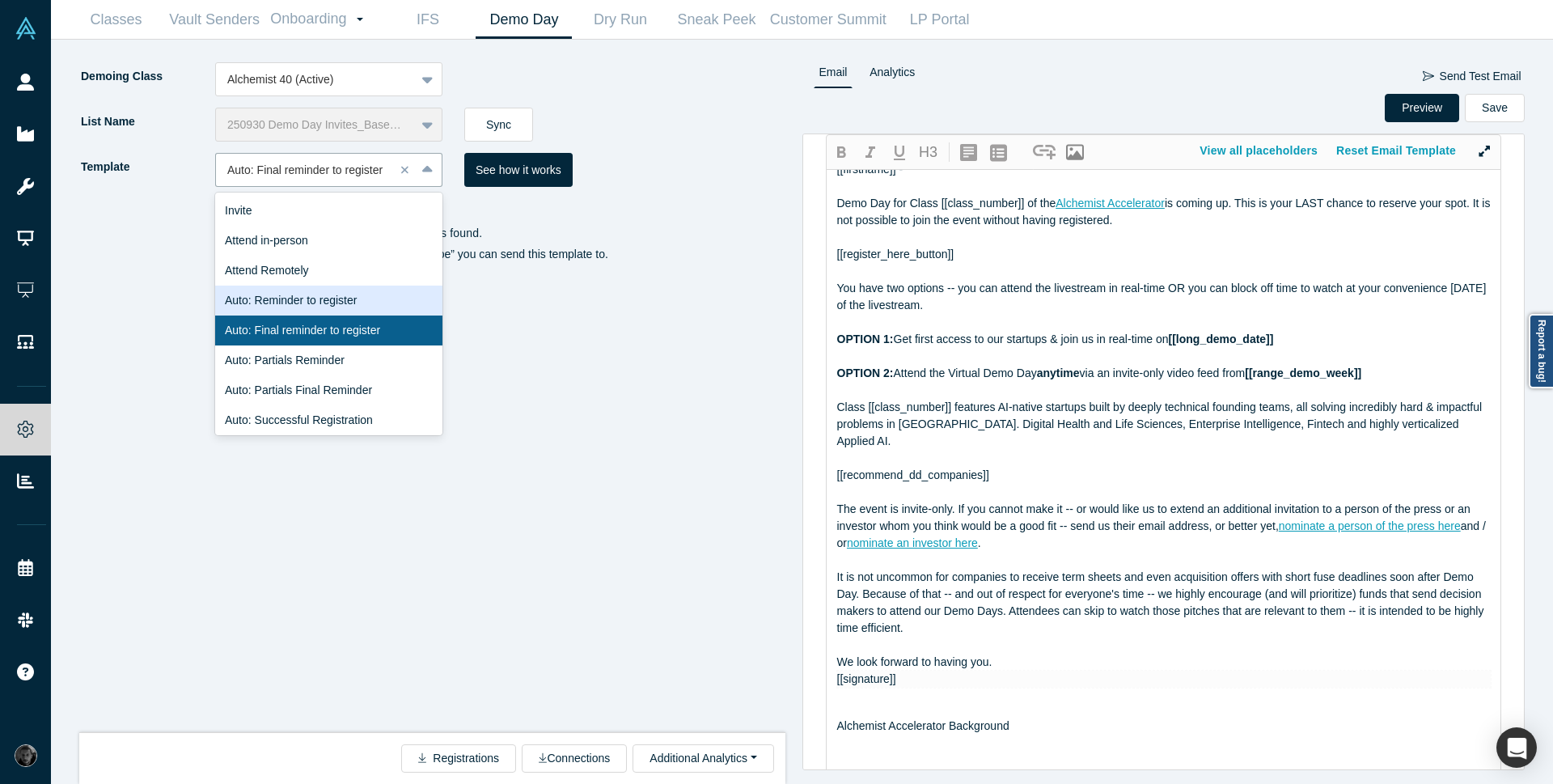
click at [356, 308] on div "Auto: Reminder to register" at bounding box center [328, 300] width 228 height 30
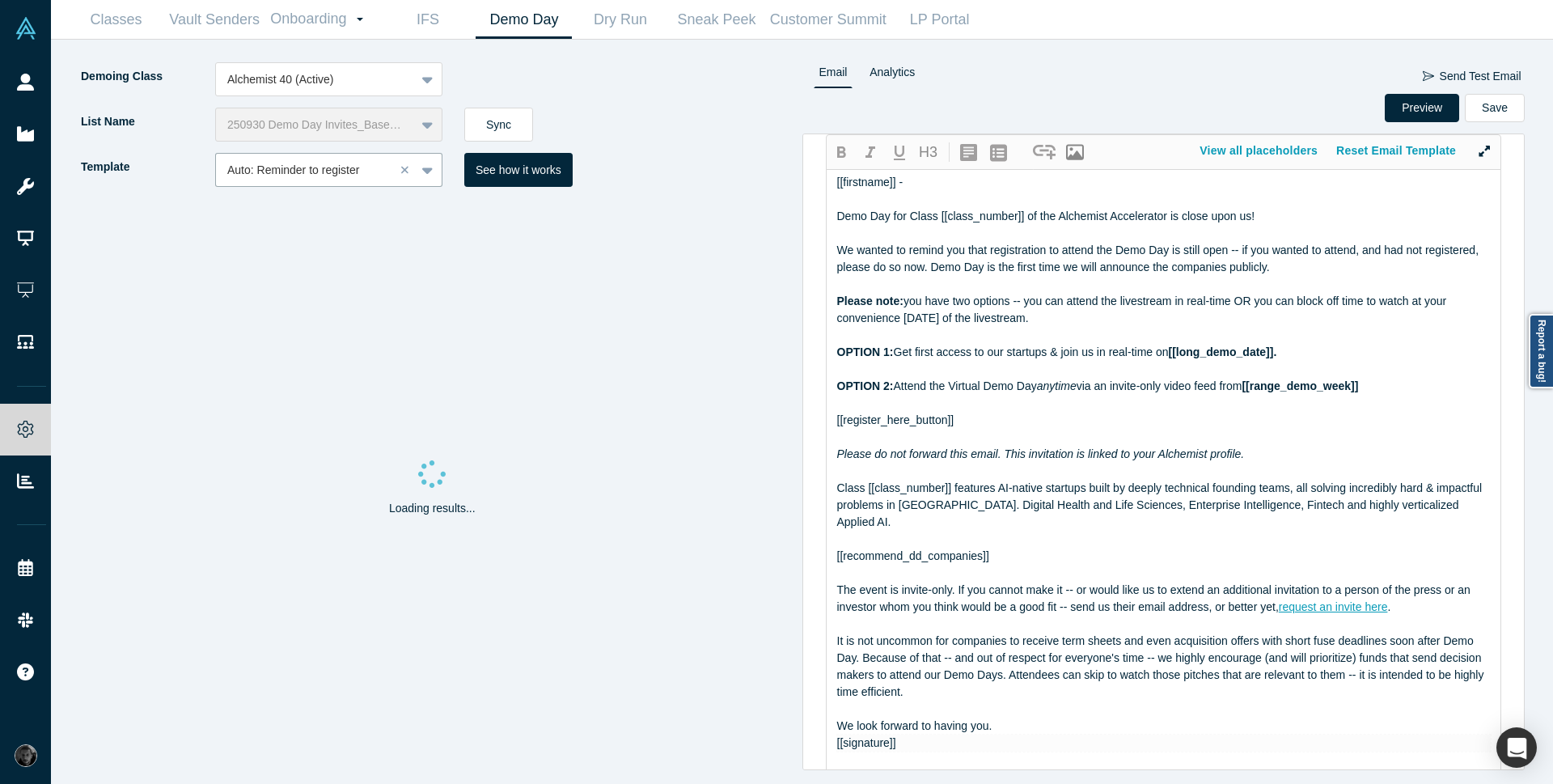
scroll to position [145, 0]
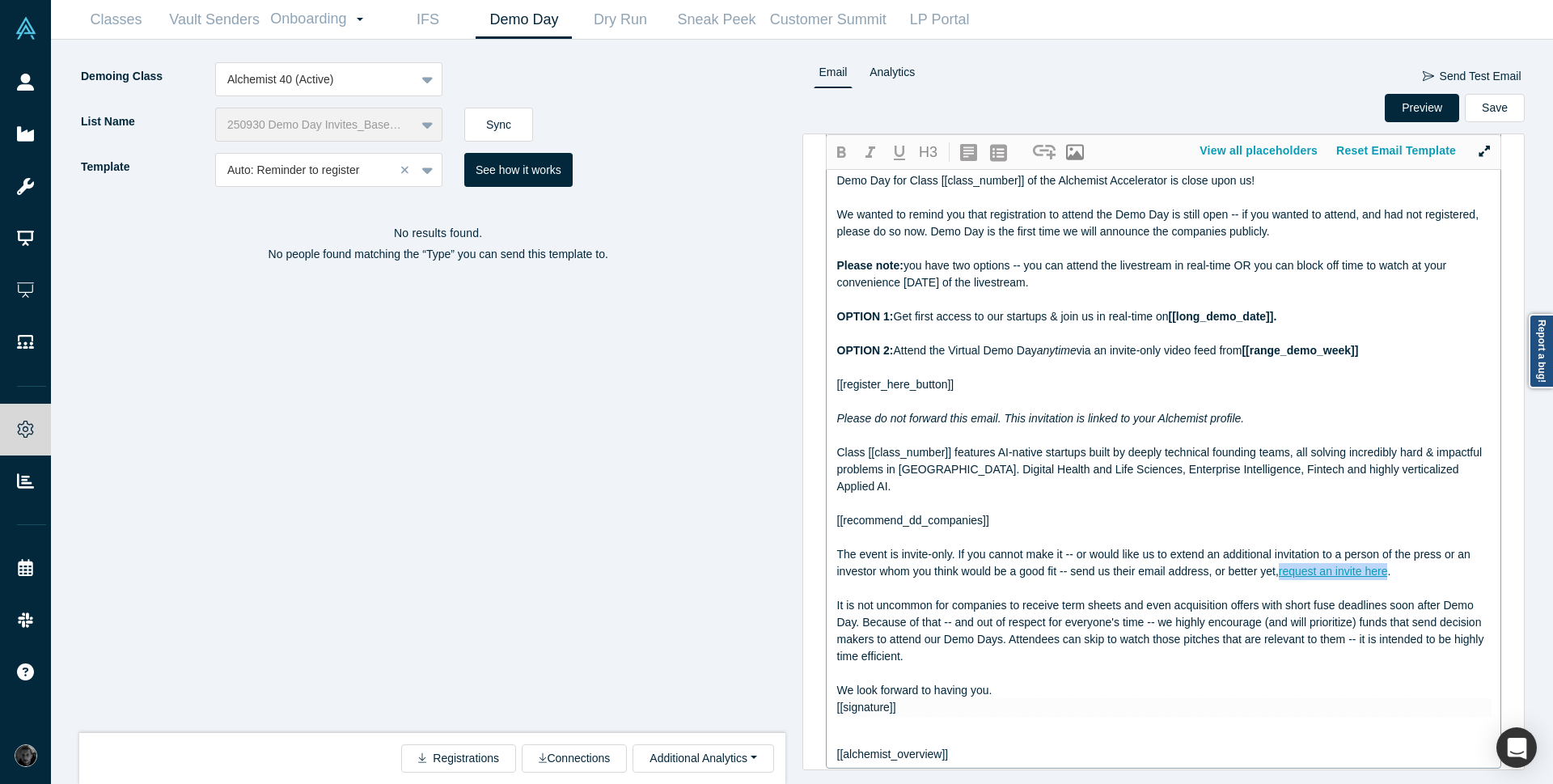
drag, startPoint x: 1392, startPoint y: 569, endPoint x: 1283, endPoint y: 575, distance: 109.2
click at [1283, 575] on div "The event is invite-only. If you cannot make it -- or would like us to extend a…" at bounding box center [1165, 562] width 655 height 34
copy span "request an invite here"
click at [347, 169] on div at bounding box center [305, 169] width 156 height 20
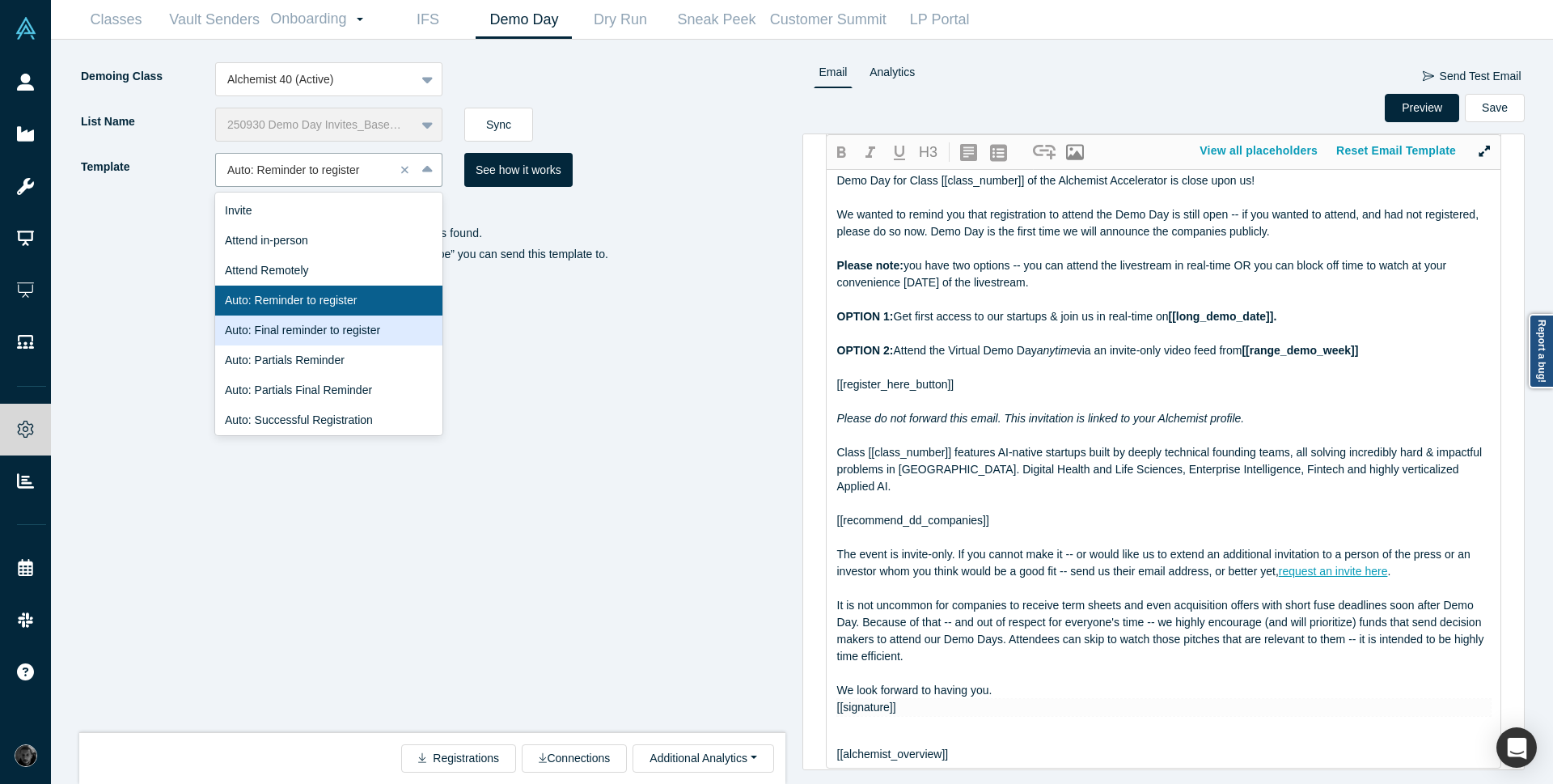
click at [342, 322] on div "Auto: Final reminder to register" at bounding box center [328, 330] width 228 height 30
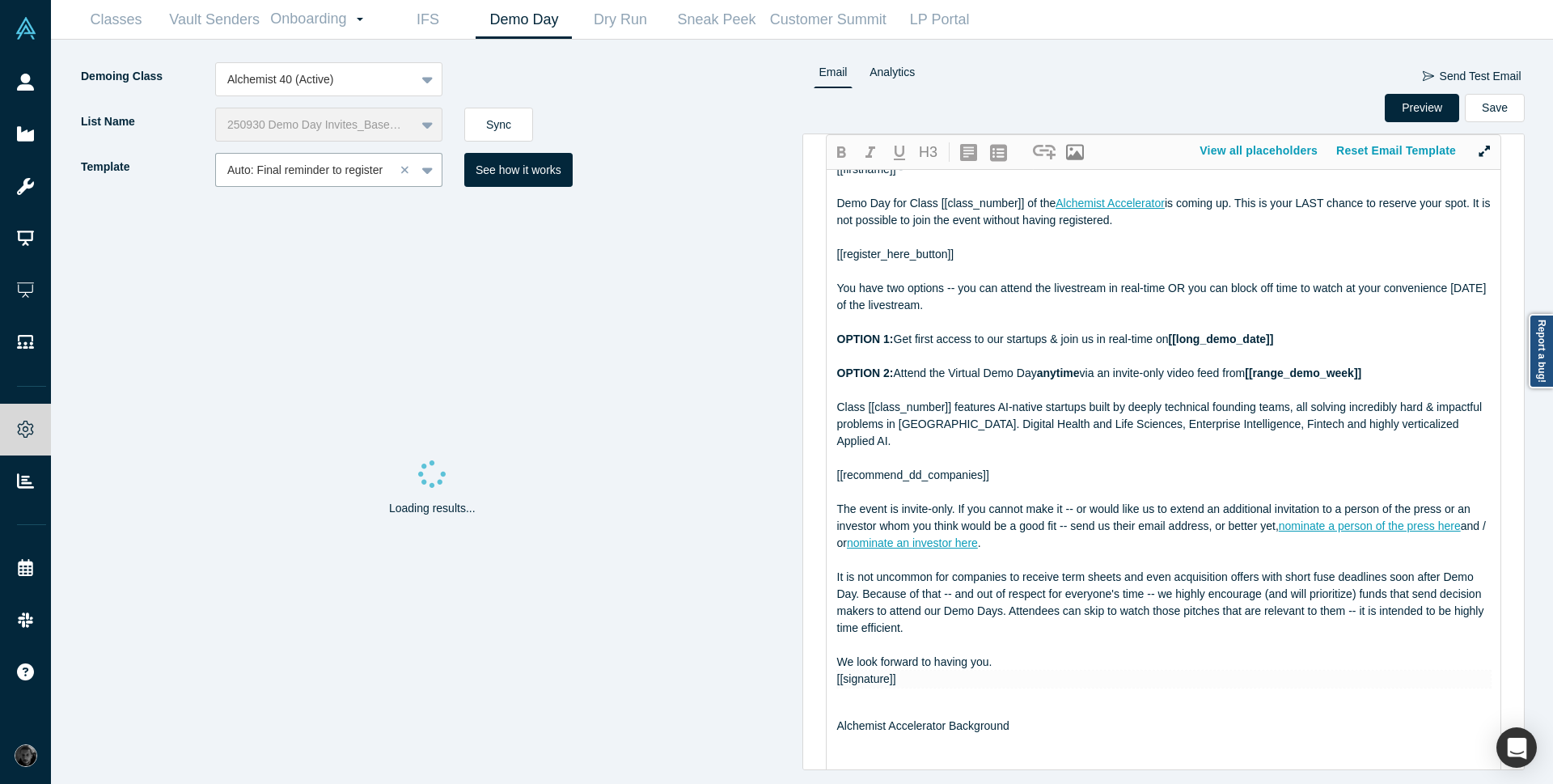
scroll to position [158, 0]
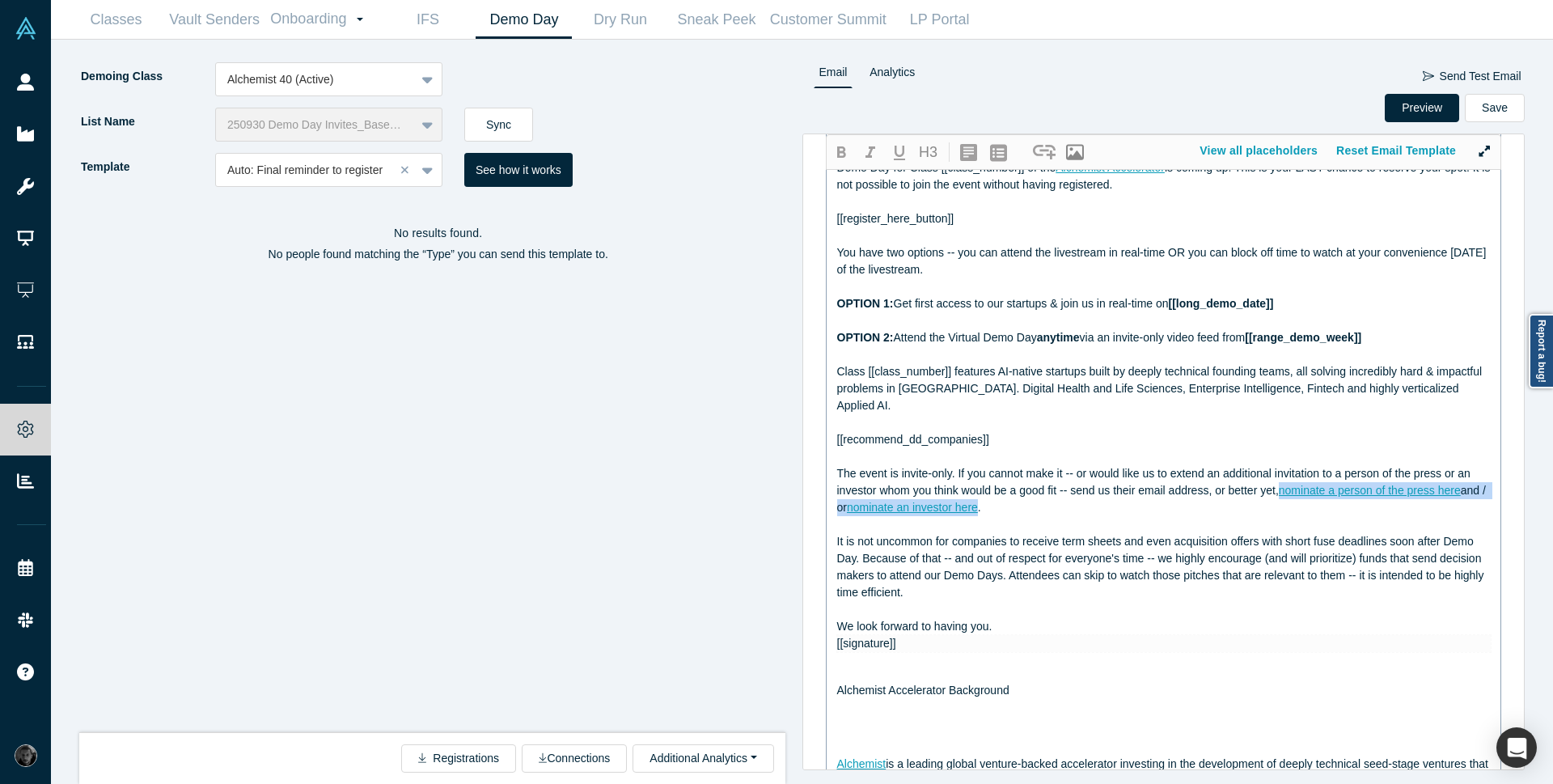
drag, startPoint x: 1009, startPoint y: 510, endPoint x: 1282, endPoint y: 485, distance: 274.1
click at [1282, 485] on div "The event is invite-only. If you cannot make it -- or would like us to extend a…" at bounding box center [1165, 490] width 655 height 51
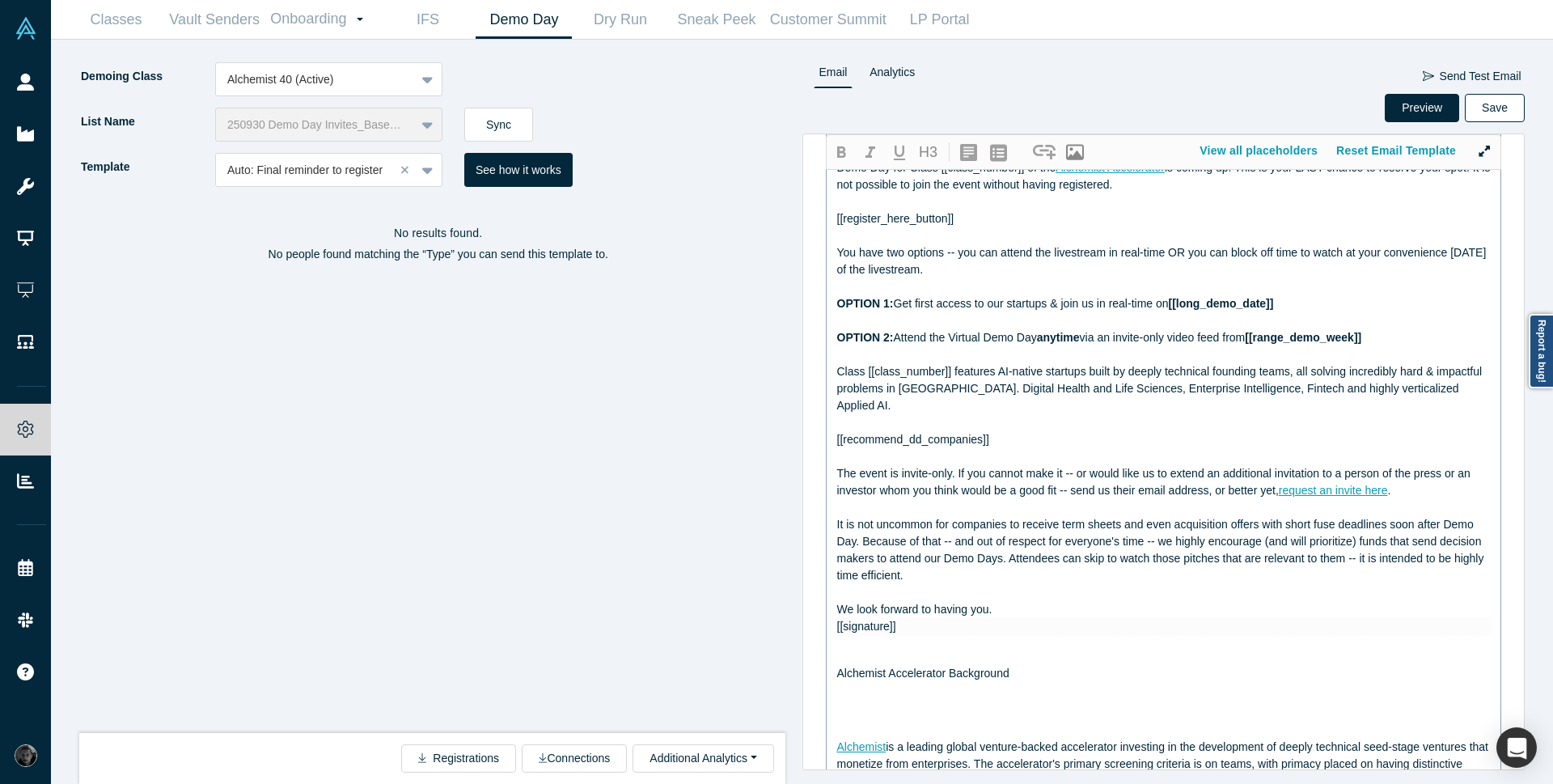
click at [1507, 111] on button "Save" at bounding box center [1495, 107] width 60 height 28
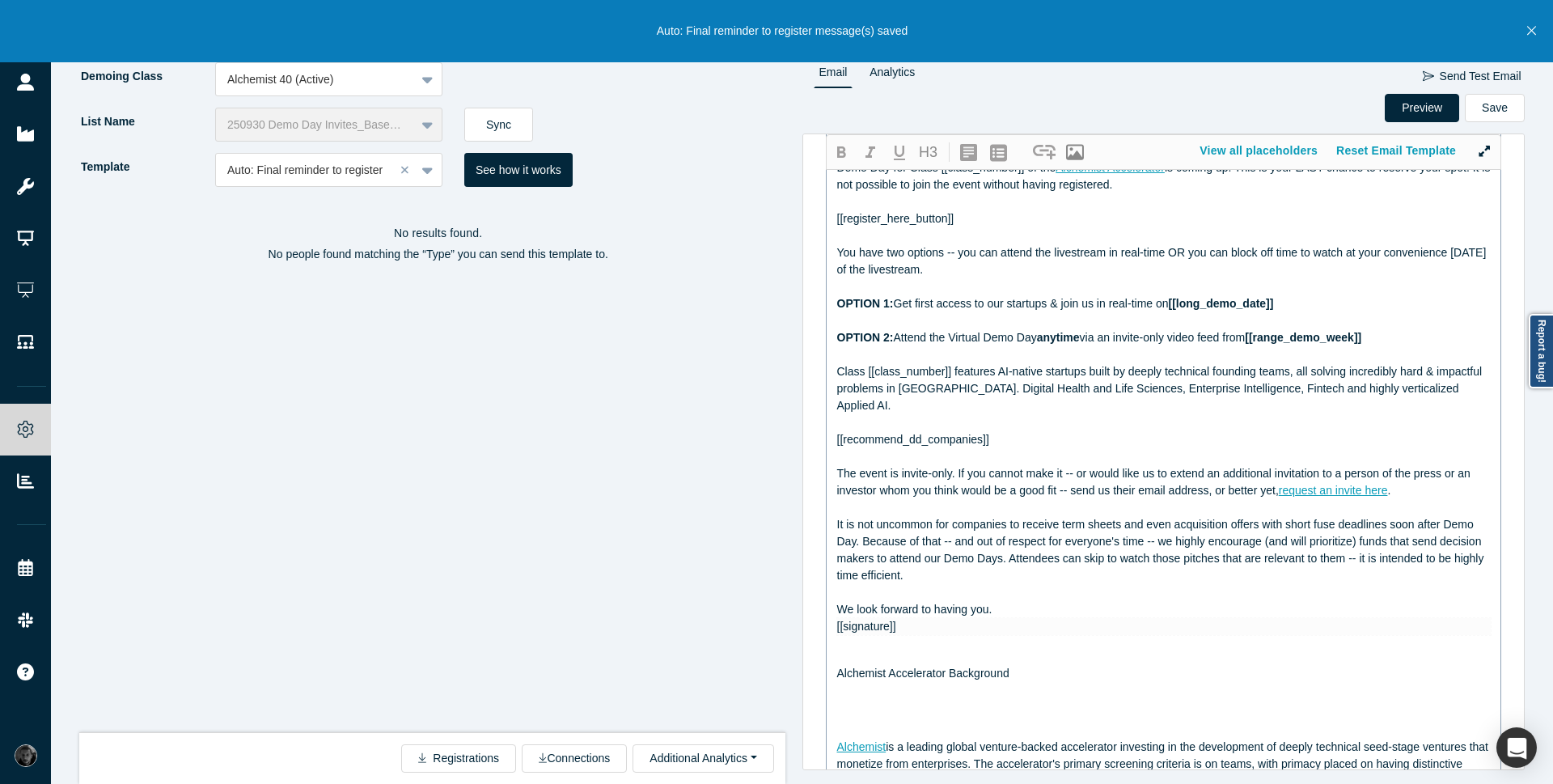
click at [1533, 29] on icon "Close" at bounding box center [1532, 30] width 9 height 15
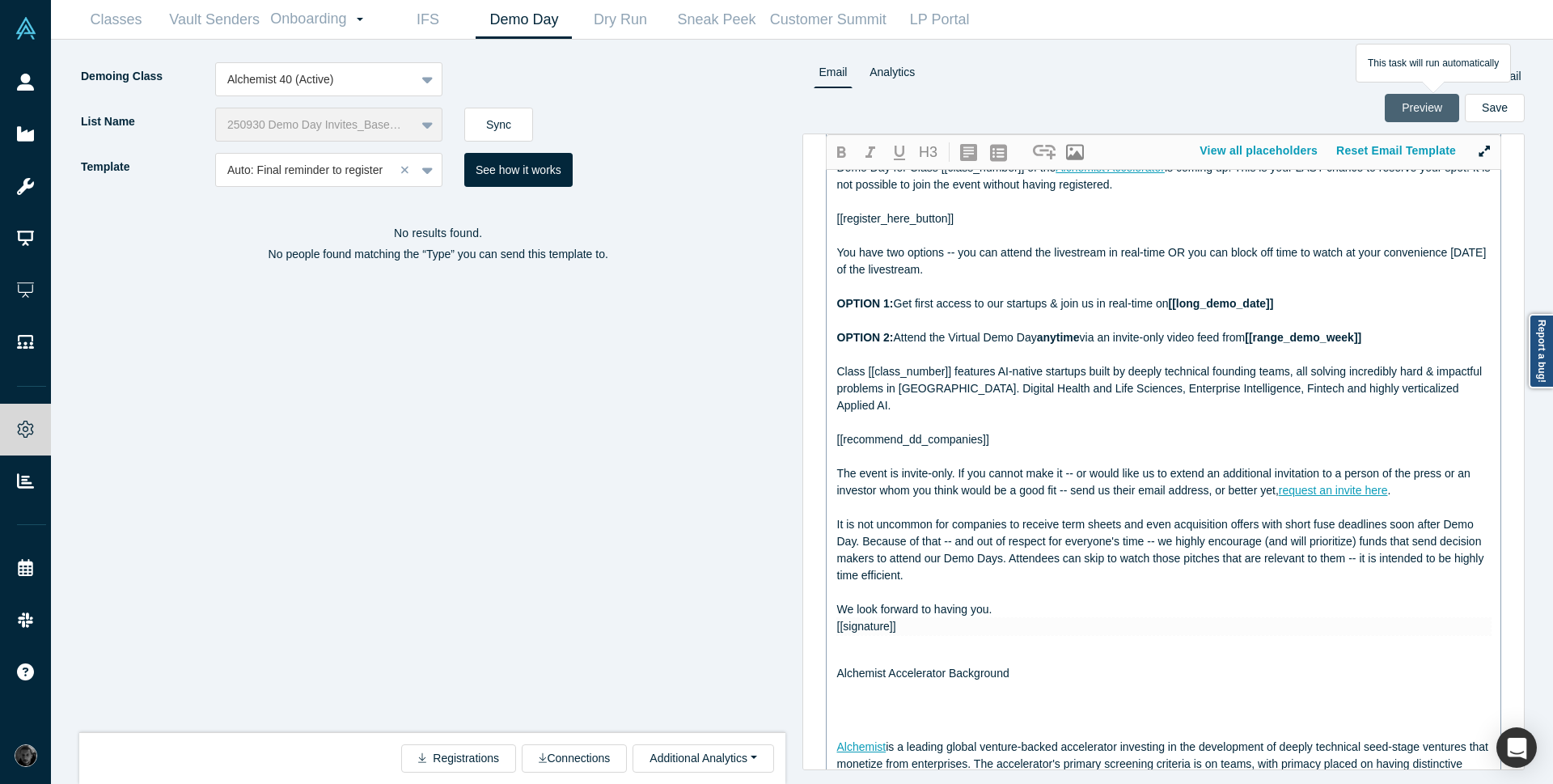
click at [1417, 114] on button "Preview" at bounding box center [1422, 107] width 75 height 28
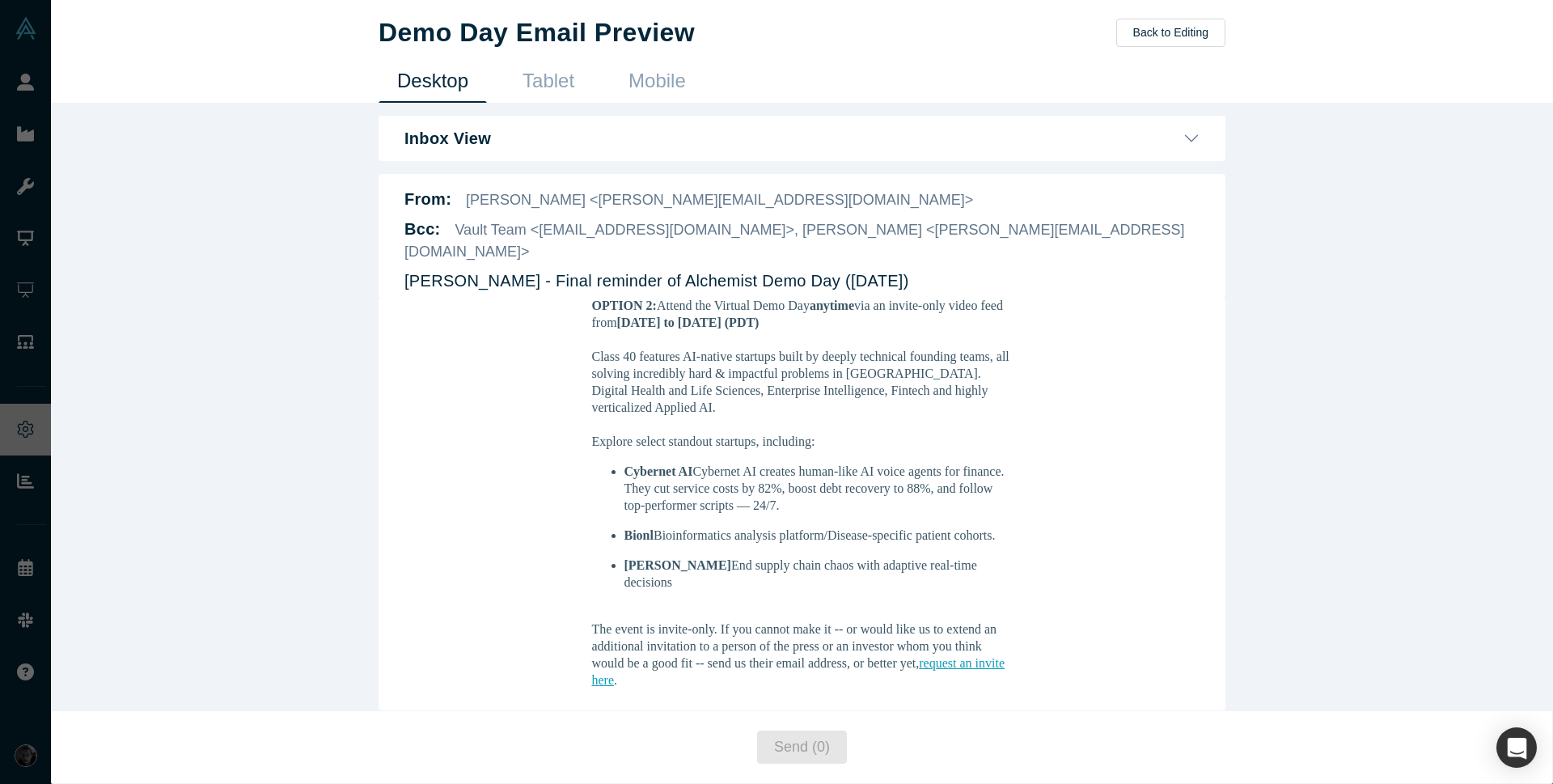
scroll to position [485, 0]
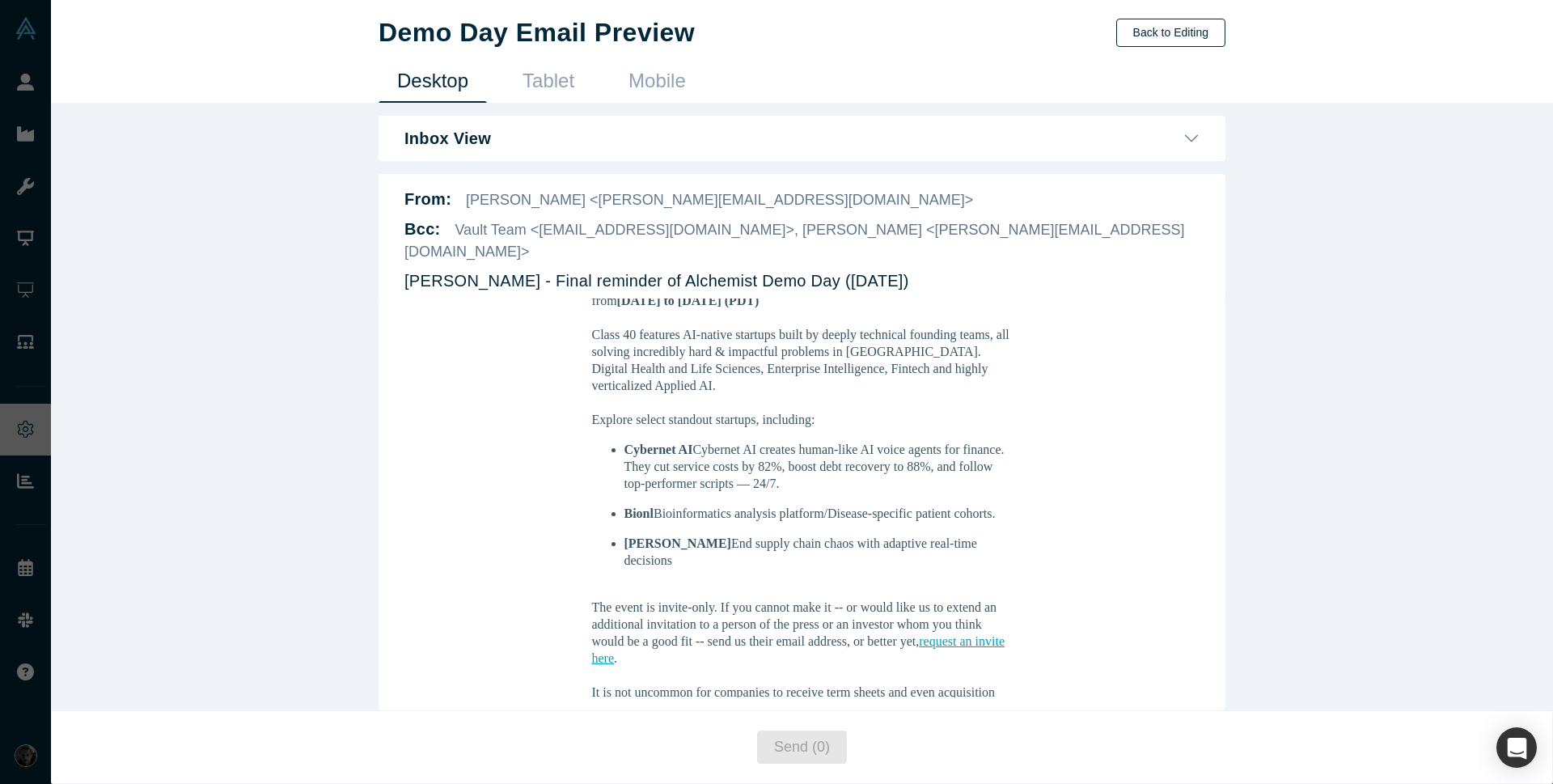
click at [1185, 39] on button "Back to Editing" at bounding box center [1171, 32] width 109 height 28
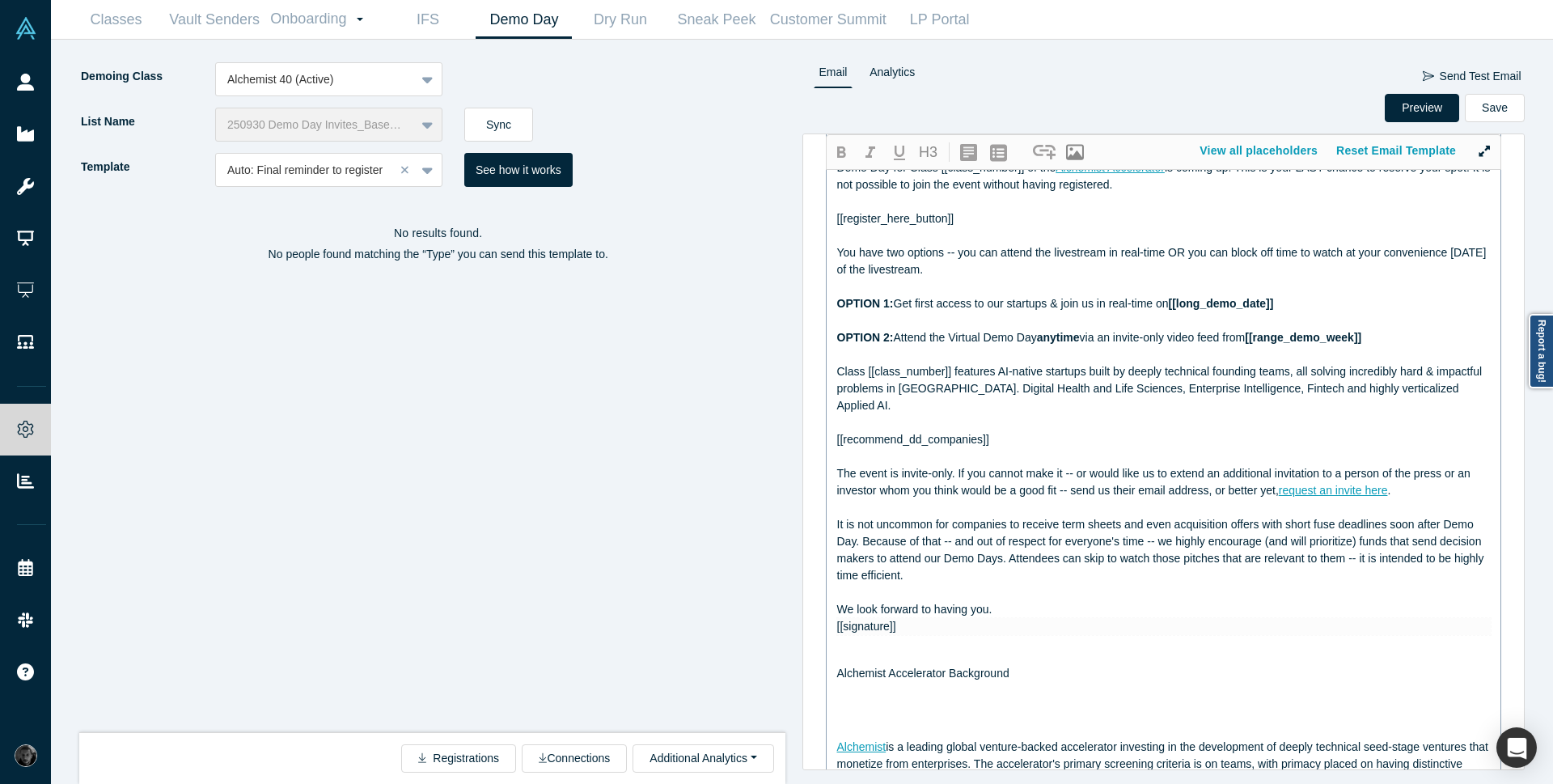
click at [263, 646] on div "No results found. No people found matching the “Type” you can send this templat…" at bounding box center [439, 471] width 718 height 546
click at [999, 391] on span "Class [[class_number]] features AI-native startups built by deeply technical fo…" at bounding box center [1162, 388] width 649 height 46
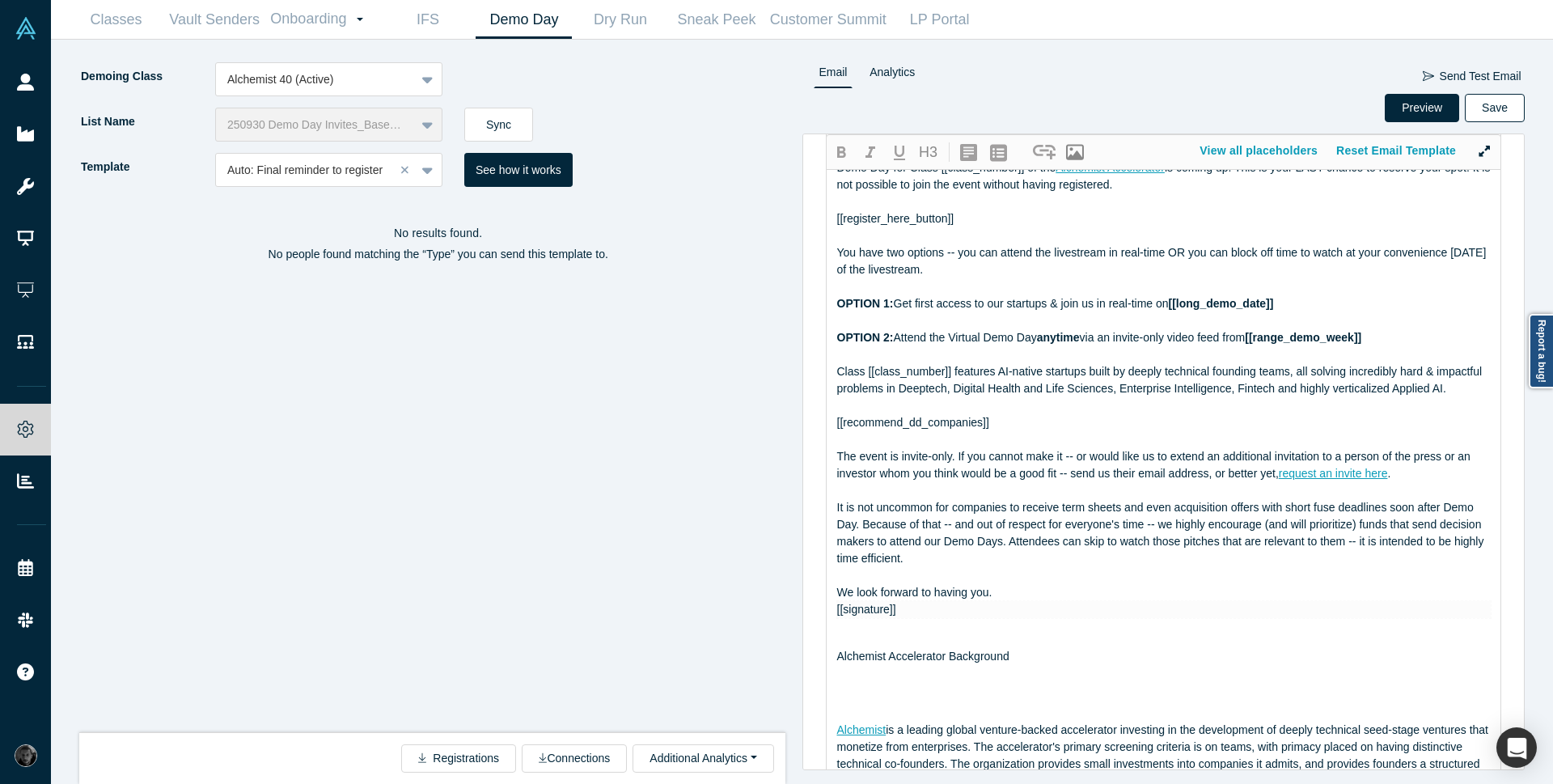
click at [1483, 109] on button "Save" at bounding box center [1495, 107] width 60 height 28
click at [366, 180] on div "Auto: Final reminder to register" at bounding box center [305, 170] width 179 height 27
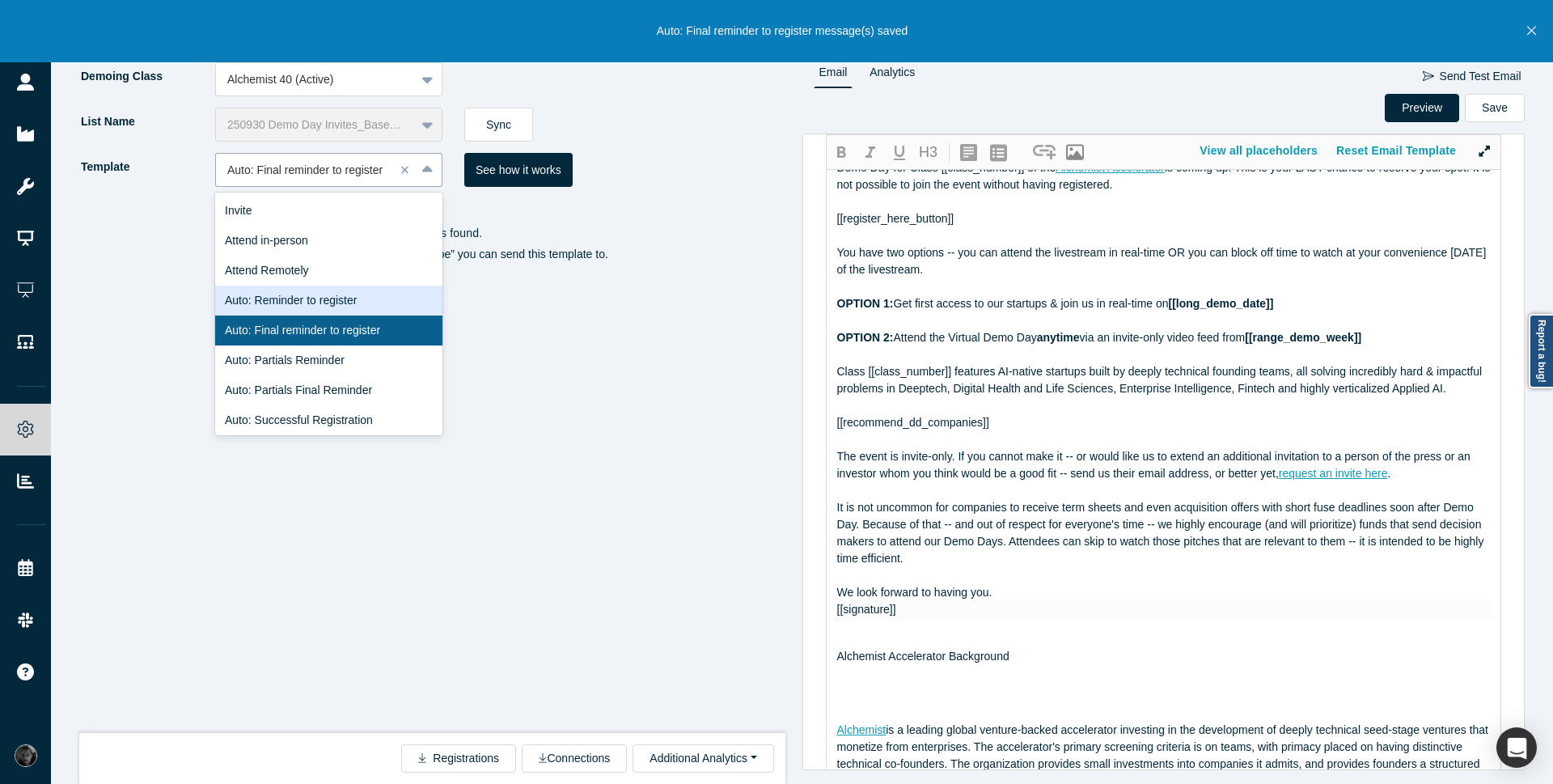
click at [382, 301] on div "Auto: Reminder to register" at bounding box center [328, 300] width 228 height 30
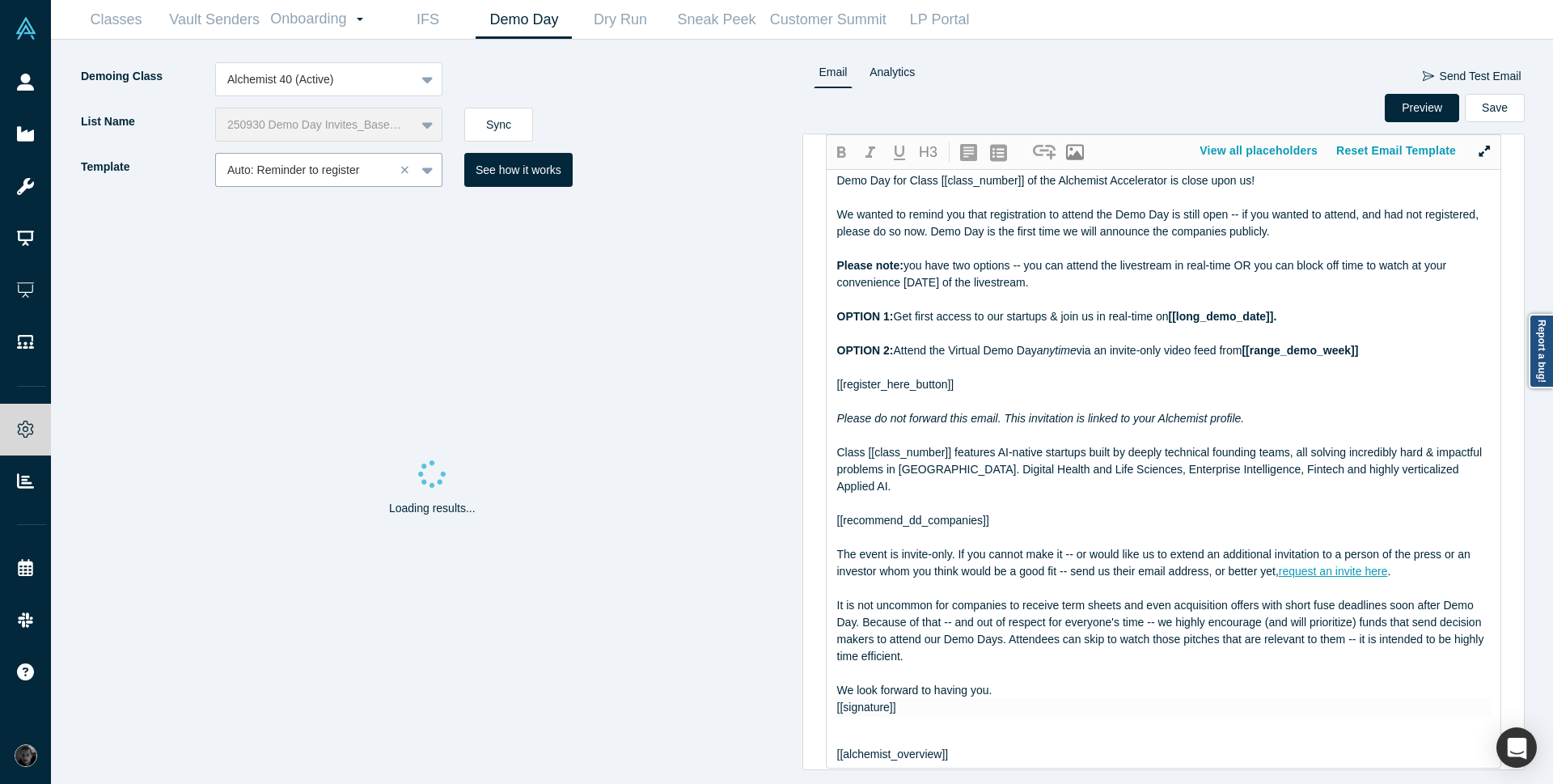
scroll to position [178, 0]
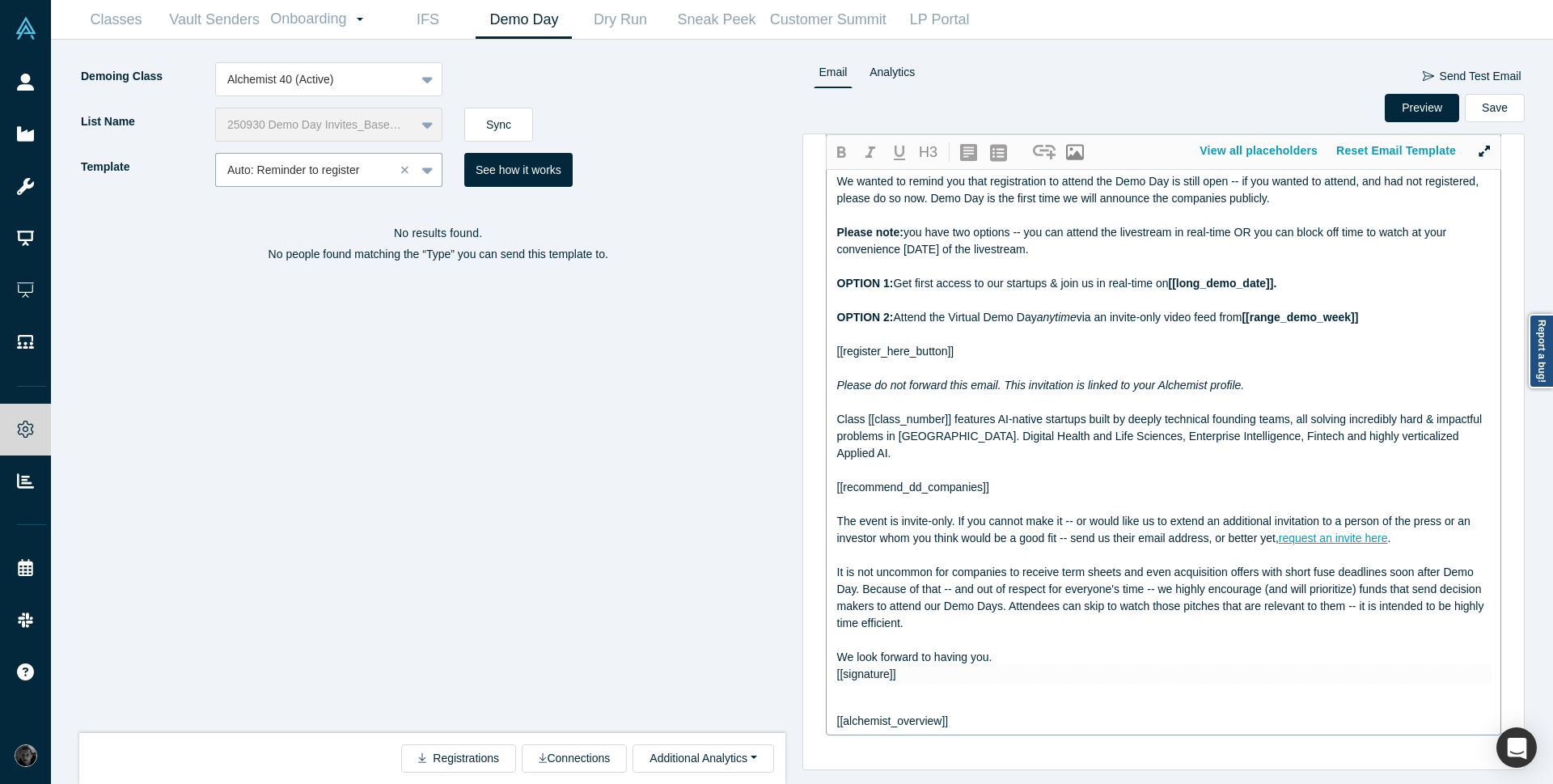
click at [981, 421] on span "Class [[class_number]] features AI-native startups built by deeply technical fo…" at bounding box center [1162, 436] width 649 height 46
click at [999, 436] on span "Class [[class_number]] features AI-native startups built by deeply technical fo…" at bounding box center [1162, 436] width 649 height 46
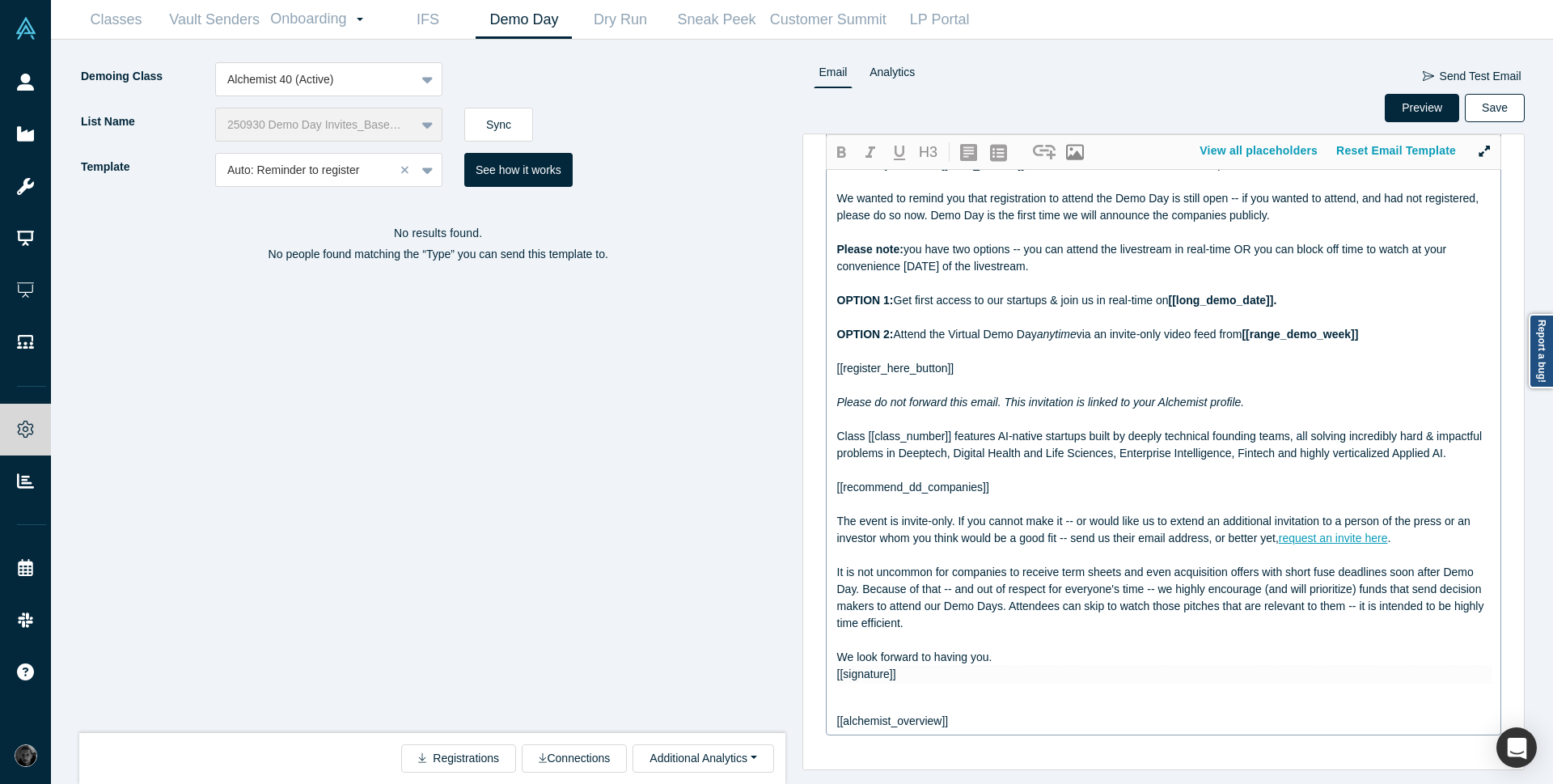
click at [1503, 114] on button "Save" at bounding box center [1495, 107] width 60 height 28
click at [319, 170] on div at bounding box center [305, 169] width 156 height 20
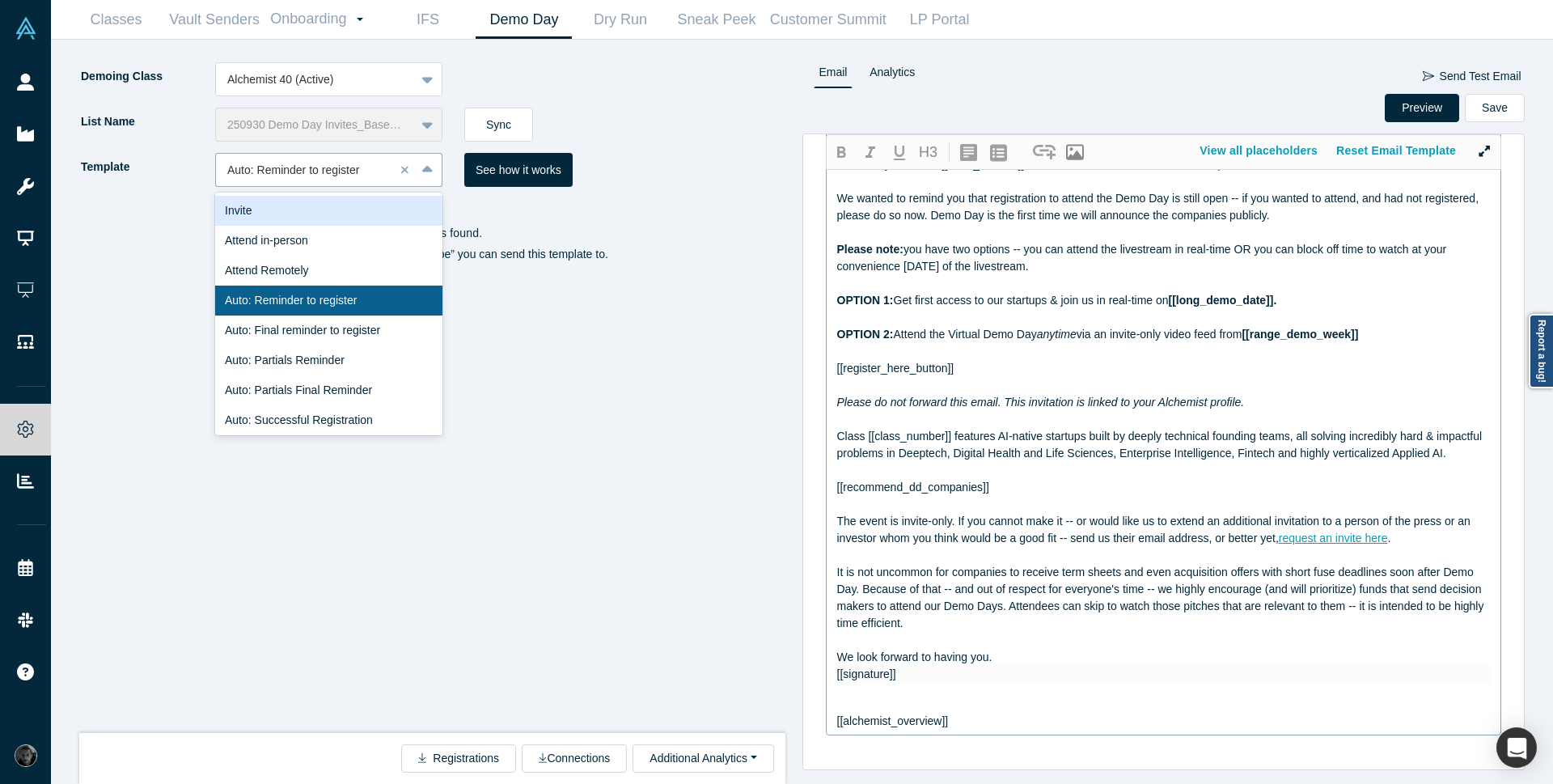
click at [342, 219] on div "Invite" at bounding box center [328, 210] width 228 height 30
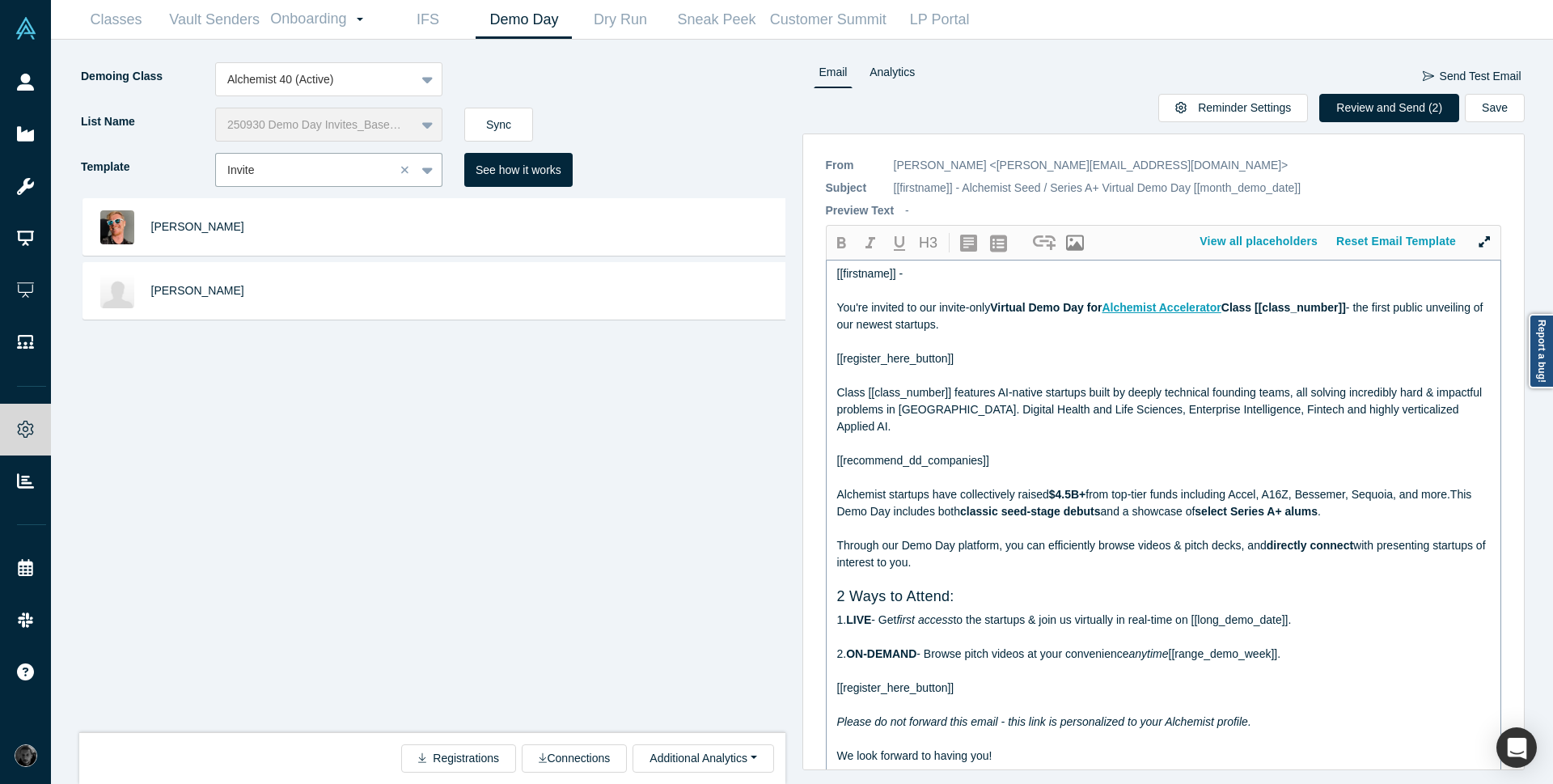
click at [999, 410] on span "Class [[class_number]] features AI-native startups built by deeply technical fo…" at bounding box center [1162, 409] width 649 height 46
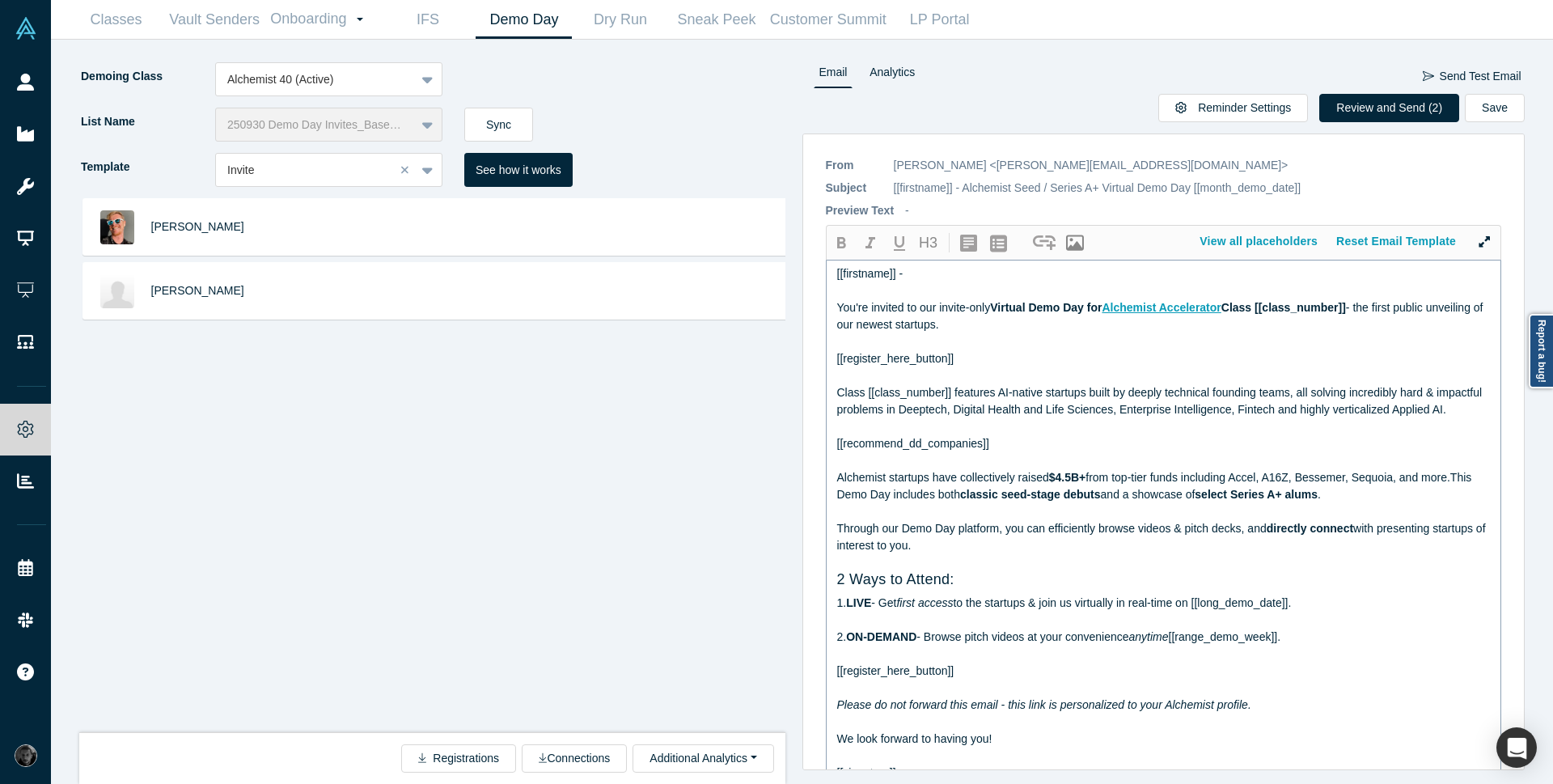
click at [868, 500] on span "from top-tier funds including Accel, A16Z, Bessemer, Sequoia, and more.This Dem…" at bounding box center [1156, 485] width 638 height 30
click at [1485, 113] on button "Save" at bounding box center [1495, 107] width 60 height 28
click at [201, 38] on link "Vault Senders" at bounding box center [215, 19] width 101 height 38
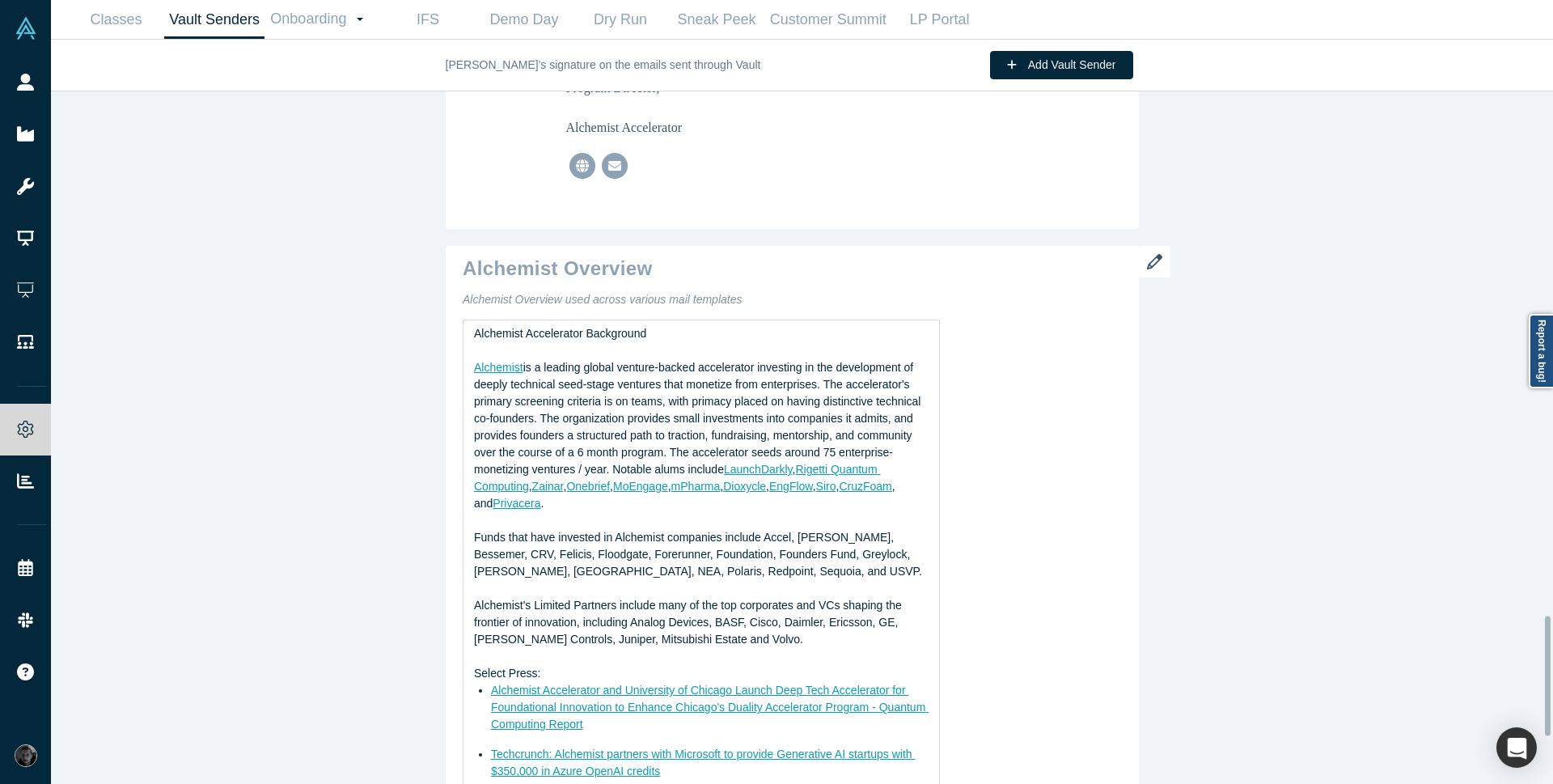
scroll to position [2914, 0]
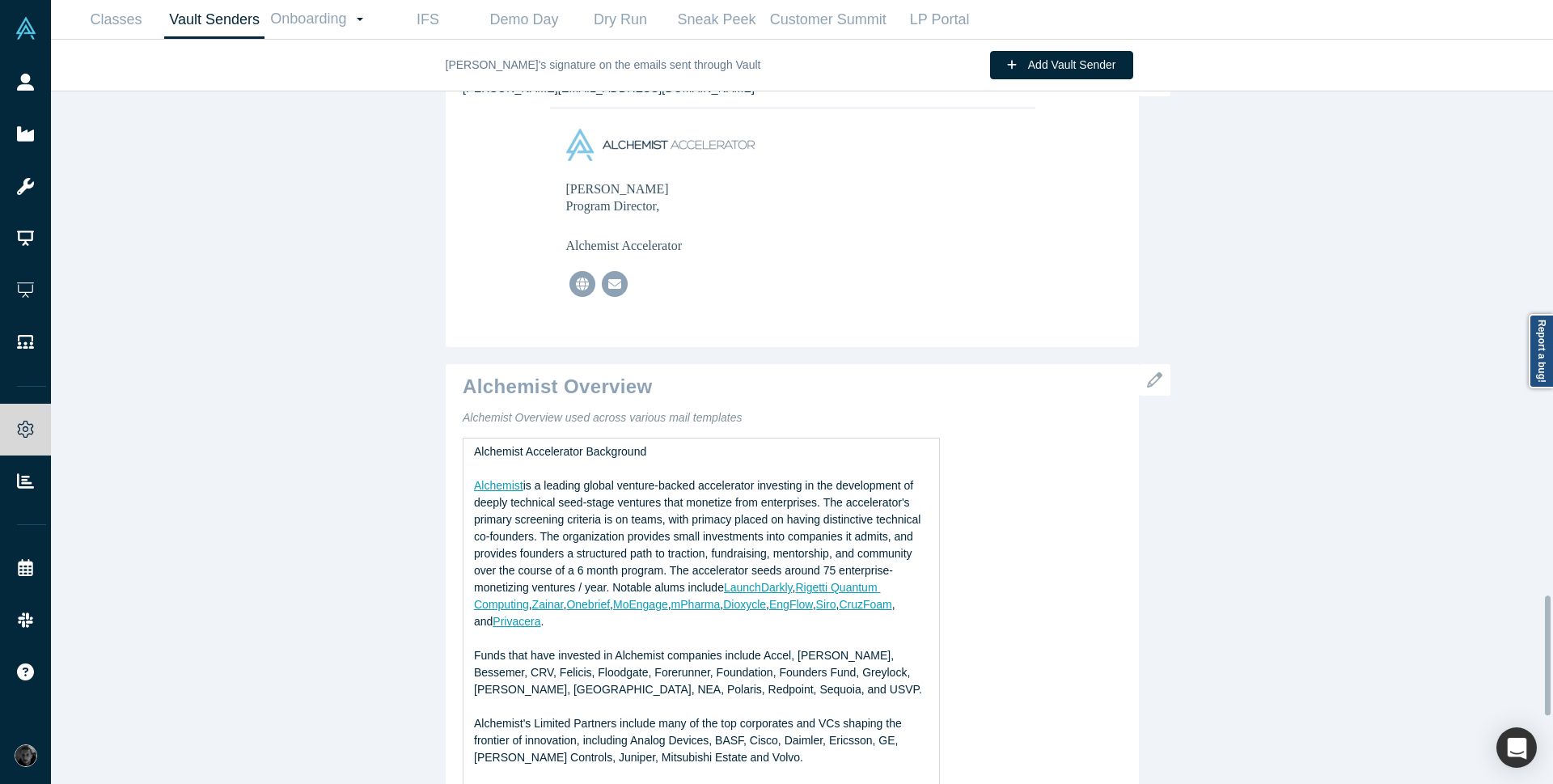
click at [1147, 386] on icon "button" at bounding box center [1155, 379] width 15 height 15
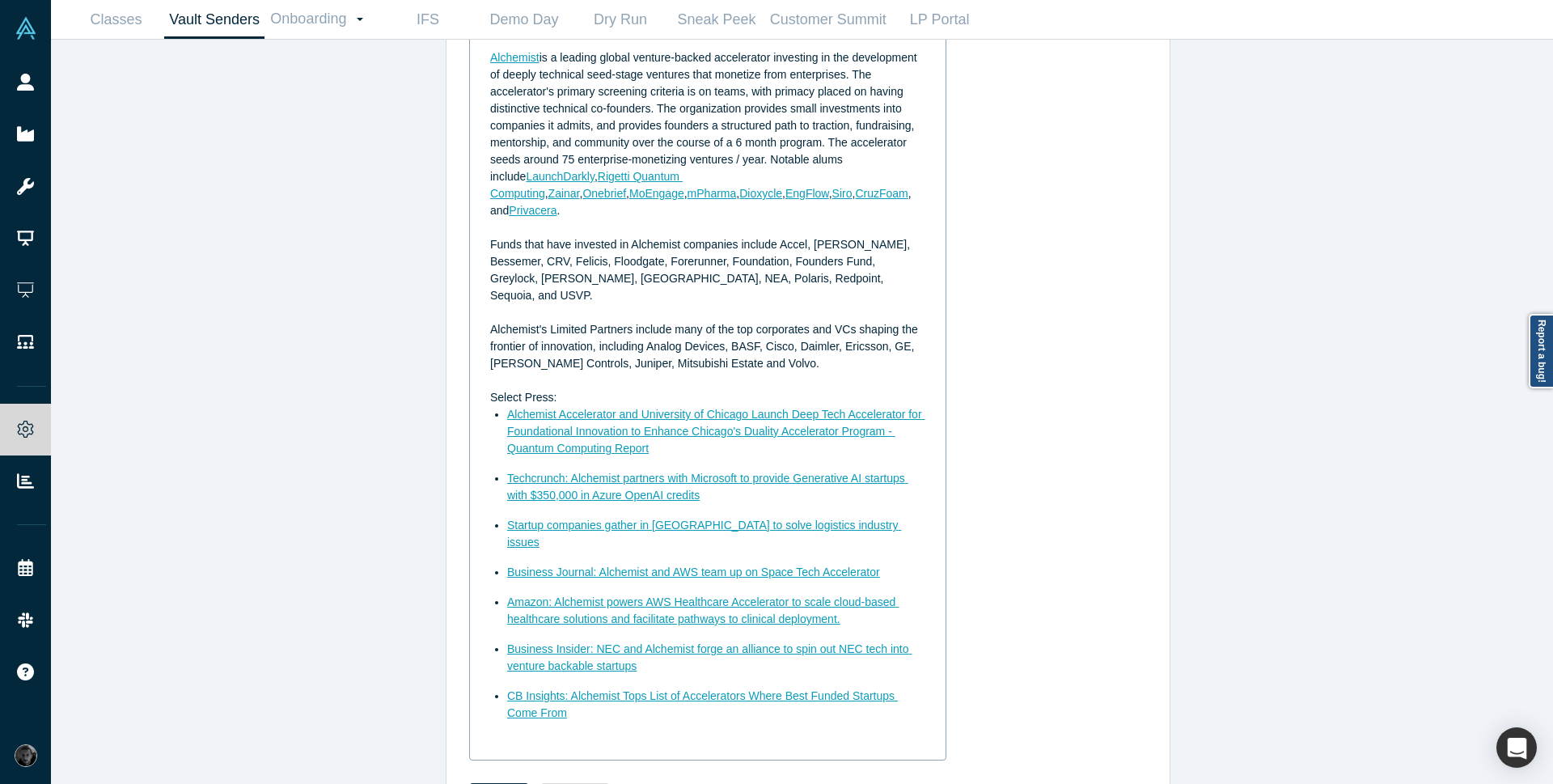
click at [483, 182] on div "Alchemist Accelerator Background Alchemist is a leading global venture-backed a…" at bounding box center [708, 382] width 455 height 744
click at [828, 160] on span "is a leading global venture-backed accelerator investing in the development of …" at bounding box center [705, 117] width 431 height 132
drag, startPoint x: 828, startPoint y: 160, endPoint x: 1045, endPoint y: 118, distance: 221.0
click at [1045, 118] on div "Alchemist Accelerator Background Alchemist is a leading global venture-backed a…" at bounding box center [808, 393] width 678 height 777
click at [594, 180] on span "," at bounding box center [595, 175] width 3 height 13
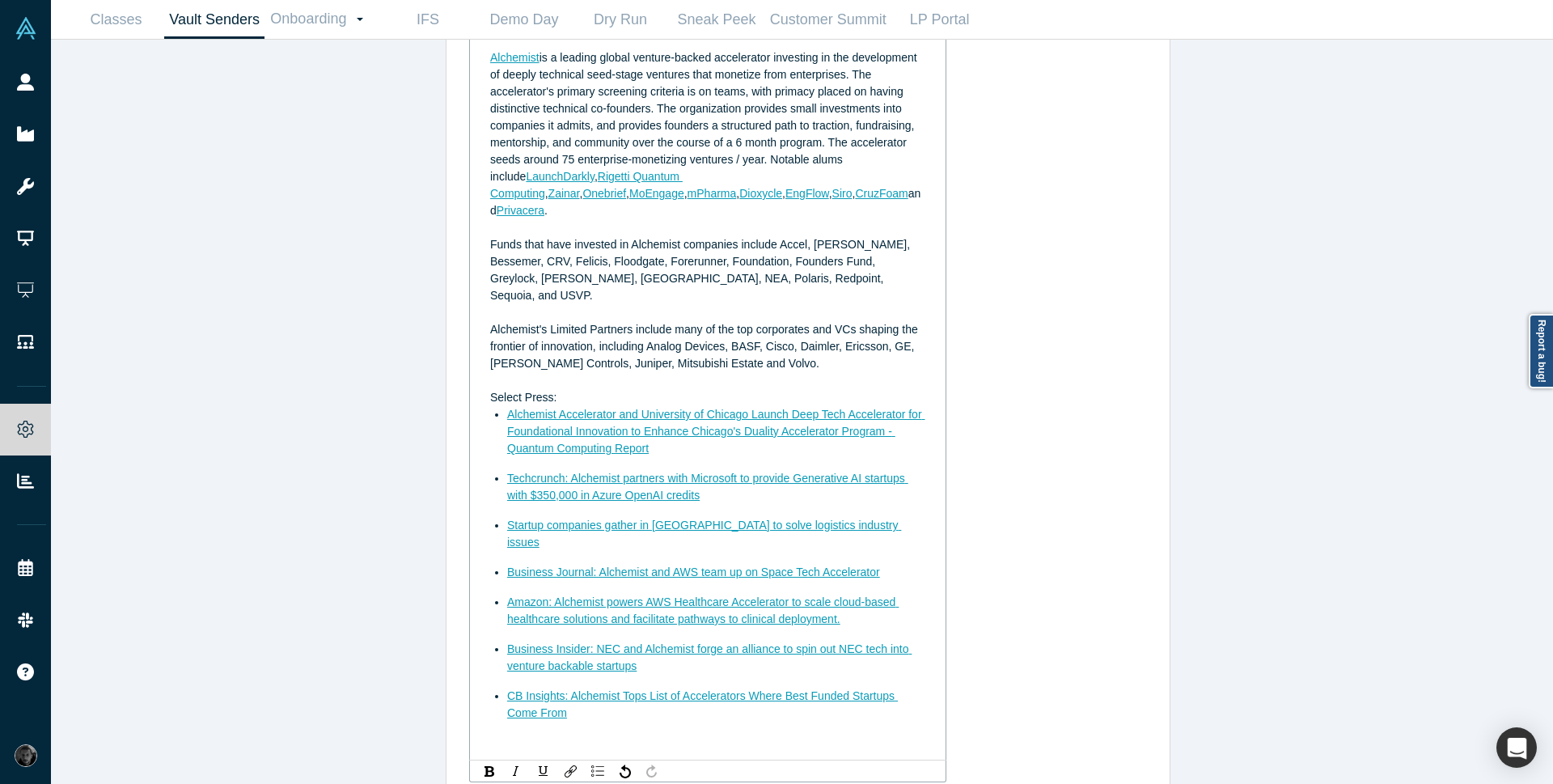
drag, startPoint x: 837, startPoint y: 176, endPoint x: 786, endPoint y: 192, distance: 53.5
click at [786, 192] on div "Alchemist is a leading global venture-backed accelerator investing in the devel…" at bounding box center [708, 134] width 436 height 169
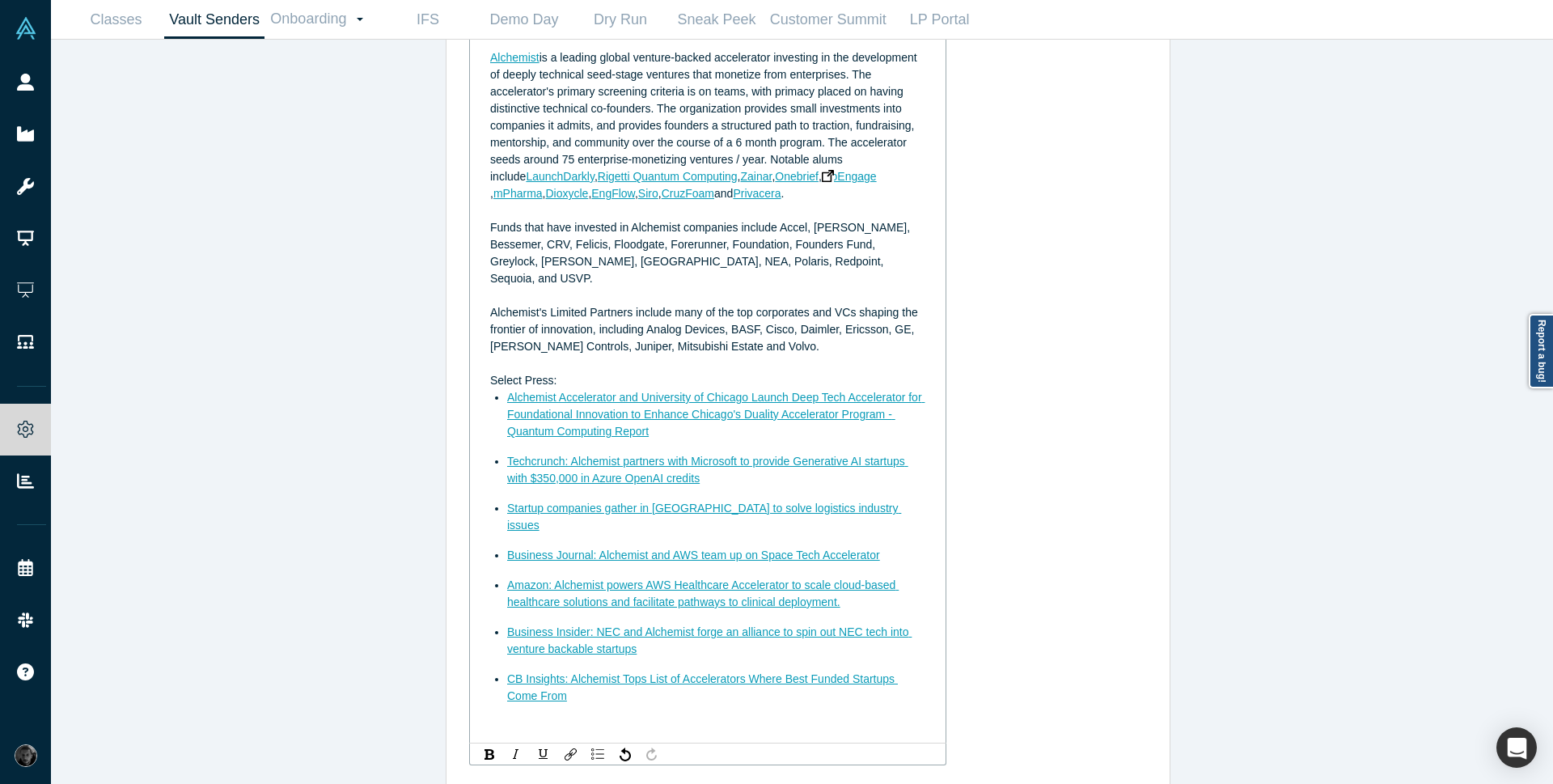
click at [822, 180] on span "MoEngage" at bounding box center [849, 175] width 55 height 13
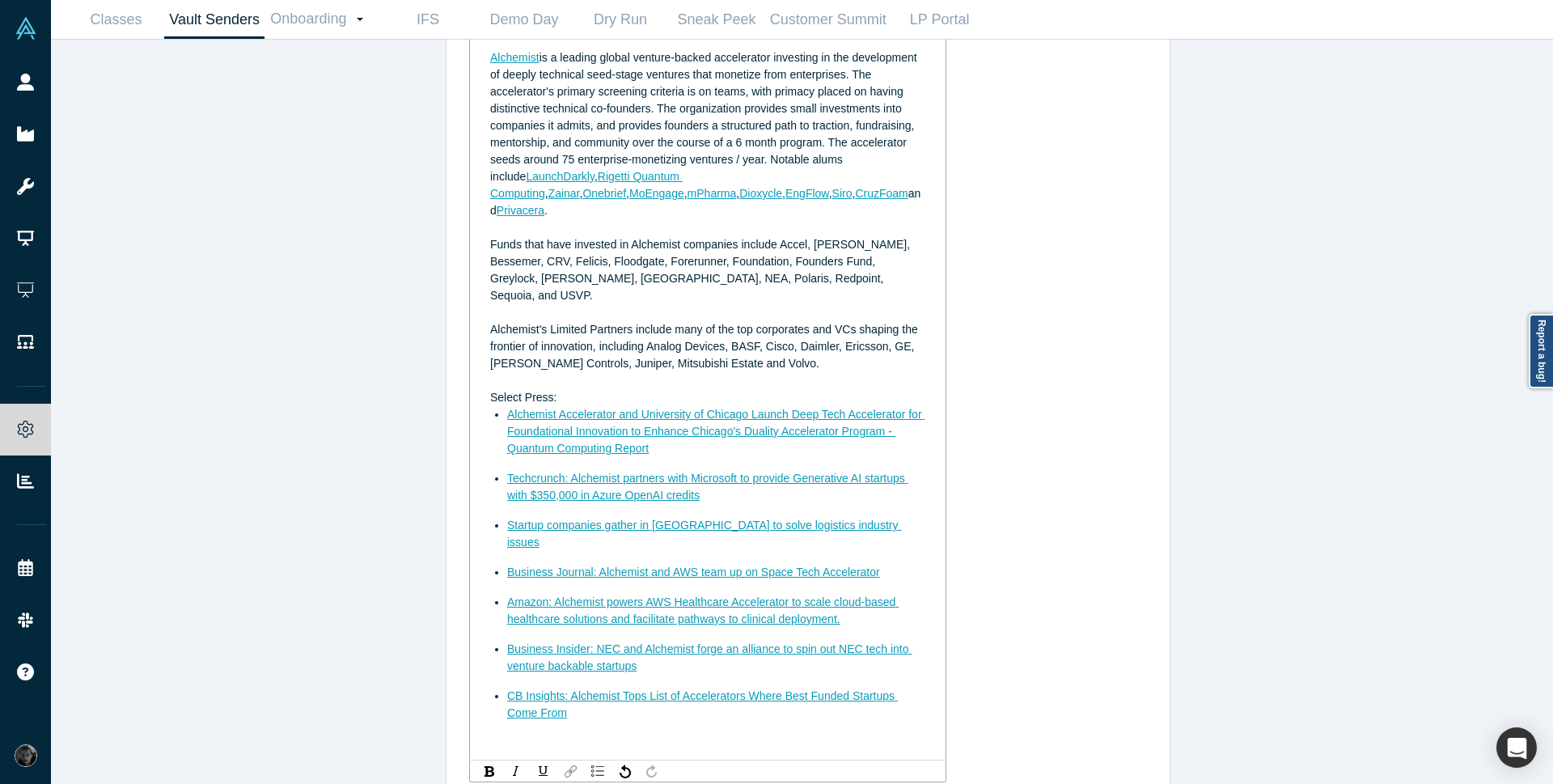
click at [564, 765] on img "rdw-link-control" at bounding box center [570, 770] width 13 height 13
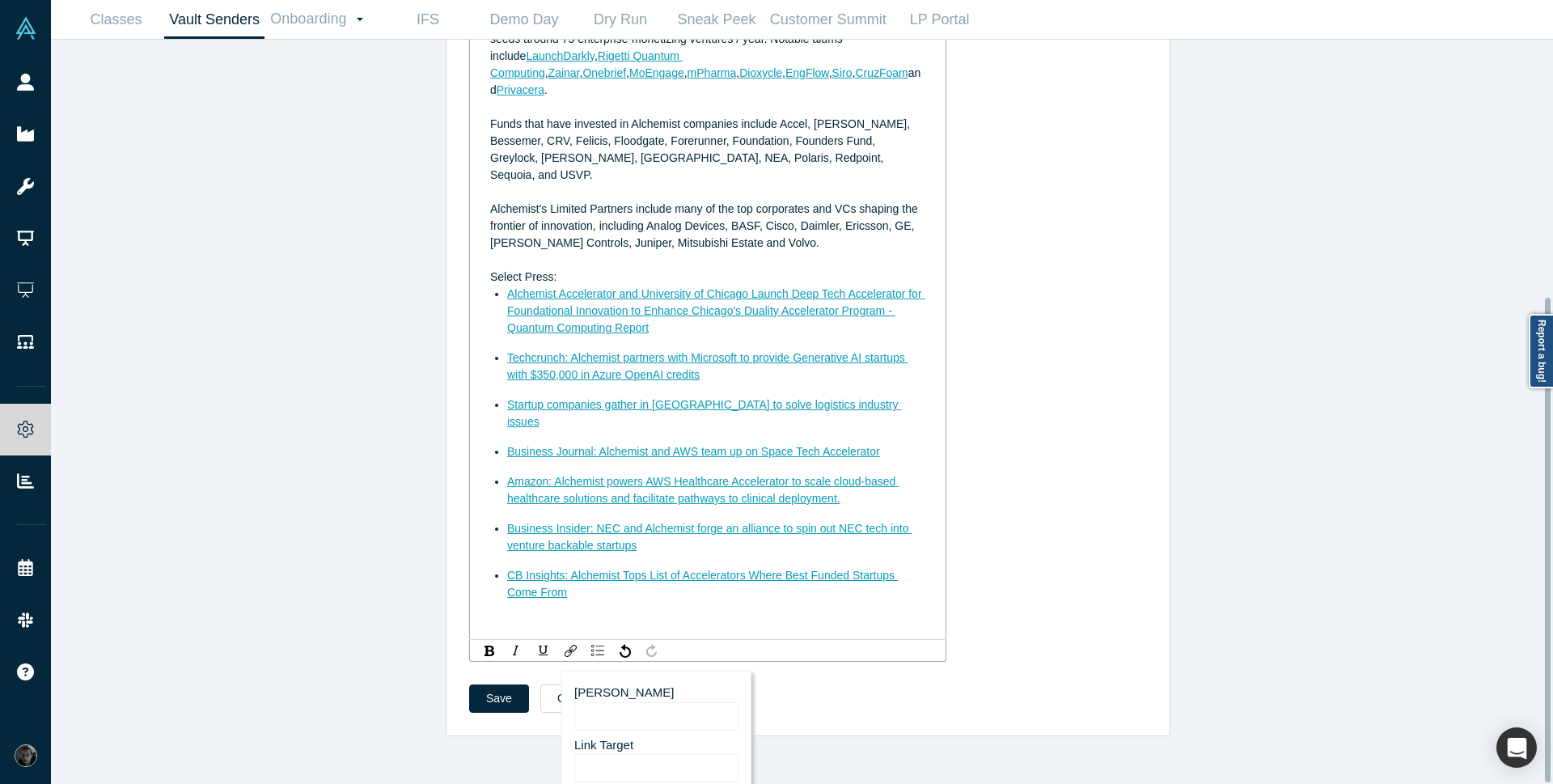
scroll to position [395, 0]
click at [811, 63] on div "Alchemist is a leading global venture-backed accelerator investing in the devel…" at bounding box center [708, 12] width 436 height 169
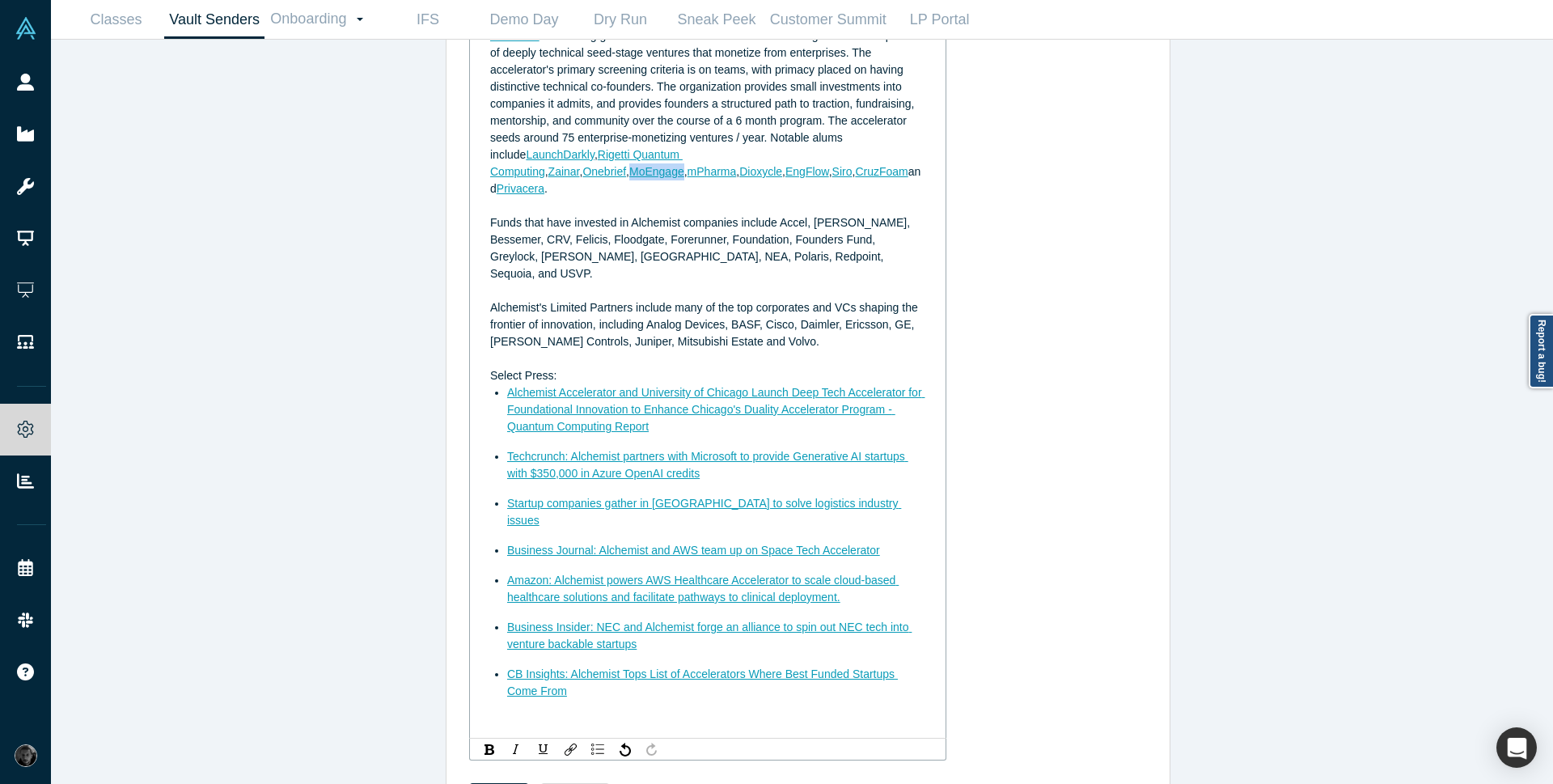
drag, startPoint x: 791, startPoint y: 156, endPoint x: 847, endPoint y: 163, distance: 56.4
click at [847, 163] on div "Alchemist is a leading global venture-backed accelerator investing in the devel…" at bounding box center [708, 111] width 436 height 169
click at [564, 743] on img "rdw-link-control" at bounding box center [570, 749] width 13 height 13
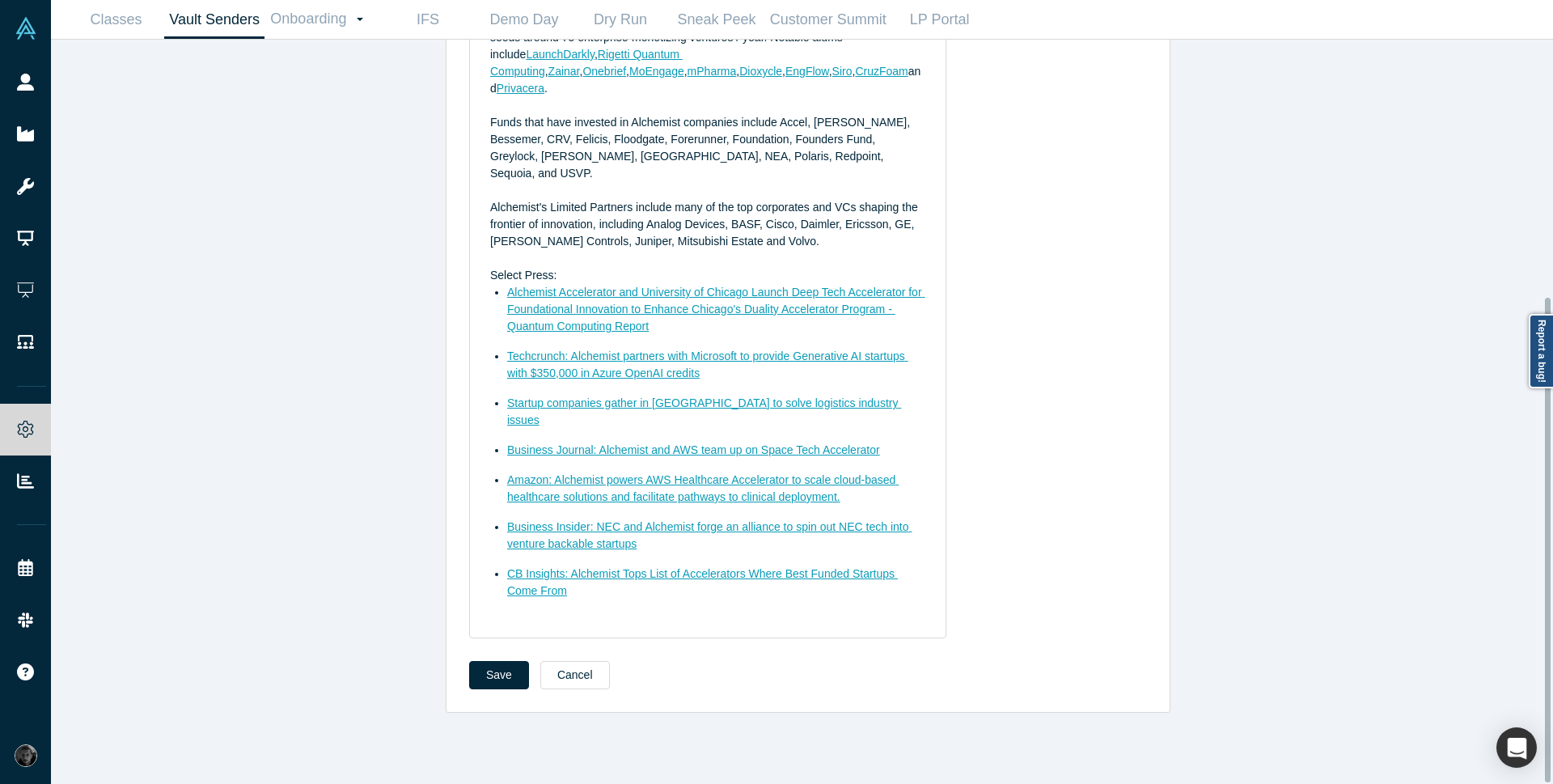
click at [1122, 255] on div "Link Title MoEngage Link Target https://www.moengage.com/ Open link in new wind…" at bounding box center [808, 260] width 678 height 755
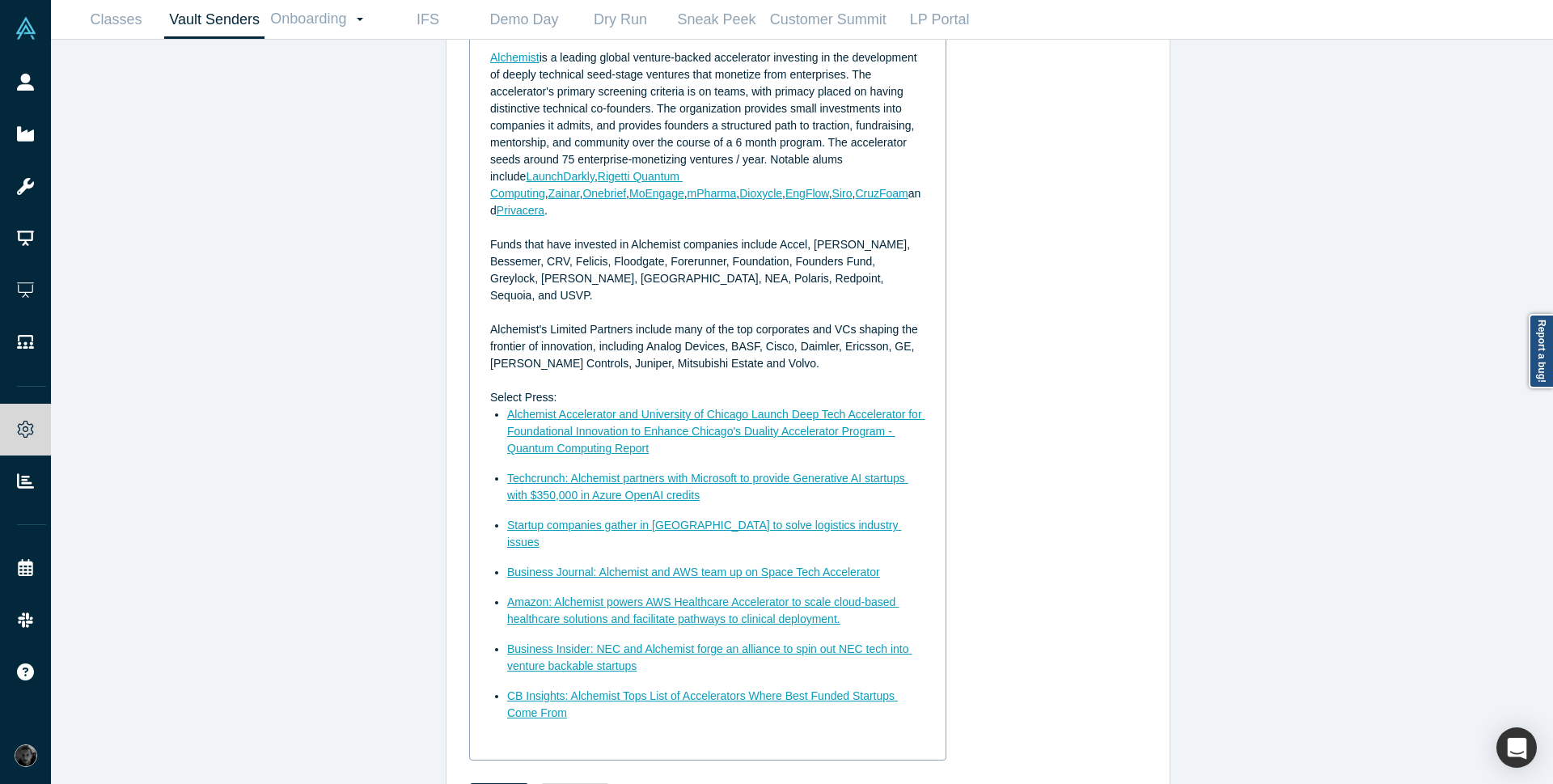
scroll to position [294, 0]
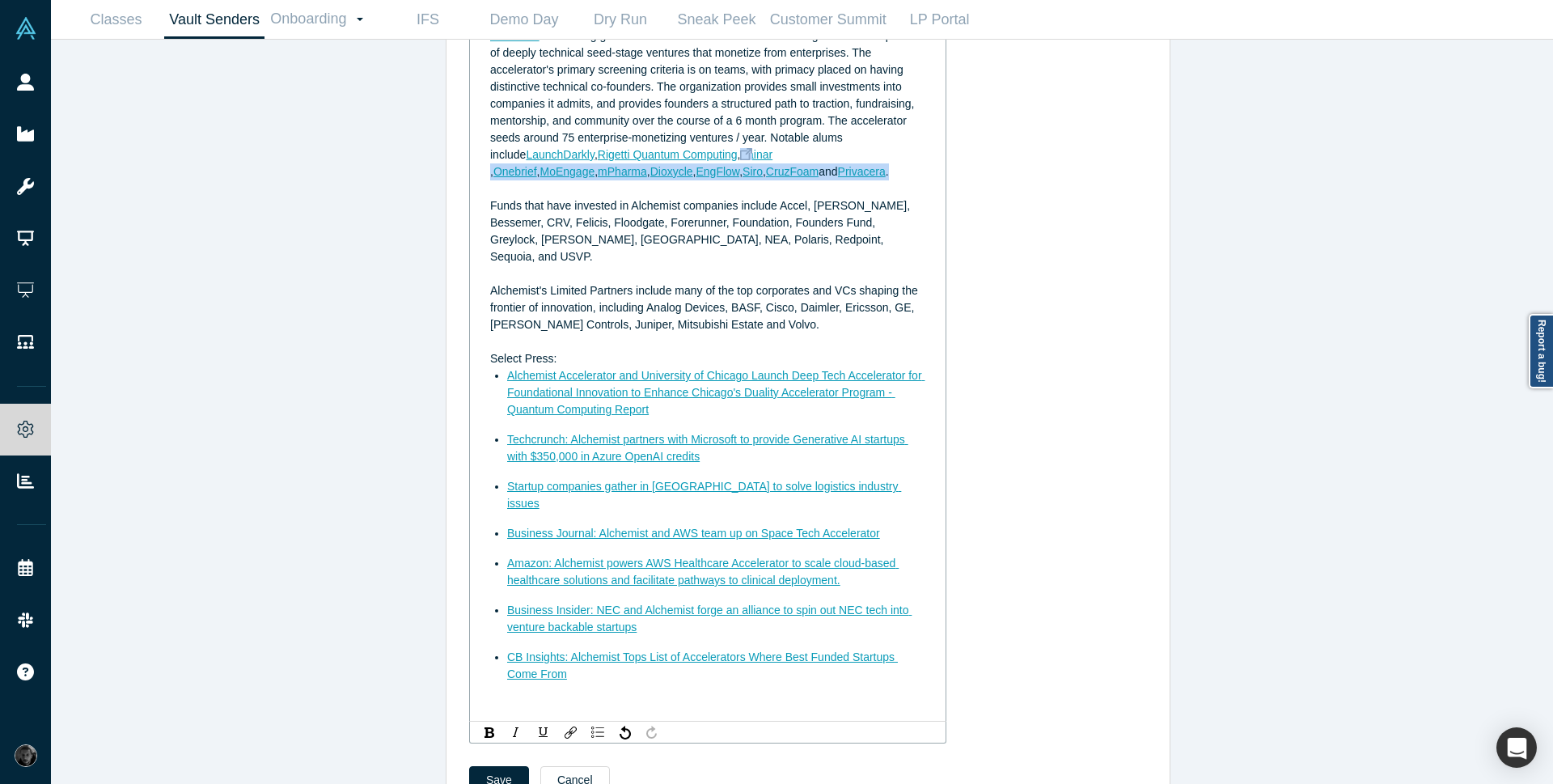
drag, startPoint x: 741, startPoint y: 179, endPoint x: 736, endPoint y: 159, distance: 20.6
click at [736, 159] on div "Alchemist is a leading global venture-backed accelerator investing in the devel…" at bounding box center [708, 104] width 436 height 153
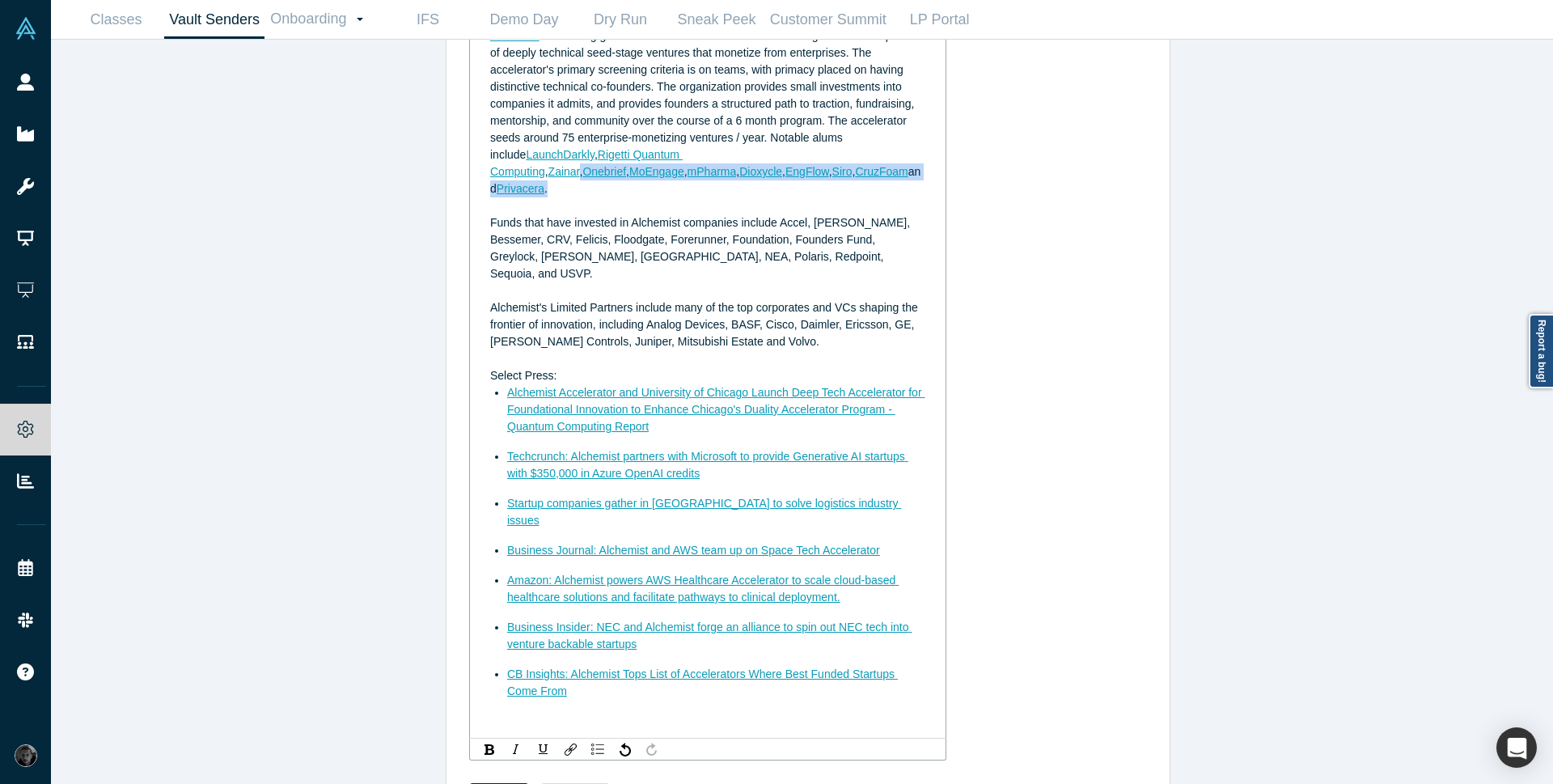
click at [761, 168] on div "Alchemist is a leading global venture-backed accelerator investing in the devel…" at bounding box center [708, 111] width 436 height 169
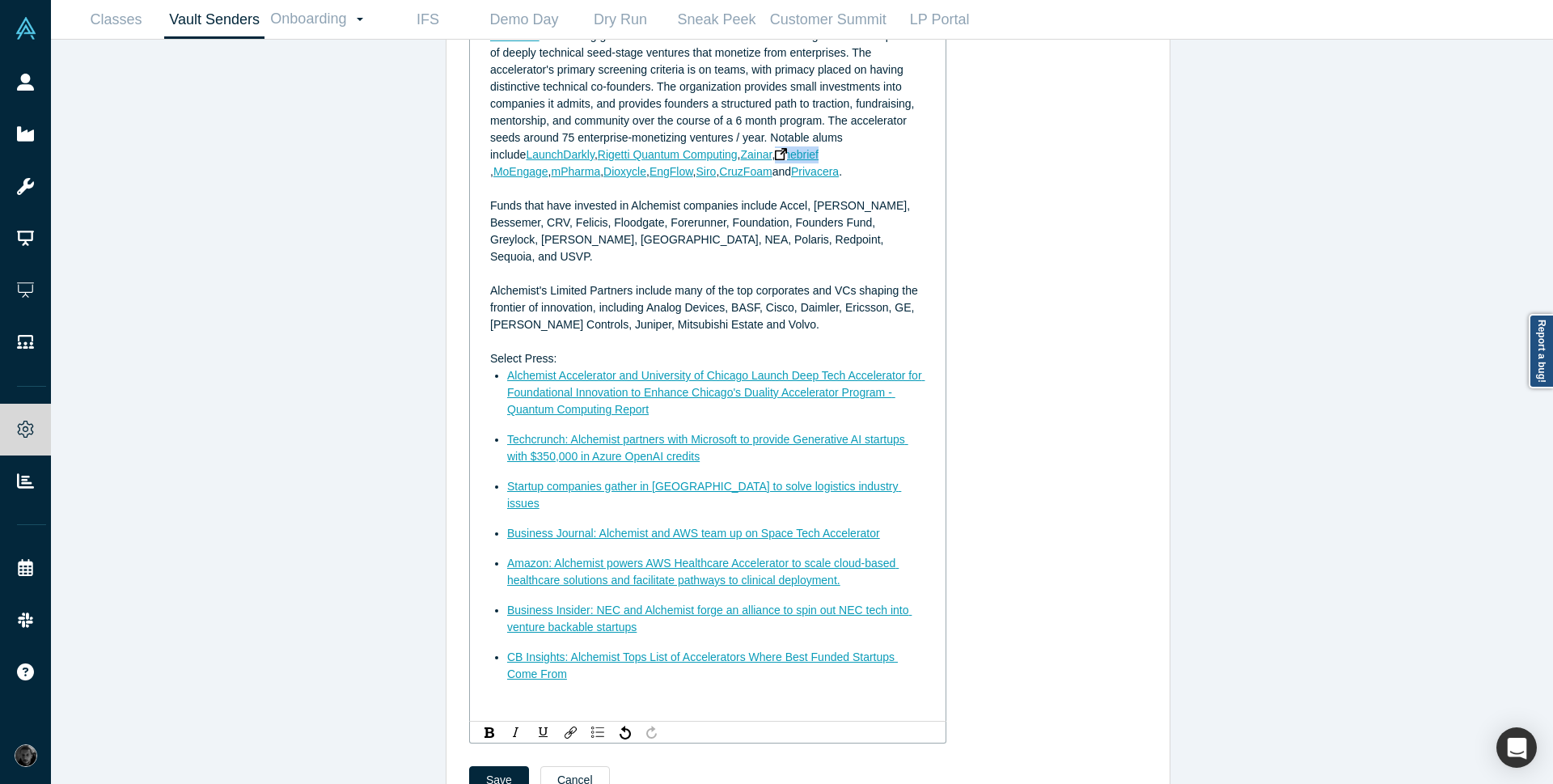
drag, startPoint x: 786, startPoint y: 152, endPoint x: 746, endPoint y: 158, distance: 40.4
click at [746, 158] on div "Alchemist is a leading global venture-backed accelerator investing in the devel…" at bounding box center [708, 104] width 436 height 153
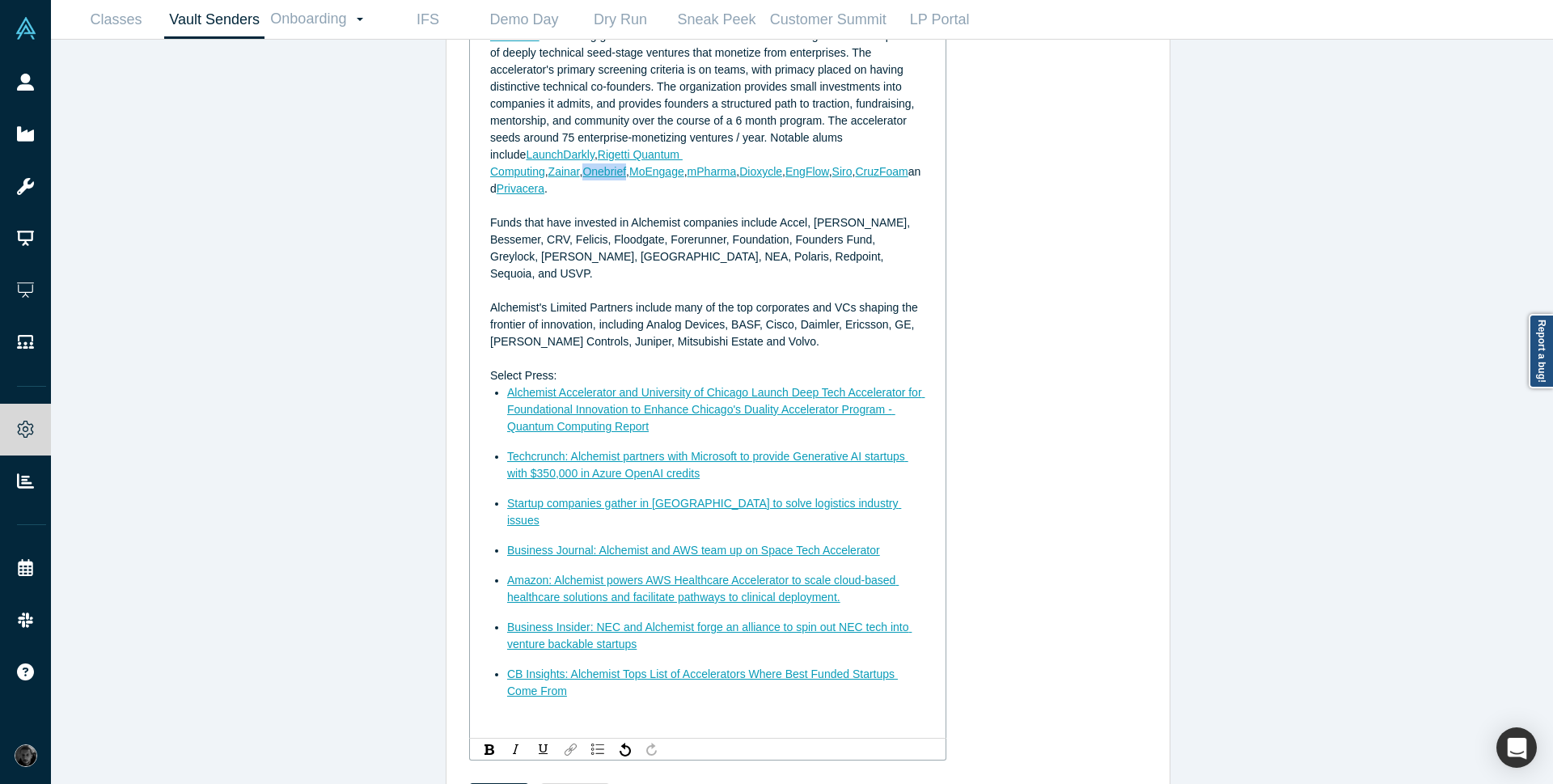
click at [564, 743] on img "rdw-link-control" at bounding box center [570, 749] width 13 height 13
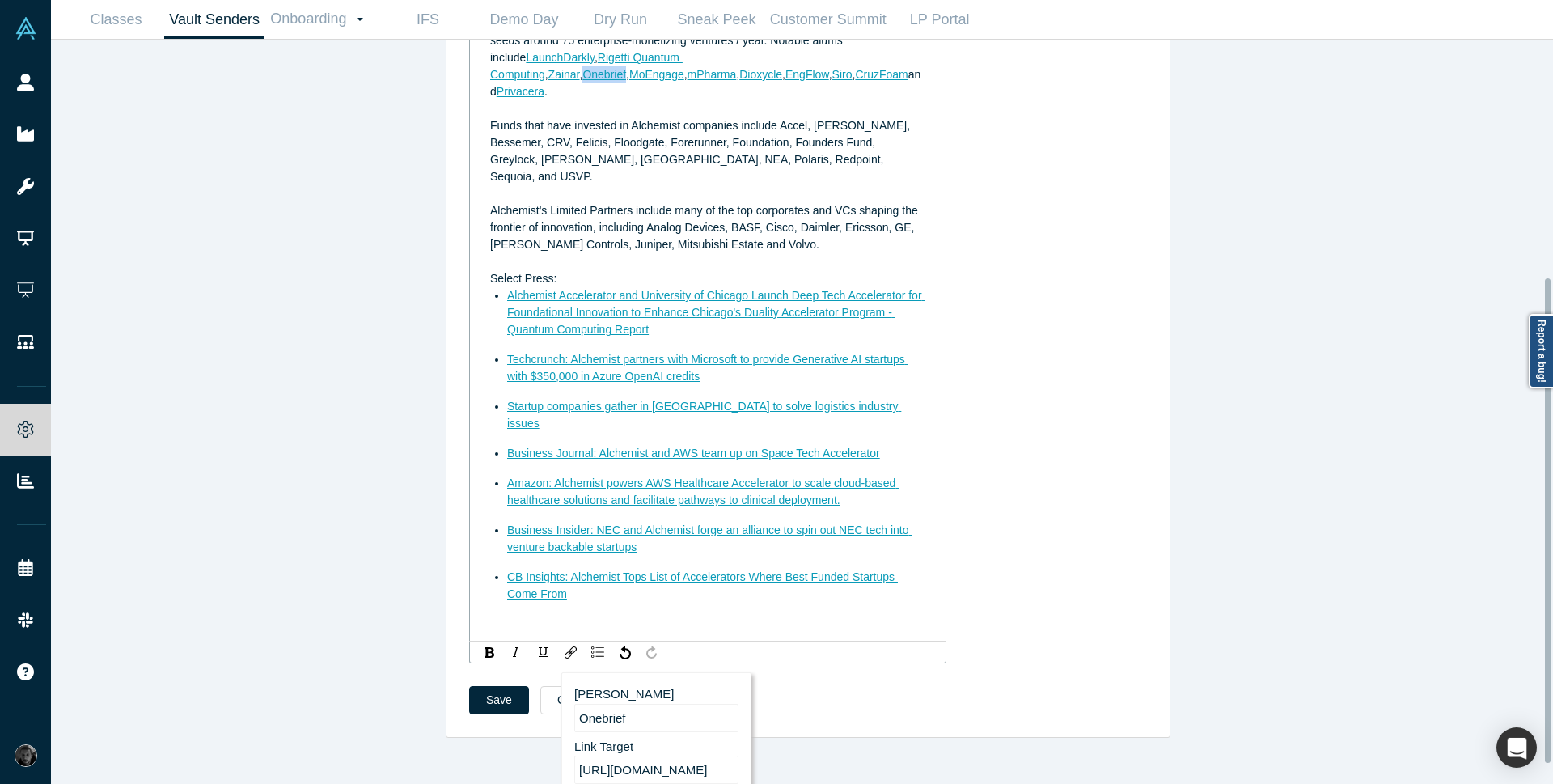
scroll to position [197, 0]
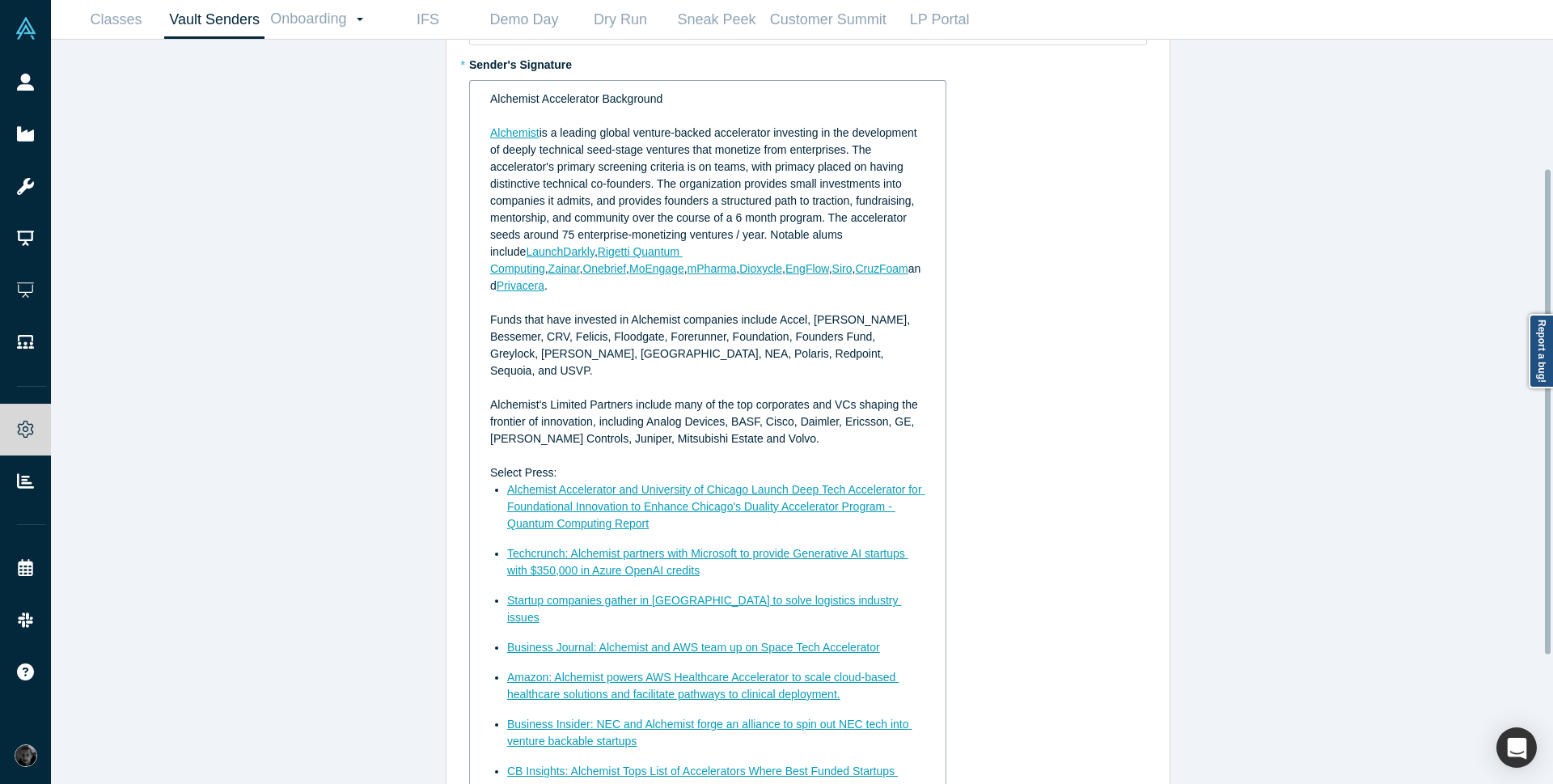
click at [1081, 170] on div "Link Title Onebrief Link Target https://www.onebrief.com/ Open link in new wind…" at bounding box center [808, 468] width 678 height 777
drag, startPoint x: 736, startPoint y: 273, endPoint x: 689, endPoint y: 273, distance: 47.0
click at [689, 273] on div "Alchemist is a leading global venture-backed accelerator investing in the devel…" at bounding box center [708, 209] width 436 height 169
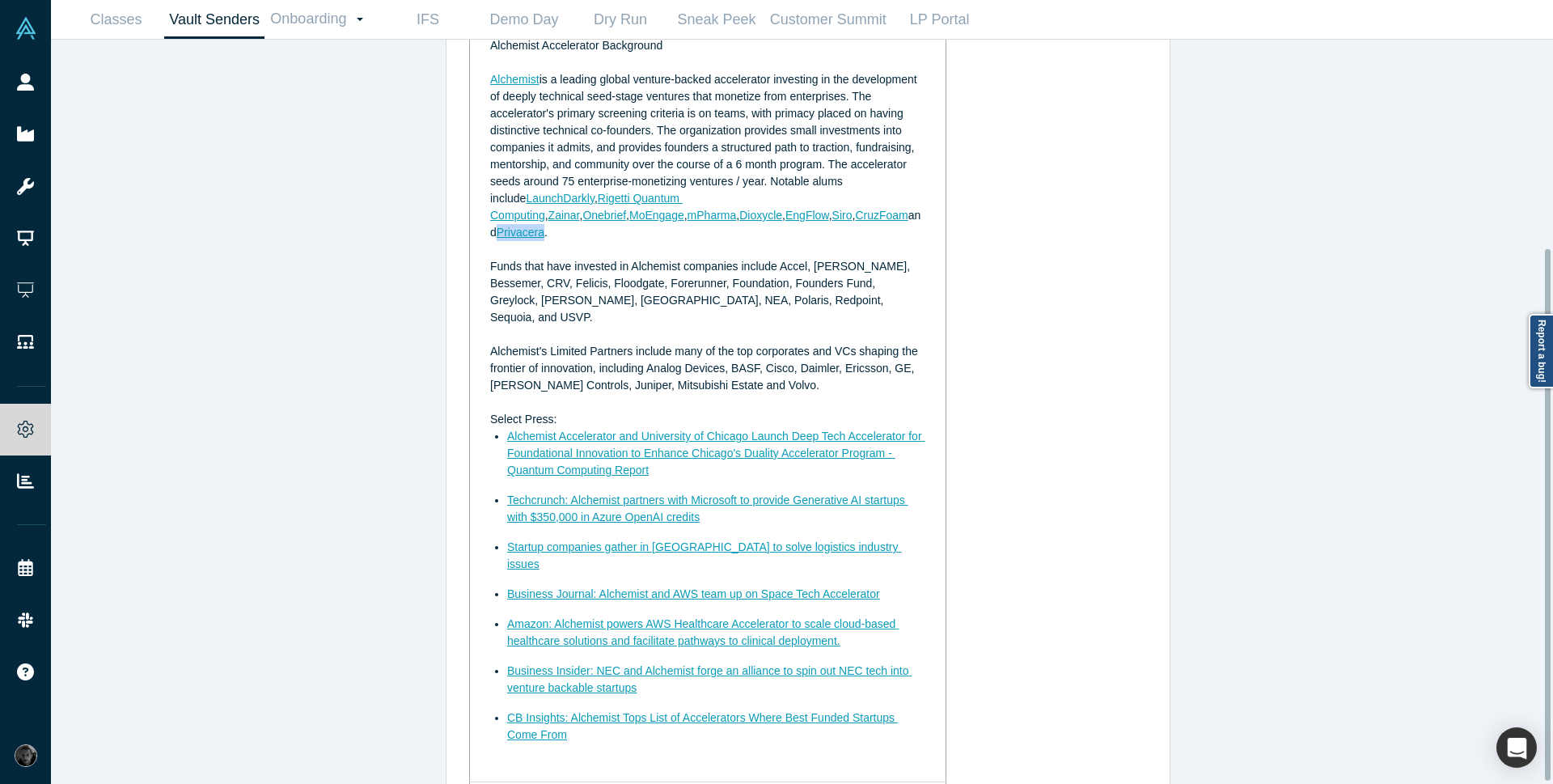
scroll to position [294, 0]
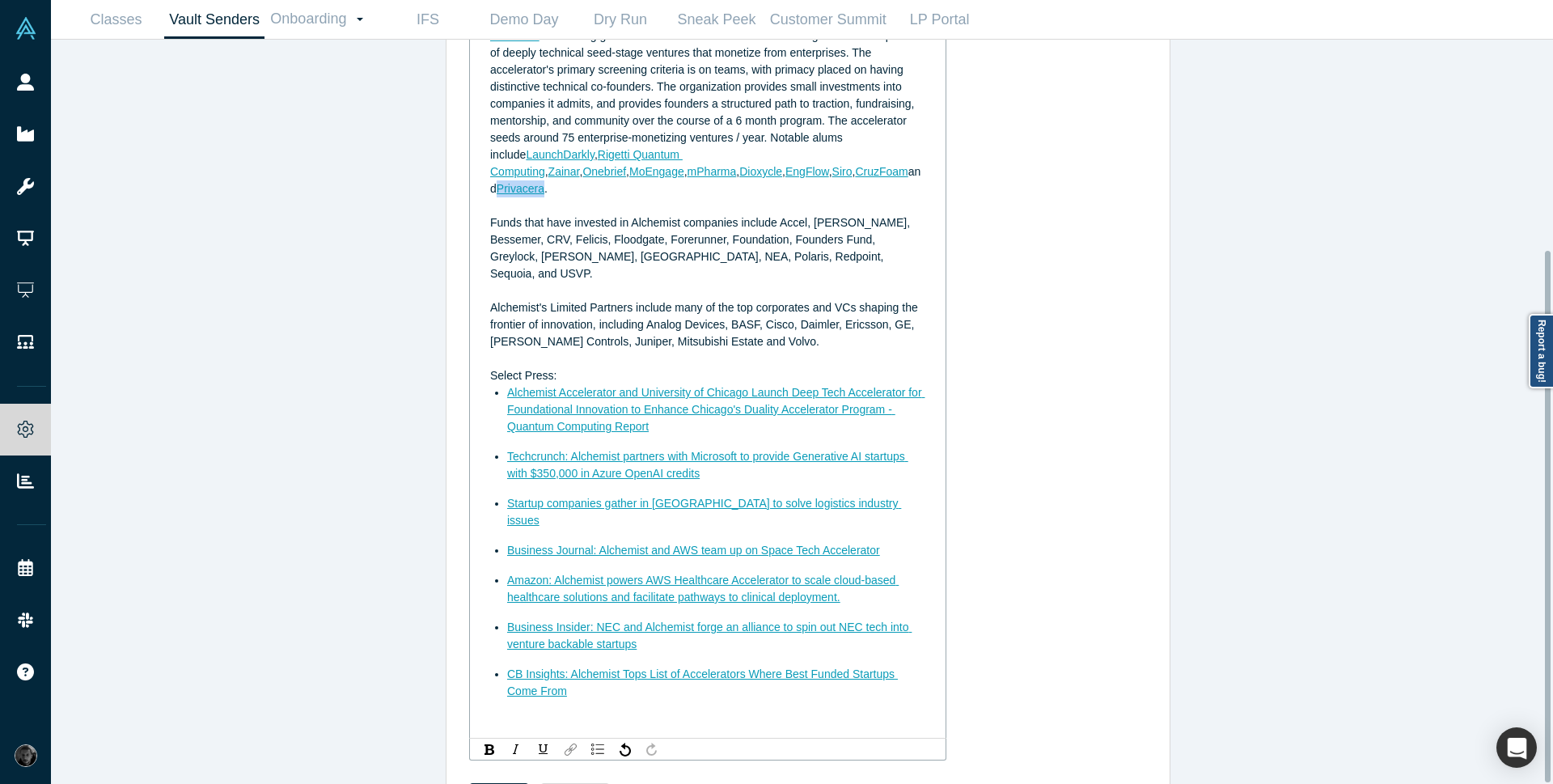
click at [564, 743] on img "rdw-link-control" at bounding box center [570, 749] width 13 height 13
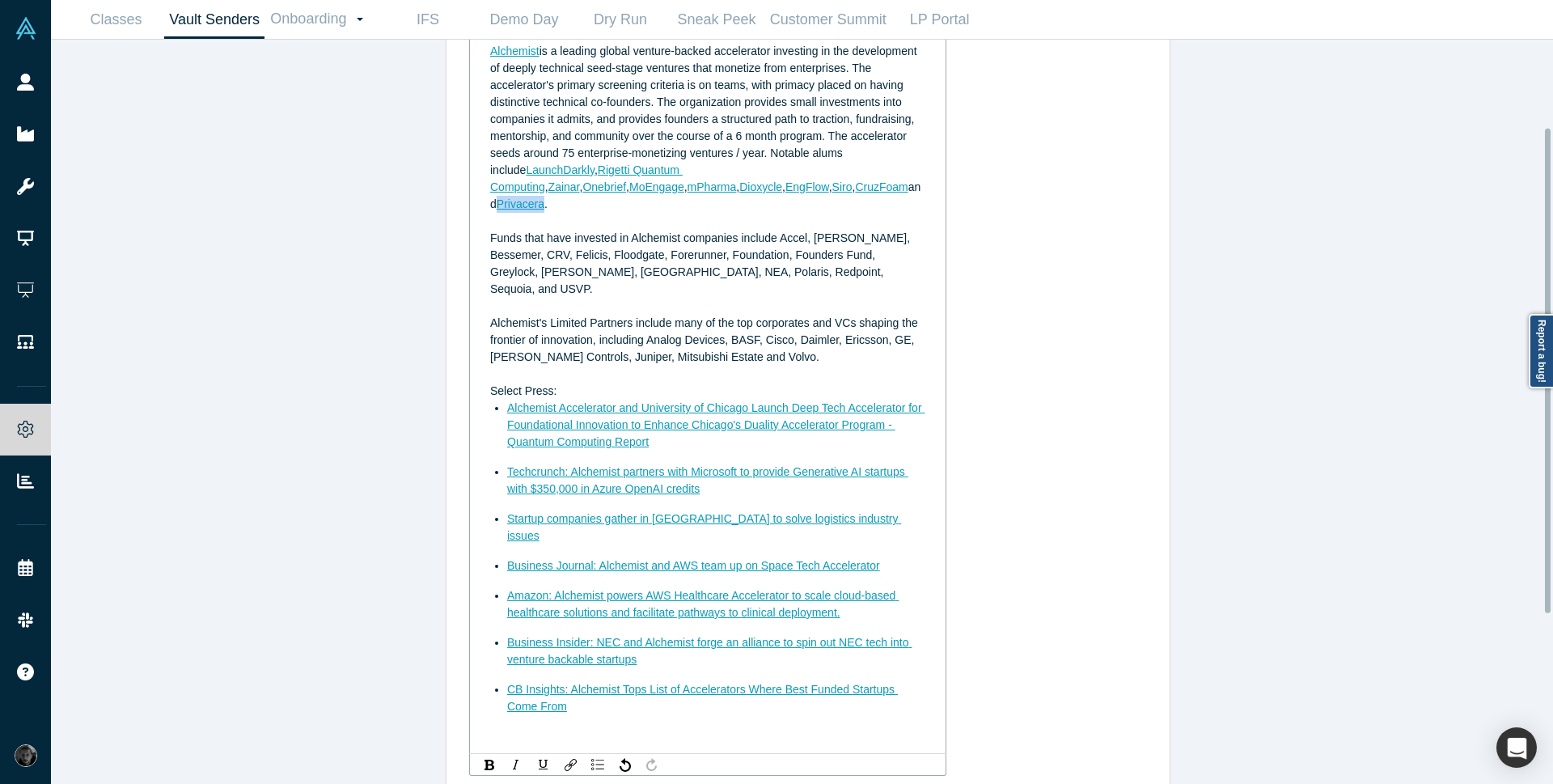
scroll to position [104, 0]
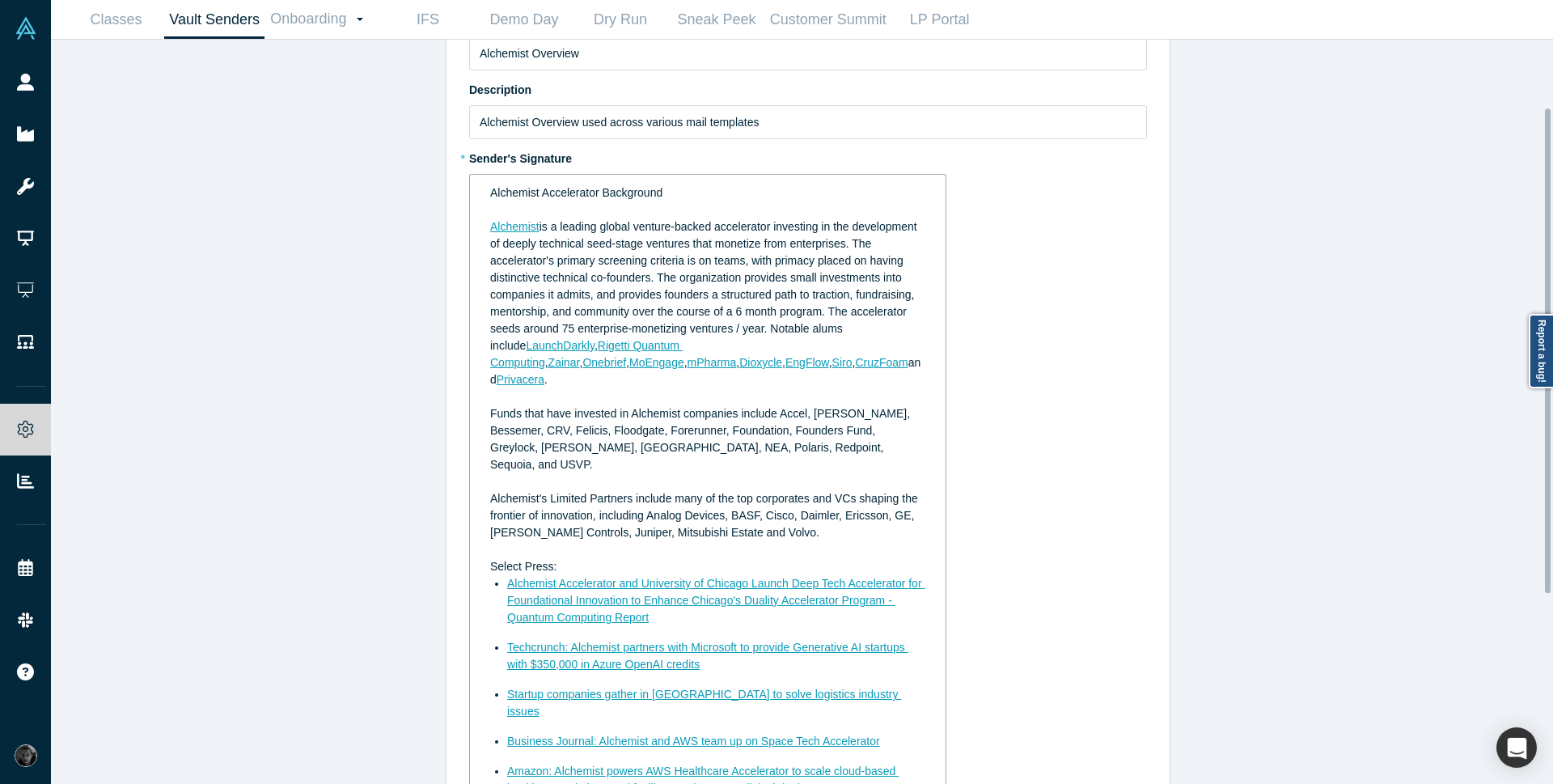
click at [1114, 318] on div "Link Title Privacera Link Target https://privacera.com/ Open link in new window…" at bounding box center [808, 562] width 678 height 777
drag, startPoint x: 665, startPoint y: 362, endPoint x: 611, endPoint y: 360, distance: 54.0
click at [611, 360] on div "Alchemist is a leading global venture-backed accelerator investing in the devel…" at bounding box center [708, 303] width 436 height 169
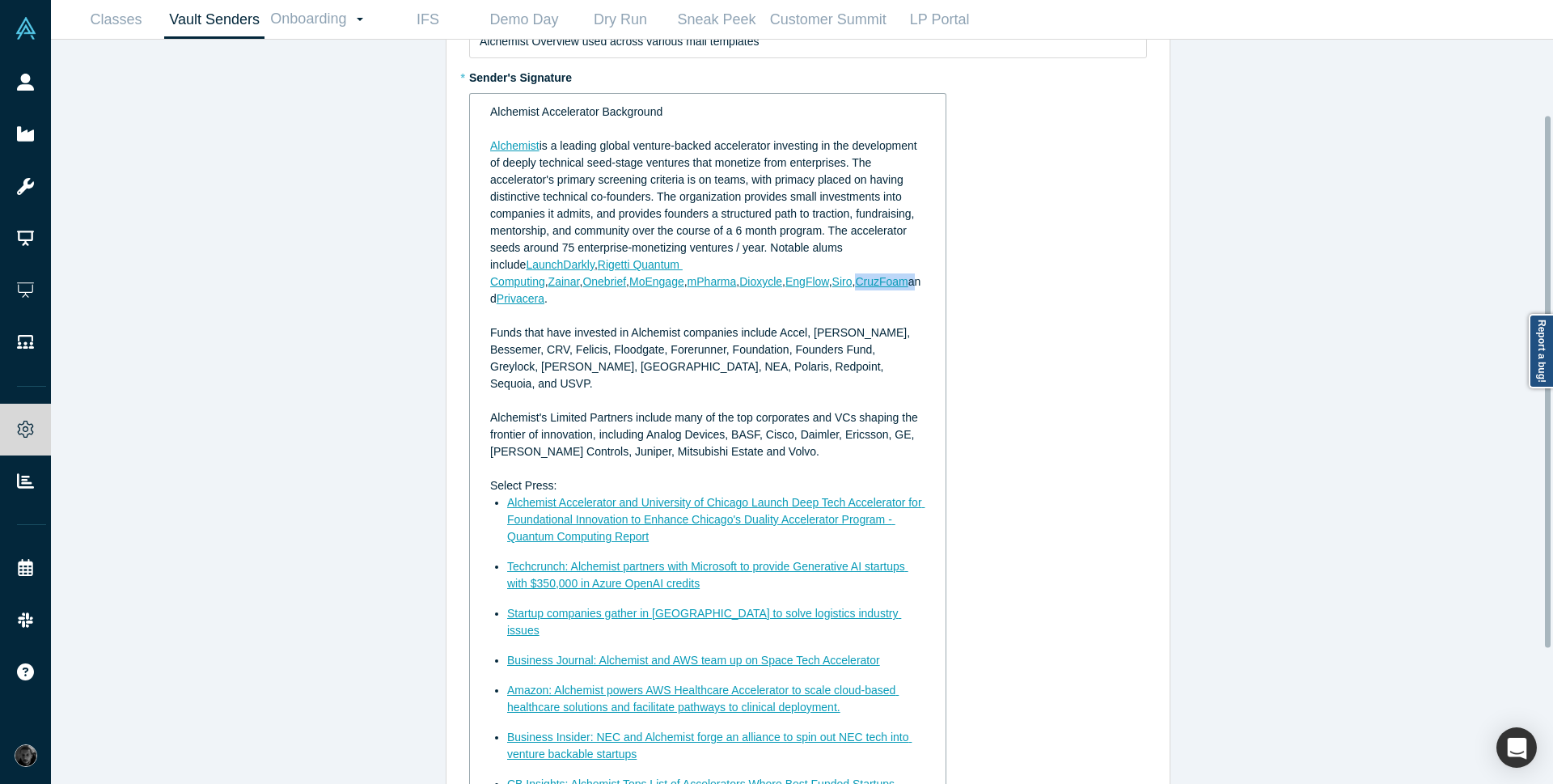
scroll to position [294, 0]
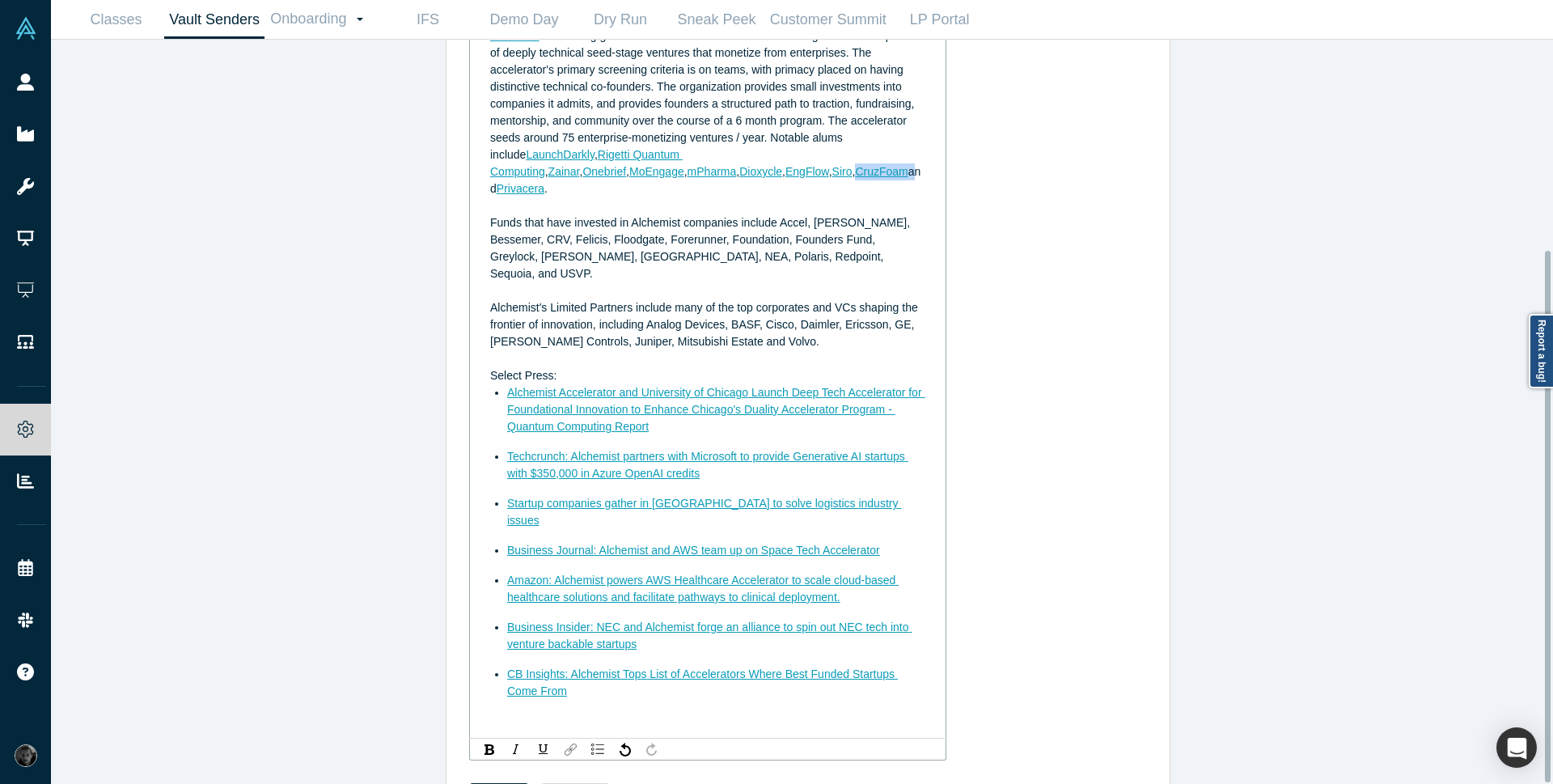
click at [572, 740] on div "rdw-link-control" at bounding box center [570, 748] width 20 height 16
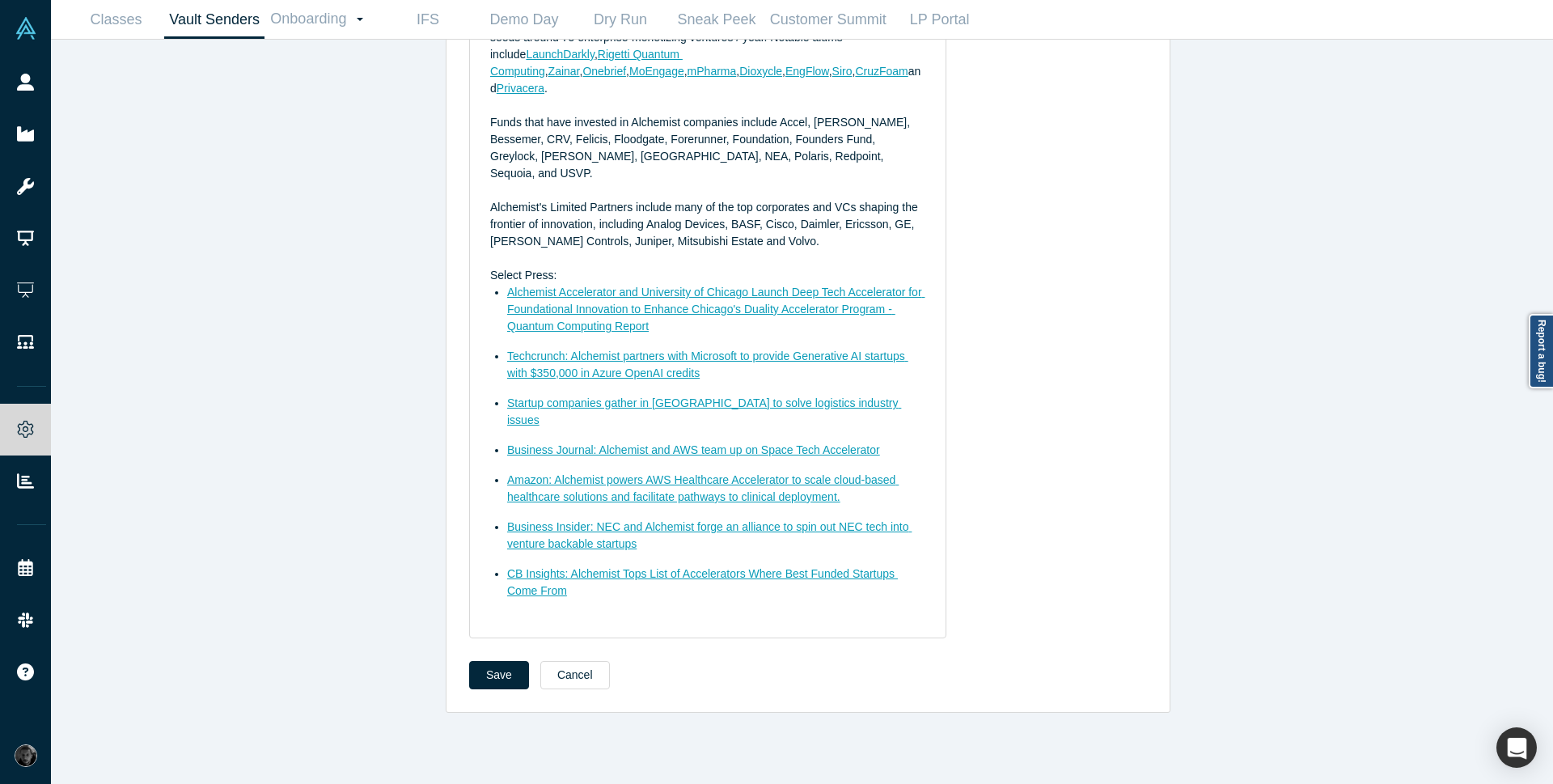
click at [1068, 386] on div "Link Title CruzFoam Link Target Open link in new window Add Cancel Alchemist Ac…" at bounding box center [808, 260] width 678 height 755
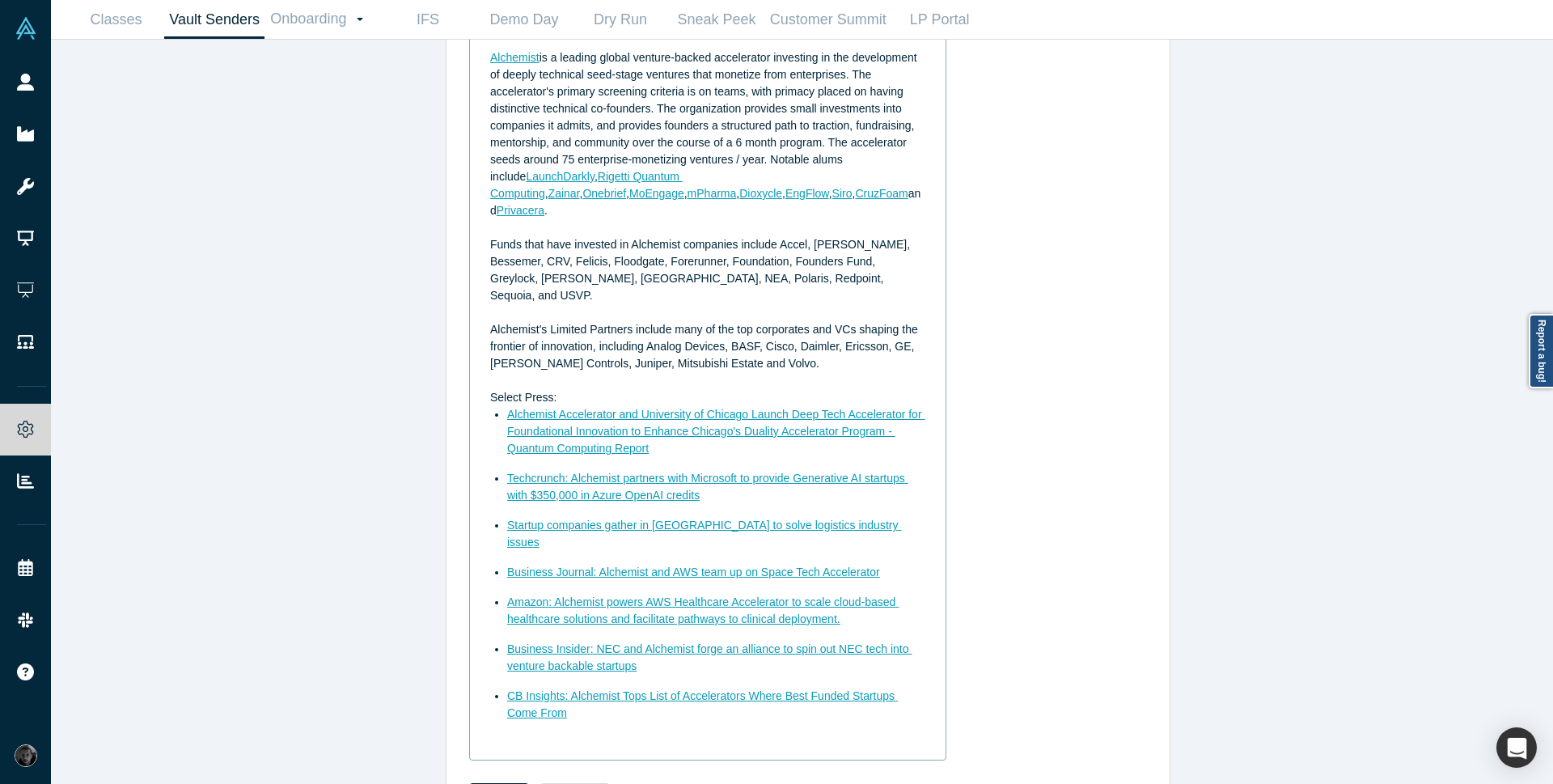
scroll to position [294, 0]
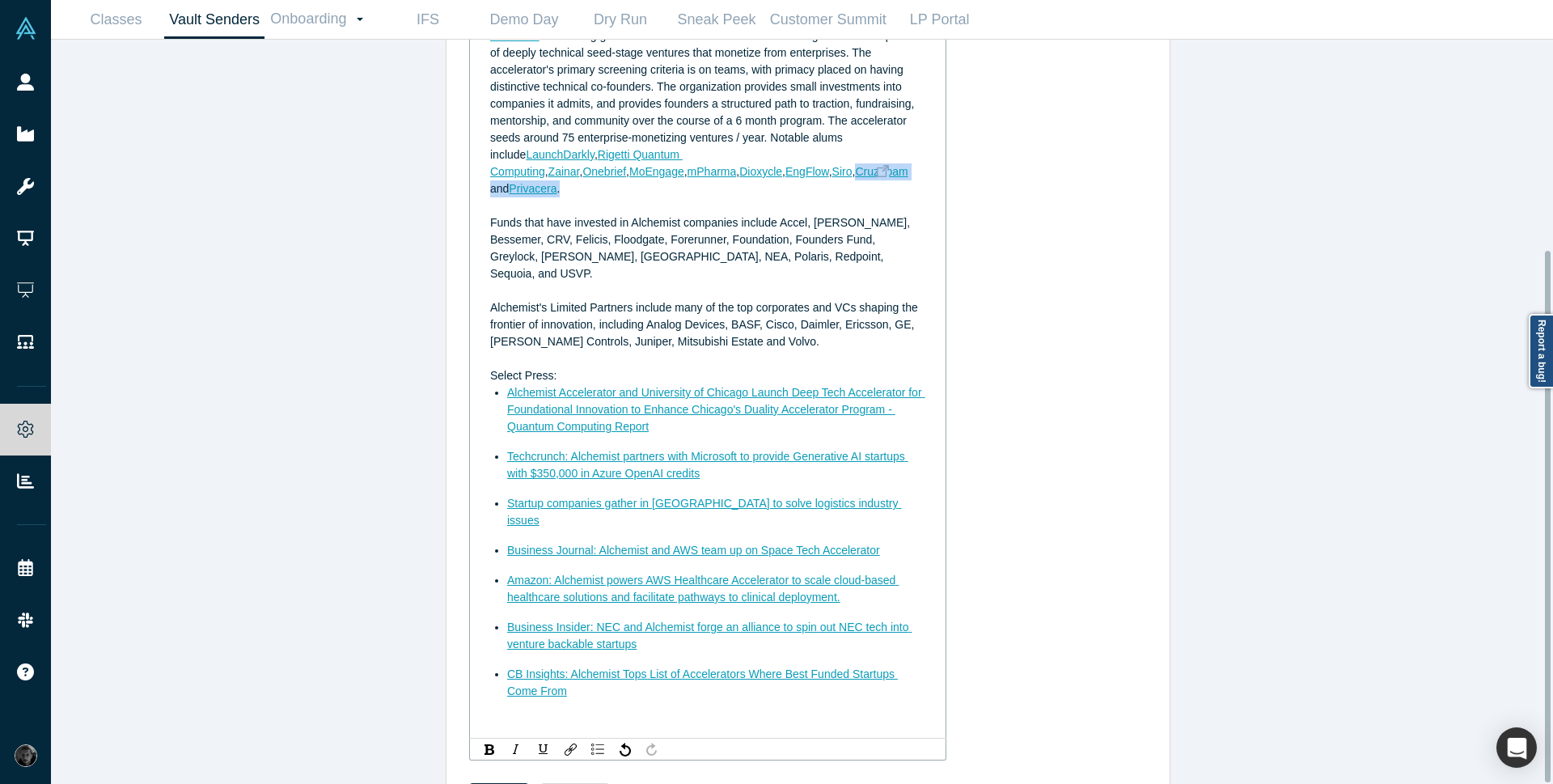
drag, startPoint x: 662, startPoint y: 196, endPoint x: 613, endPoint y: 167, distance: 56.9
click at [613, 167] on div "Alchemist is a leading global venture-backed accelerator investing in the devel…" at bounding box center [708, 111] width 436 height 169
click at [785, 219] on span "Funds that have invested in Alchemist companies include Accel, Andreessen Horow…" at bounding box center [701, 248] width 423 height 64
drag, startPoint x: 662, startPoint y: 173, endPoint x: 613, endPoint y: 174, distance: 49.0
click at [613, 174] on div "Alchemist is a leading global venture-backed accelerator investing in the devel…" at bounding box center [708, 111] width 436 height 169
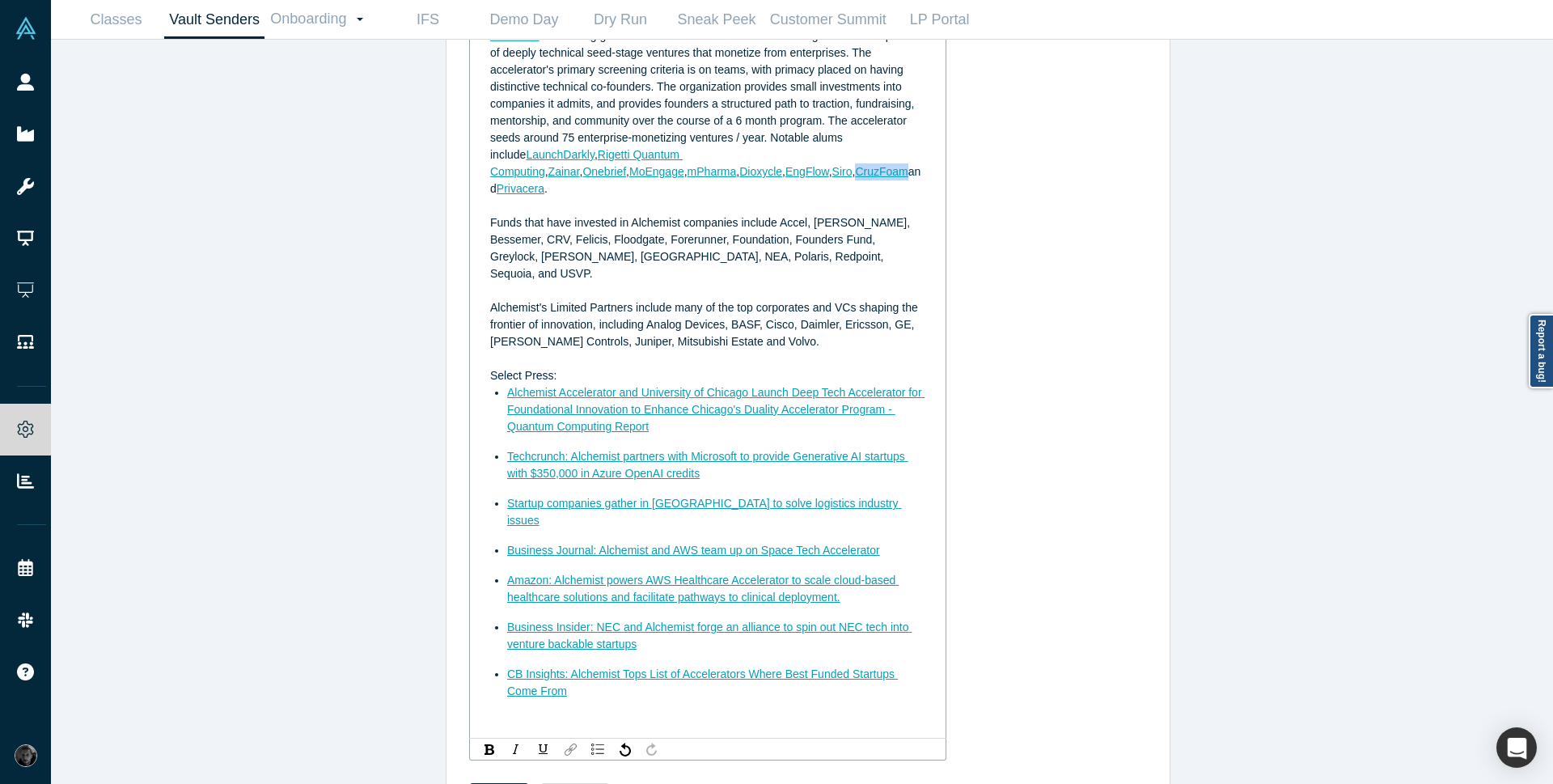
click at [567, 743] on img "rdw-link-control" at bounding box center [570, 749] width 13 height 13
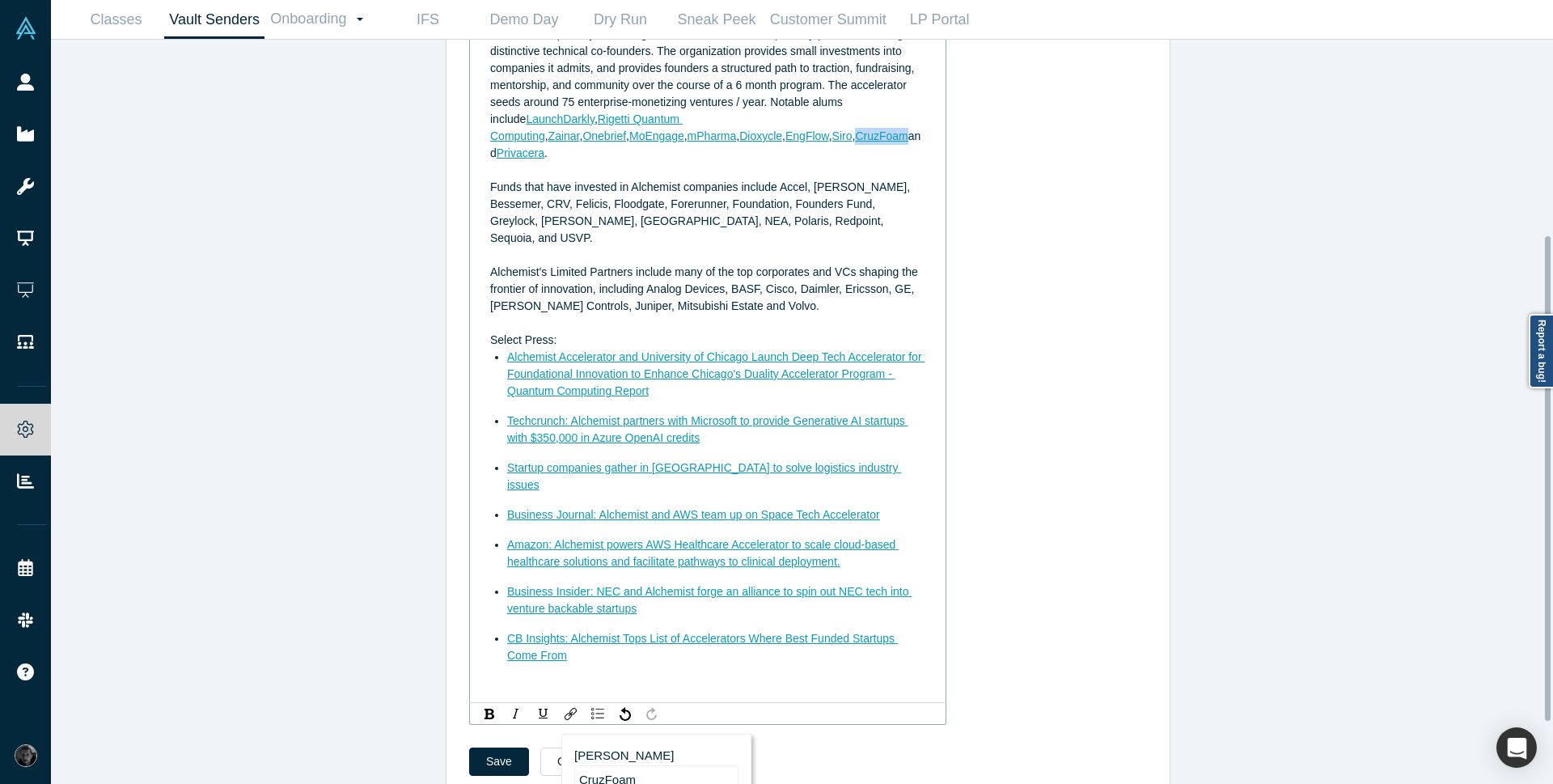
scroll to position [395, 0]
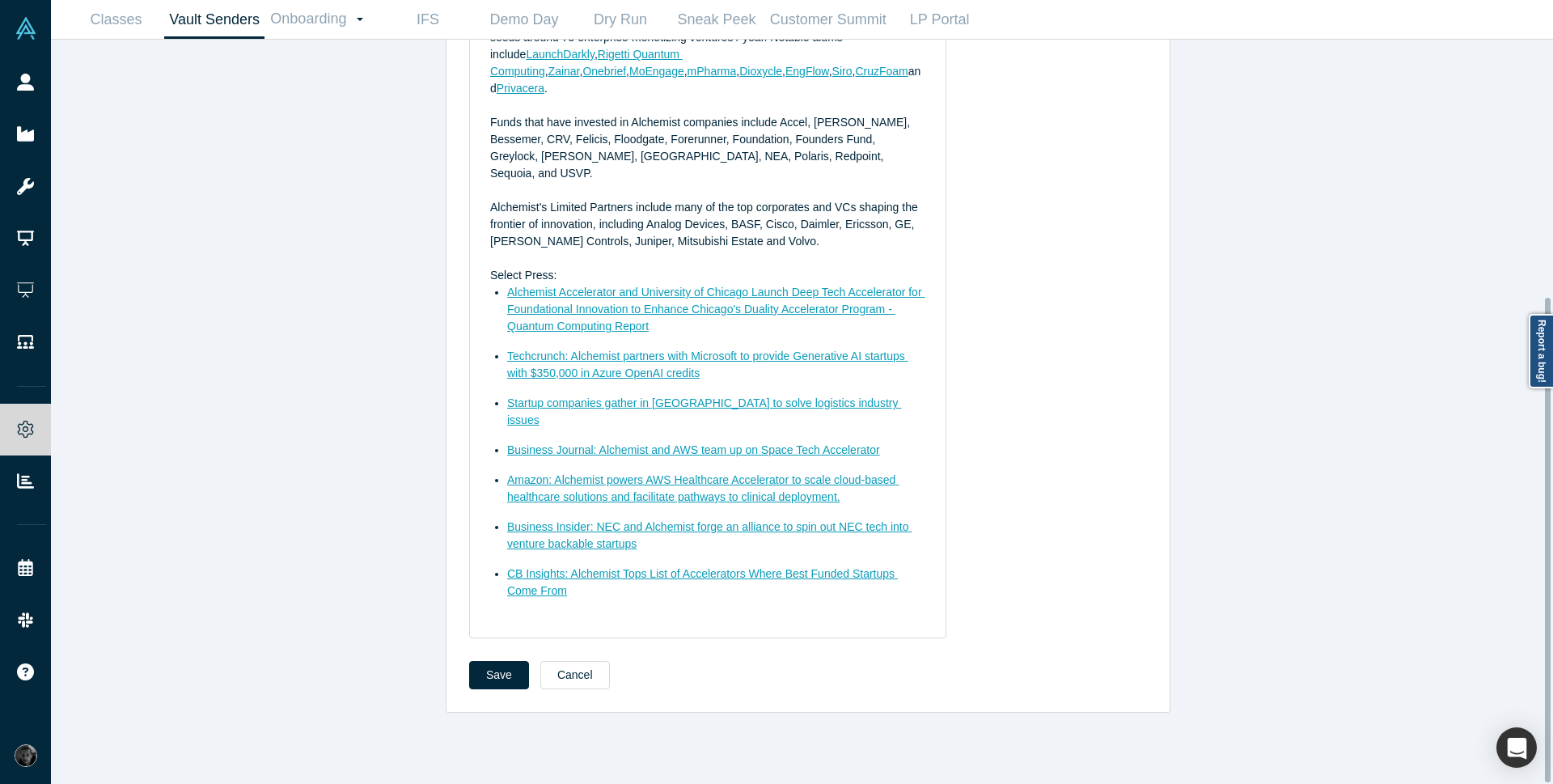
click at [1040, 504] on div "Link Title CruzFoam Link Target https://www.cruzfoam.com/ Open link in new wind…" at bounding box center [808, 260] width 678 height 755
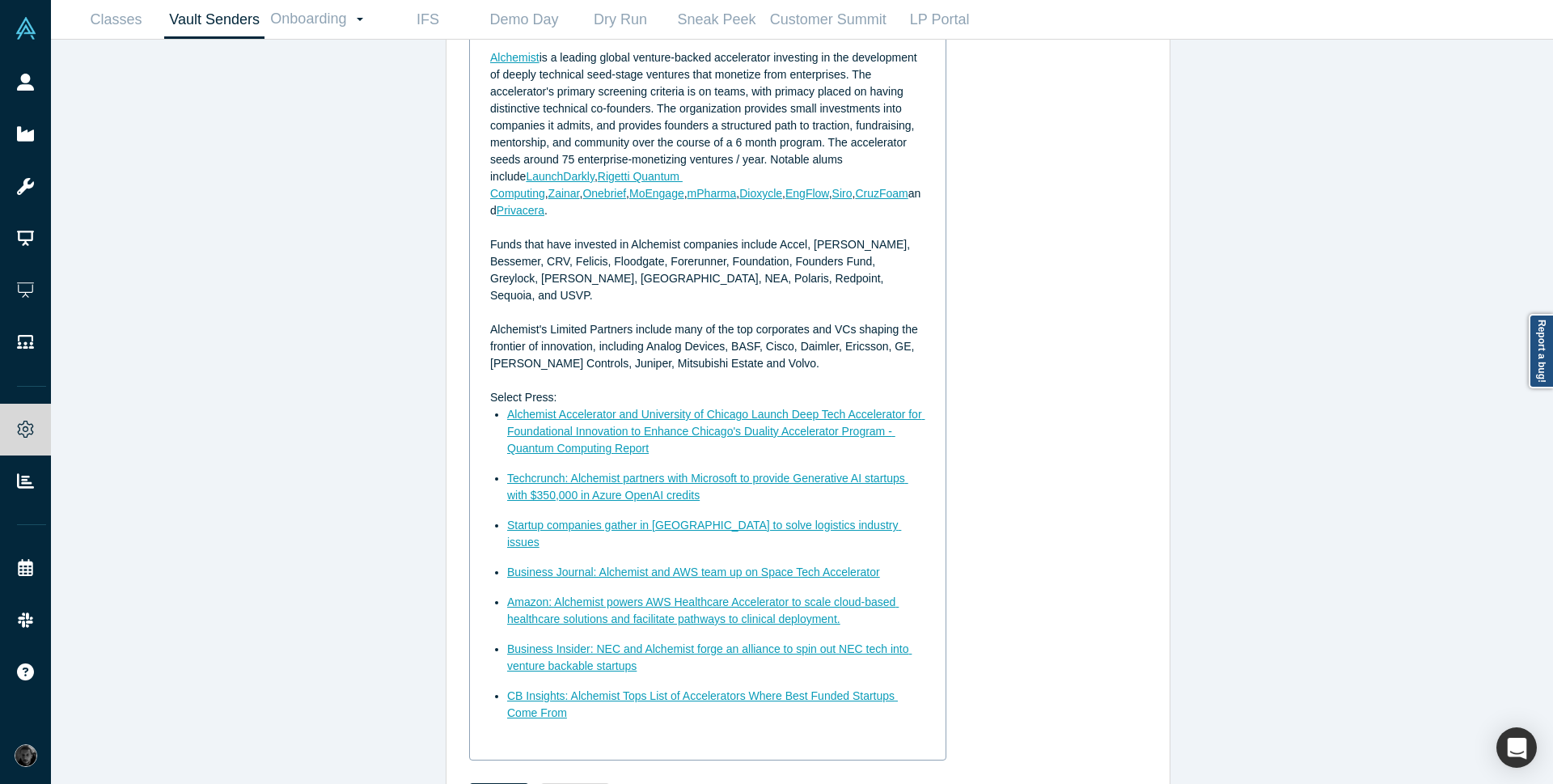
scroll to position [294, 0]
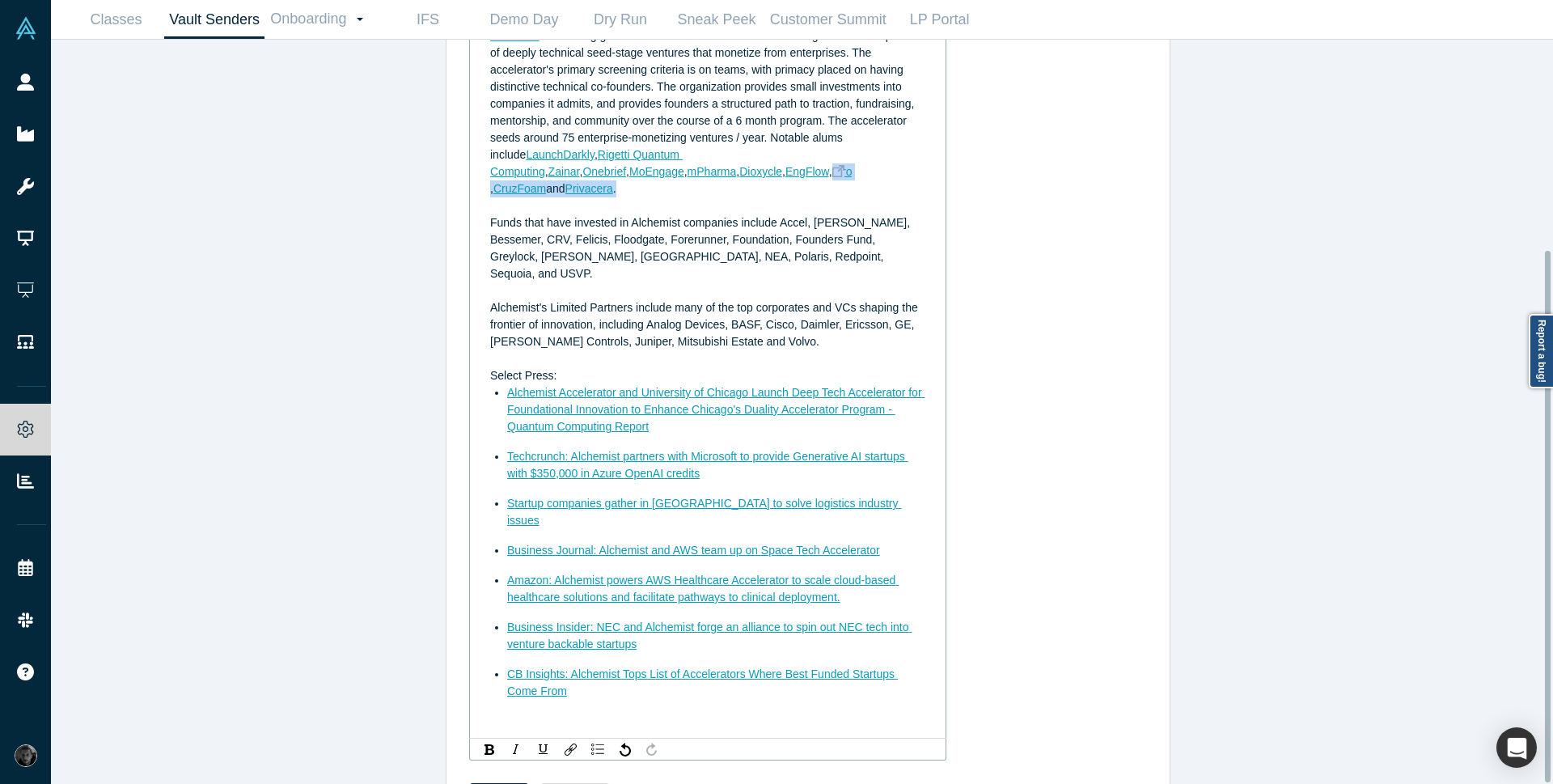
drag, startPoint x: 604, startPoint y: 192, endPoint x: 598, endPoint y: 175, distance: 18.0
click at [598, 175] on div "Alchemist is a leading global venture-backed accelerator investing in the devel…" at bounding box center [708, 111] width 436 height 169
click at [1164, 214] on div "Edit Vault Sender * Sender's Full Name Alchemist Overview Description Alchemist…" at bounding box center [810, 287] width 717 height 1026
drag, startPoint x: 605, startPoint y: 198, endPoint x: 594, endPoint y: 177, distance: 23.7
click at [594, 177] on div "Alchemist is a leading global venture-backed accelerator investing in the devel…" at bounding box center [708, 111] width 436 height 169
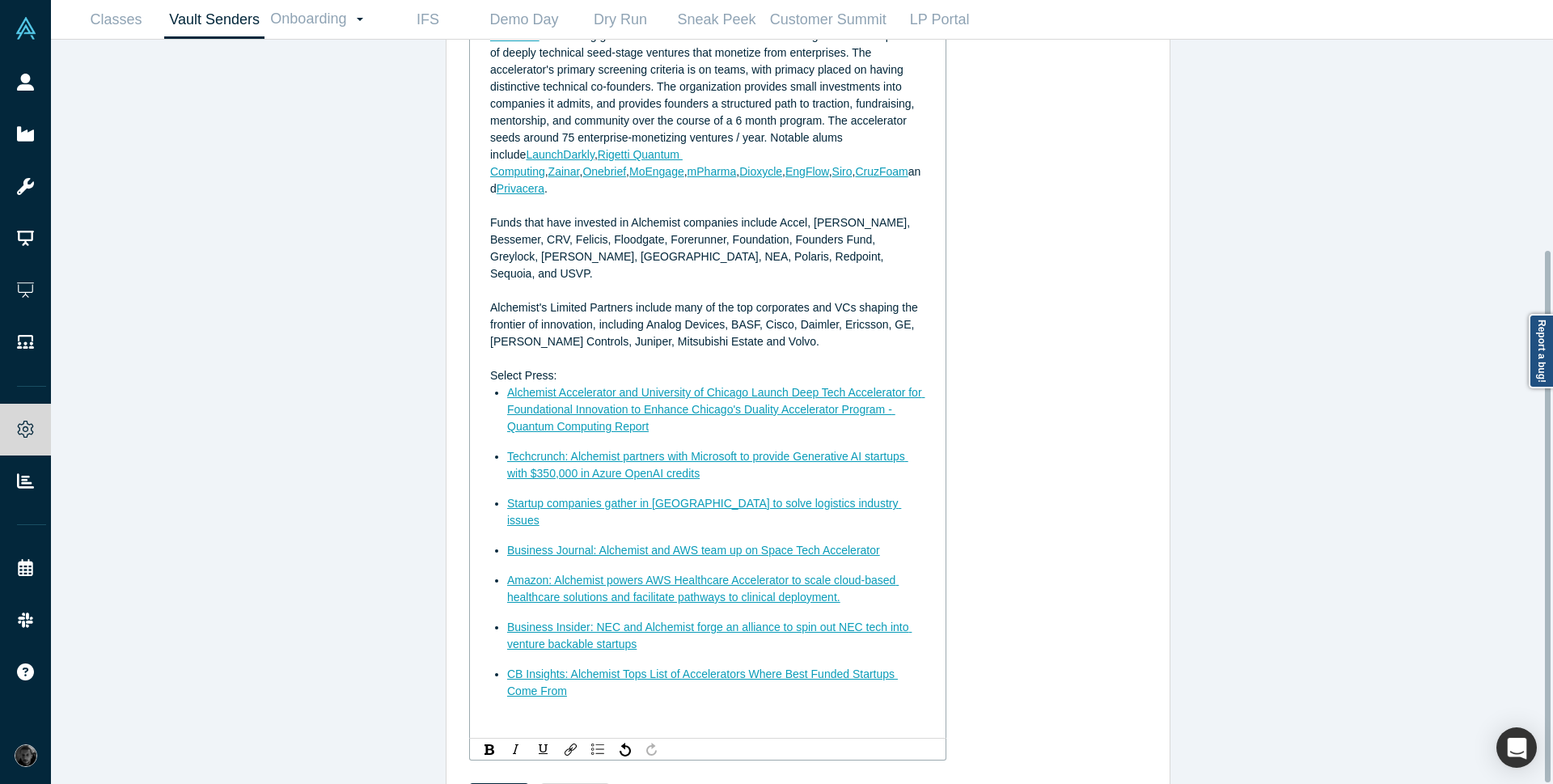
click at [647, 283] on div "rdw-editor" at bounding box center [708, 291] width 436 height 17
drag, startPoint x: 604, startPoint y: 174, endPoint x: 585, endPoint y: 171, distance: 19.2
click at [585, 171] on div "Alchemist is a leading global venture-backed accelerator investing in the devel…" at bounding box center [708, 111] width 436 height 169
click at [564, 743] on img "rdw-link-control" at bounding box center [570, 749] width 13 height 13
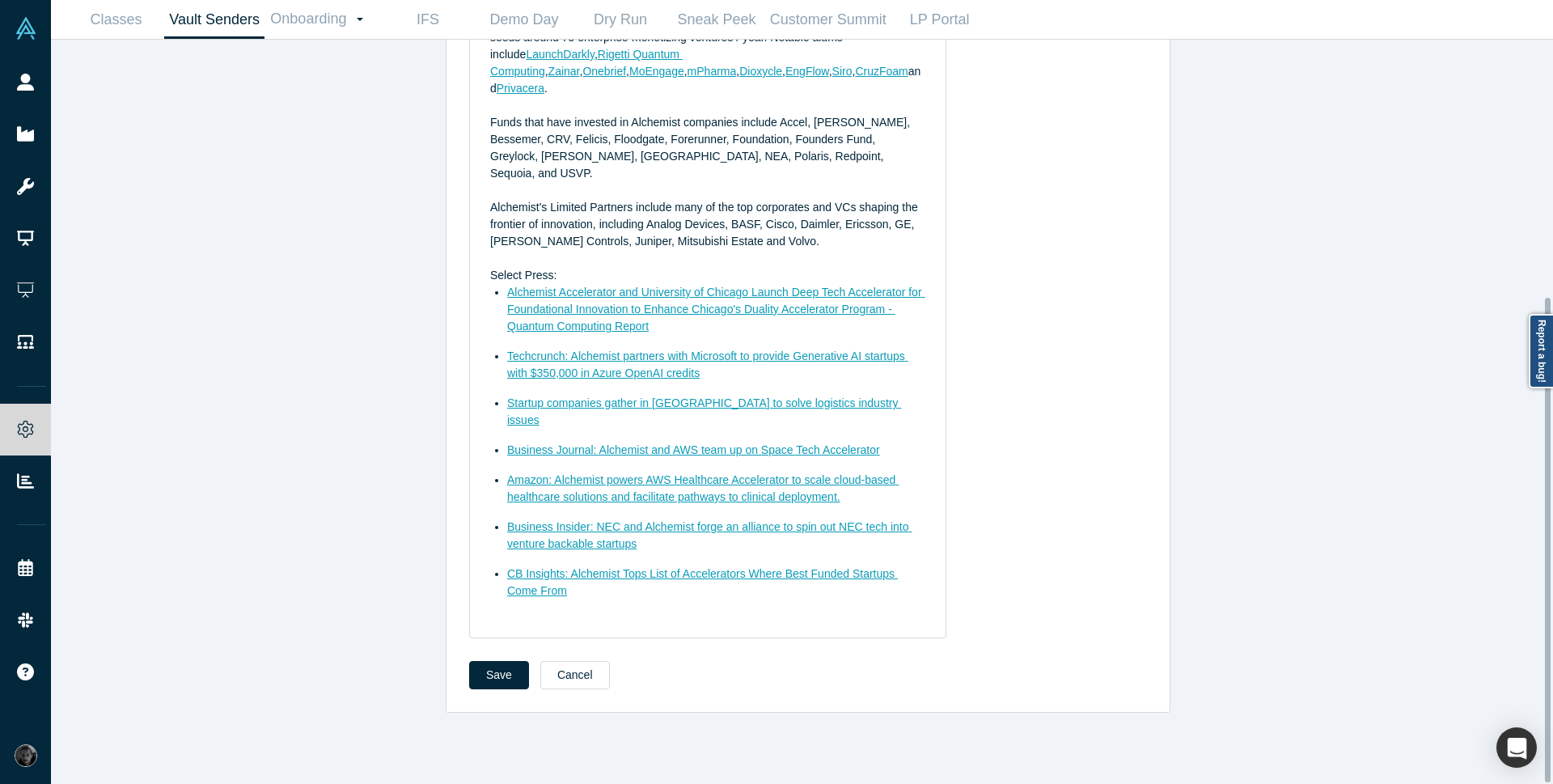
click at [1109, 452] on div "Link Title Siro Link Target https://www.siro.ai/ Open link in new window Add Ca…" at bounding box center [808, 260] width 678 height 755
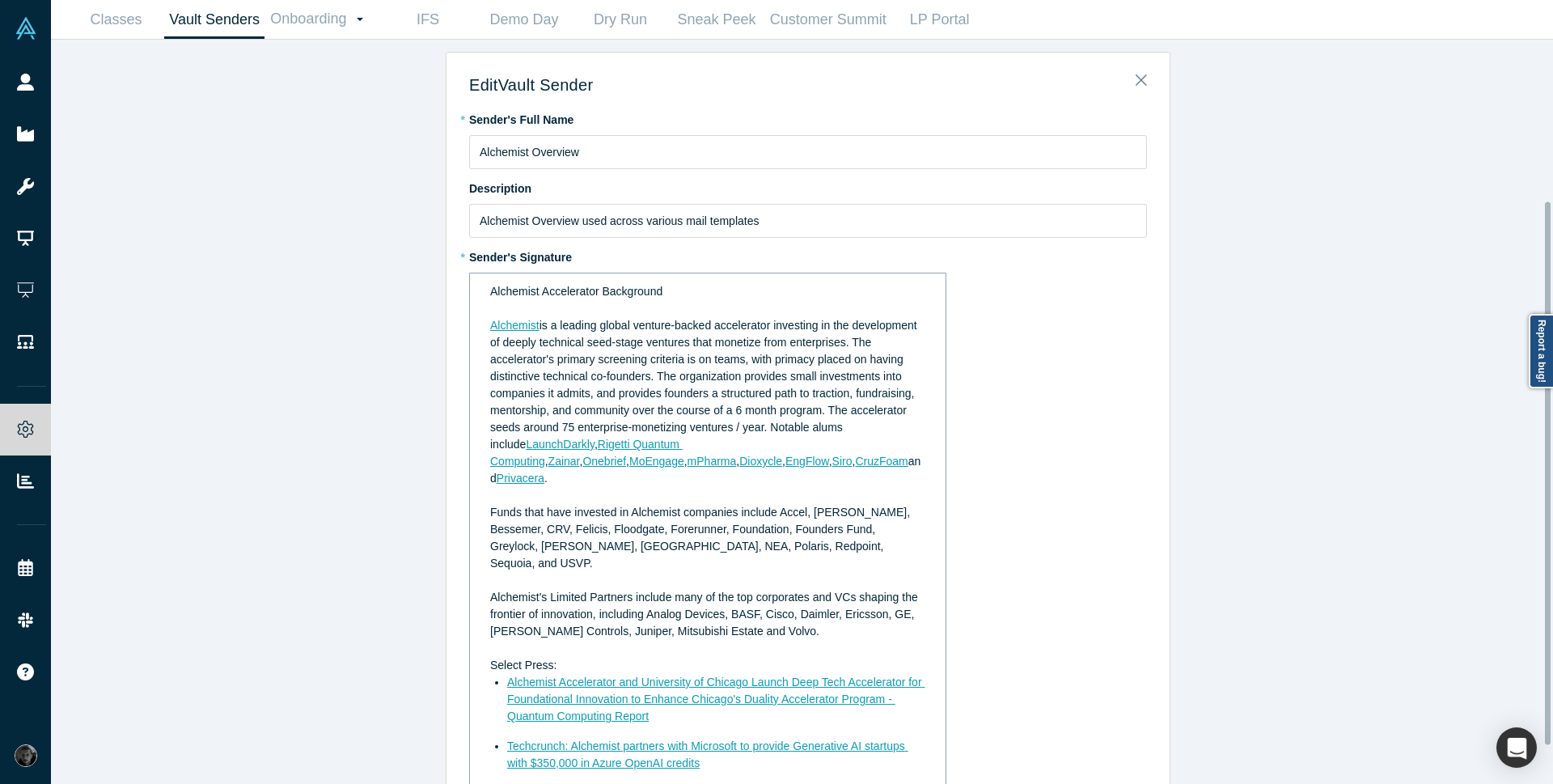
scroll to position [0, 0]
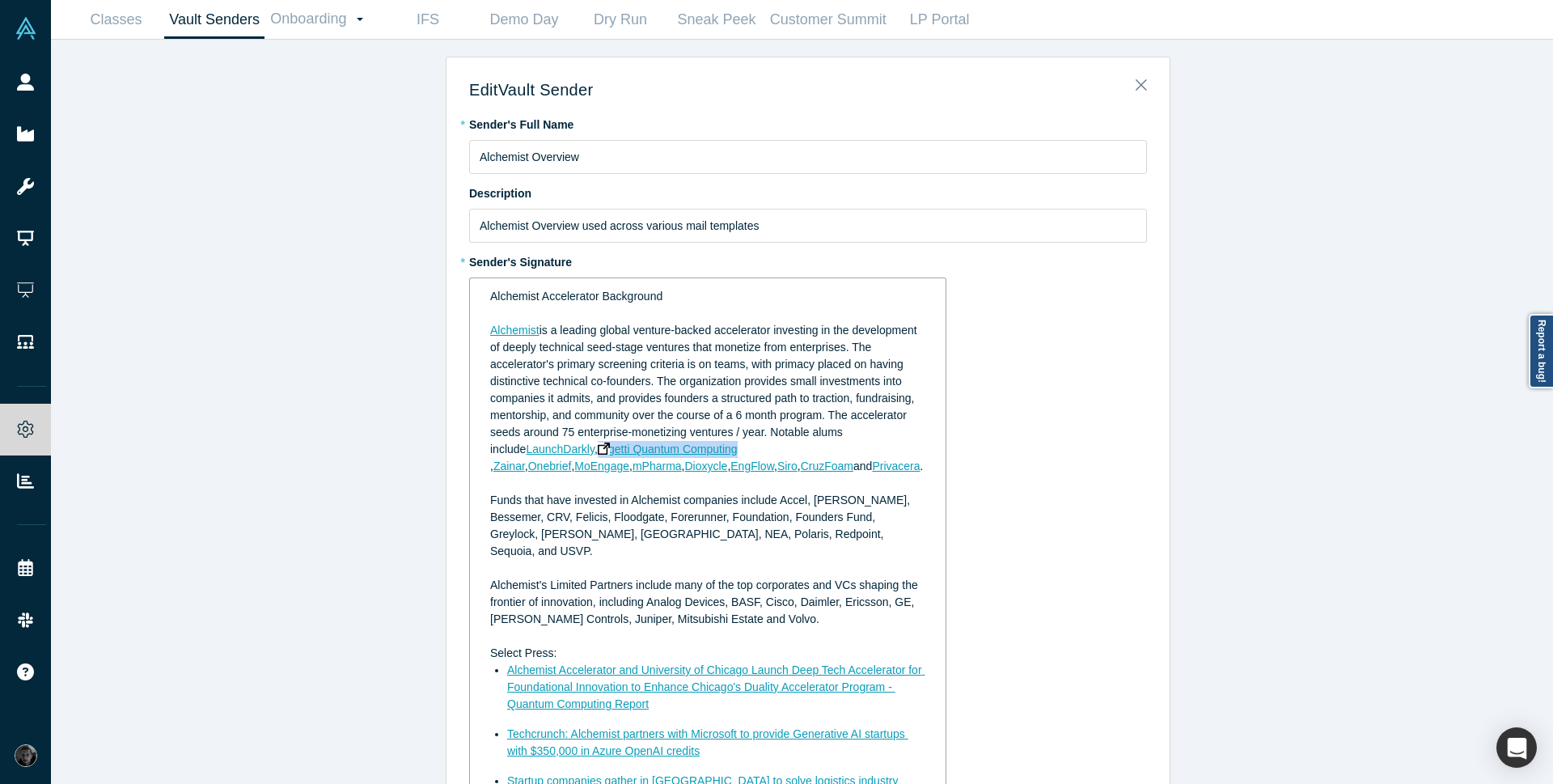
drag, startPoint x: 558, startPoint y: 451, endPoint x: 696, endPoint y: 451, distance: 138.0
click at [696, 451] on div "Alchemist is a leading global venture-backed accelerator investing in the devel…" at bounding box center [708, 399] width 436 height 153
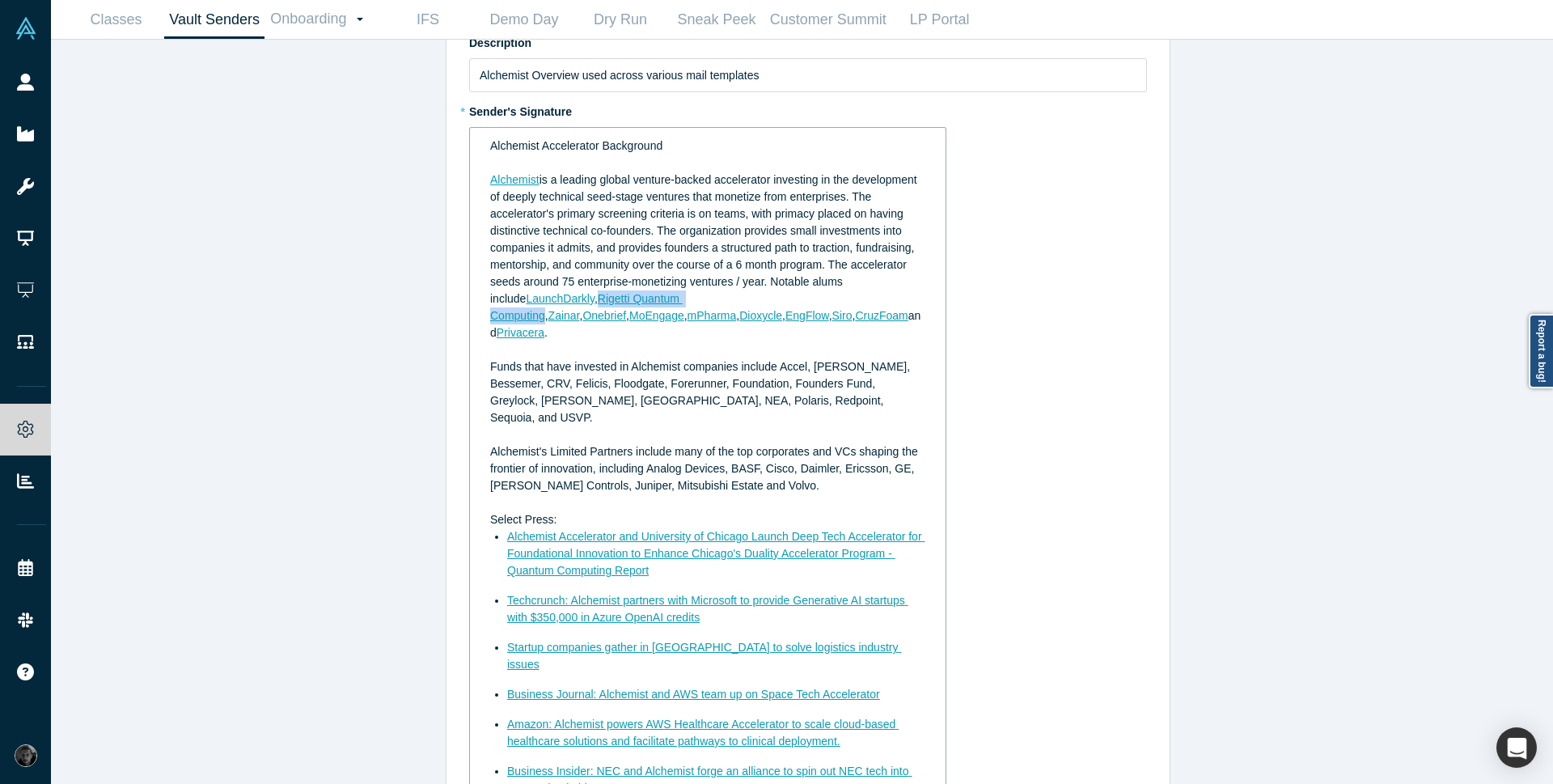
scroll to position [294, 0]
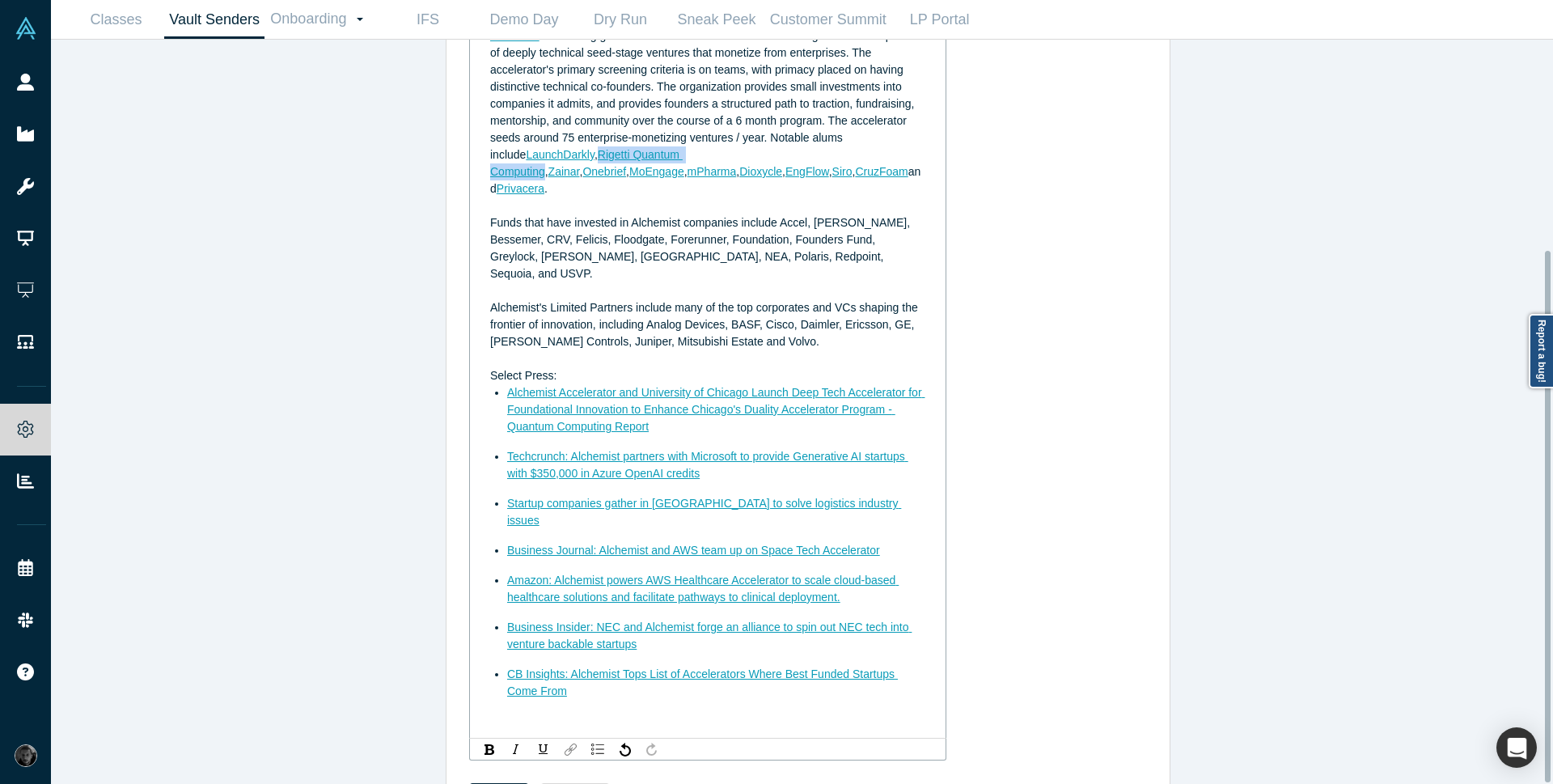
click at [565, 743] on img "rdw-link-control" at bounding box center [570, 749] width 13 height 13
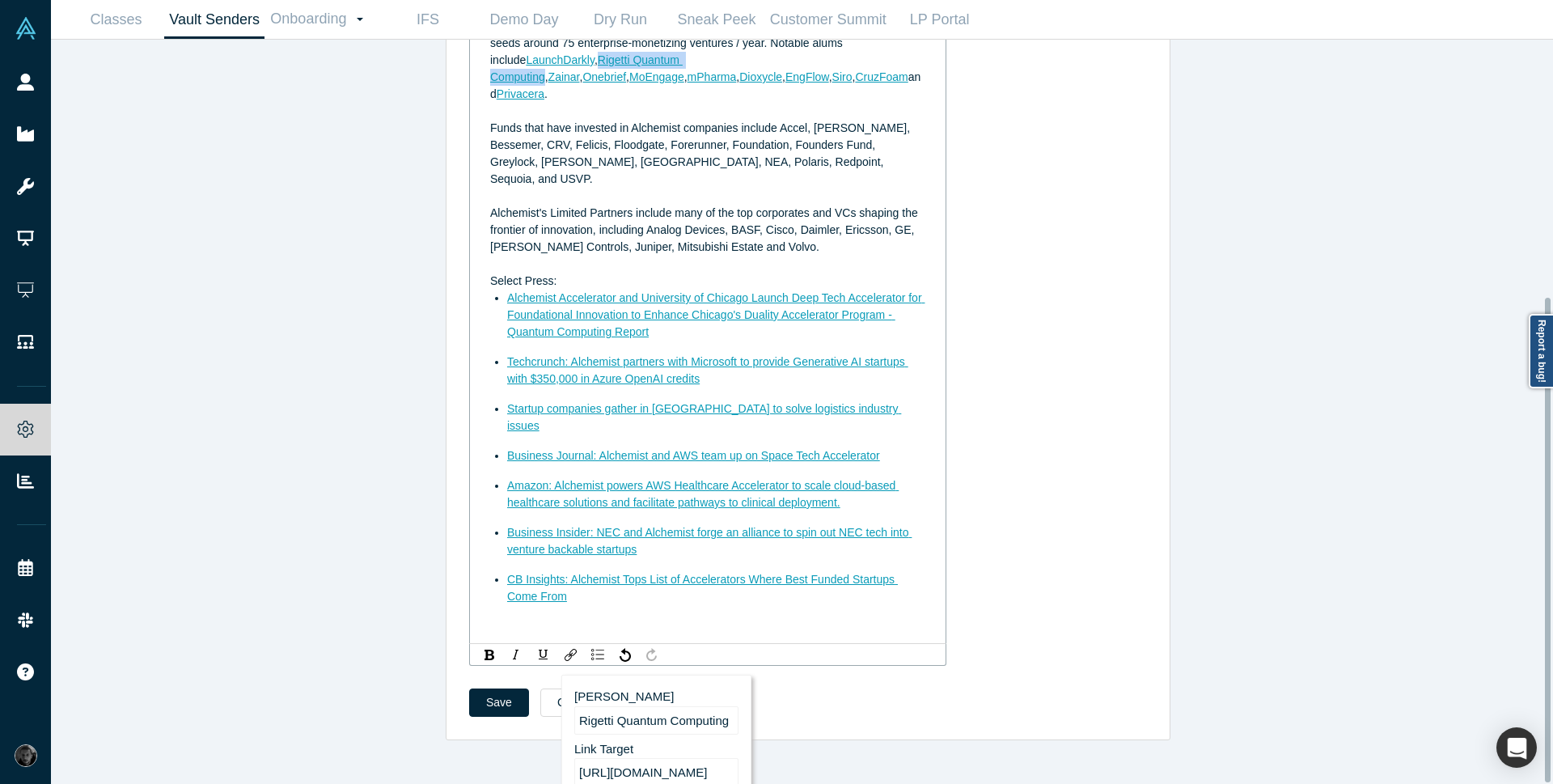
scroll to position [395, 0]
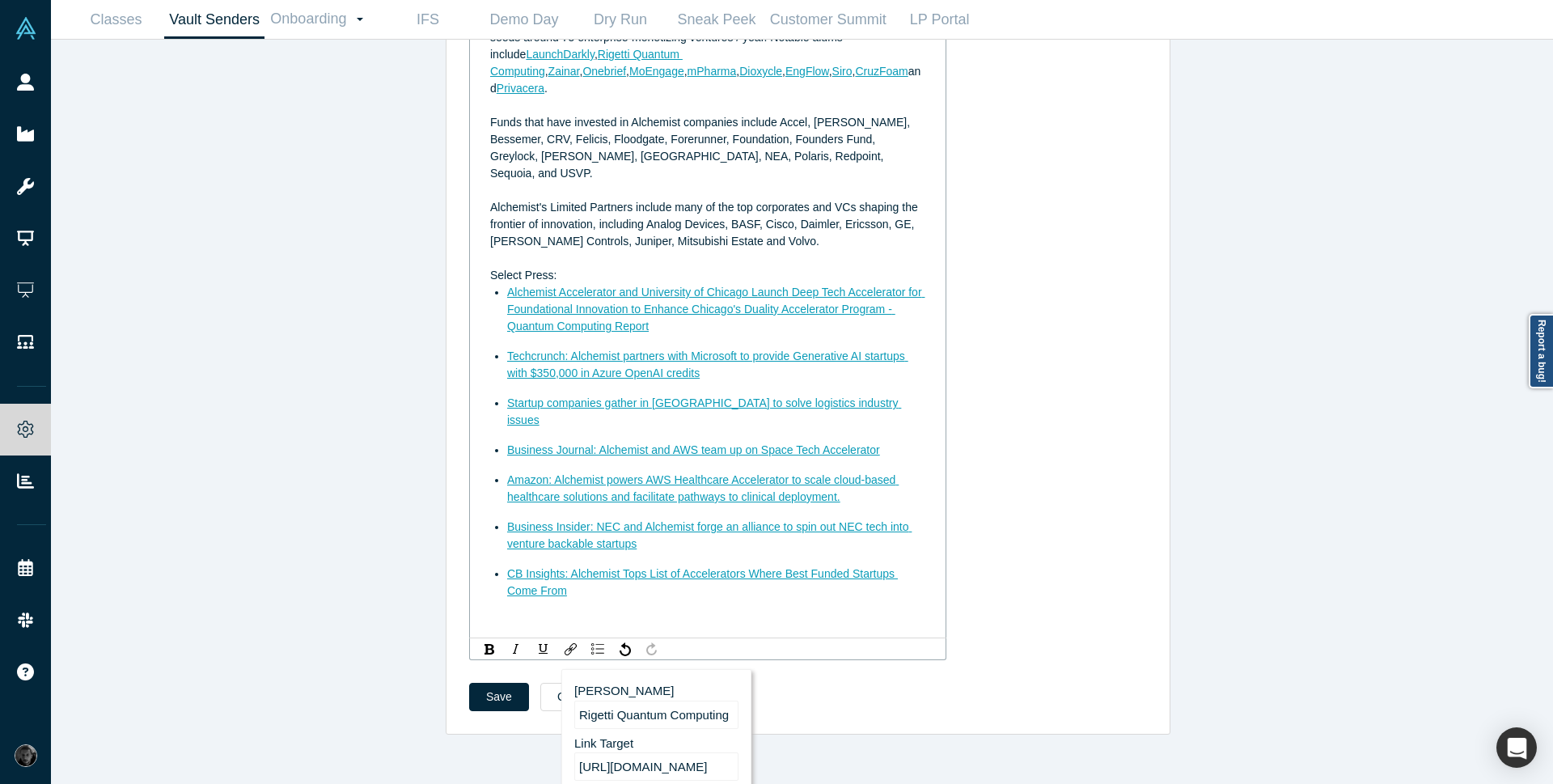
click at [686, 752] on input "https://click.alchemistaccelerator.com/ls/click?upn=u001.jQtJeztiaYDLwKzS6-2Fpw…" at bounding box center [656, 766] width 165 height 28
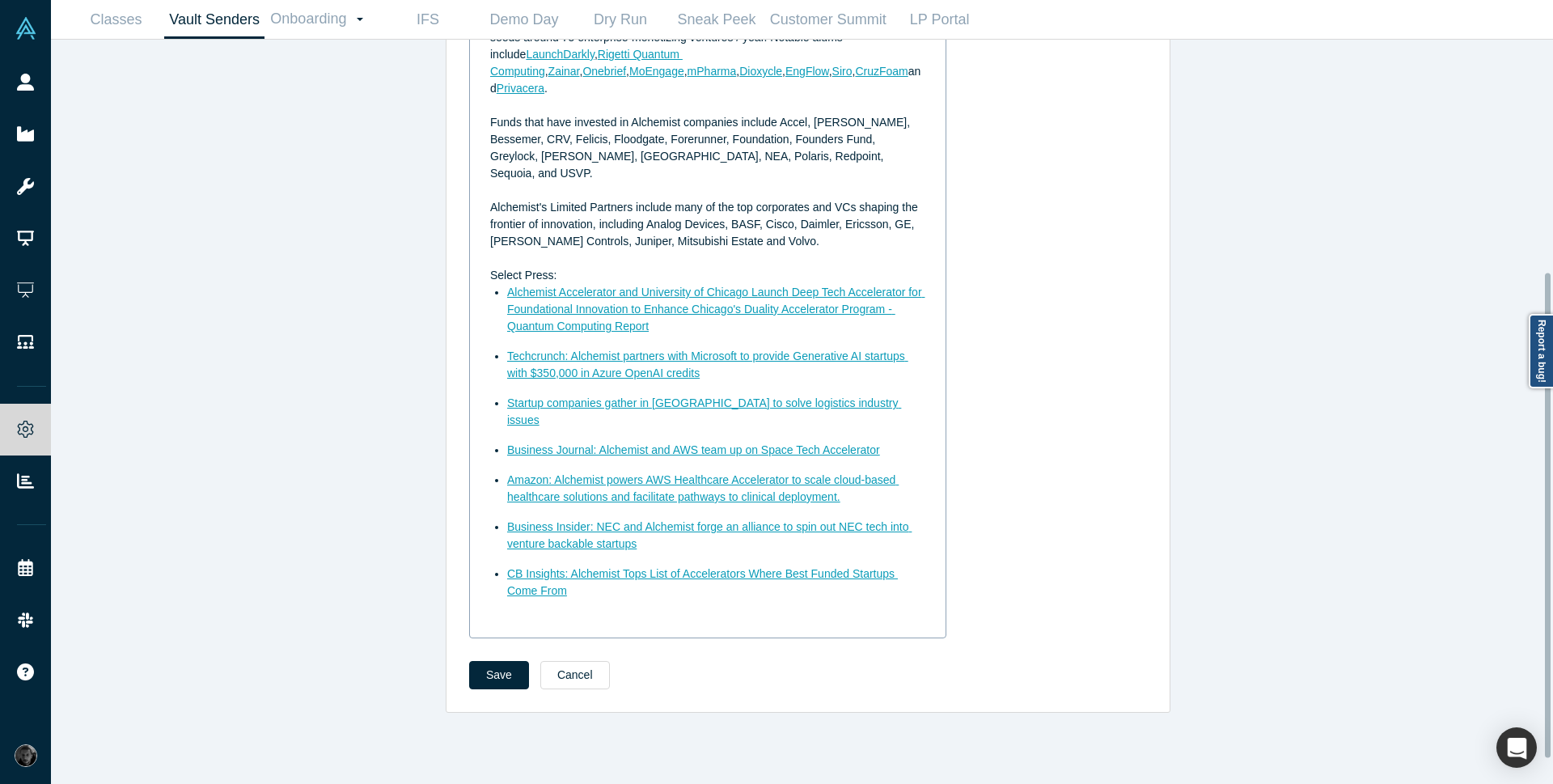
scroll to position [297, 0]
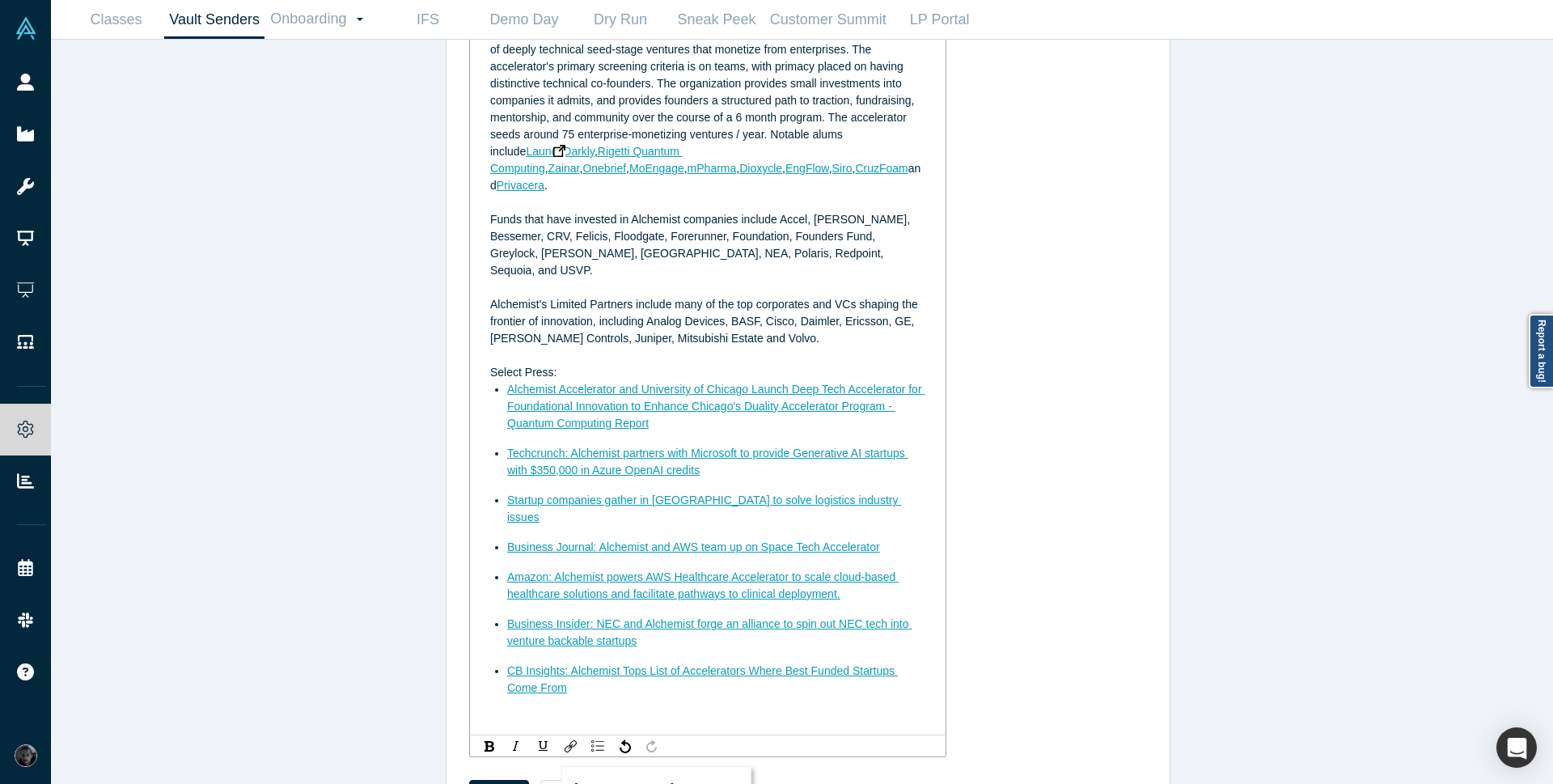
click at [554, 152] on img "rdw-editor" at bounding box center [560, 151] width 13 height 13
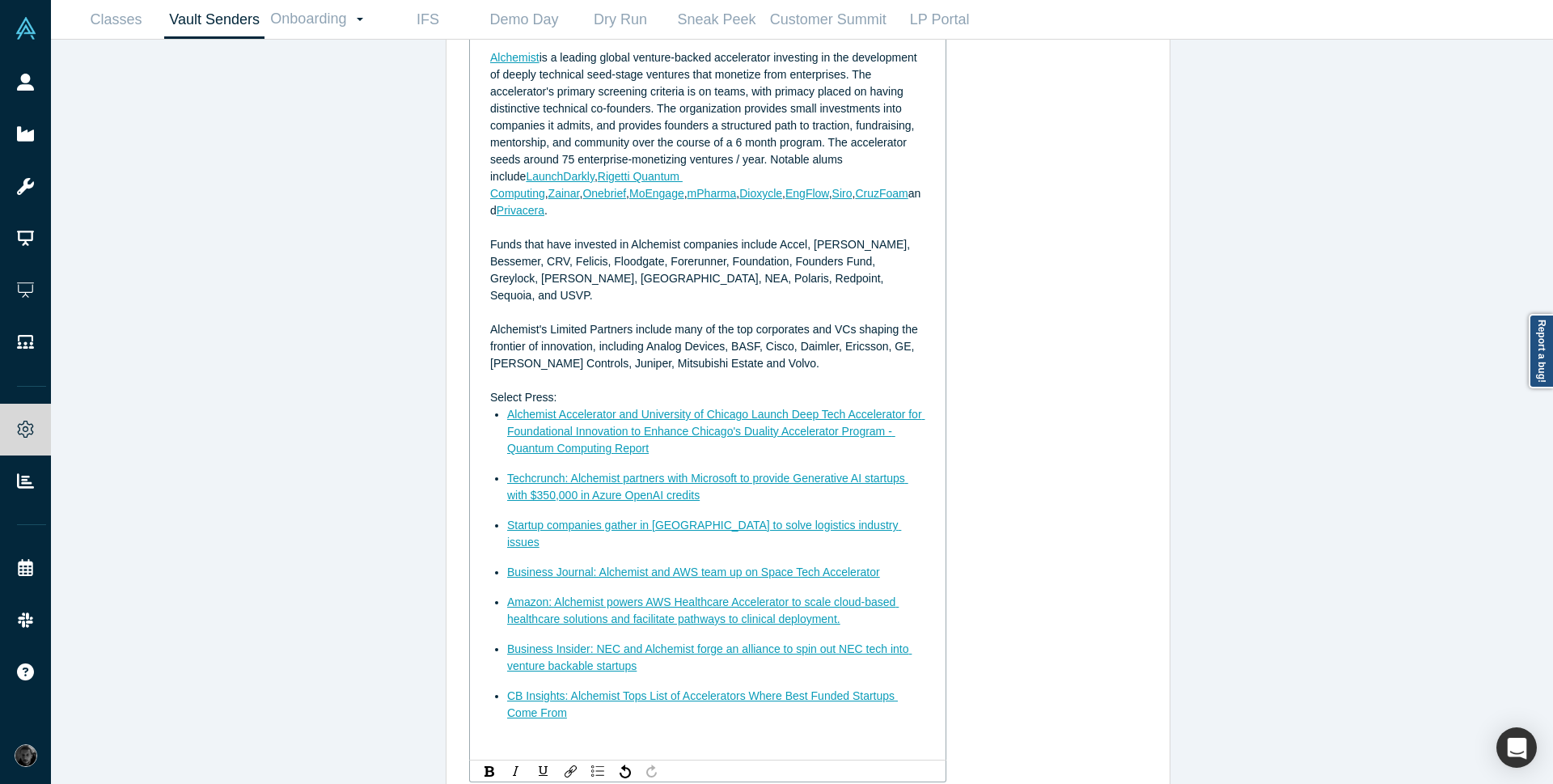
click at [594, 178] on span "," at bounding box center [595, 175] width 3 height 13
click at [582, 161] on span "is a leading global venture-backed accelerator investing in the development of …" at bounding box center [705, 117] width 431 height 132
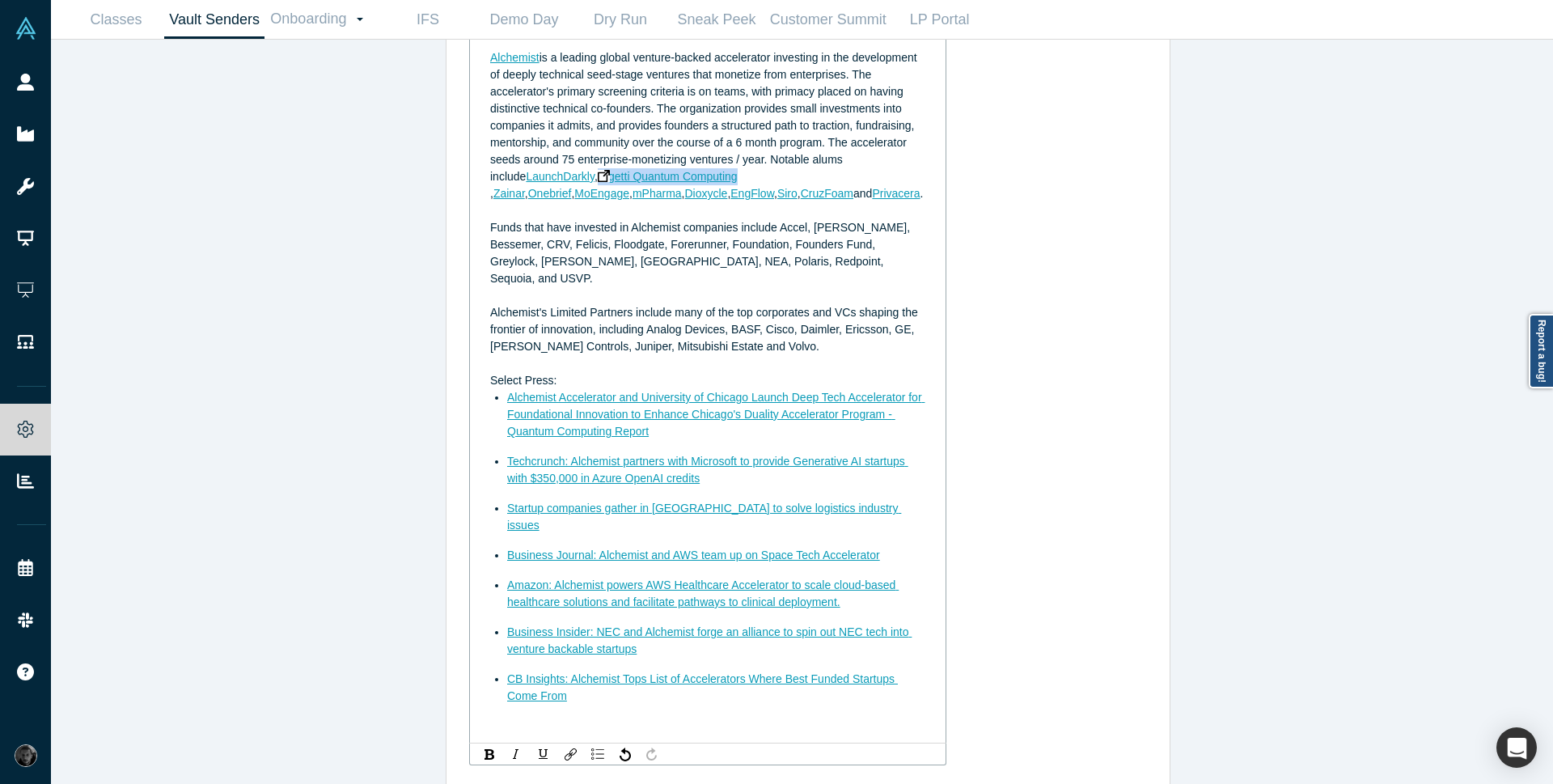
drag, startPoint x: 558, startPoint y: 179, endPoint x: 698, endPoint y: 182, distance: 140.0
click at [698, 182] on div "Alchemist is a leading global venture-backed accelerator investing in the devel…" at bounding box center [708, 126] width 436 height 153
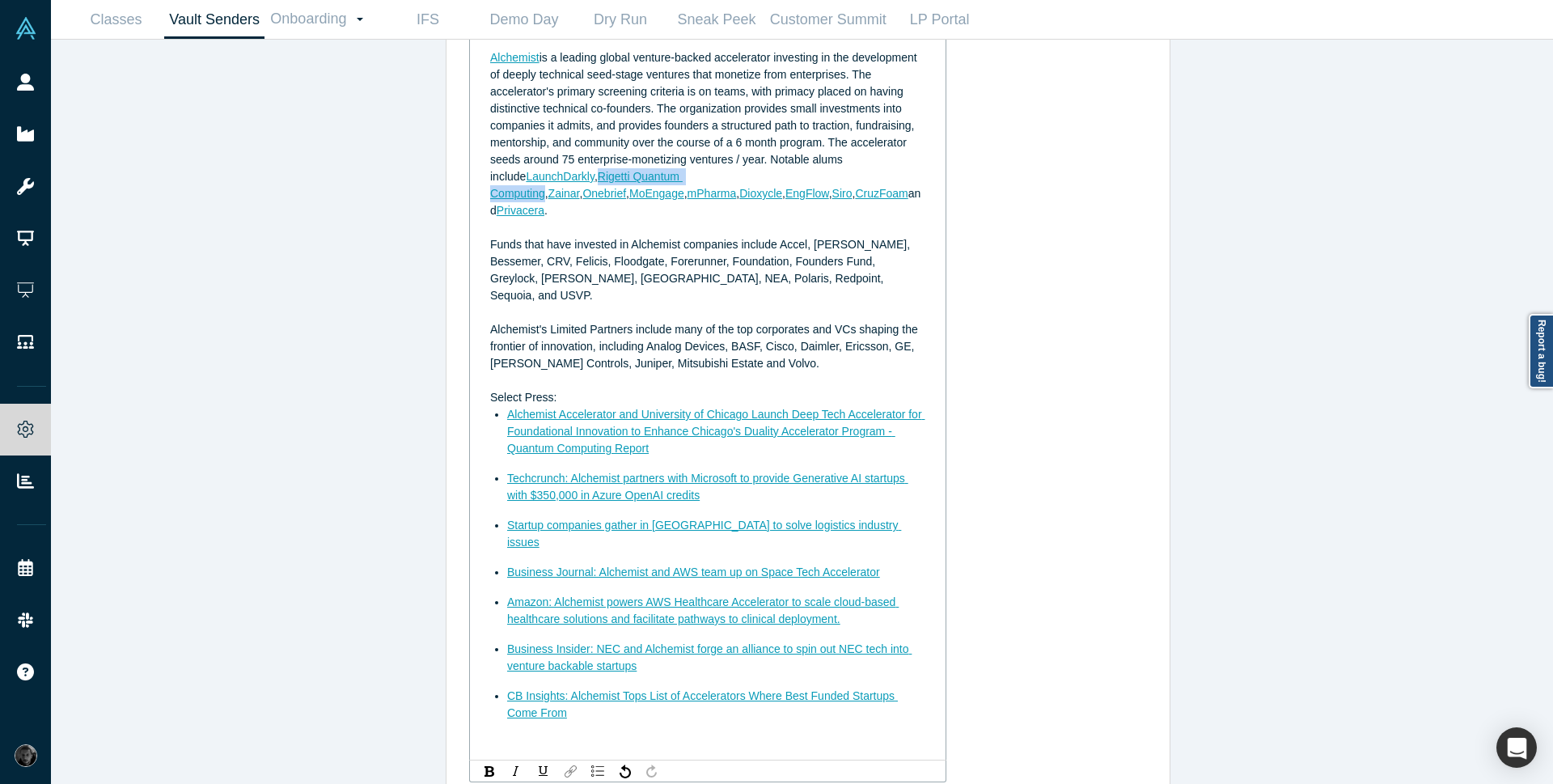
click at [570, 765] on img "rdw-link-control" at bounding box center [570, 770] width 13 height 13
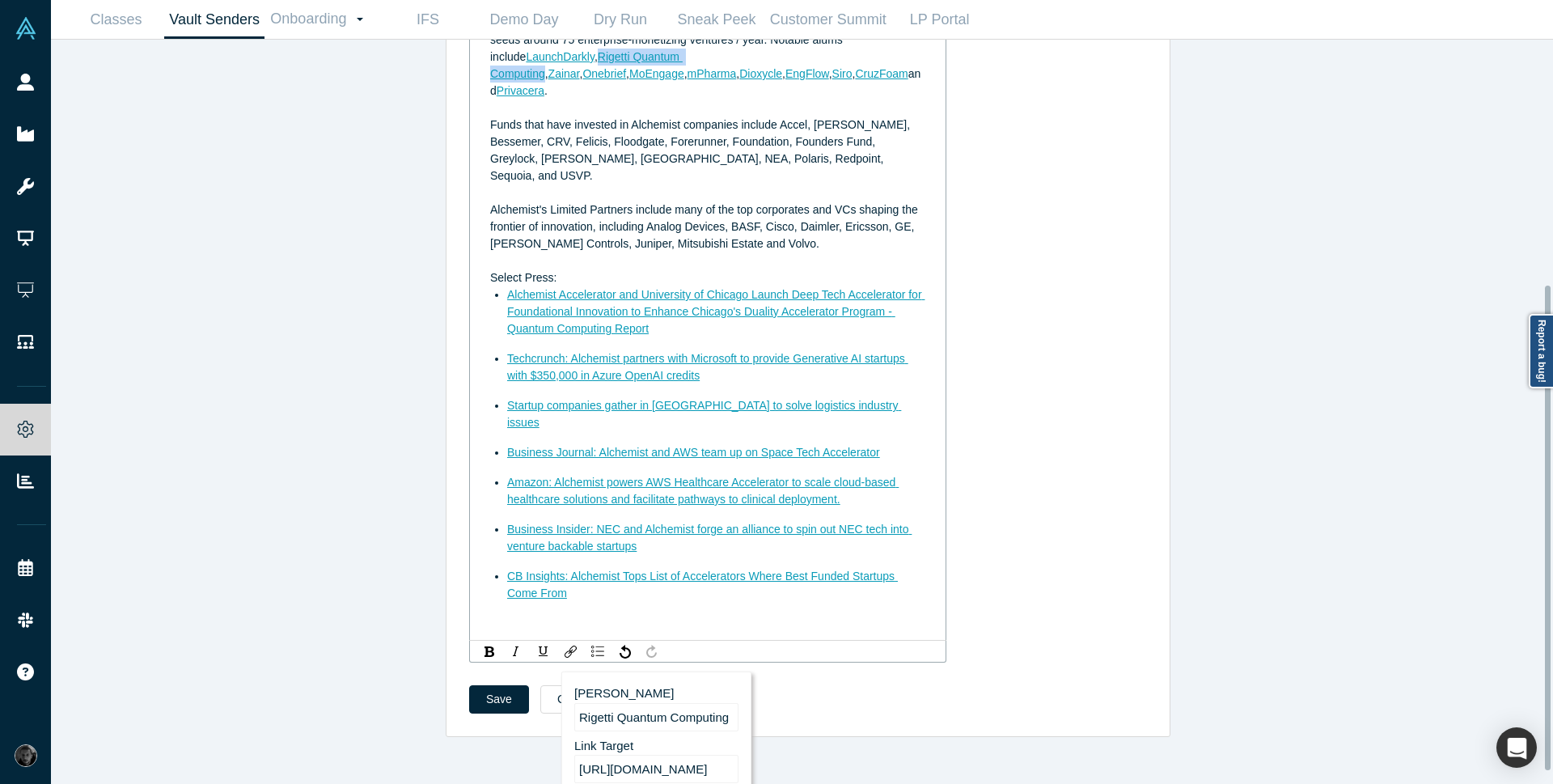
scroll to position [395, 0]
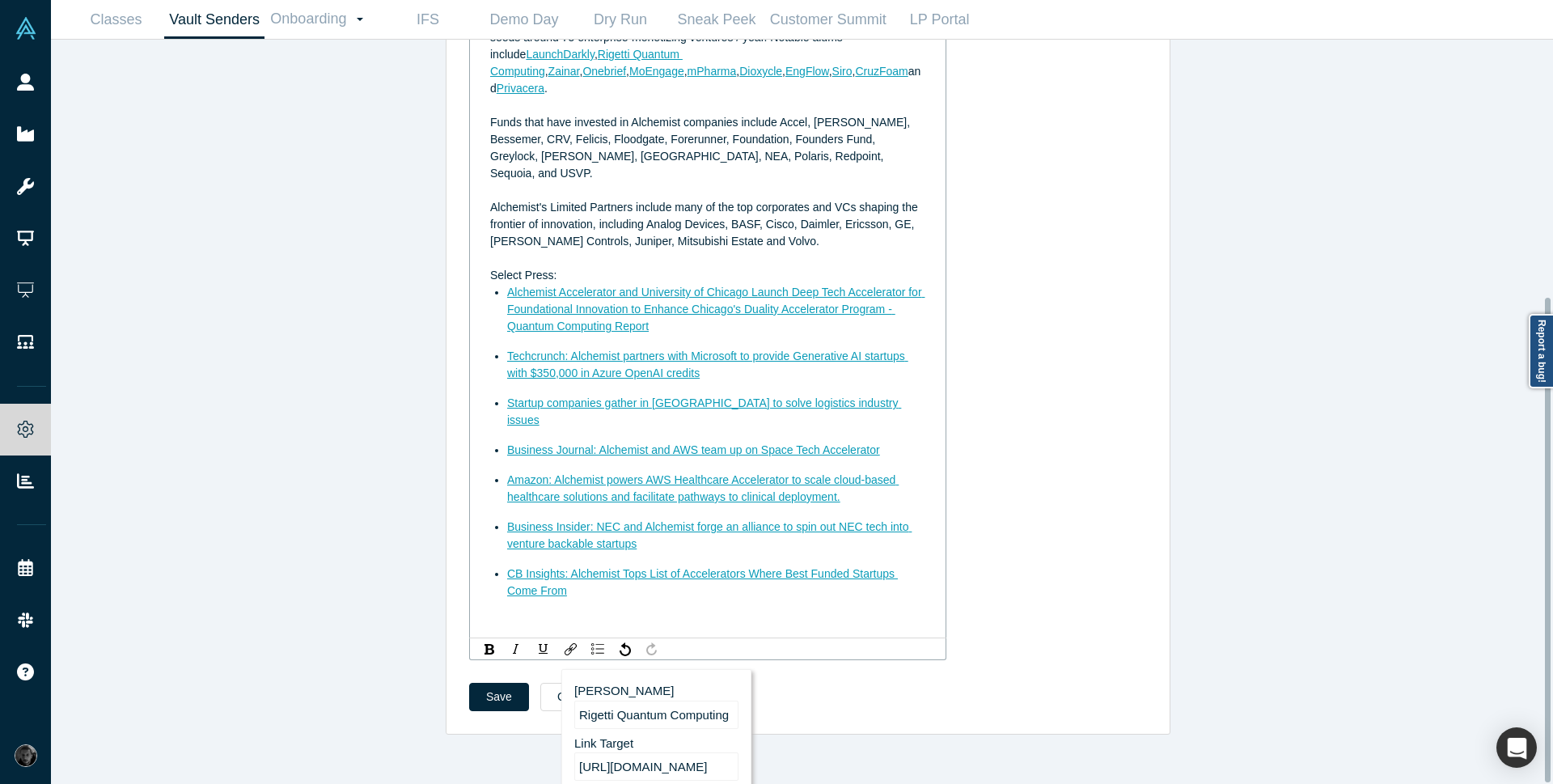
click at [686, 752] on input "https://click.alchemistaccelerator.com/ls/click?upn=u001.jQtJeztiaYDLwKzS6-2Fpw…" at bounding box center [656, 766] width 165 height 28
paste input "https://www.rigetti.com/"
type input "https://www.rigetti.com/"
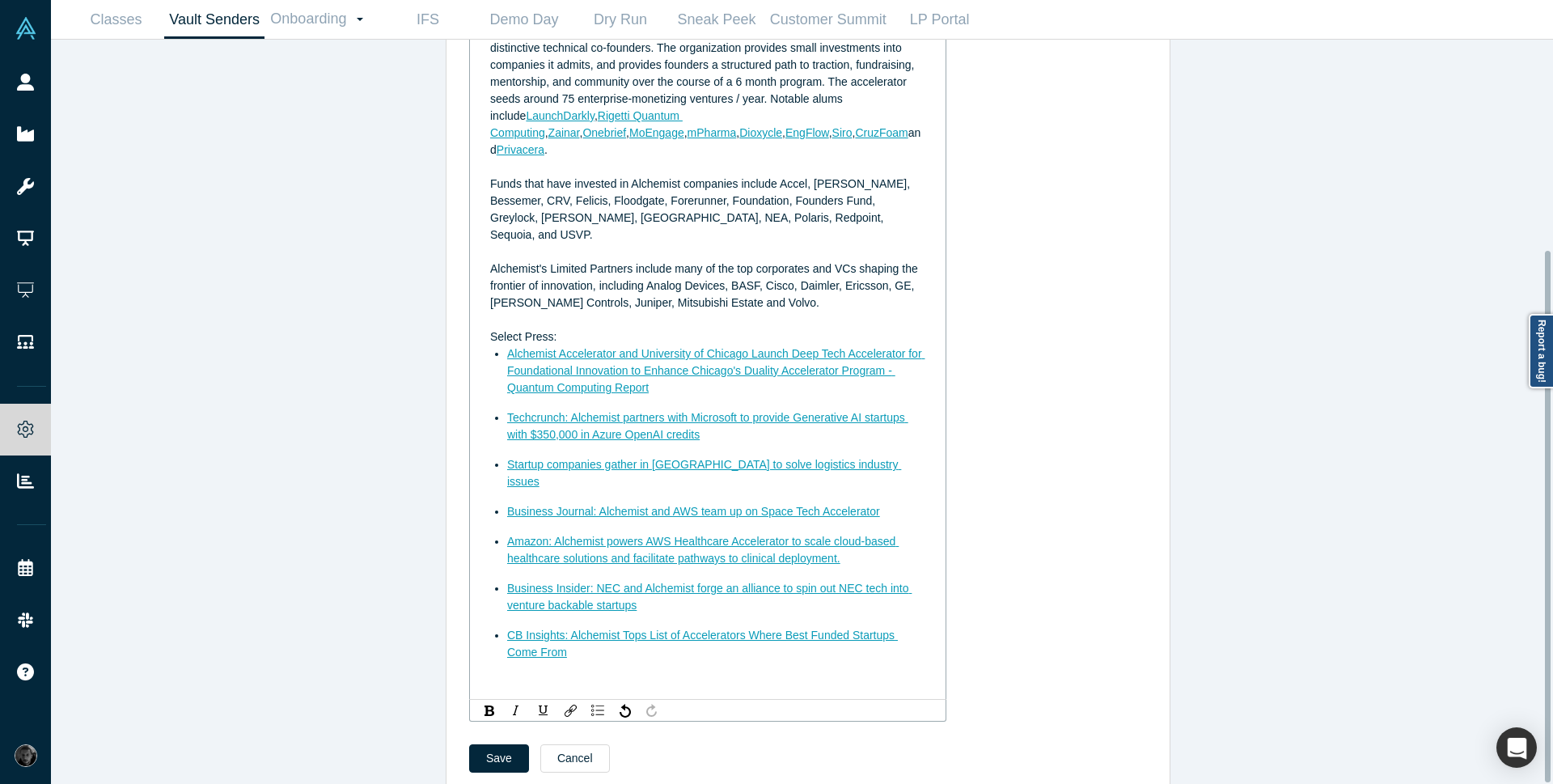
scroll to position [294, 0]
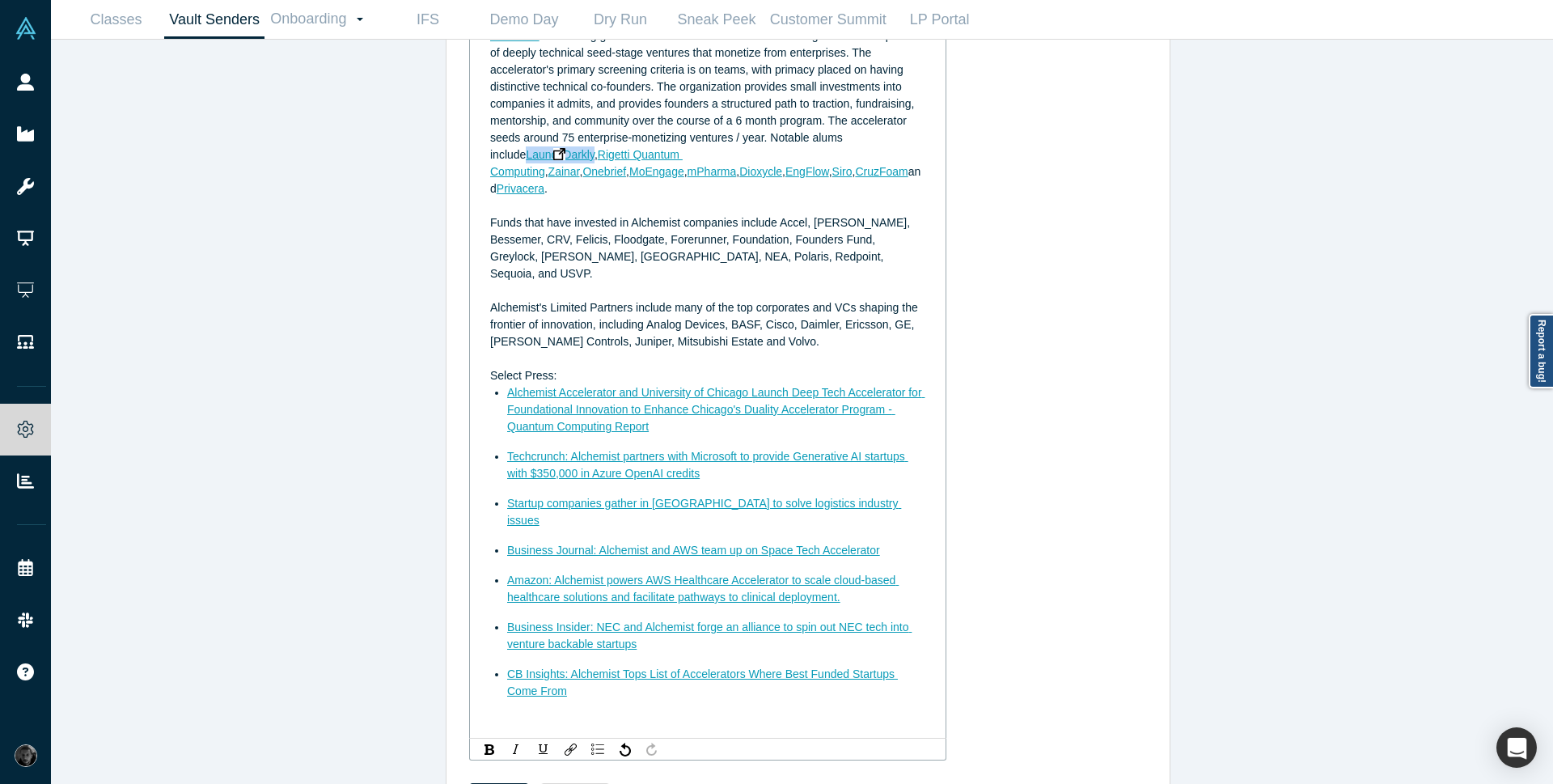
drag, startPoint x: 483, startPoint y: 155, endPoint x: 553, endPoint y: 156, distance: 70.0
click at [553, 156] on div "Alchemist Accelerator Background Alchemist is a leading global venture-backed a…" at bounding box center [708, 360] width 455 height 744
click at [564, 743] on img "rdw-link-control" at bounding box center [570, 749] width 13 height 13
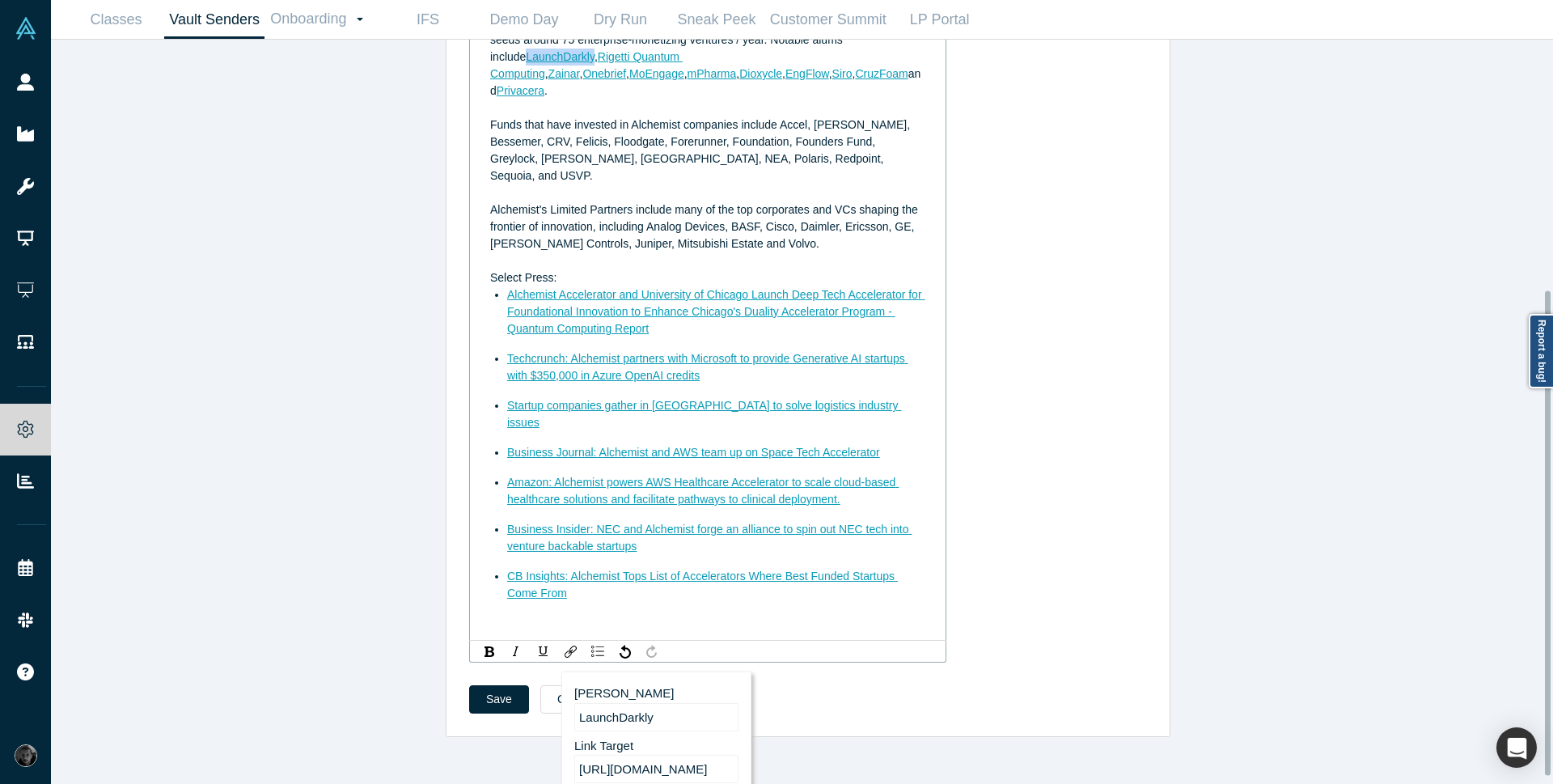
scroll to position [395, 0]
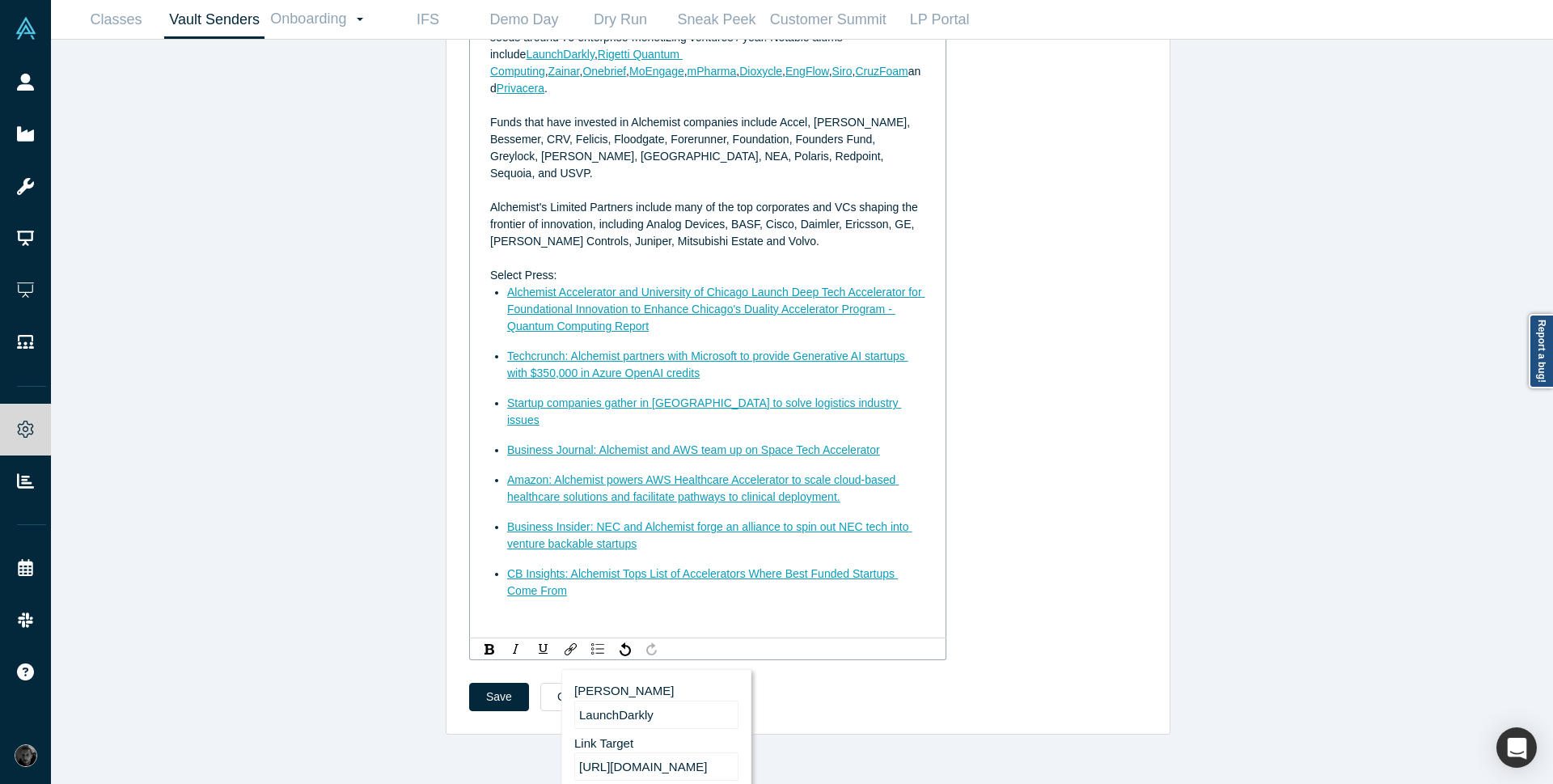
click at [674, 752] on input "https://click.alchemistaccelerator.com/ls/click?upn=u001.jQtJeztiaYDLwKzS6-2Fpw…" at bounding box center [656, 766] width 165 height 28
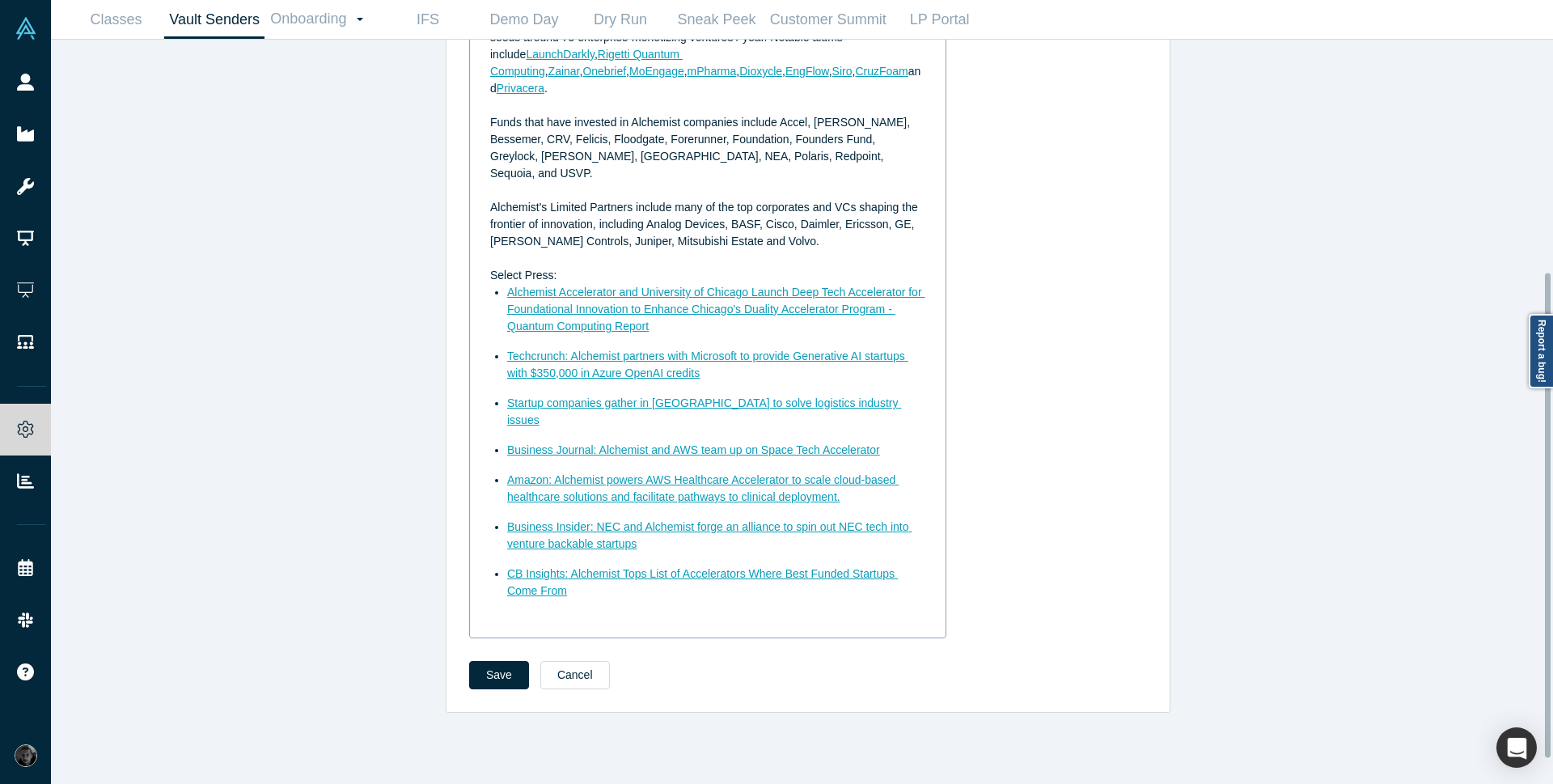
scroll to position [297, 0]
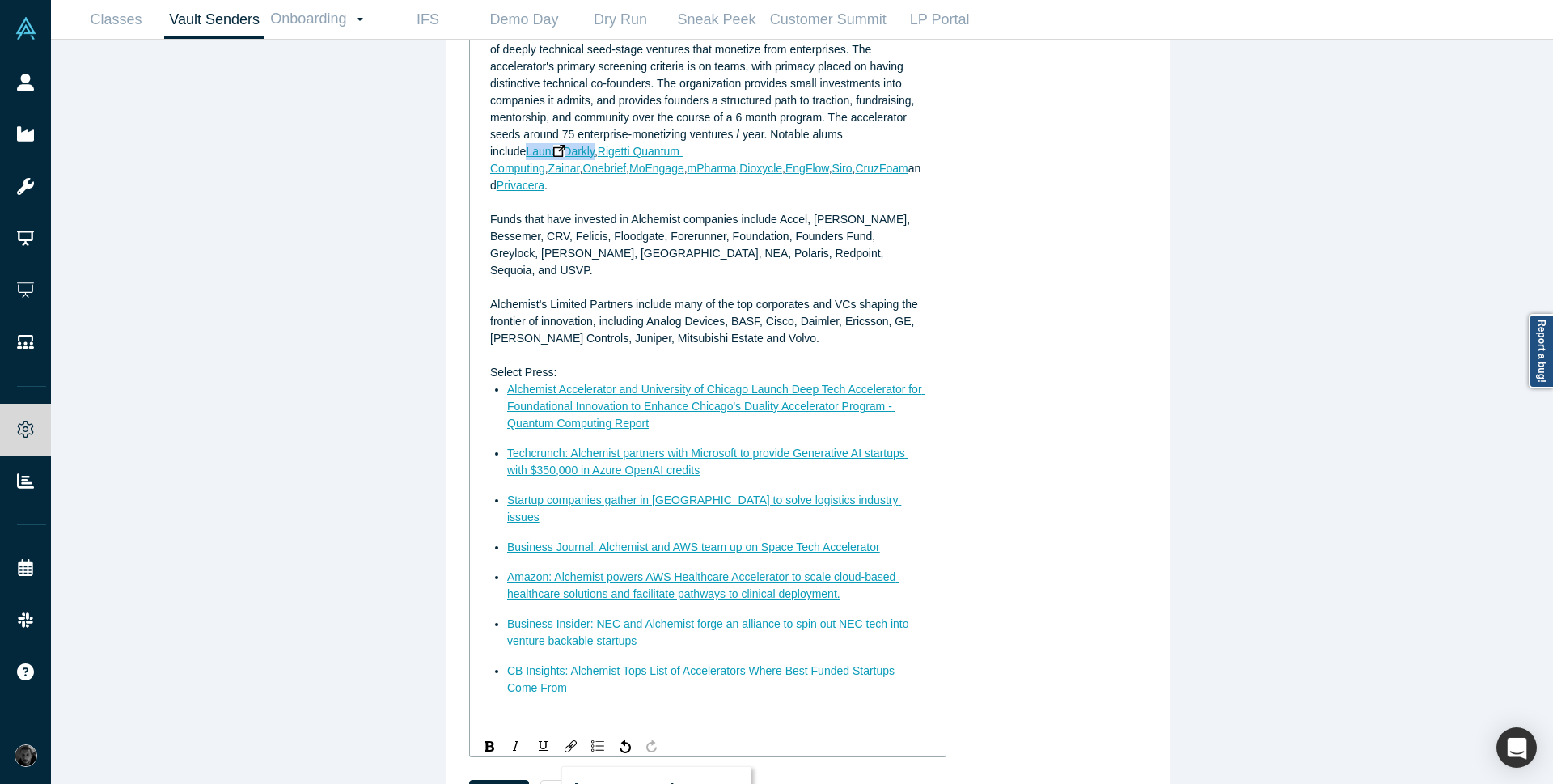
drag, startPoint x: 482, startPoint y: 155, endPoint x: 553, endPoint y: 152, distance: 71.1
click at [553, 152] on div "Alchemist Accelerator Background Alchemist is a leading global venture-backed a…" at bounding box center [708, 357] width 455 height 744
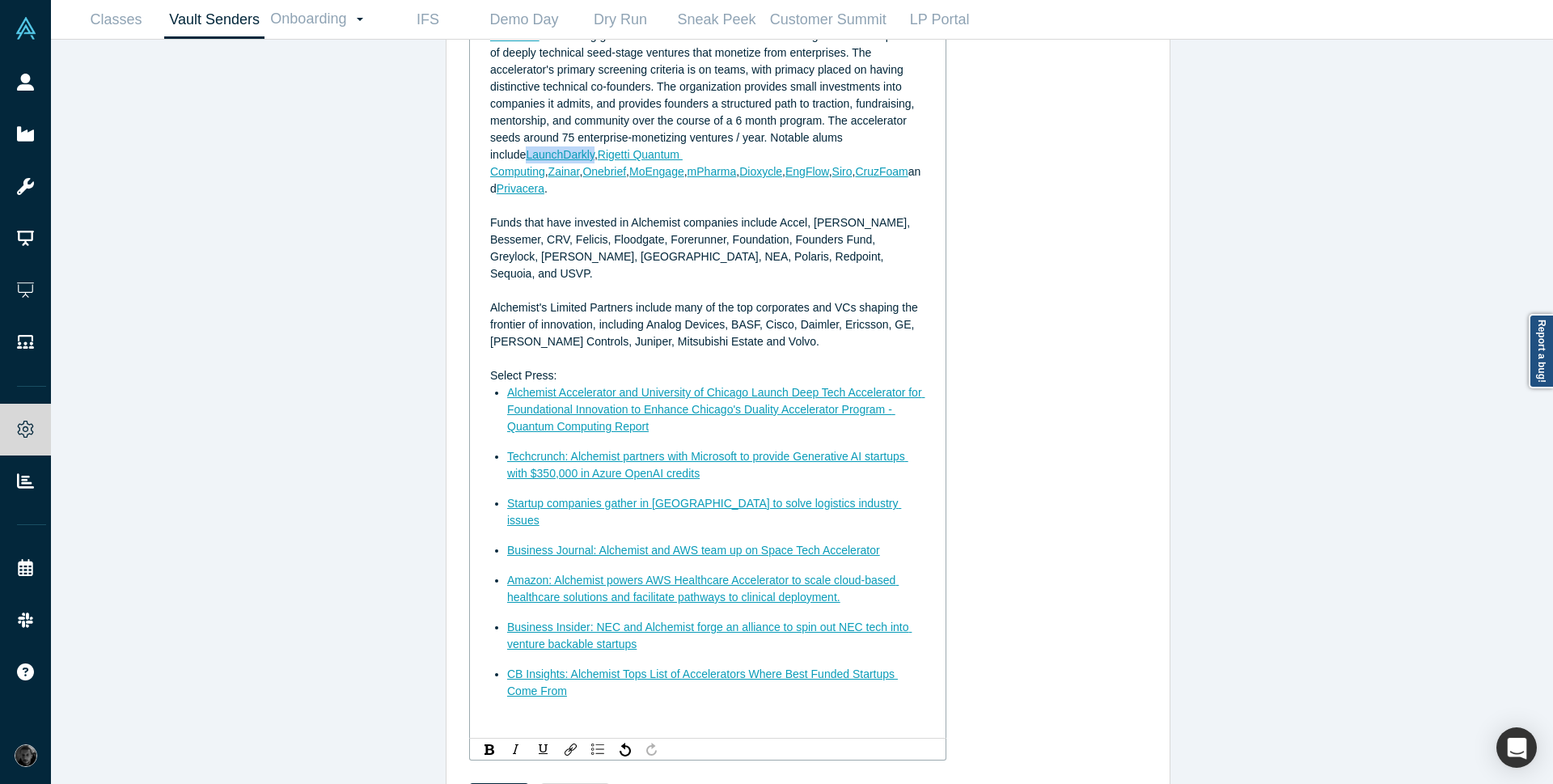
click at [562, 738] on div "rdw-toolbar" at bounding box center [708, 748] width 477 height 22
click at [563, 740] on div "rdw-link-control" at bounding box center [570, 748] width 20 height 16
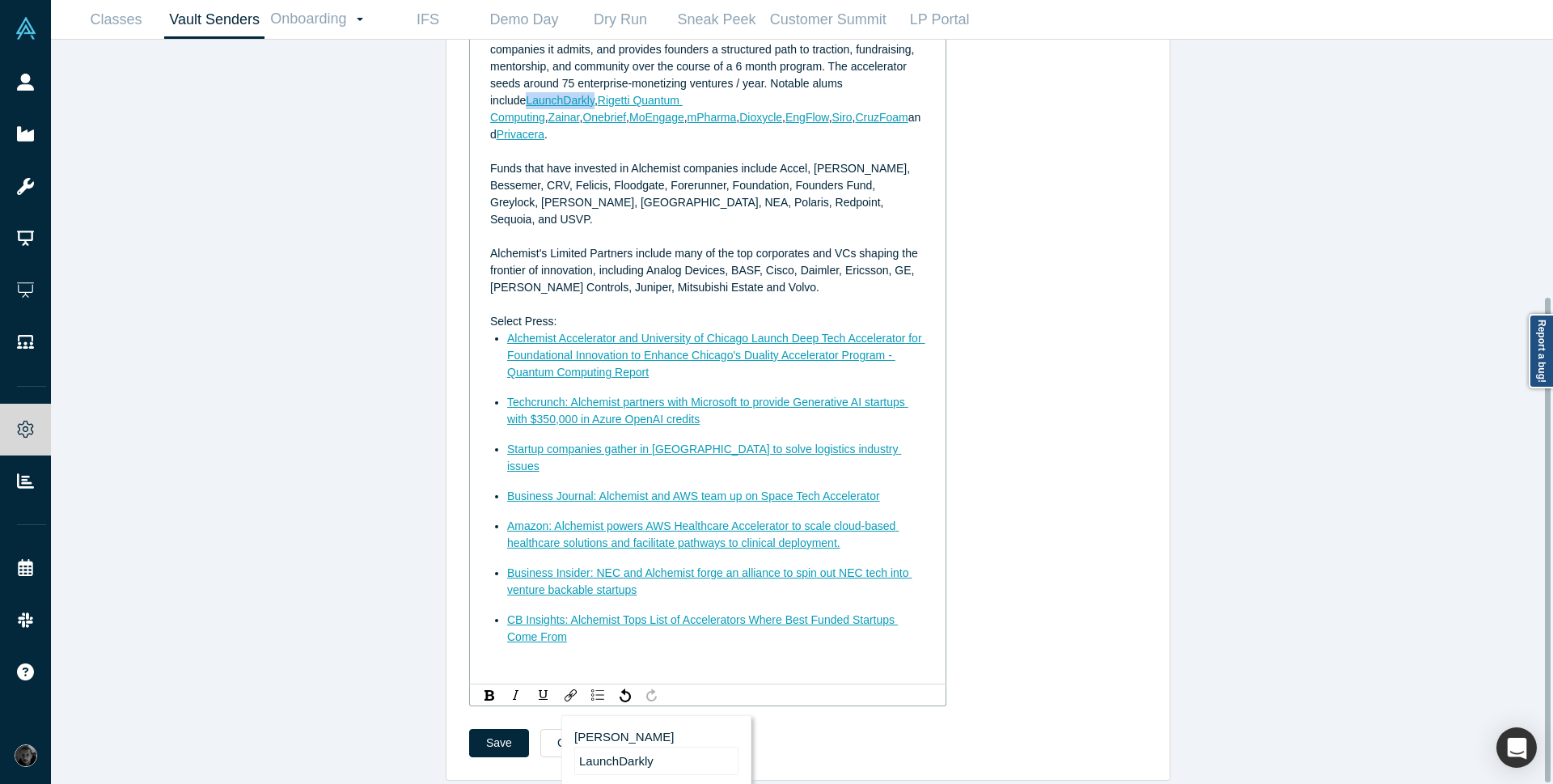
scroll to position [395, 0]
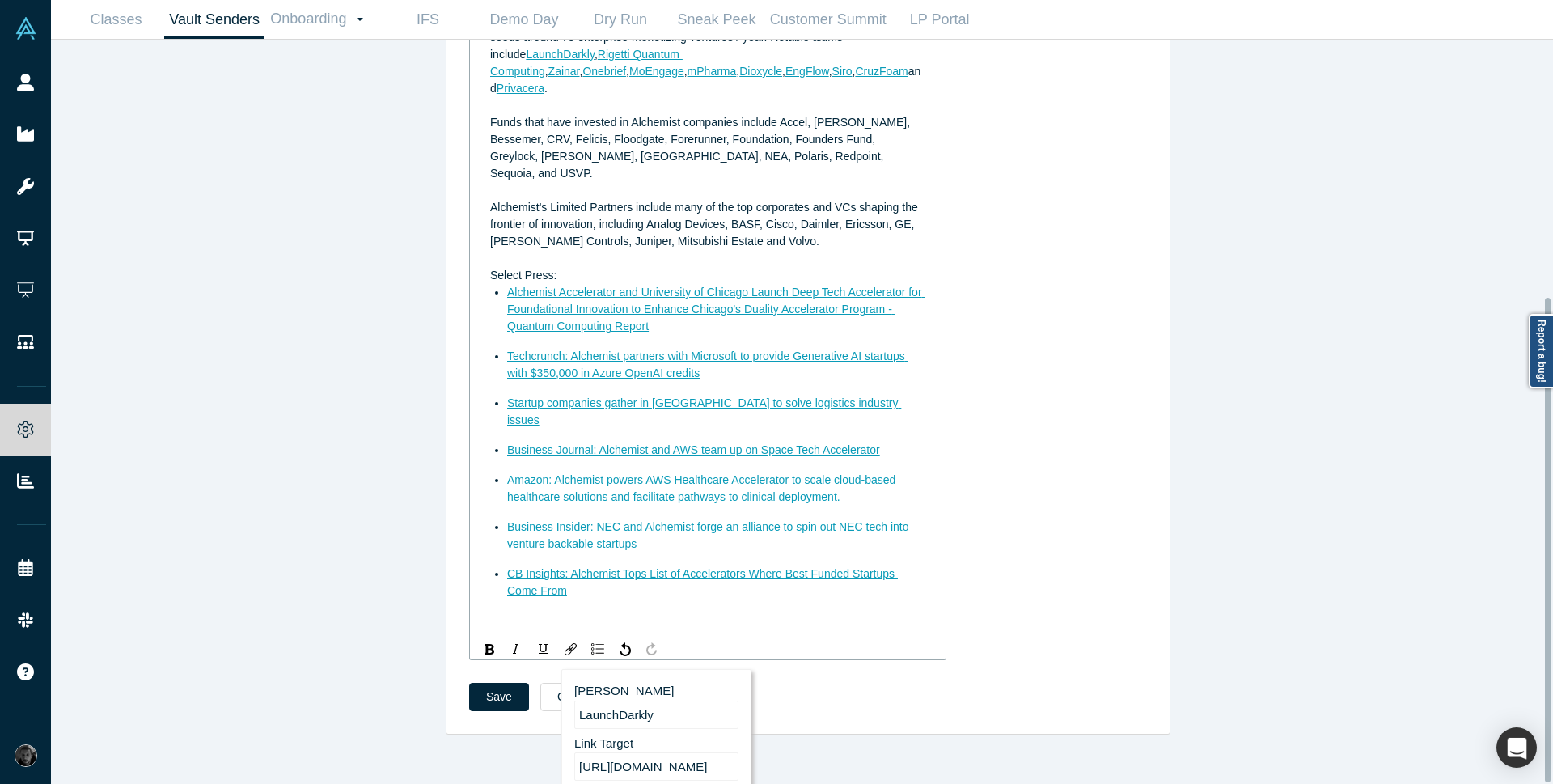
click at [680, 752] on input "https://click.alchemistaccelerator.com/ls/click?upn=u001.jQtJeztiaYDLwKzS6-2Fpw…" at bounding box center [656, 766] width 165 height 28
paste input "https://launchdarkly.com/"
type input "https://launchdarkly.com/"
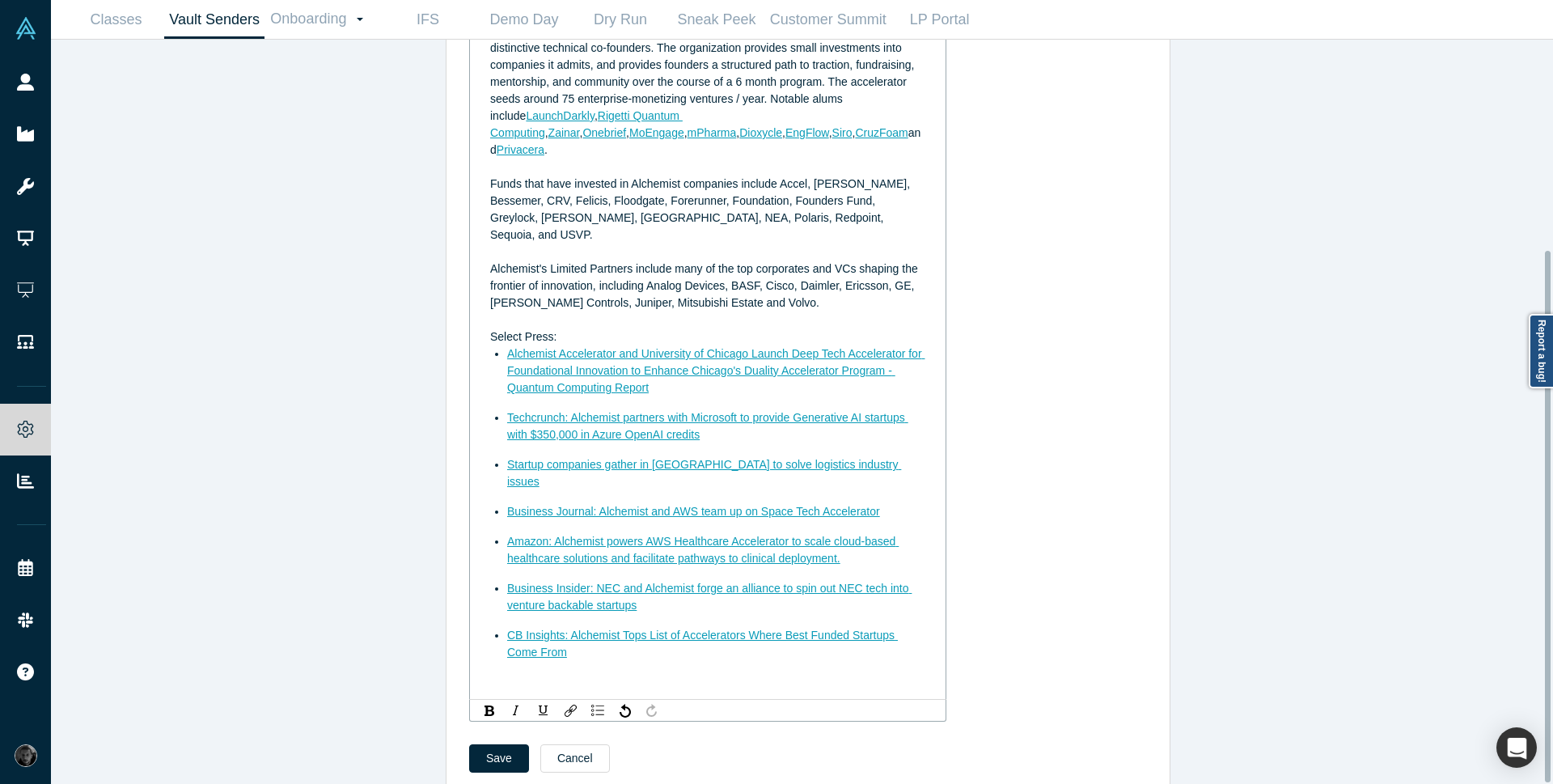
scroll to position [294, 0]
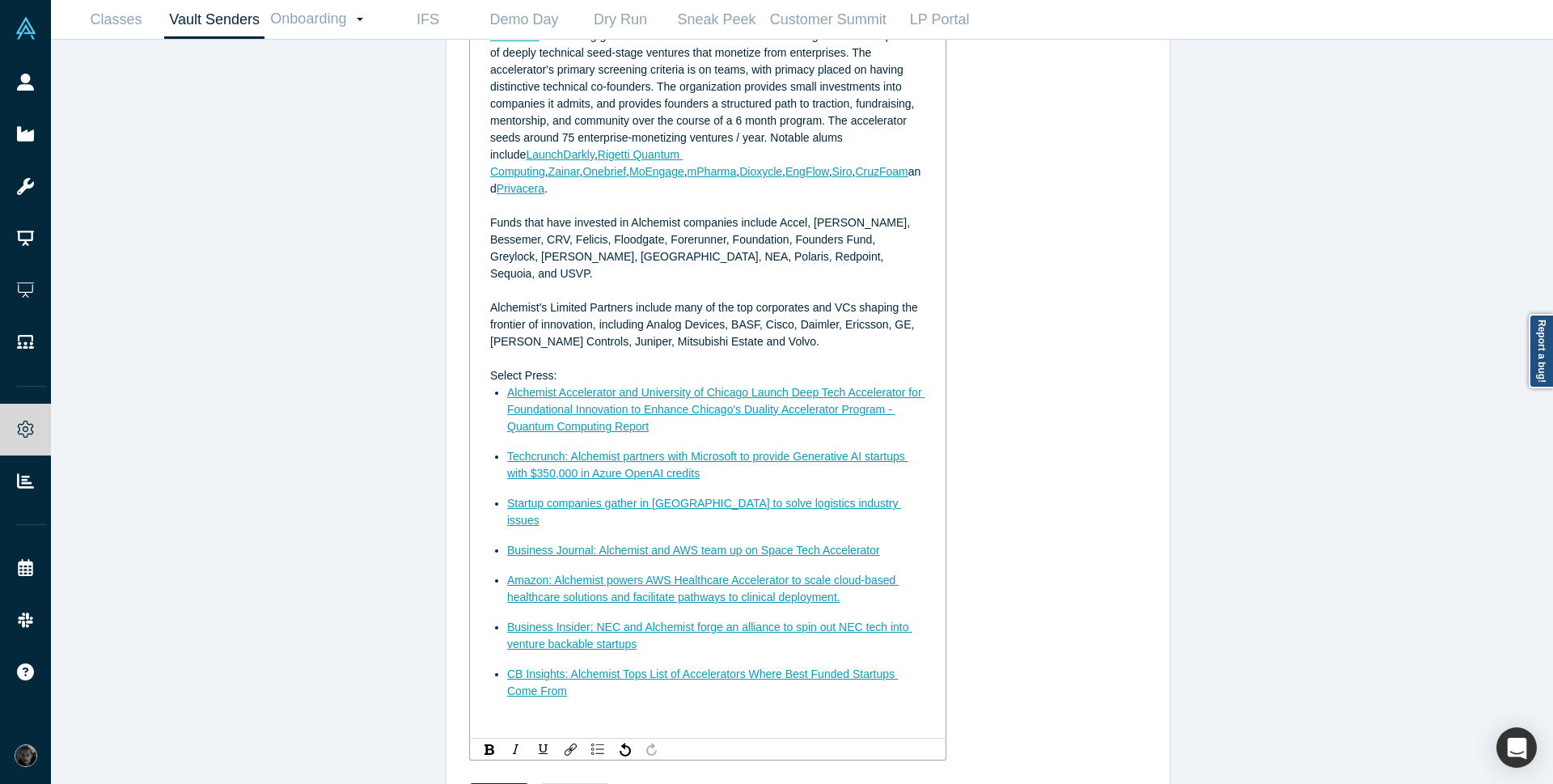
click at [549, 165] on span "," at bounding box center [546, 170] width 3 height 13
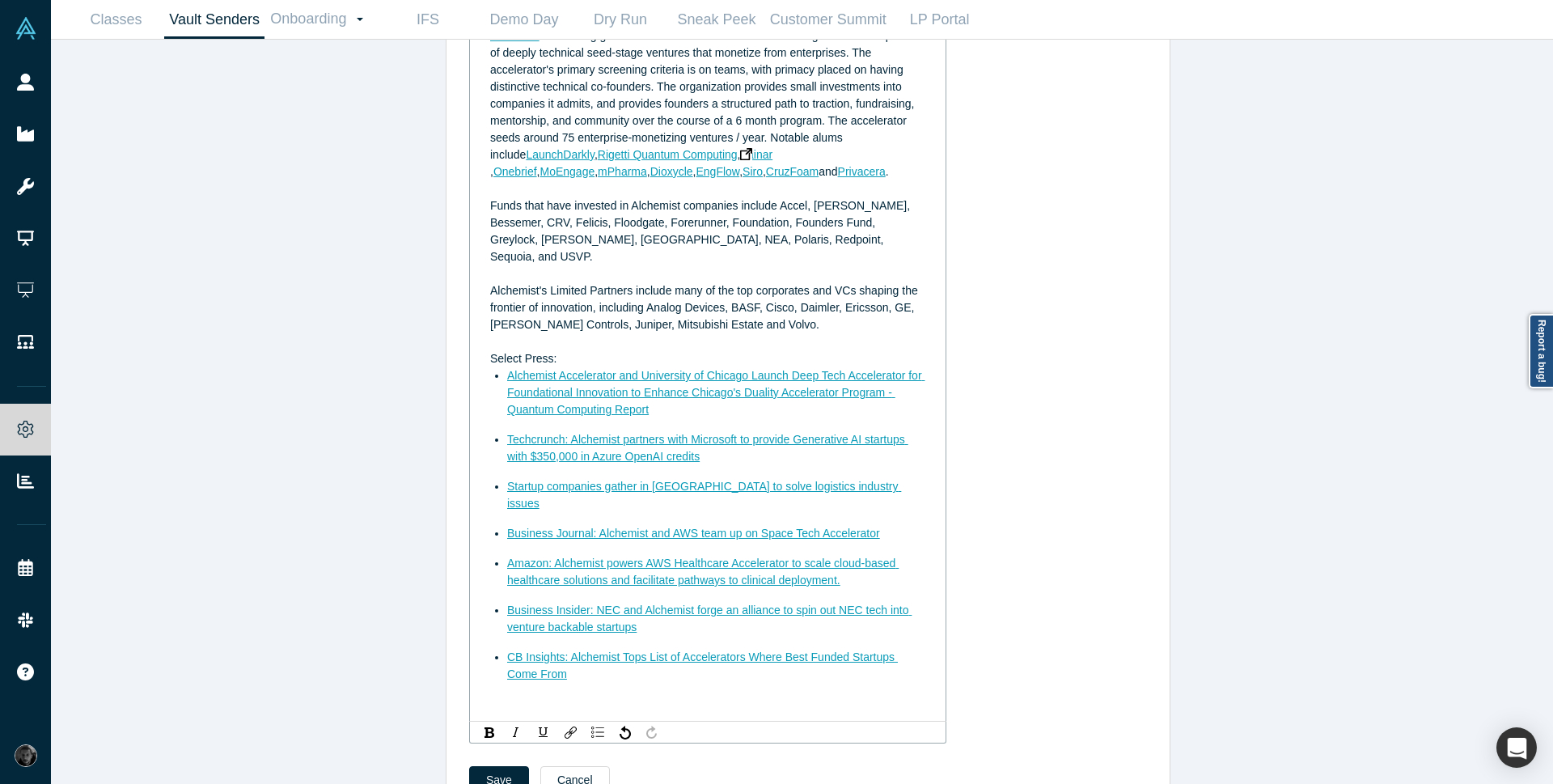
click at [741, 155] on img "rdw-editor" at bounding box center [746, 154] width 13 height 13
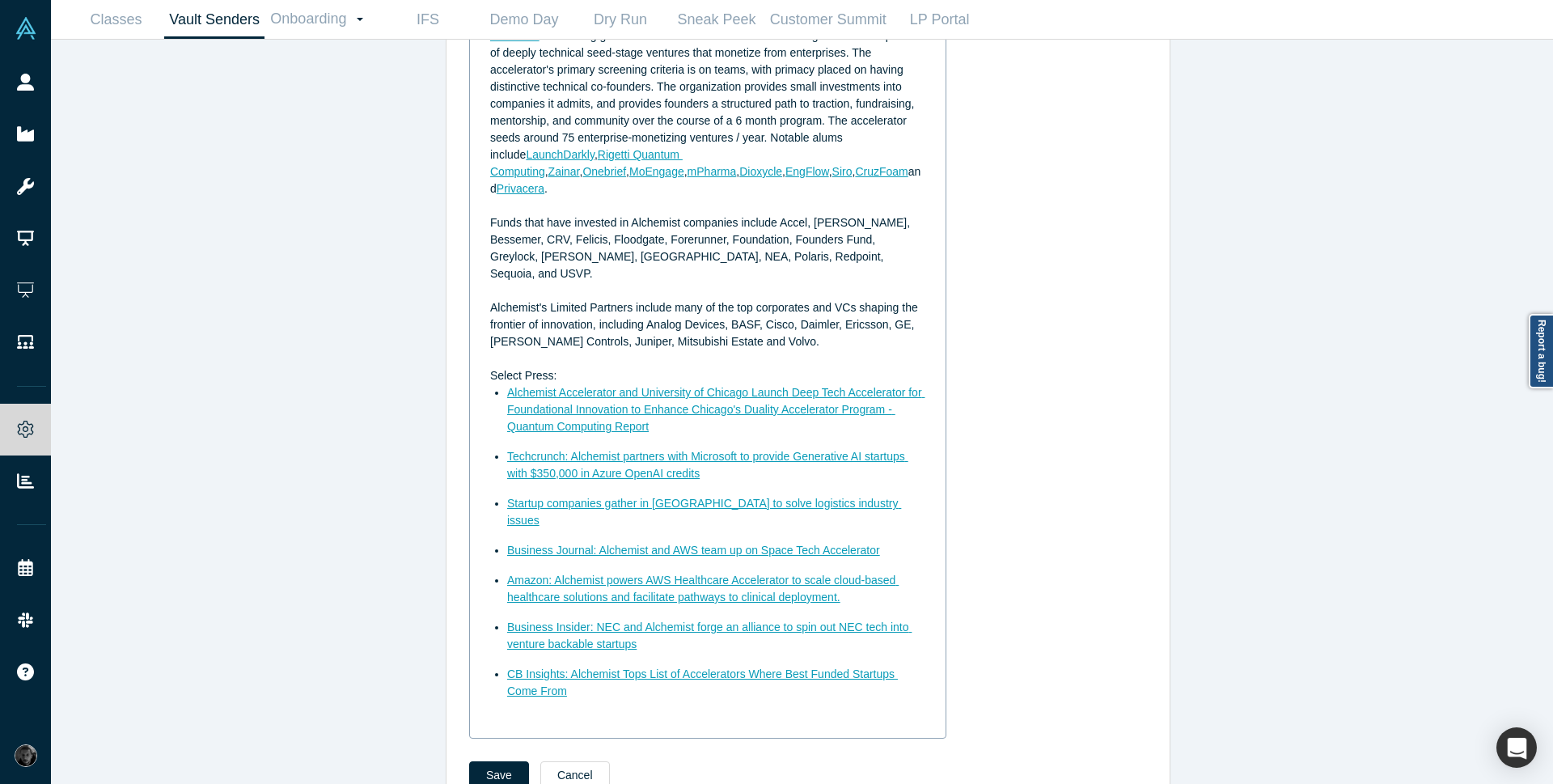
scroll to position [273, 0]
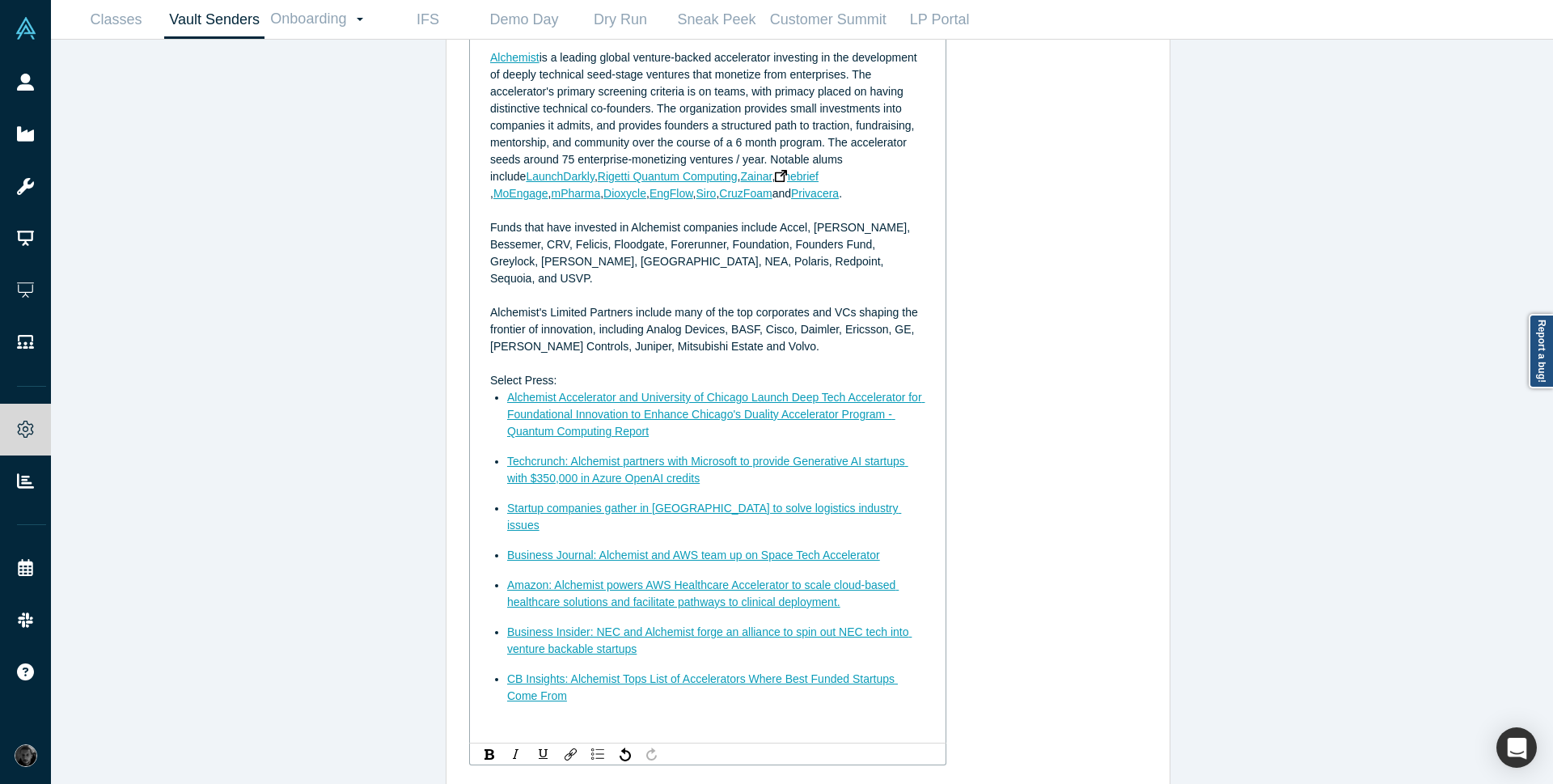
click at [776, 180] on img "rdw-editor" at bounding box center [781, 175] width 13 height 13
click at [822, 179] on img "rdw-editor" at bounding box center [828, 175] width 13 height 13
click at [822, 176] on img "rdw-editor" at bounding box center [828, 175] width 13 height 13
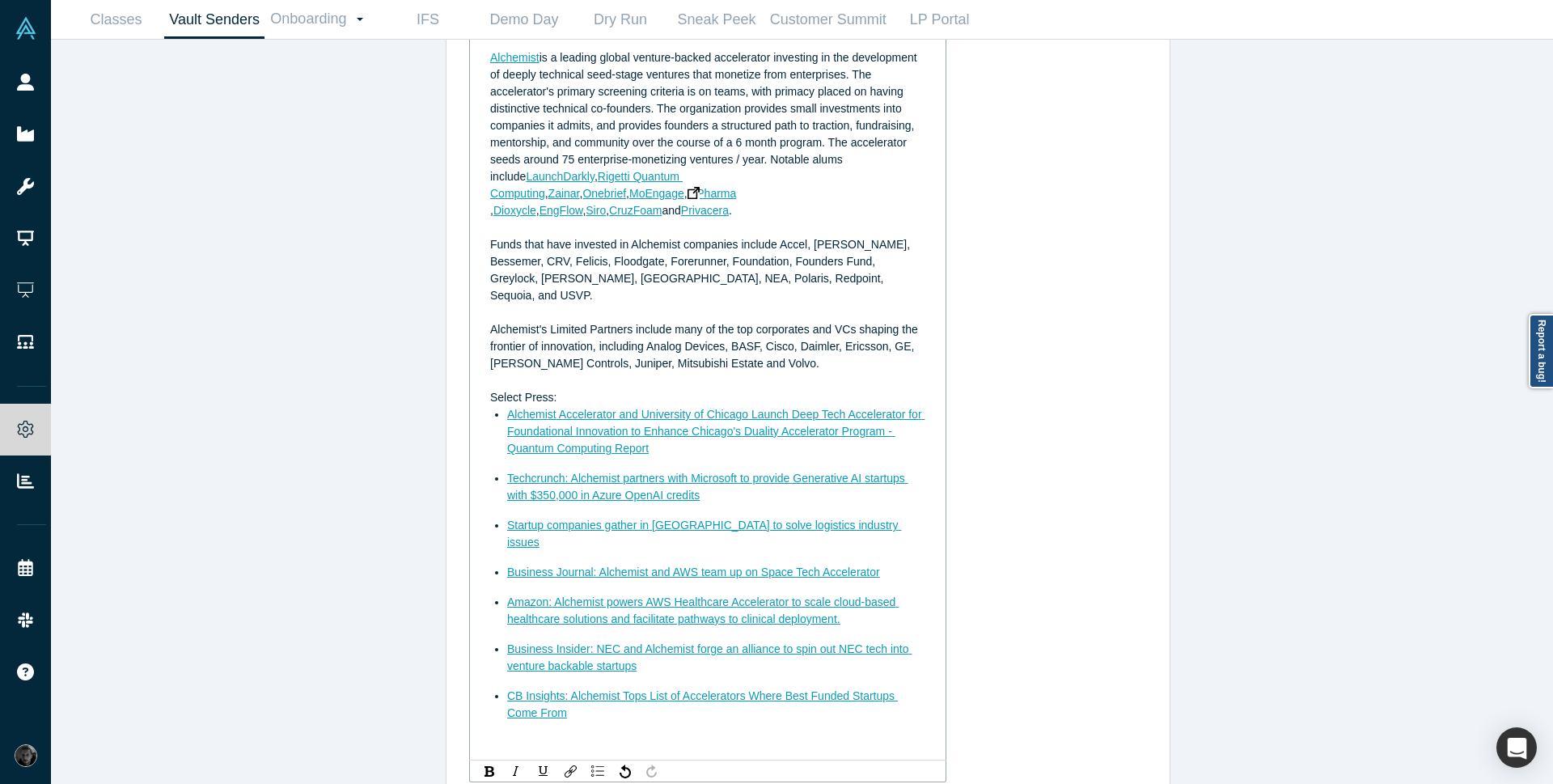
click at [700, 187] on img "rdw-editor" at bounding box center [693, 193] width 13 height 13
click at [740, 190] on img "rdw-editor" at bounding box center [746, 193] width 13 height 13
click at [785, 195] on img "rdw-editor" at bounding box center [791, 193] width 13 height 13
click at [528, 204] on img "rdw-editor" at bounding box center [521, 210] width 13 height 13
click at [877, 191] on img "rdw-editor" at bounding box center [883, 193] width 13 height 13
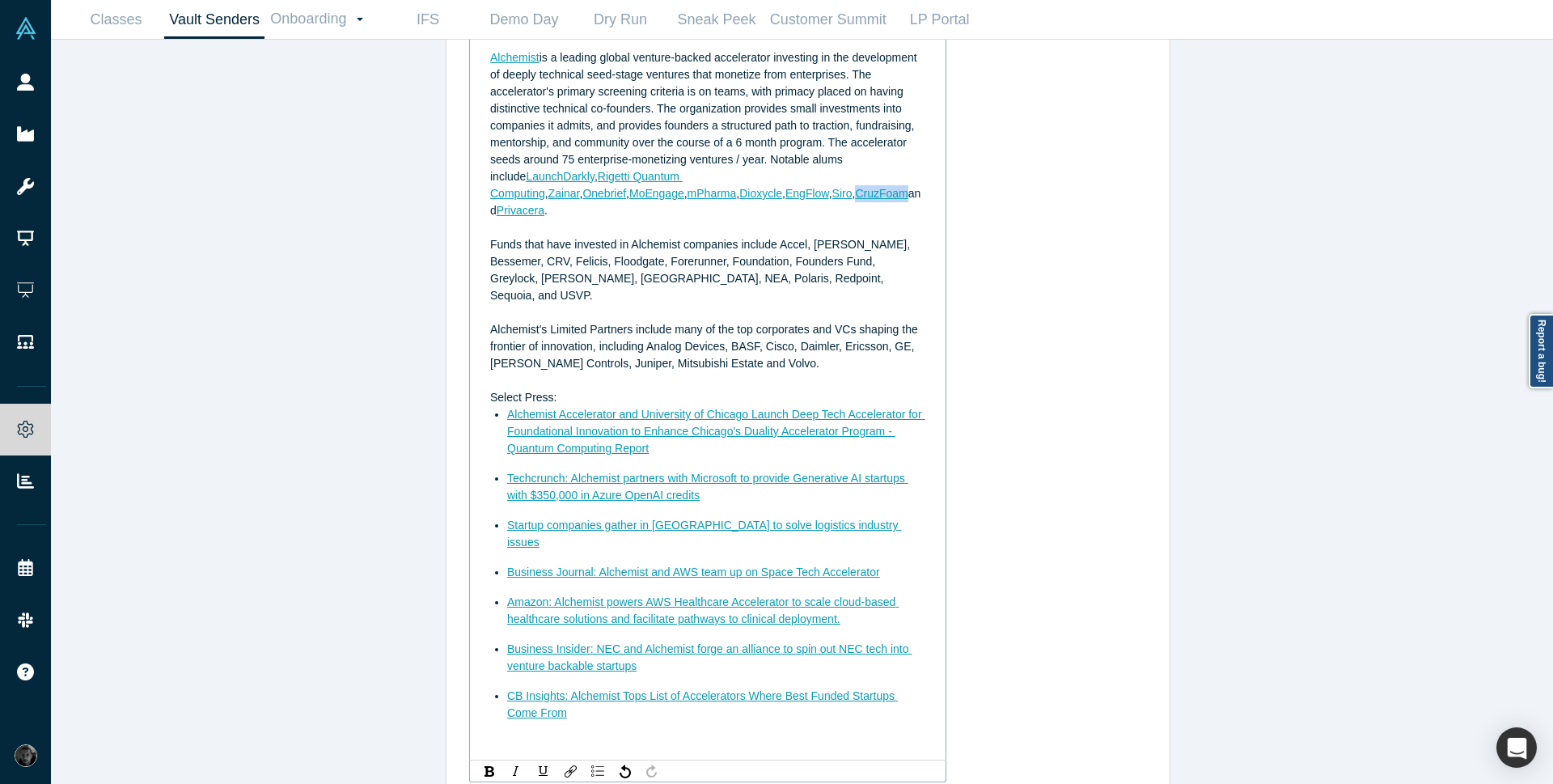
drag, startPoint x: 608, startPoint y: 194, endPoint x: 663, endPoint y: 191, distance: 55.1
click at [663, 191] on div "Alchemist is a leading global venture-backed accelerator investing in the devel…" at bounding box center [708, 134] width 436 height 169
click at [561, 763] on div "rdw-link-control" at bounding box center [570, 770] width 20 height 16
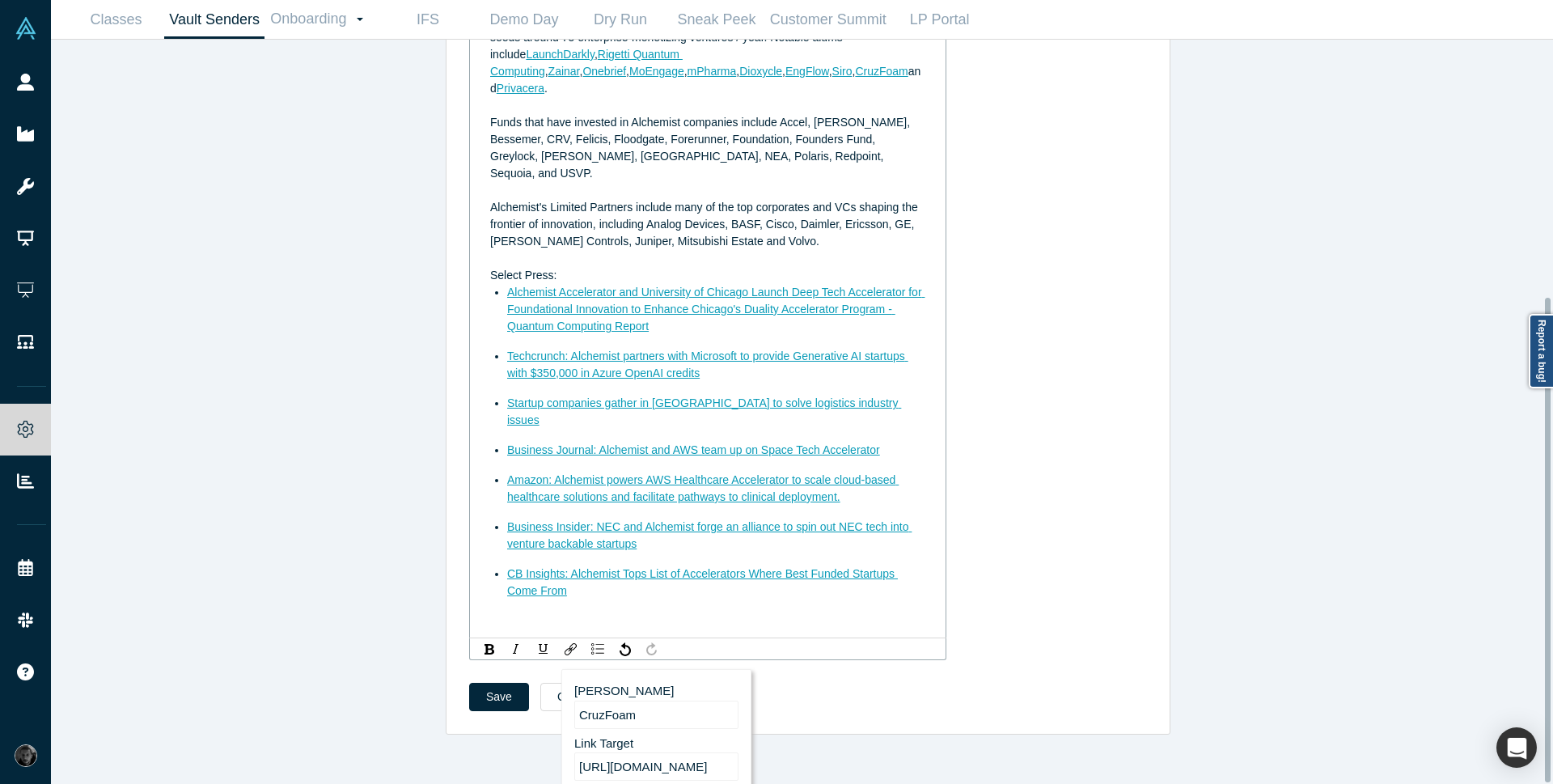
click at [1044, 682] on div "Save Cancel" at bounding box center [808, 696] width 678 height 28
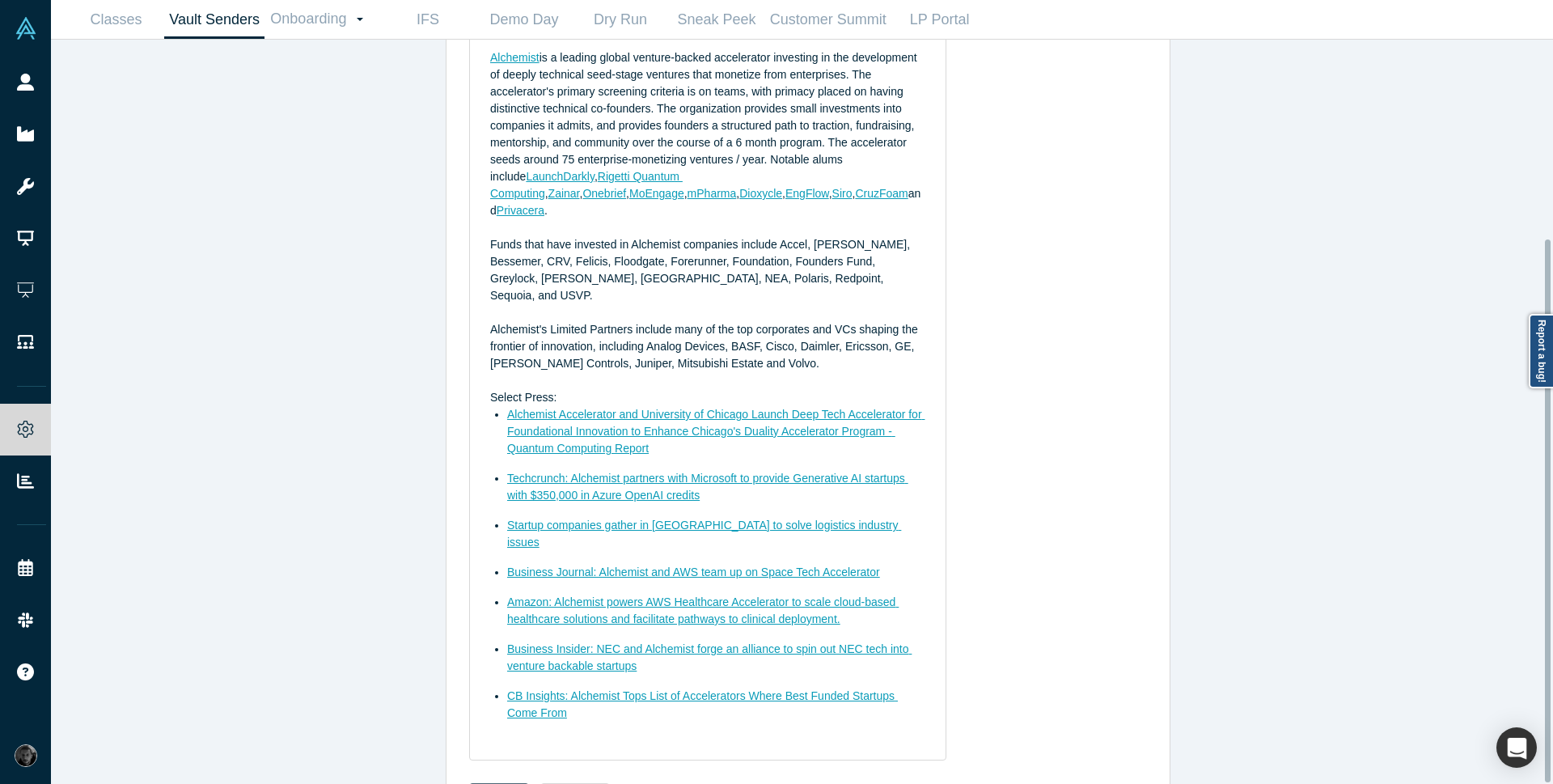
click at [502, 783] on button "Save" at bounding box center [500, 797] width 60 height 28
